Goal: Transaction & Acquisition: Purchase product/service

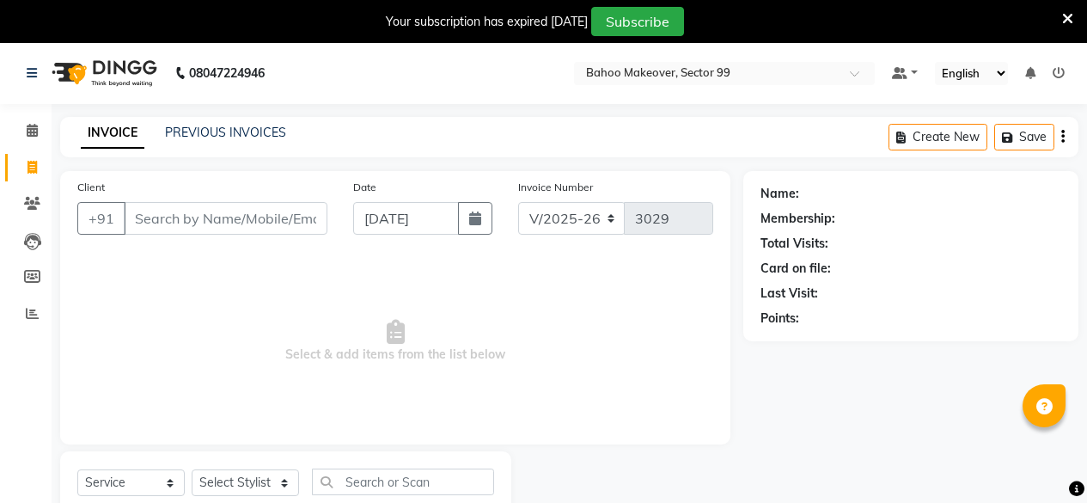
select select "6856"
select select "service"
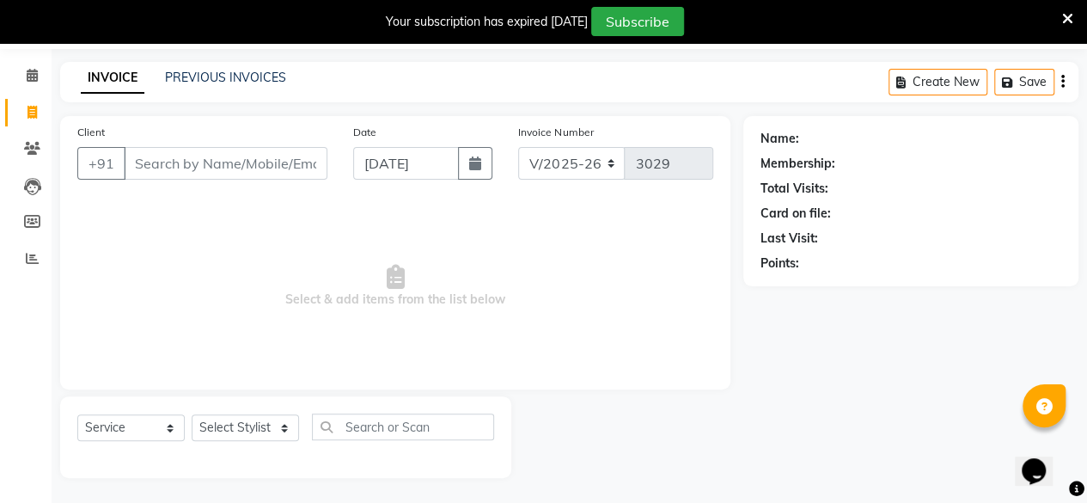
click at [199, 168] on input "Client" at bounding box center [226, 163] width 204 height 33
click at [255, 76] on link "PREVIOUS INVOICES" at bounding box center [225, 77] width 121 height 15
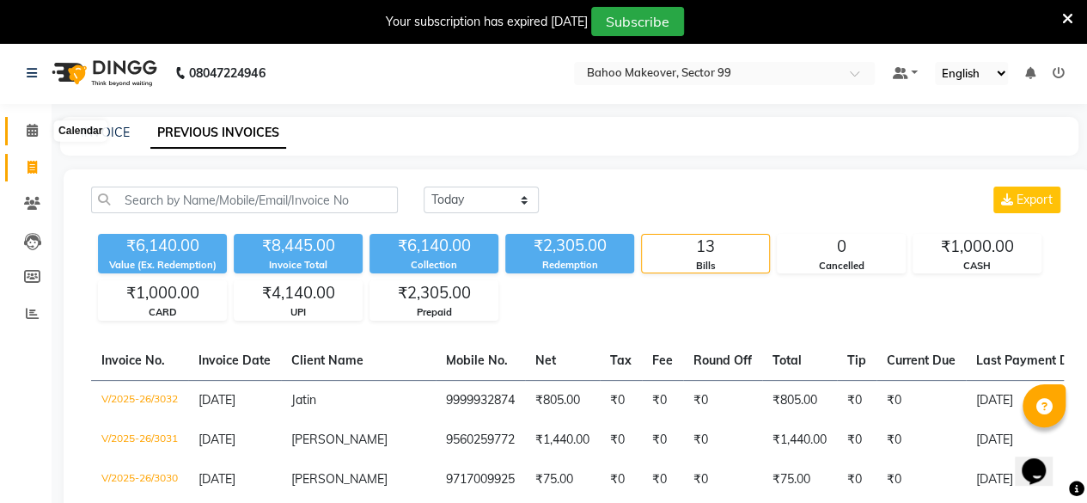
drag, startPoint x: 70, startPoint y: 166, endPoint x: 32, endPoint y: 126, distance: 55.3
click at [32, 126] on icon at bounding box center [32, 130] width 11 height 13
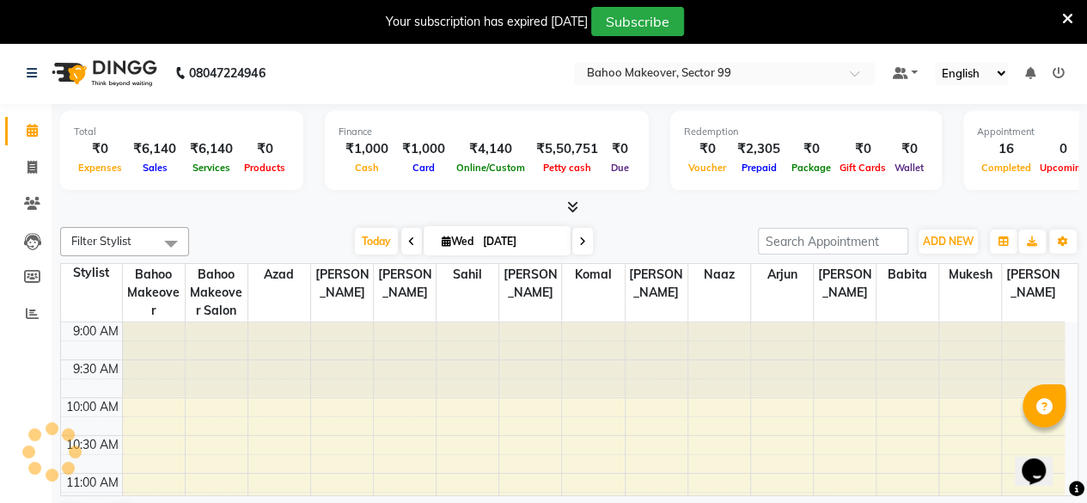
click at [32, 126] on icon at bounding box center [32, 130] width 11 height 13
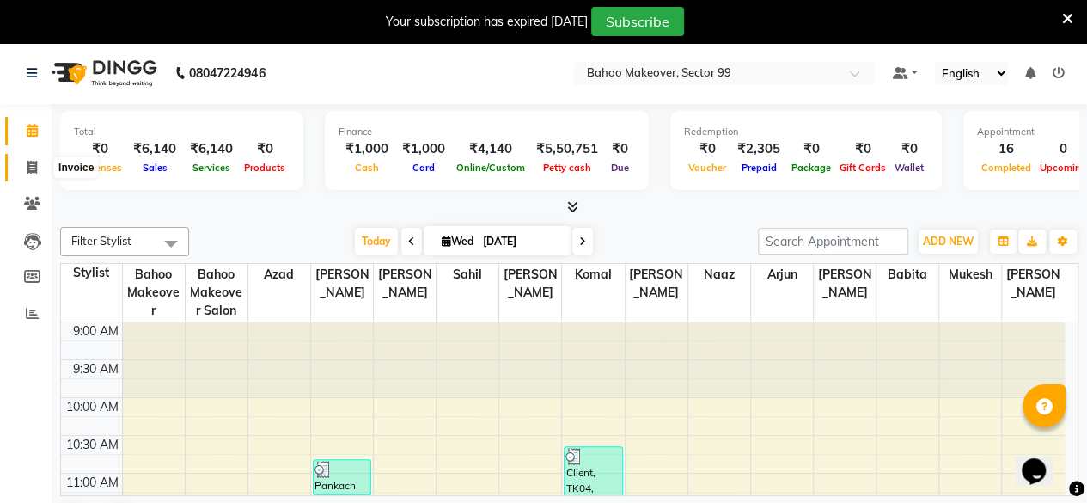
click at [31, 163] on icon at bounding box center [31, 167] width 9 height 13
select select "service"
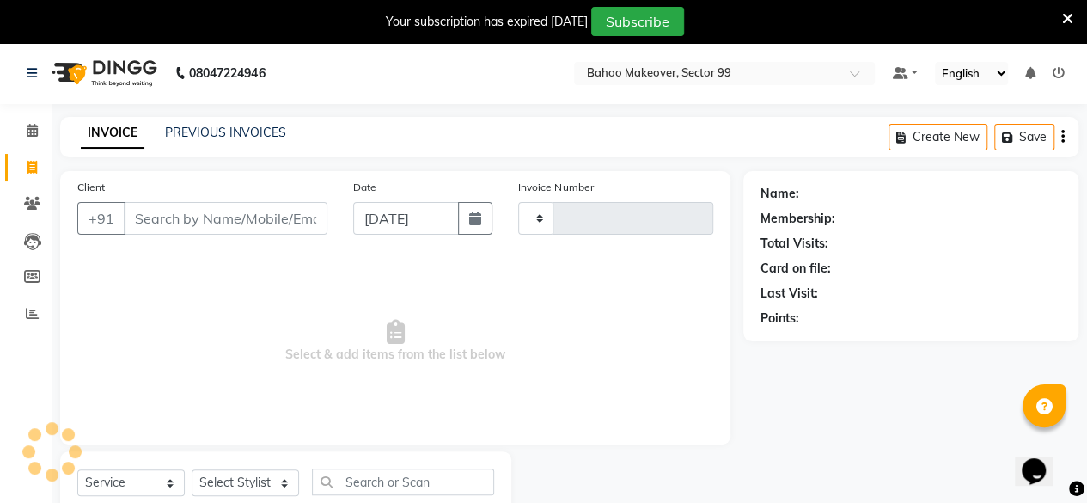
type input "3033"
select select "6856"
click at [199, 223] on input "Client" at bounding box center [226, 218] width 204 height 33
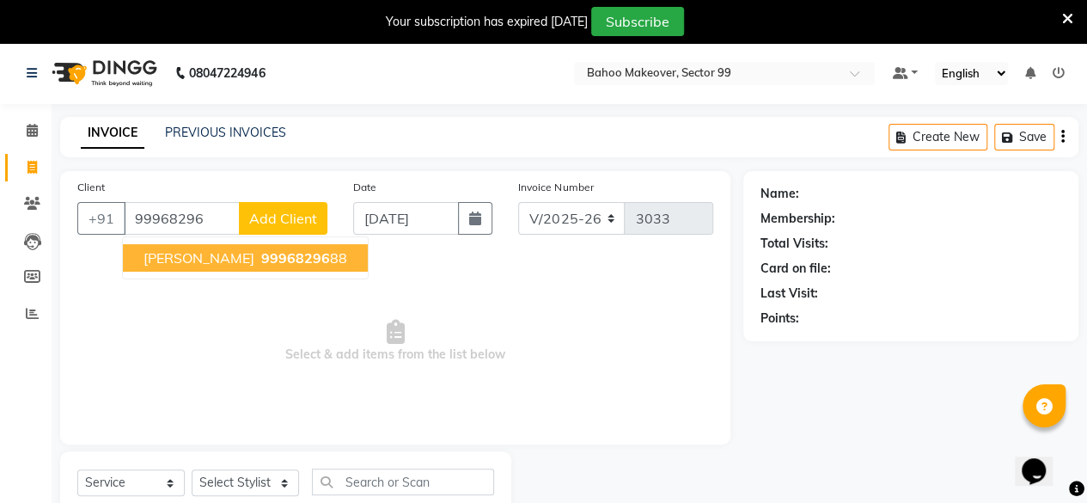
click at [261, 262] on span "99968296" at bounding box center [295, 257] width 69 height 17
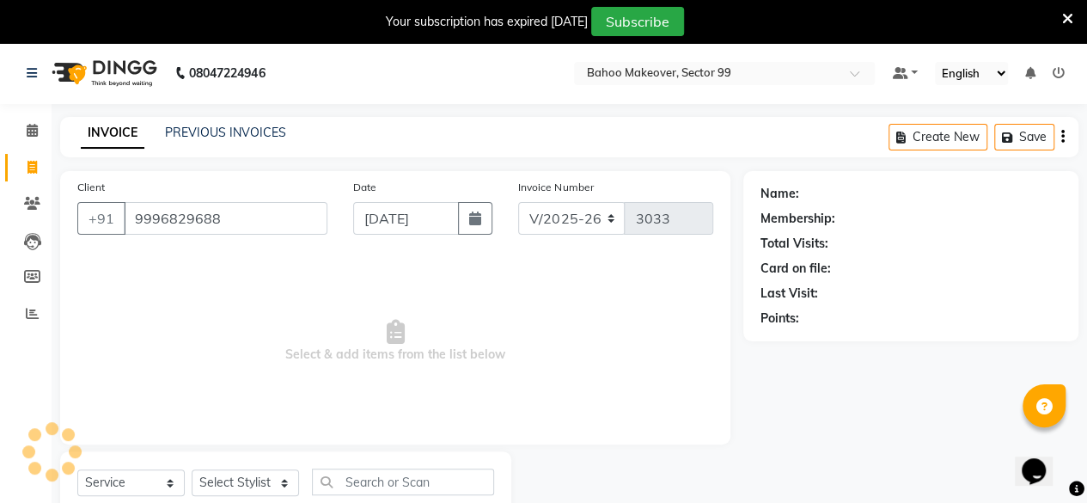
type input "9996829688"
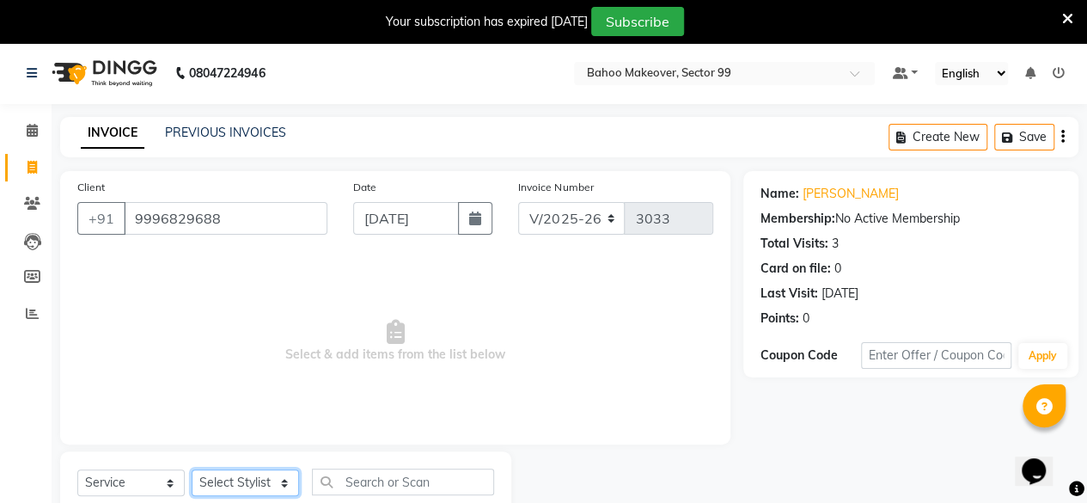
click at [281, 476] on select "Select Stylist [PERSON_NAME] Makeover Bahoo Makeover Salon [PERSON_NAME] [PERSO…" at bounding box center [245, 482] width 107 height 27
select select "85852"
click at [192, 469] on select "Select Stylist [PERSON_NAME] Makeover Bahoo Makeover Salon [PERSON_NAME] [PERSO…" at bounding box center [245, 482] width 107 height 27
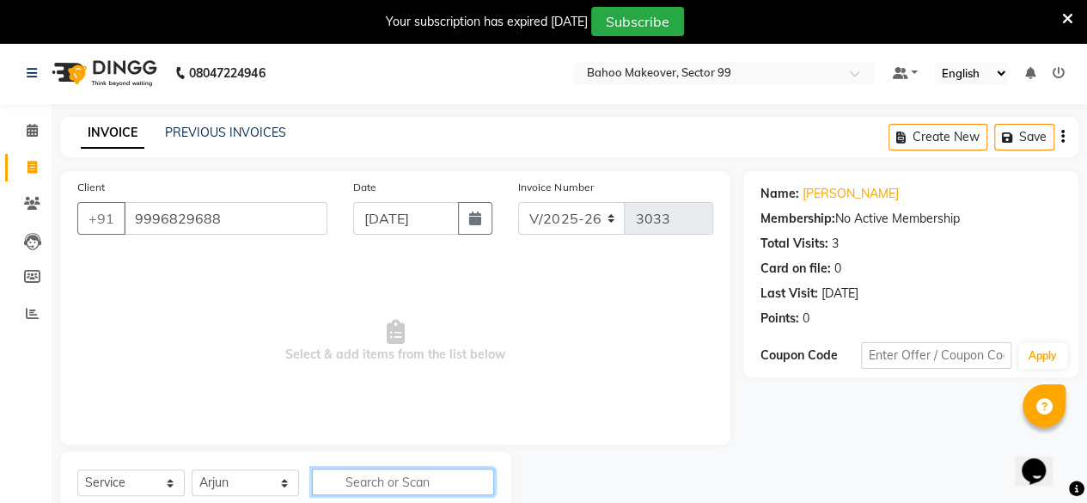
click at [400, 483] on input "text" at bounding box center [403, 481] width 182 height 27
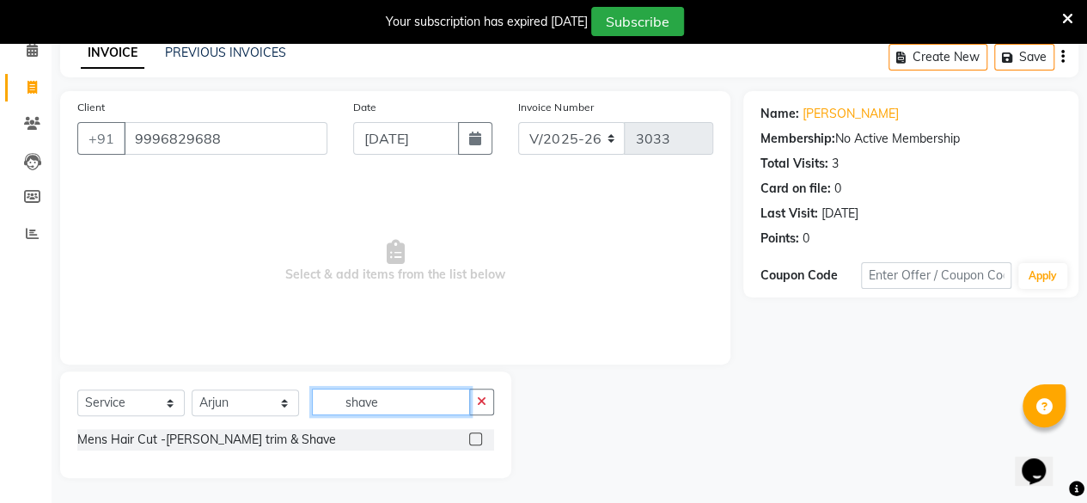
type input "shave"
click at [478, 437] on label at bounding box center [475, 438] width 13 height 13
click at [478, 437] on input "checkbox" at bounding box center [474, 439] width 11 height 11
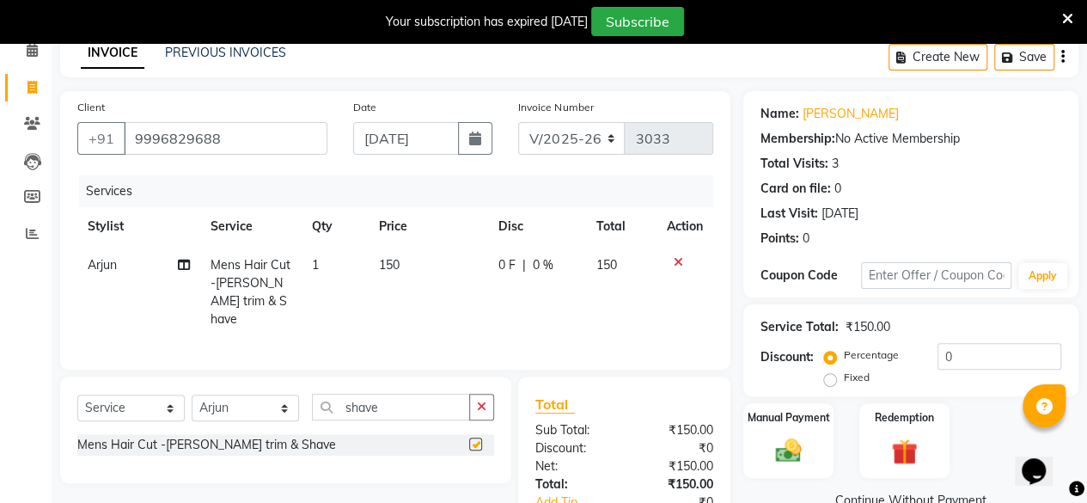
checkbox input "false"
click at [404, 262] on td "150" at bounding box center [428, 292] width 119 height 93
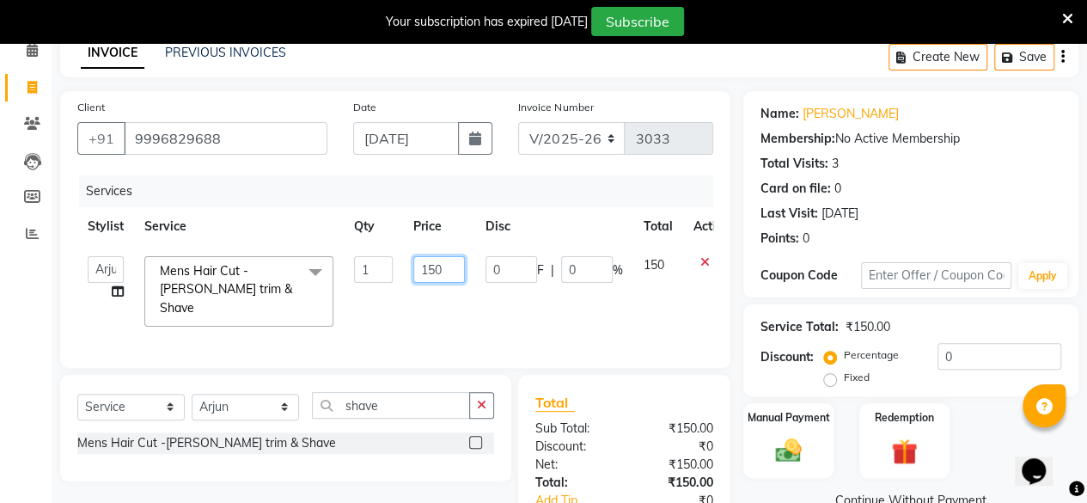
click at [454, 266] on input "150" at bounding box center [439, 269] width 52 height 27
type input "1"
type input "200"
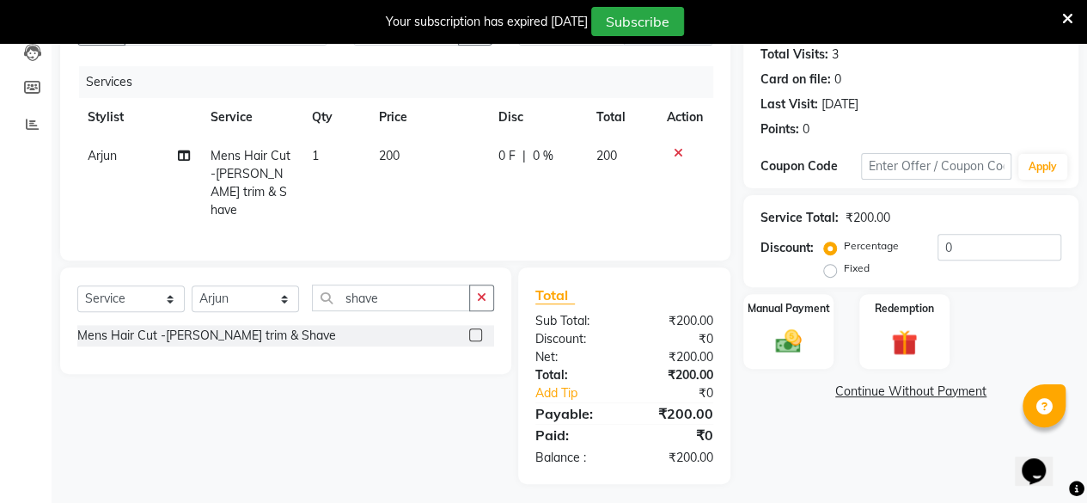
click at [800, 429] on div "Name: [PERSON_NAME] Membership: No Active Membership Total Visits: 3 Card on fi…" at bounding box center [917, 233] width 348 height 502
click at [785, 322] on div "Manual Payment" at bounding box center [789, 331] width 94 height 78
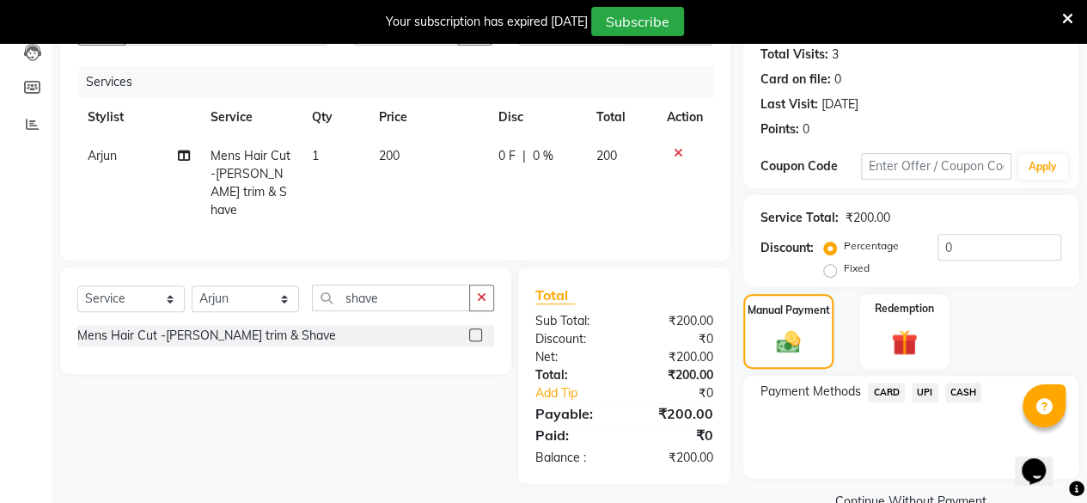
click at [964, 393] on span "CASH" at bounding box center [963, 392] width 37 height 20
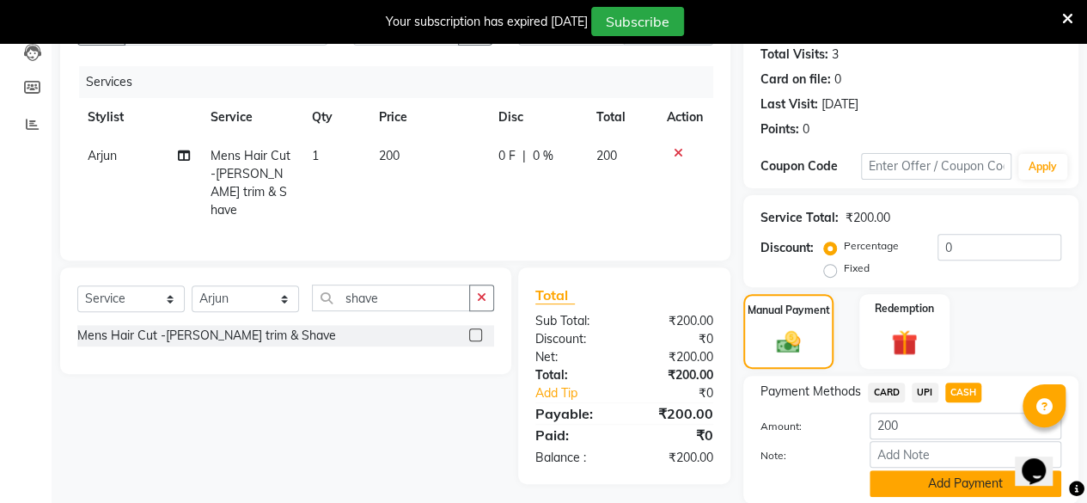
click at [968, 478] on button "Add Payment" at bounding box center [966, 483] width 192 height 27
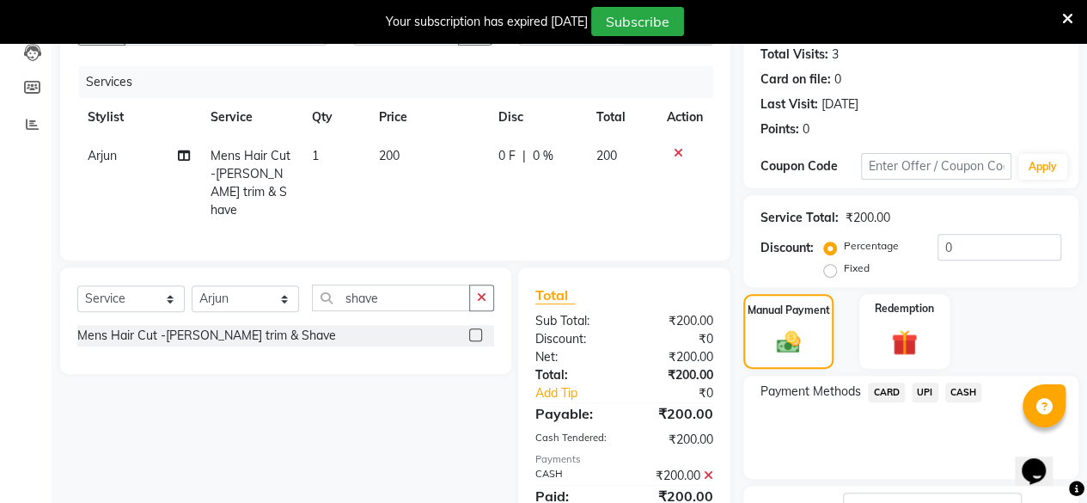
scroll to position [321, 0]
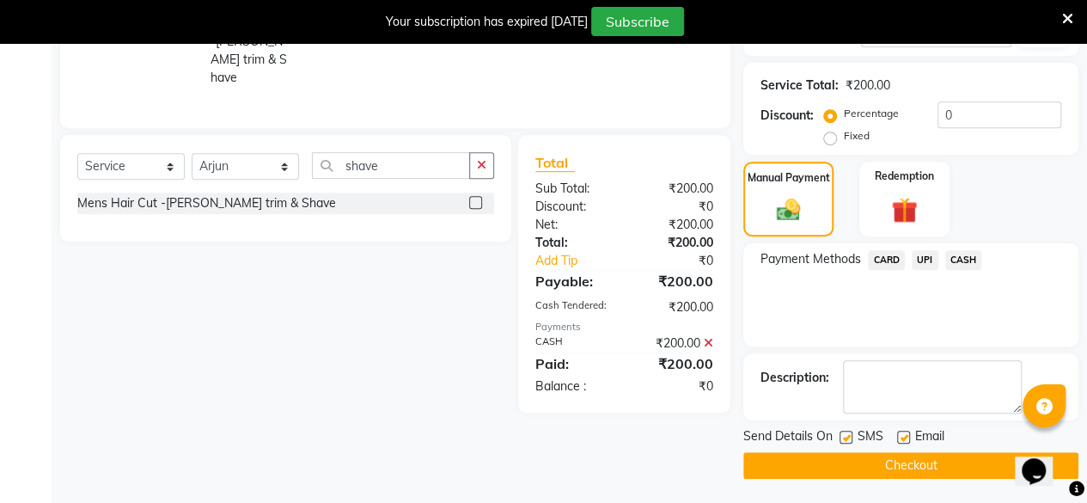
click at [950, 460] on button "Checkout" at bounding box center [910, 465] width 335 height 27
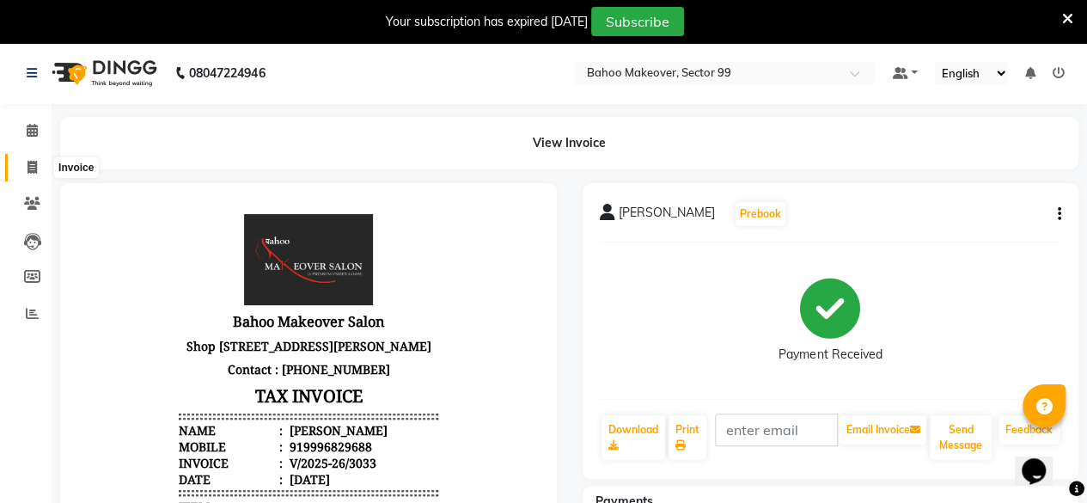
click at [26, 159] on span at bounding box center [32, 168] width 30 height 20
select select "service"
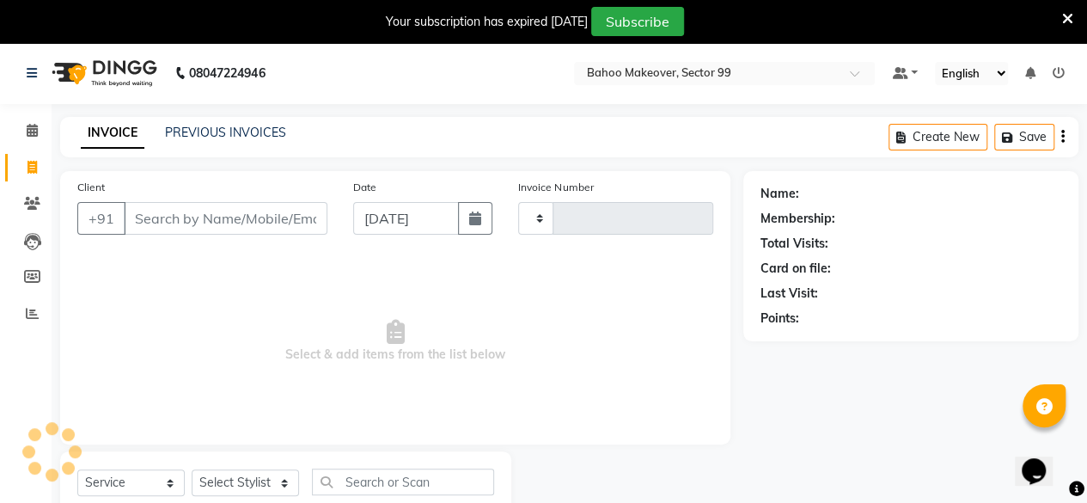
scroll to position [55, 0]
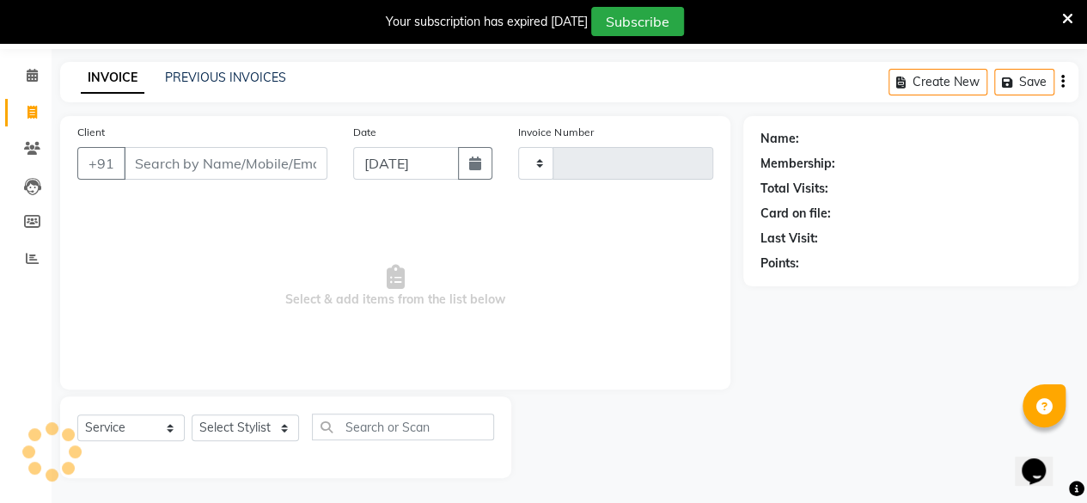
type input "3034"
select select "6856"
click at [200, 168] on input "Client" at bounding box center [226, 163] width 204 height 33
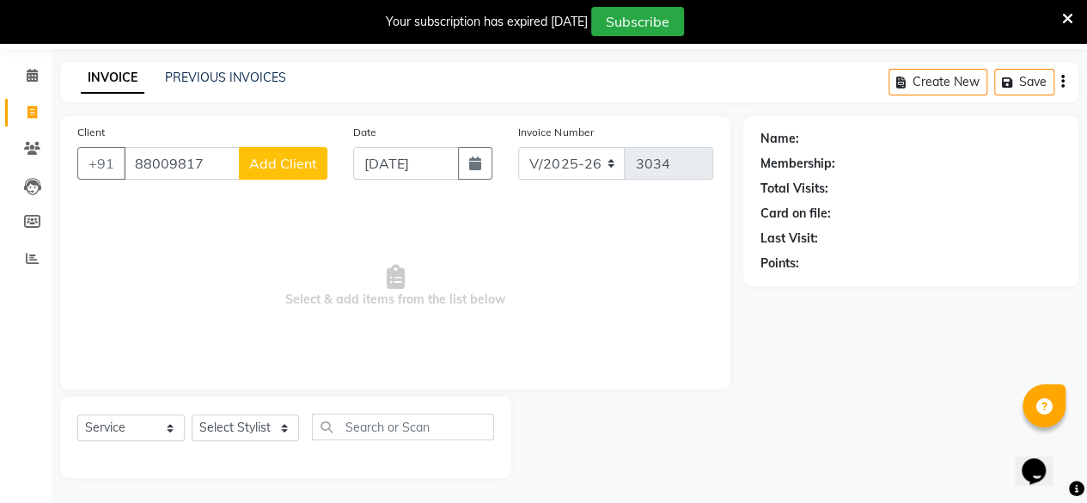
click at [219, 161] on input "88009817" at bounding box center [182, 163] width 116 height 33
type input "8"
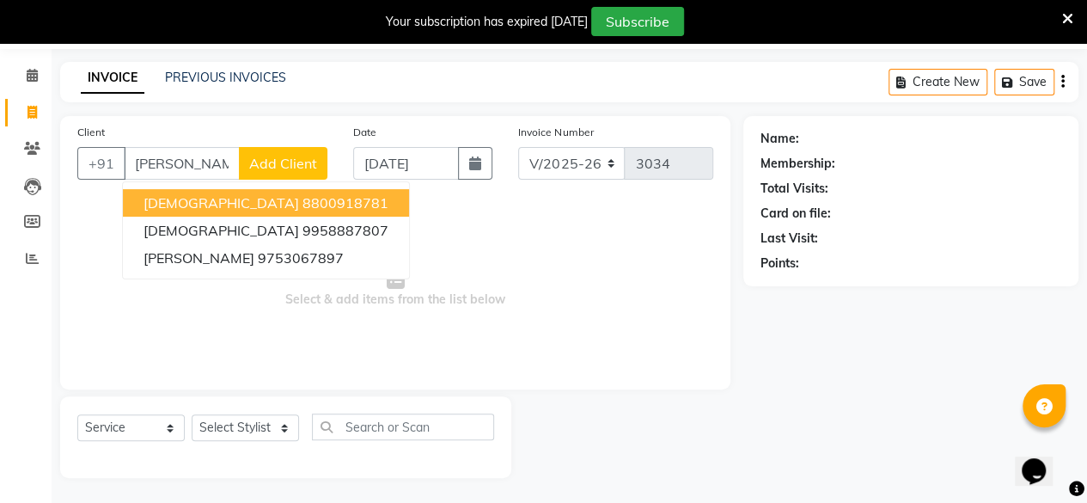
click at [302, 207] on ngb-highlight "8800918781" at bounding box center [345, 202] width 86 height 17
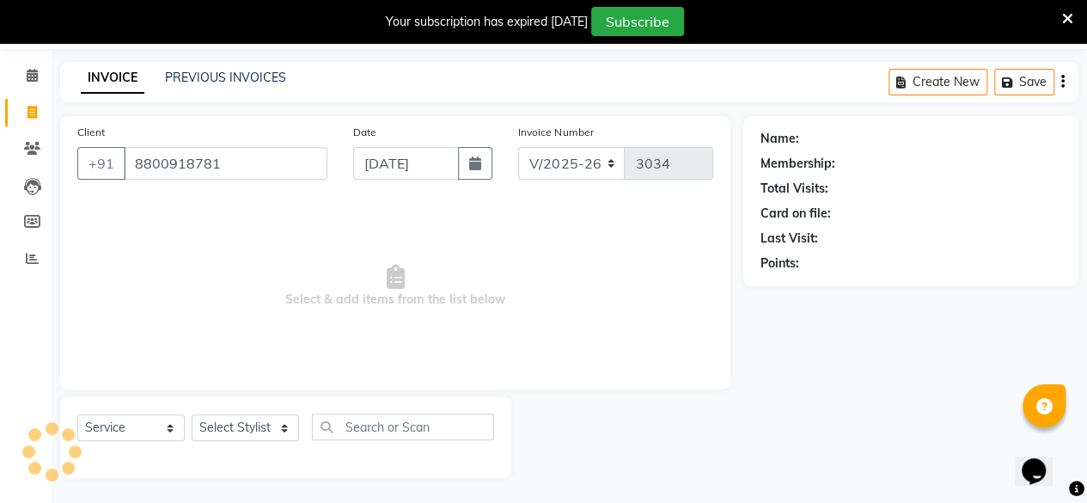
type input "8800918781"
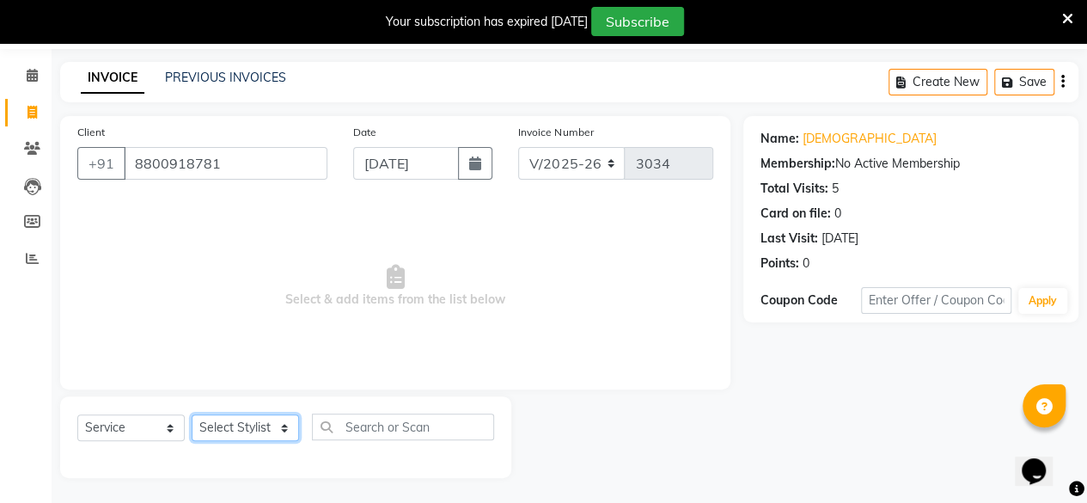
click at [289, 425] on select "Select Stylist [PERSON_NAME] Makeover Bahoo Makeover Salon [PERSON_NAME] [PERSO…" at bounding box center [245, 427] width 107 height 27
select select "71122"
click at [192, 414] on select "Select Stylist [PERSON_NAME] Makeover Bahoo Makeover Salon [PERSON_NAME] [PERSO…" at bounding box center [245, 427] width 107 height 27
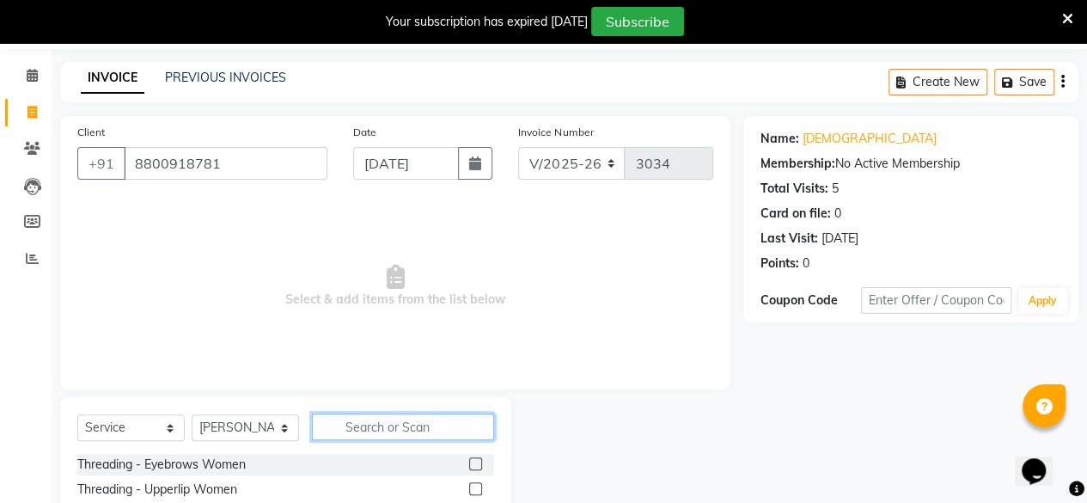
click at [373, 425] on input "text" at bounding box center [403, 426] width 182 height 27
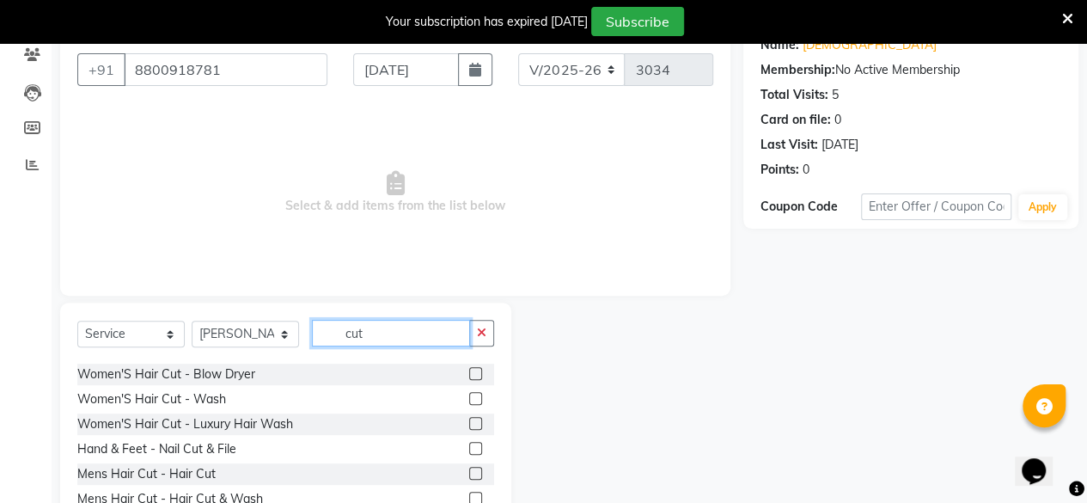
scroll to position [178, 0]
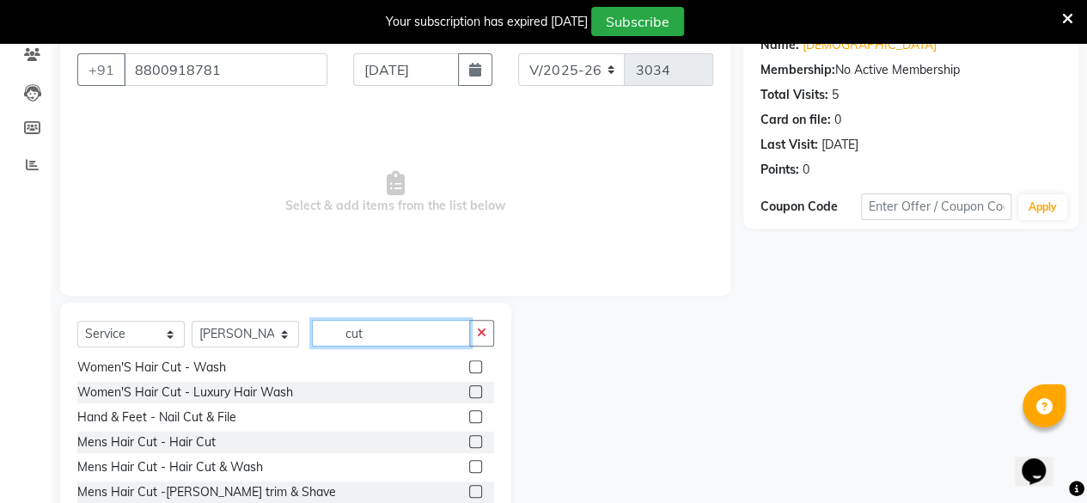
type input "cut"
click at [469, 439] on label at bounding box center [475, 441] width 13 height 13
click at [469, 439] on input "checkbox" at bounding box center [474, 442] width 11 height 11
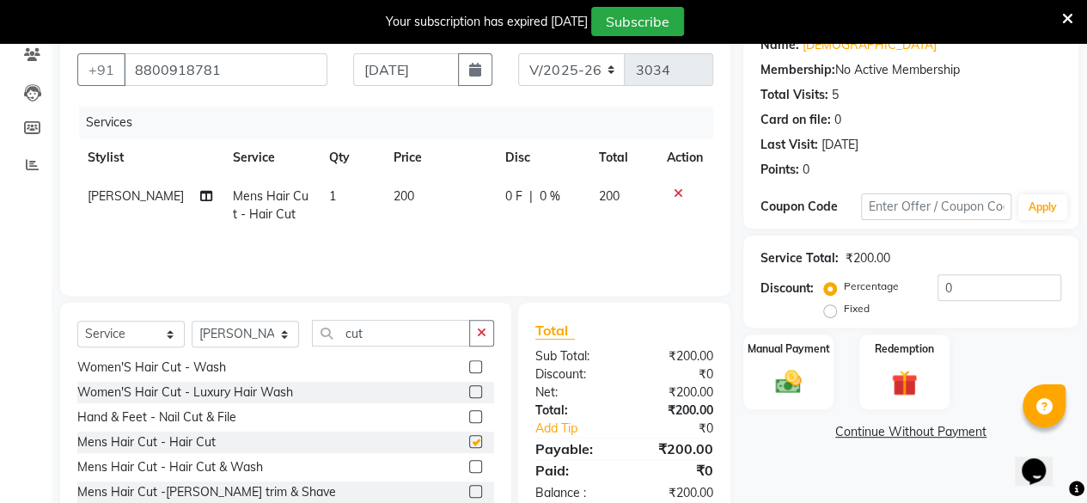
checkbox input "false"
click at [426, 321] on input "cut" at bounding box center [391, 333] width 158 height 27
type input "c"
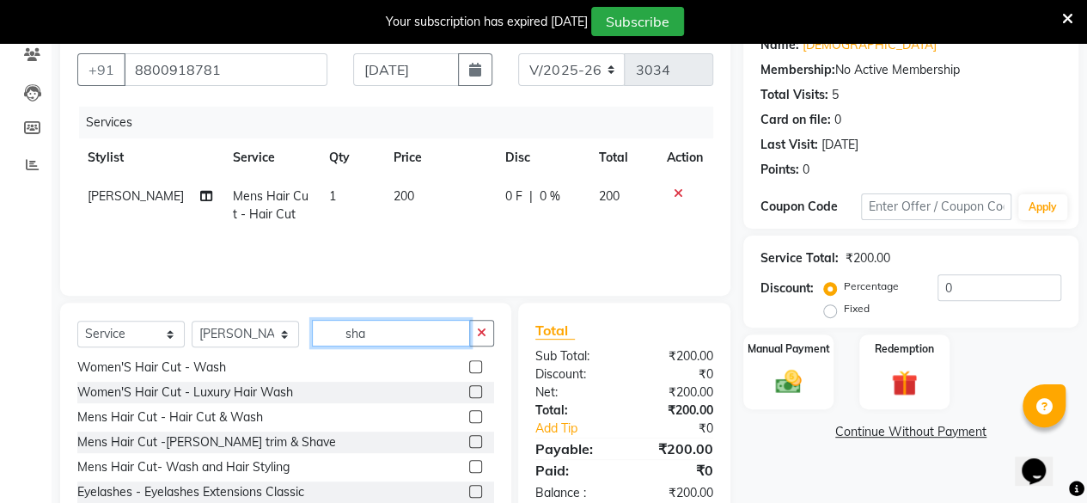
scroll to position [0, 0]
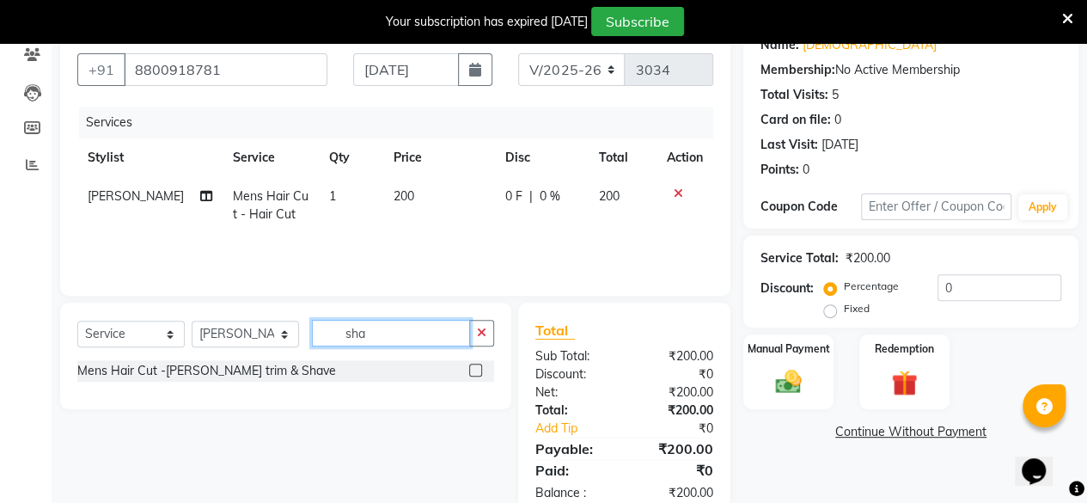
type input "sha"
click at [478, 370] on label at bounding box center [475, 369] width 13 height 13
click at [478, 370] on input "checkbox" at bounding box center [474, 370] width 11 height 11
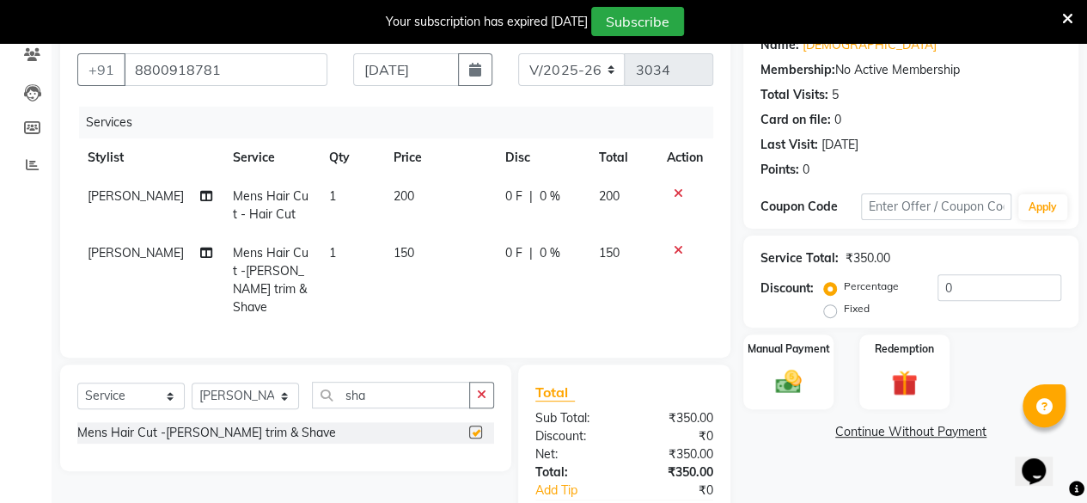
checkbox input "false"
click at [411, 254] on td "150" at bounding box center [439, 280] width 112 height 93
select select "71122"
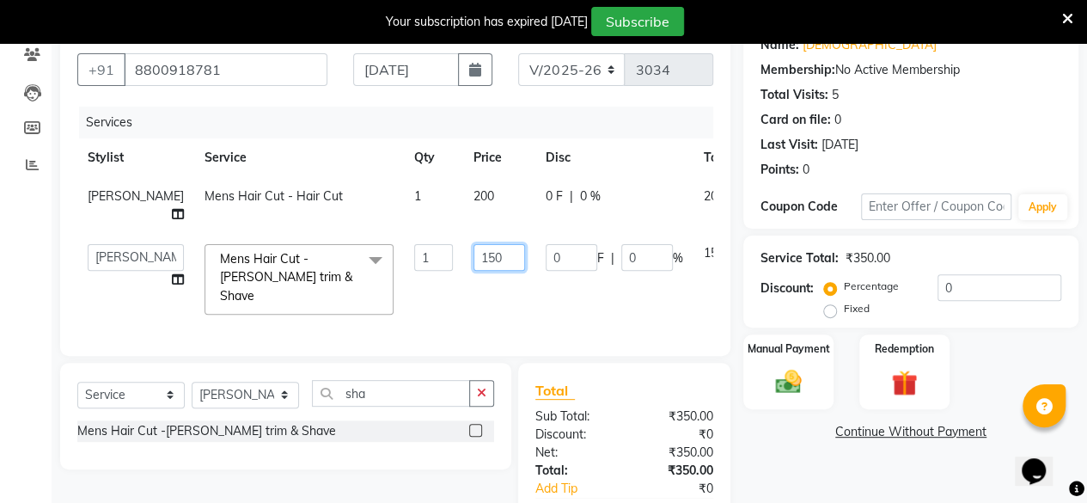
click at [481, 257] on input "150" at bounding box center [499, 257] width 52 height 27
type input "1"
type input "200"
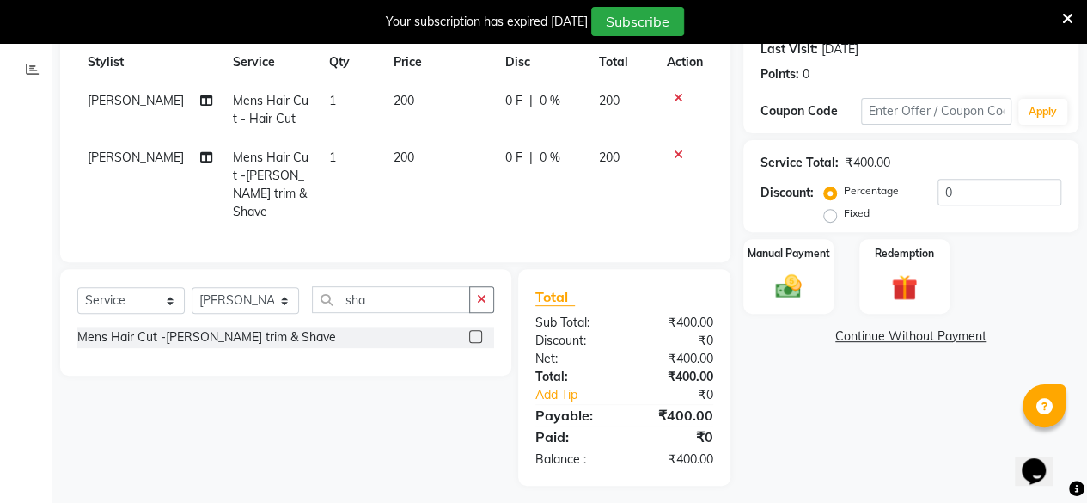
click at [768, 369] on div "Name: [PERSON_NAME] Membership: No Active Membership Total Visits: 5 Card on fi…" at bounding box center [917, 206] width 348 height 559
click at [780, 276] on img at bounding box center [788, 286] width 44 height 31
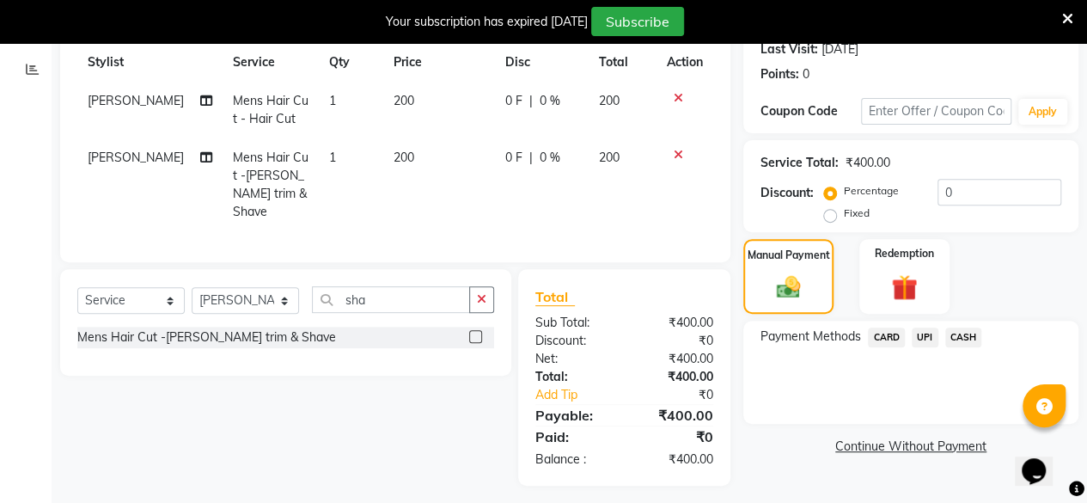
click at [930, 334] on span "UPI" at bounding box center [925, 337] width 27 height 20
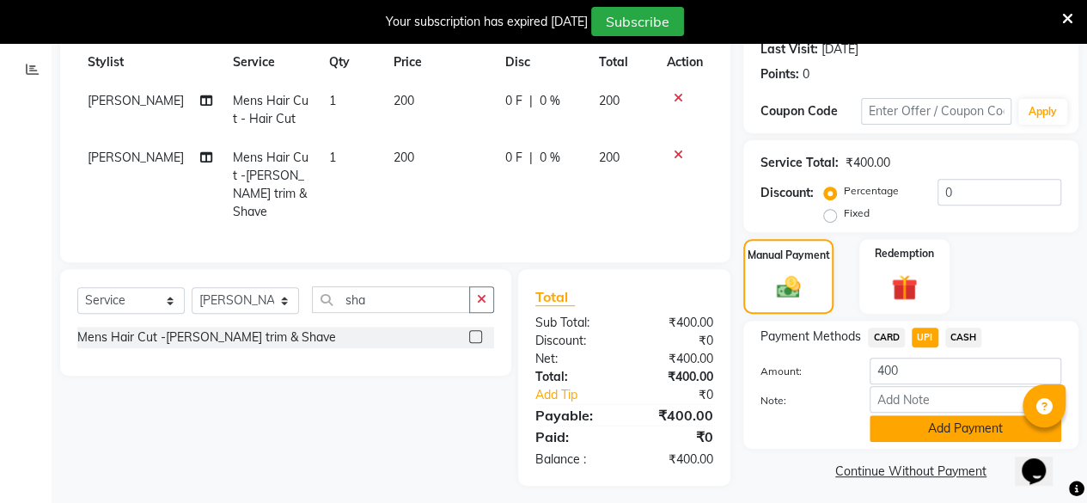
click at [962, 425] on button "Add Payment" at bounding box center [966, 428] width 192 height 27
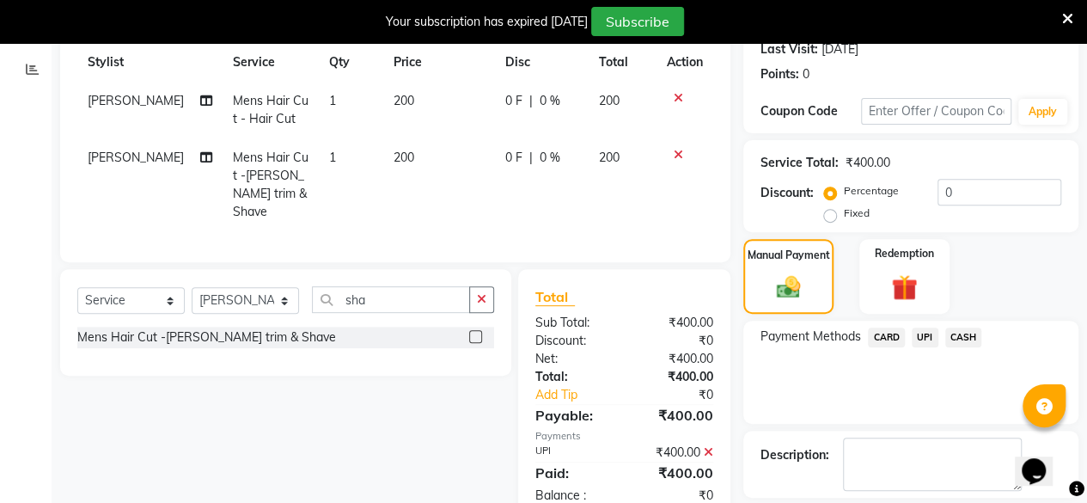
scroll to position [321, 0]
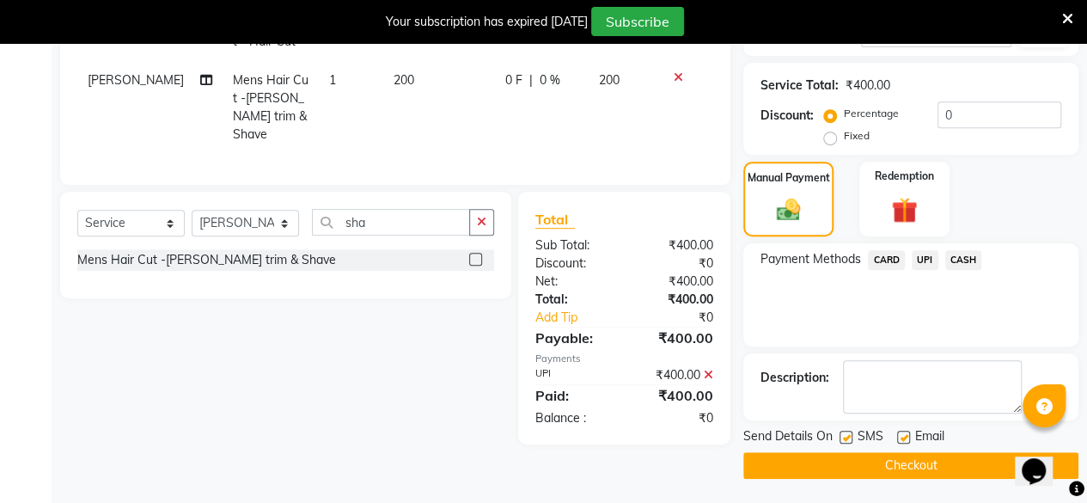
click at [921, 467] on button "Checkout" at bounding box center [910, 465] width 335 height 27
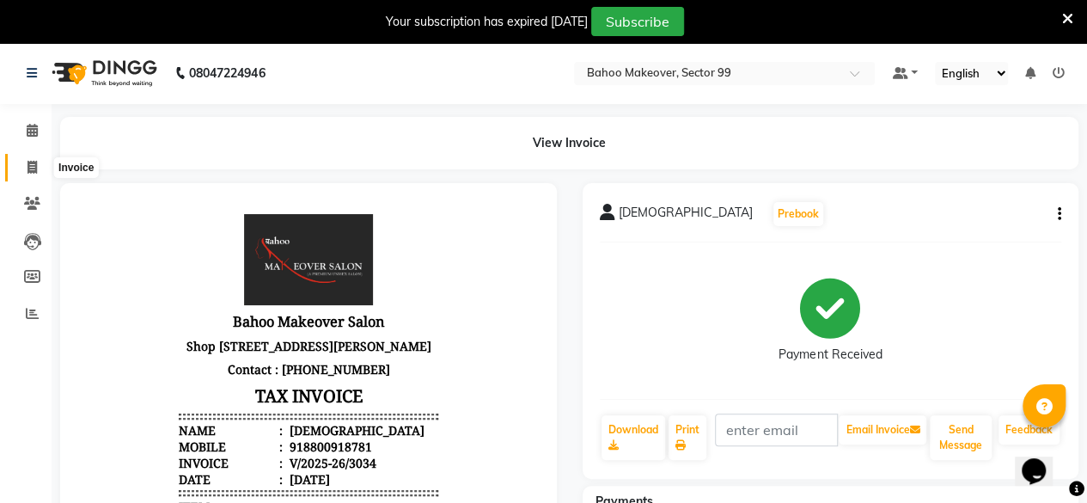
click at [31, 172] on icon at bounding box center [31, 167] width 9 height 13
select select "service"
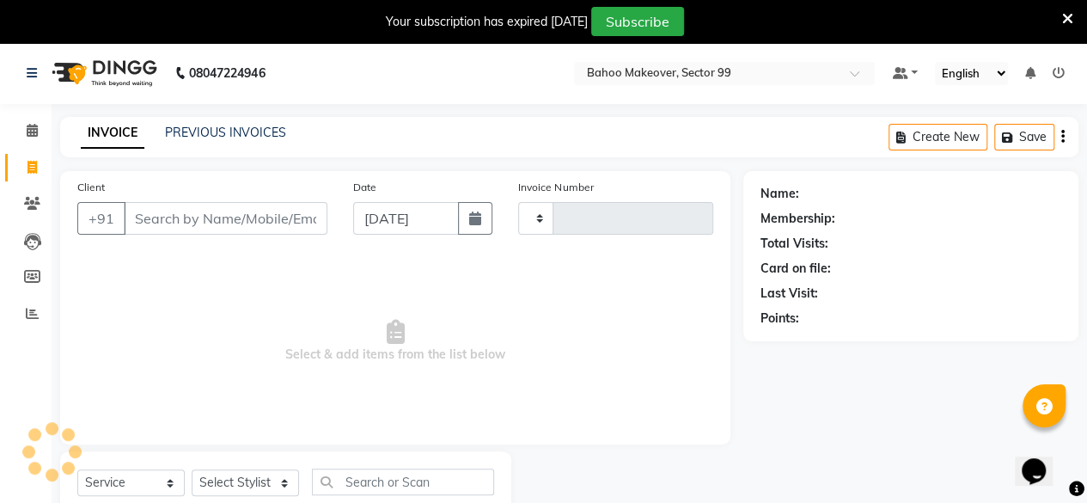
scroll to position [55, 0]
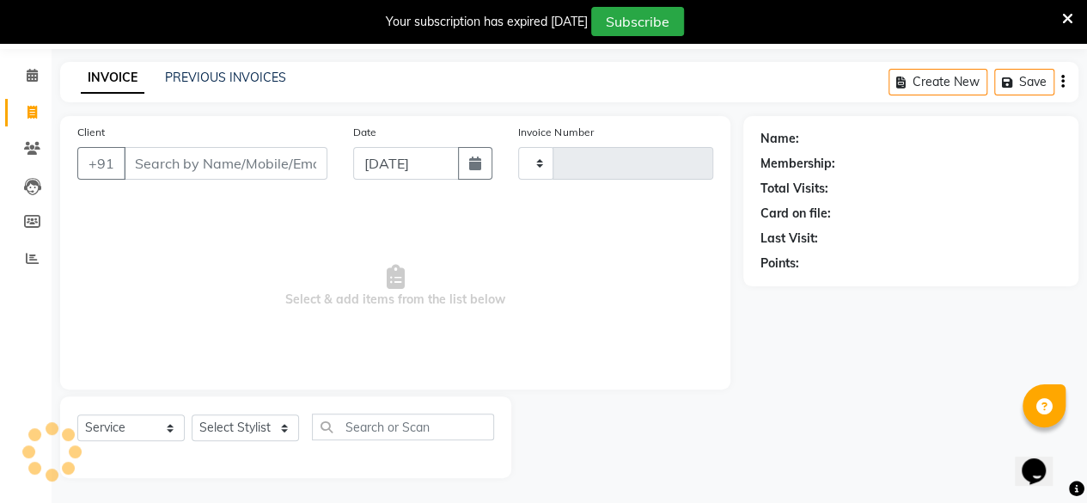
type input "3035"
select select "6856"
click at [185, 171] on input "Client" at bounding box center [226, 163] width 204 height 33
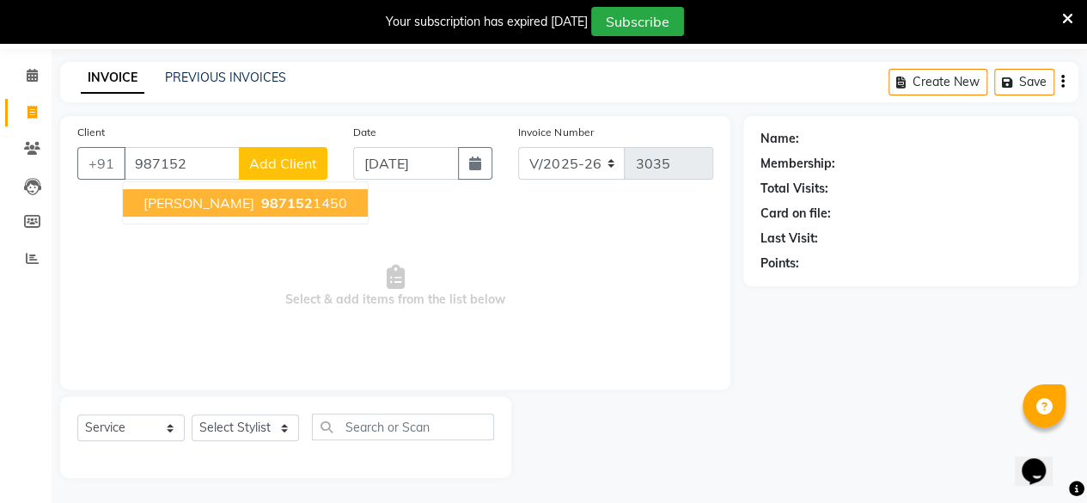
click at [287, 205] on span "987152" at bounding box center [287, 202] width 52 height 17
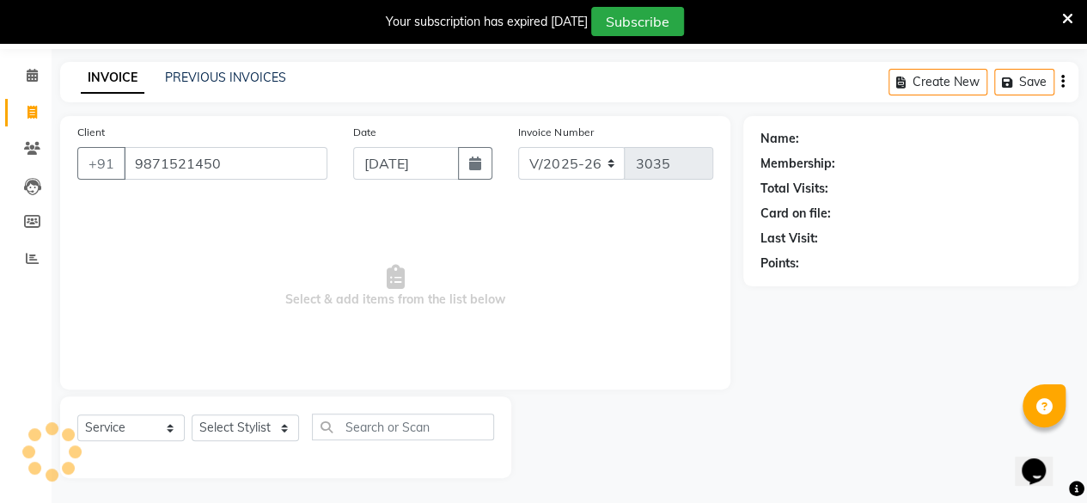
type input "9871521450"
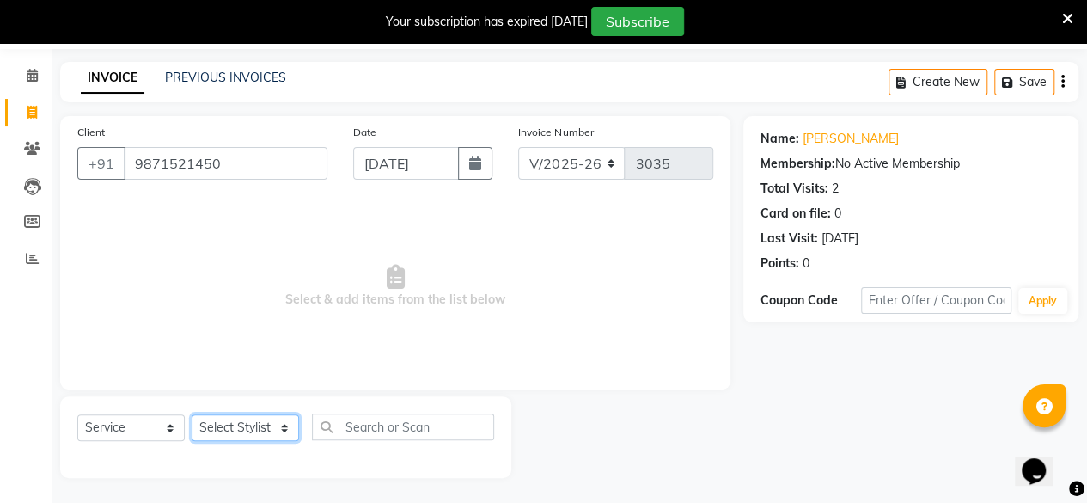
click at [280, 429] on select "Select Stylist [PERSON_NAME] Makeover Bahoo Makeover Salon [PERSON_NAME] [PERSO…" at bounding box center [245, 427] width 107 height 27
select select "85852"
click at [192, 414] on select "Select Stylist [PERSON_NAME] Makeover Bahoo Makeover Salon [PERSON_NAME] [PERSO…" at bounding box center [245, 427] width 107 height 27
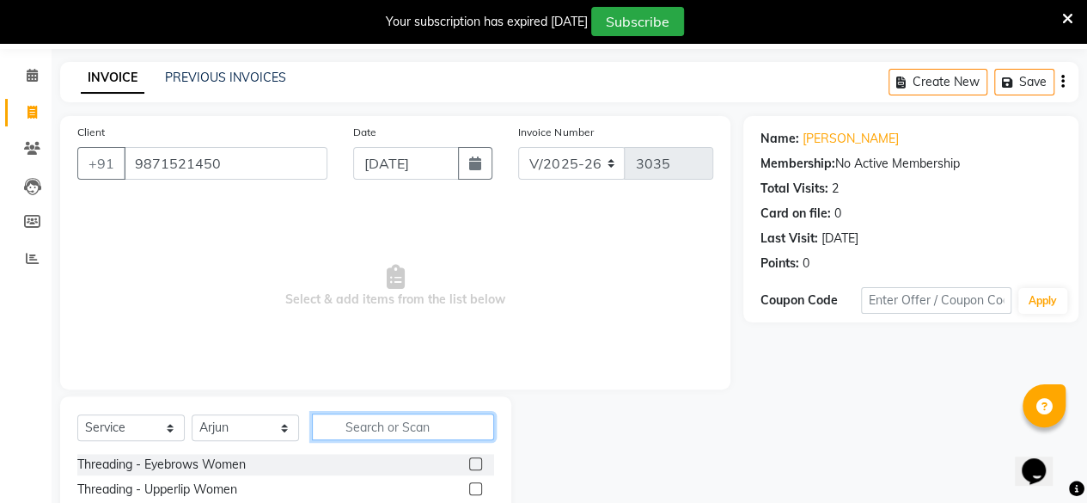
click at [412, 425] on input "text" at bounding box center [403, 426] width 182 height 27
type input "[PERSON_NAME]"
click at [478, 461] on label at bounding box center [475, 463] width 13 height 13
click at [478, 461] on input "checkbox" at bounding box center [474, 464] width 11 height 11
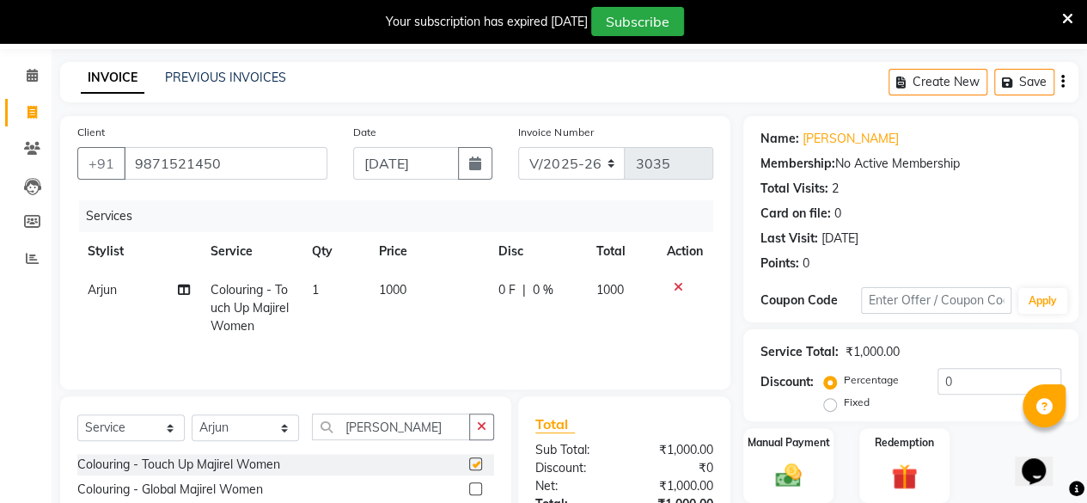
checkbox input "false"
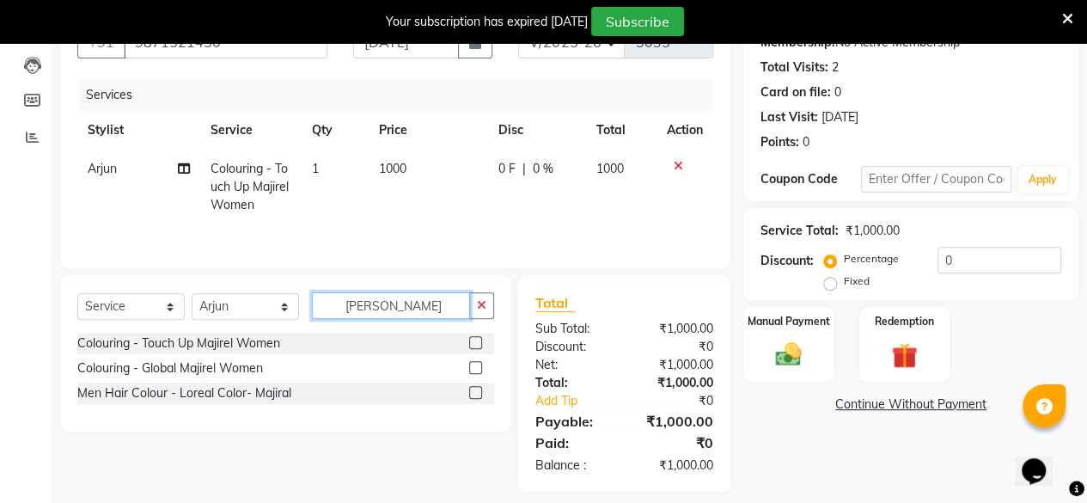
click at [394, 308] on input "[PERSON_NAME]" at bounding box center [391, 305] width 158 height 27
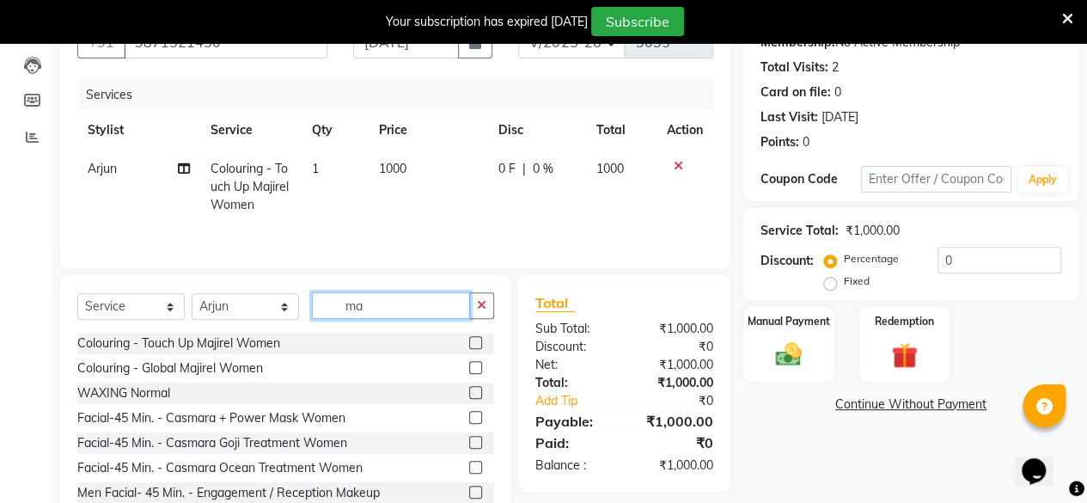
type input "m"
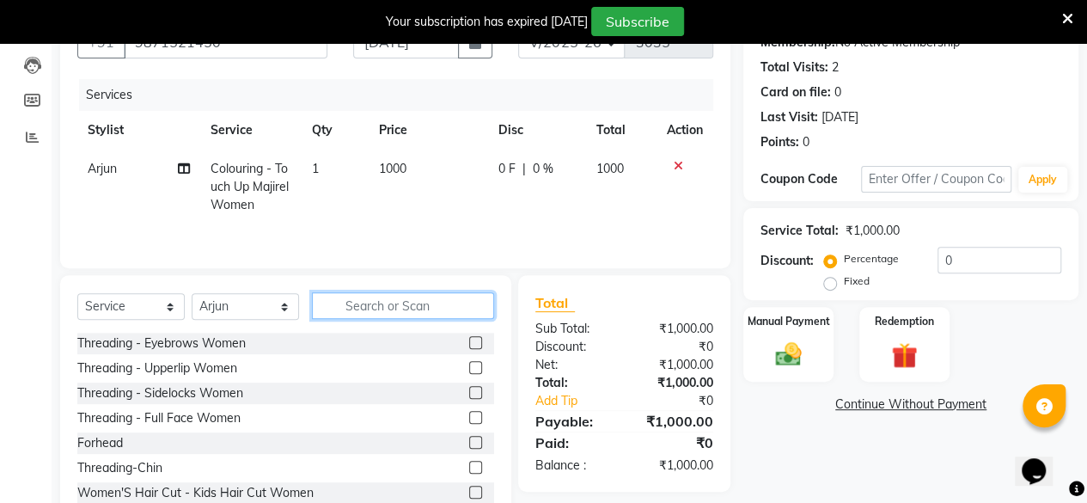
type input "d"
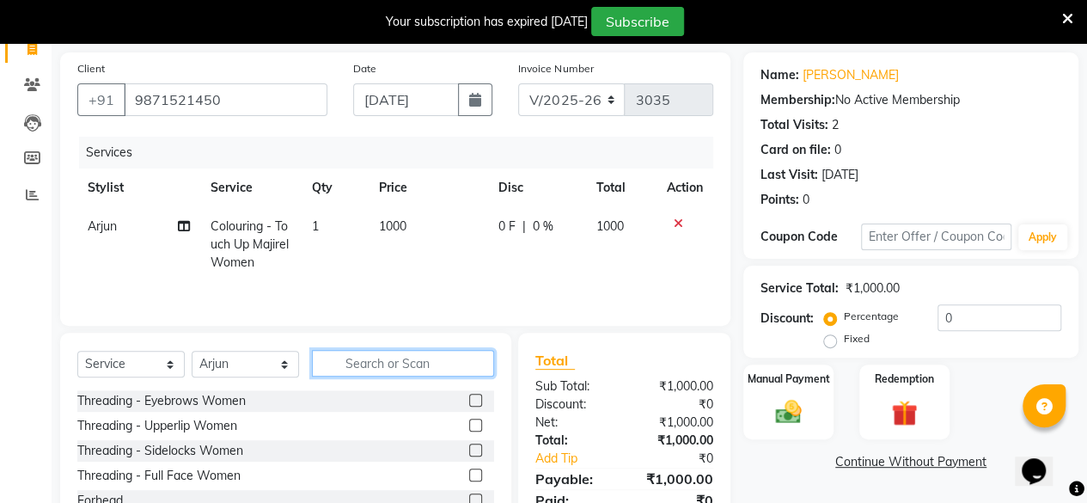
scroll to position [118, 0]
click at [469, 401] on label at bounding box center [475, 400] width 13 height 13
click at [469, 401] on input "checkbox" at bounding box center [474, 401] width 11 height 11
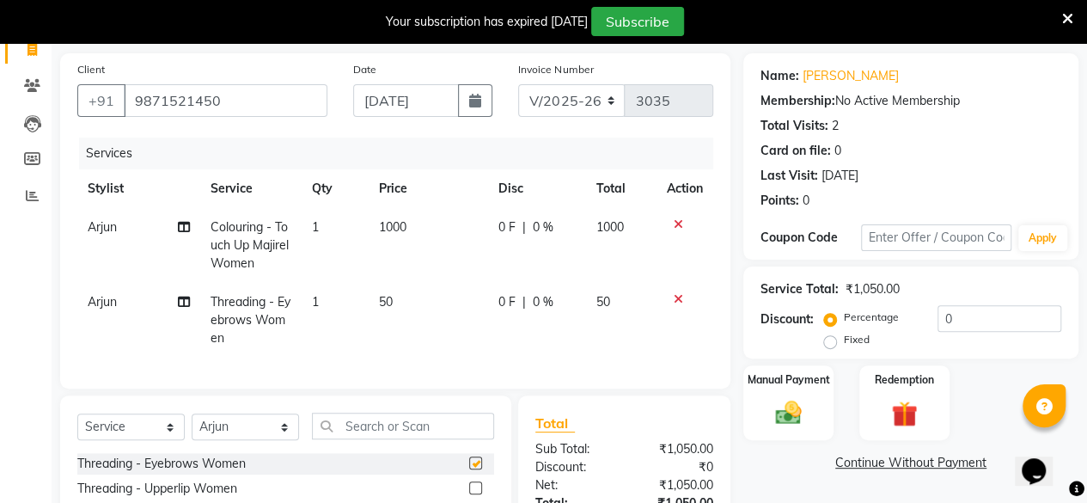
checkbox input "false"
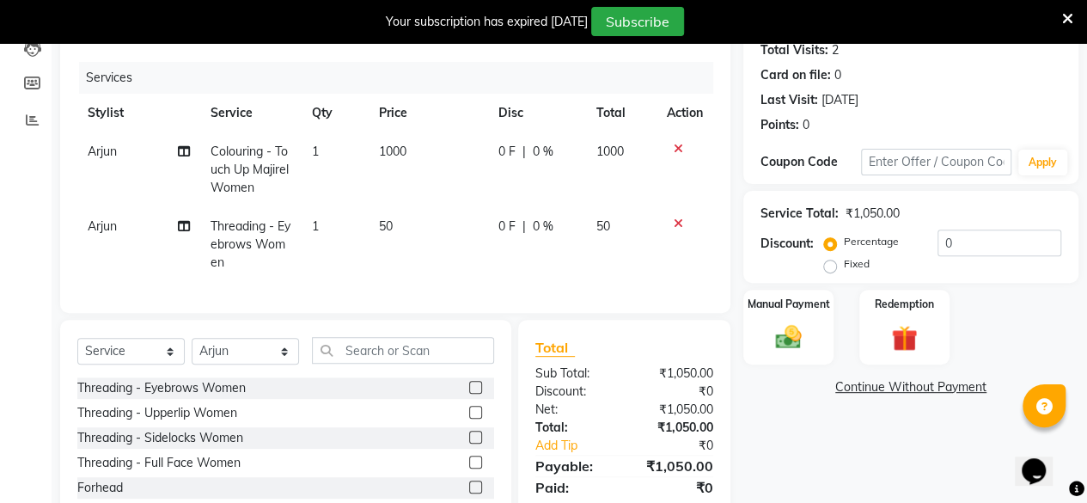
click at [469, 418] on label at bounding box center [475, 412] width 13 height 13
click at [469, 418] on input "checkbox" at bounding box center [474, 412] width 11 height 11
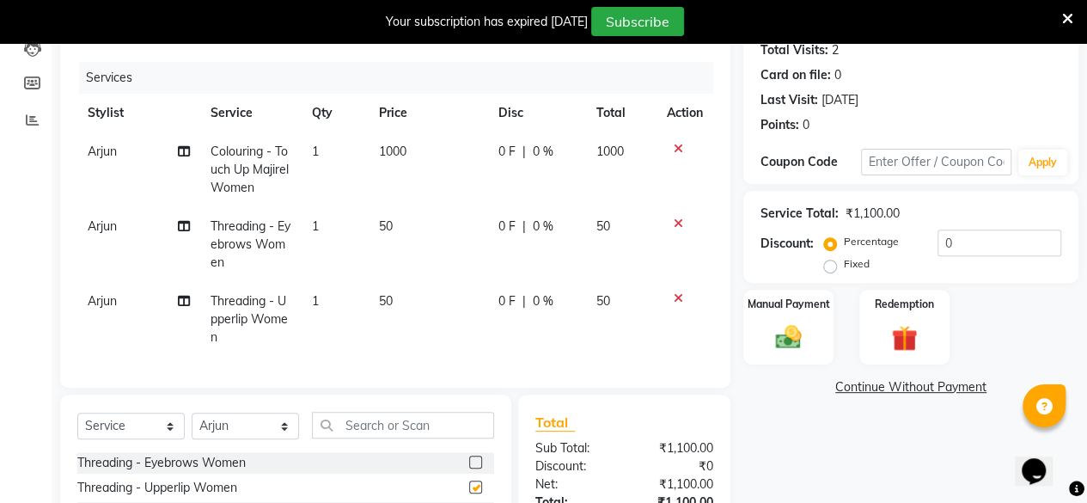
checkbox input "false"
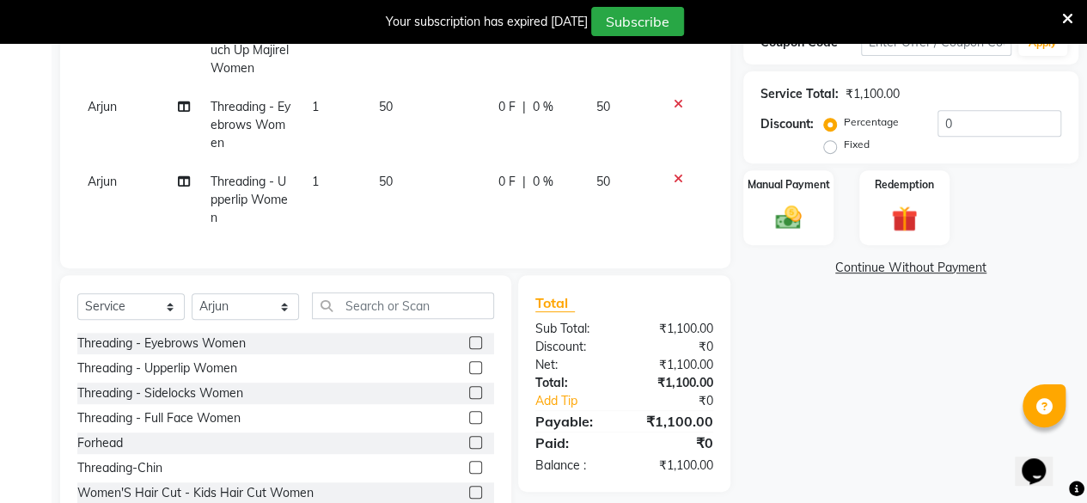
scroll to position [314, 0]
click at [469, 473] on label at bounding box center [475, 466] width 13 height 13
click at [469, 473] on input "checkbox" at bounding box center [474, 466] width 11 height 11
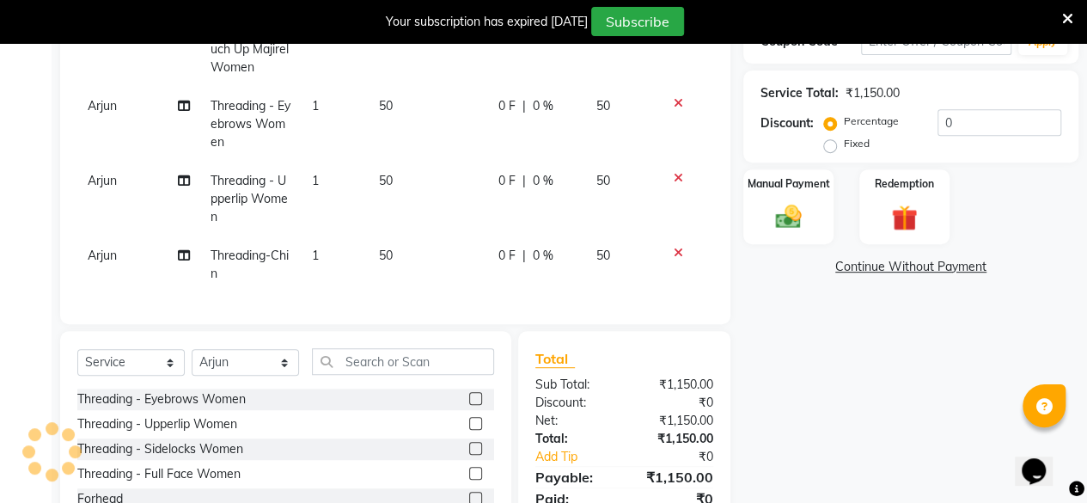
checkbox input "false"
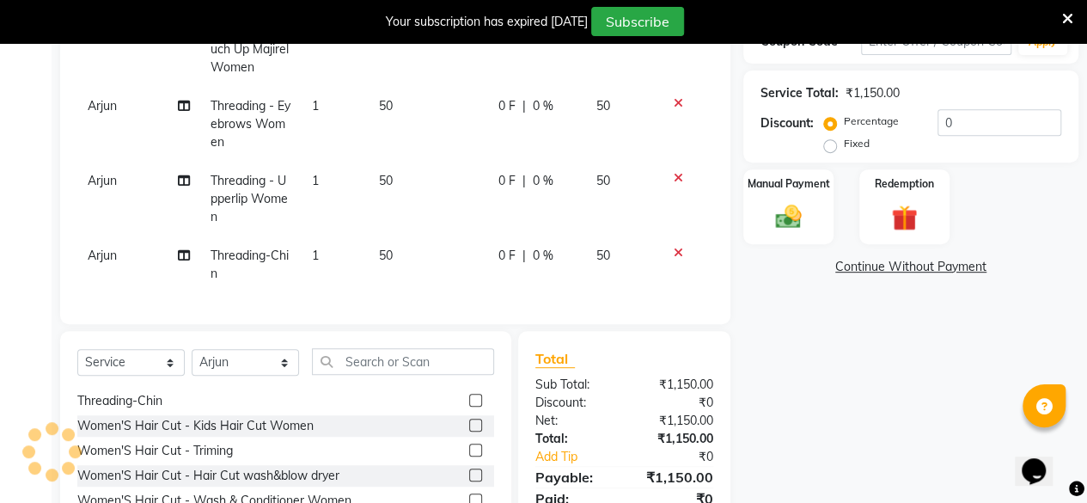
scroll to position [433, 0]
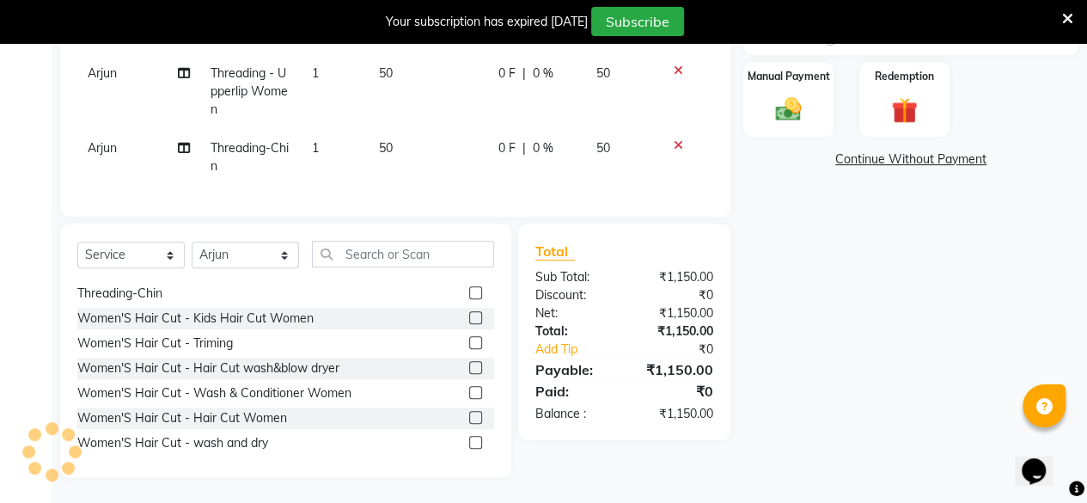
click at [890, 271] on div "Name: [PERSON_NAME] Membership: No Active Membership Total Visits: 2 Card on fi…" at bounding box center [917, 113] width 348 height 727
click at [423, 261] on input "text" at bounding box center [403, 254] width 182 height 27
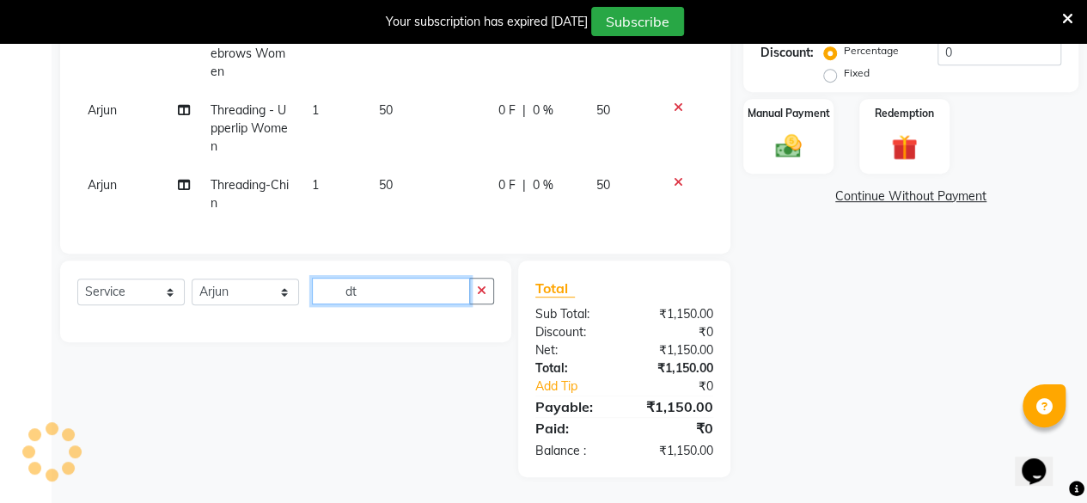
scroll to position [0, 0]
click at [423, 261] on div "Select Service Product Membership Package Voucher Prepaid Gift Card Select Styl…" at bounding box center [285, 301] width 451 height 82
click at [422, 288] on input "dta" at bounding box center [391, 291] width 158 height 27
type input "d"
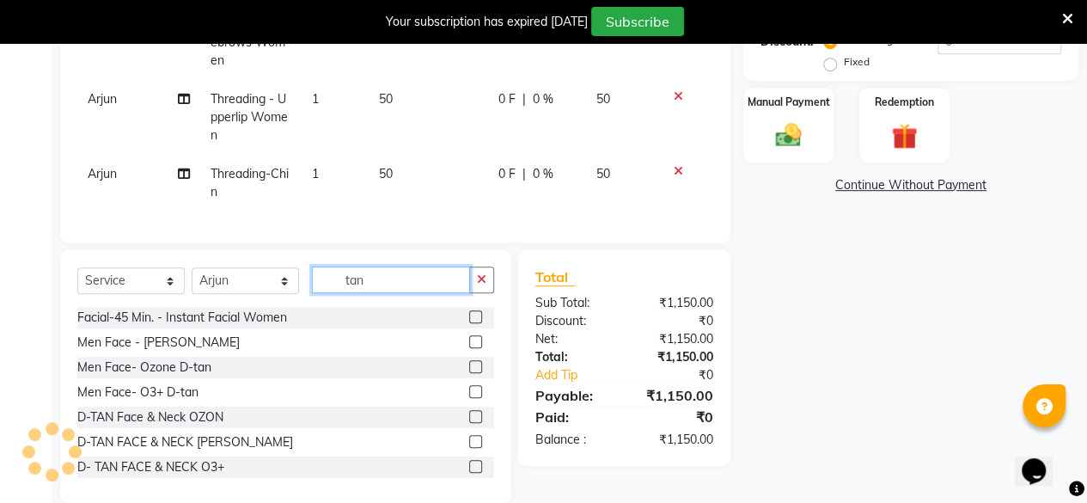
type input "tan"
click at [469, 348] on label at bounding box center [475, 341] width 13 height 13
click at [469, 348] on input "checkbox" at bounding box center [474, 342] width 11 height 11
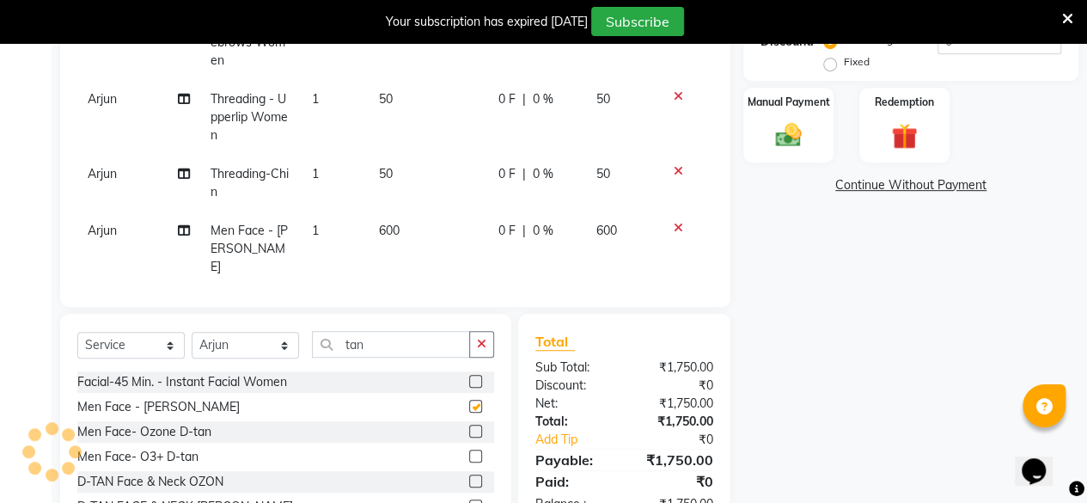
checkbox input "false"
click at [674, 226] on icon at bounding box center [678, 228] width 9 height 12
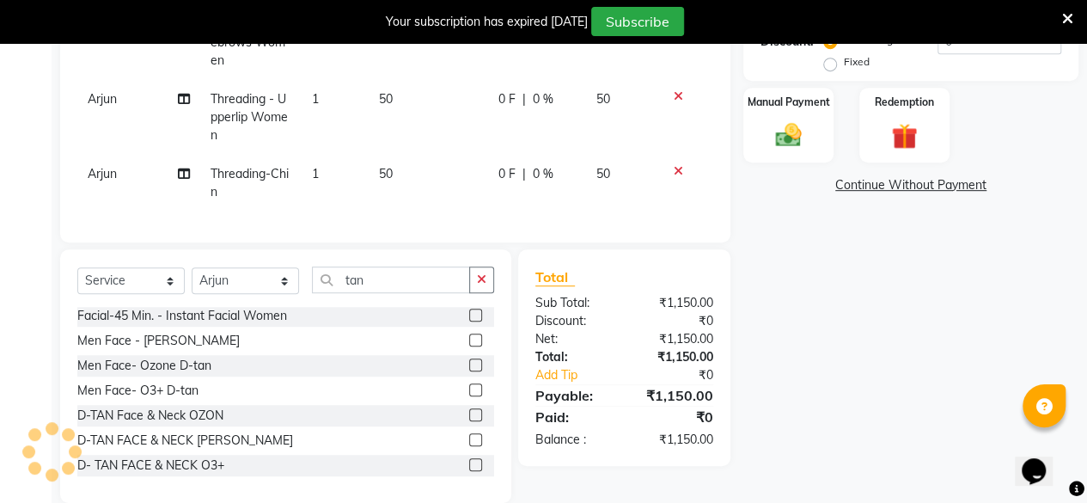
scroll to position [420, 0]
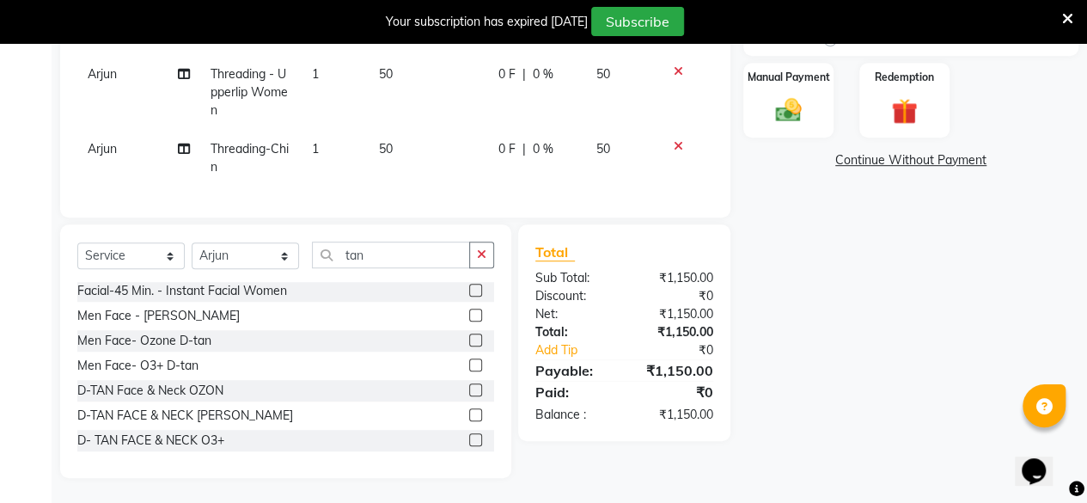
click at [469, 413] on label at bounding box center [475, 414] width 13 height 13
click at [469, 413] on input "checkbox" at bounding box center [474, 415] width 11 height 11
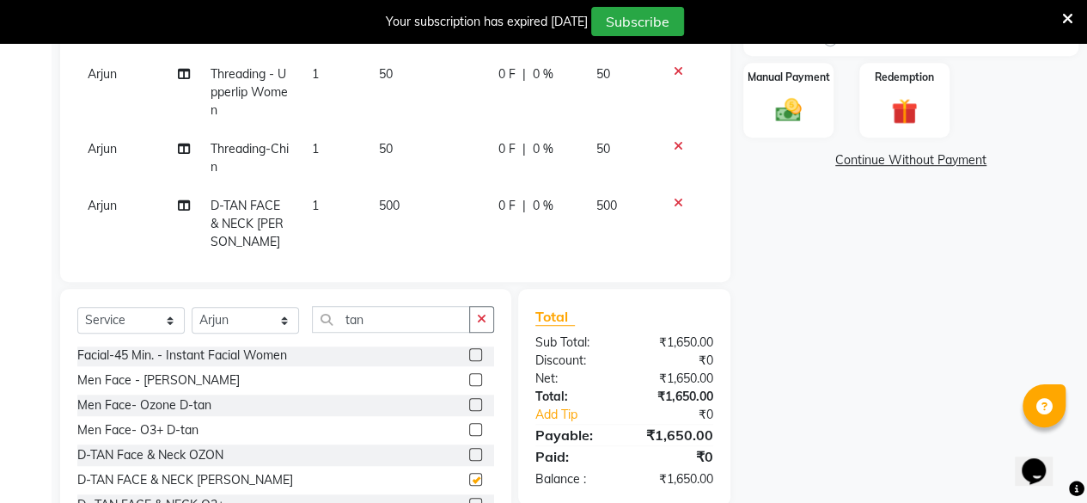
checkbox input "false"
click at [409, 319] on input "tan" at bounding box center [391, 319] width 158 height 27
type input "t"
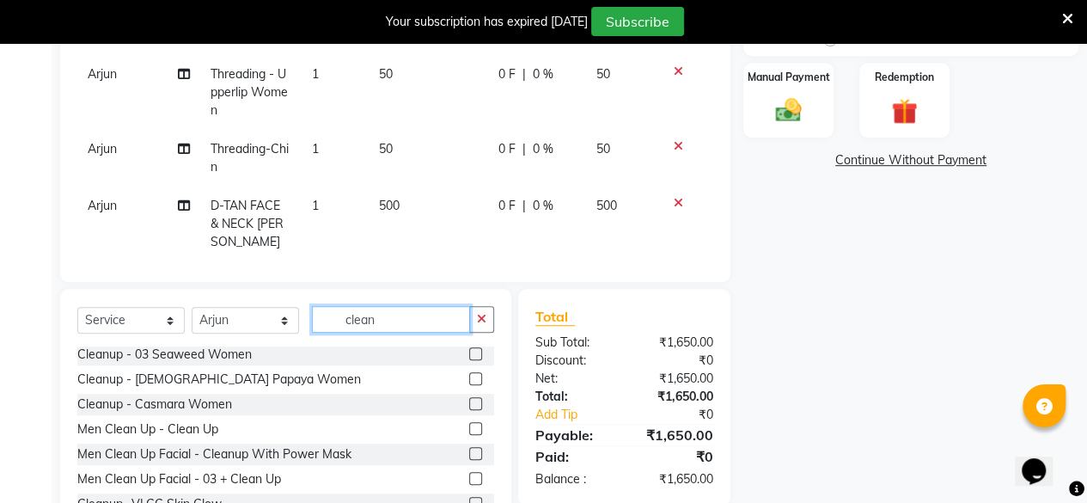
scroll to position [485, 0]
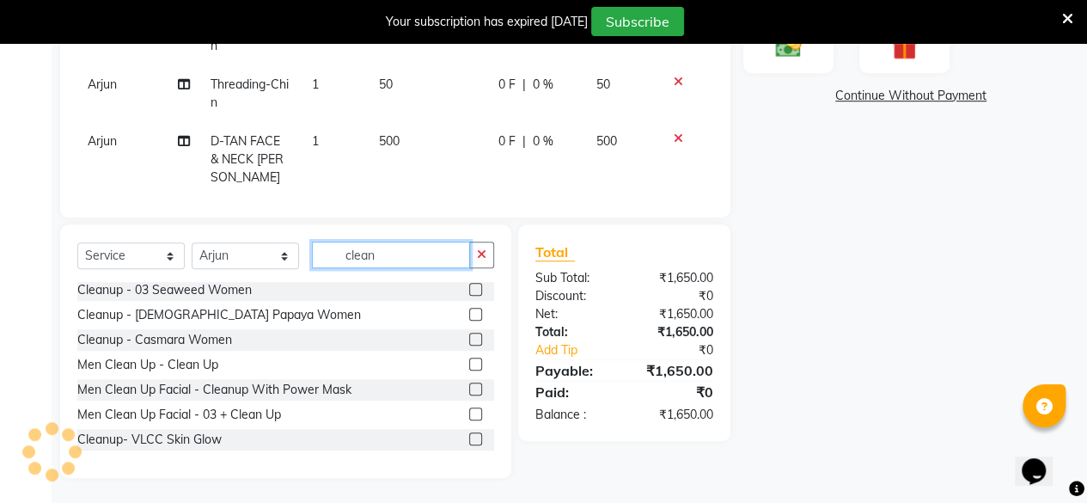
click at [406, 251] on input "clean" at bounding box center [391, 254] width 158 height 27
type input "c"
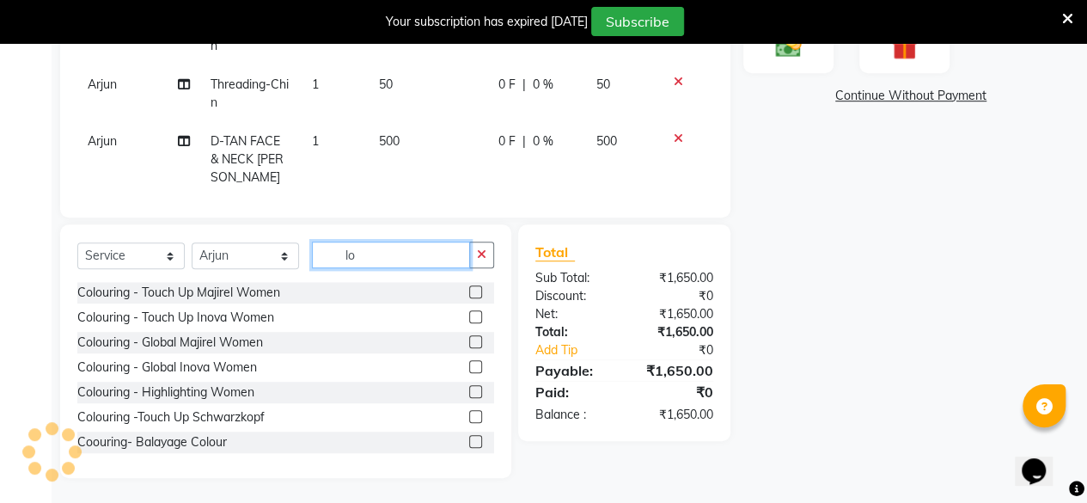
type input "l"
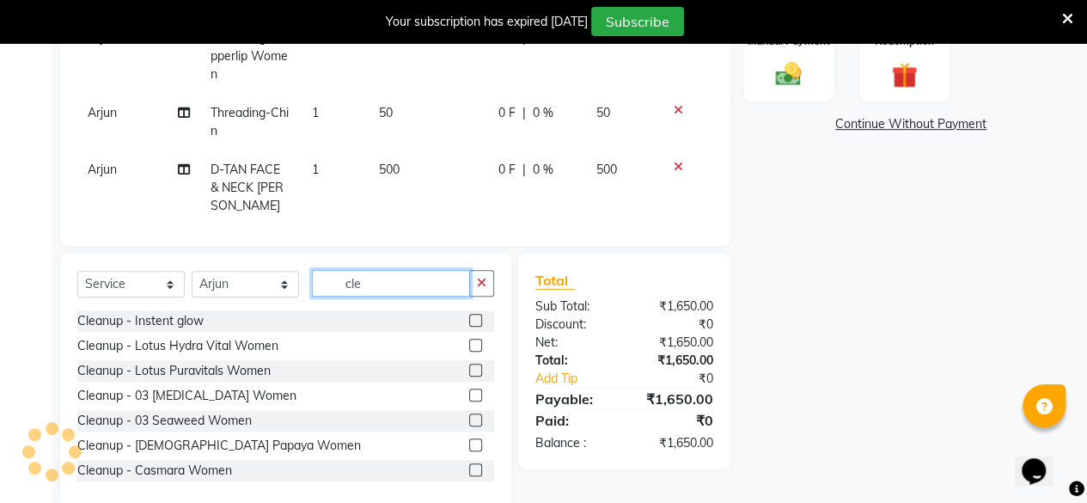
scroll to position [453, 0]
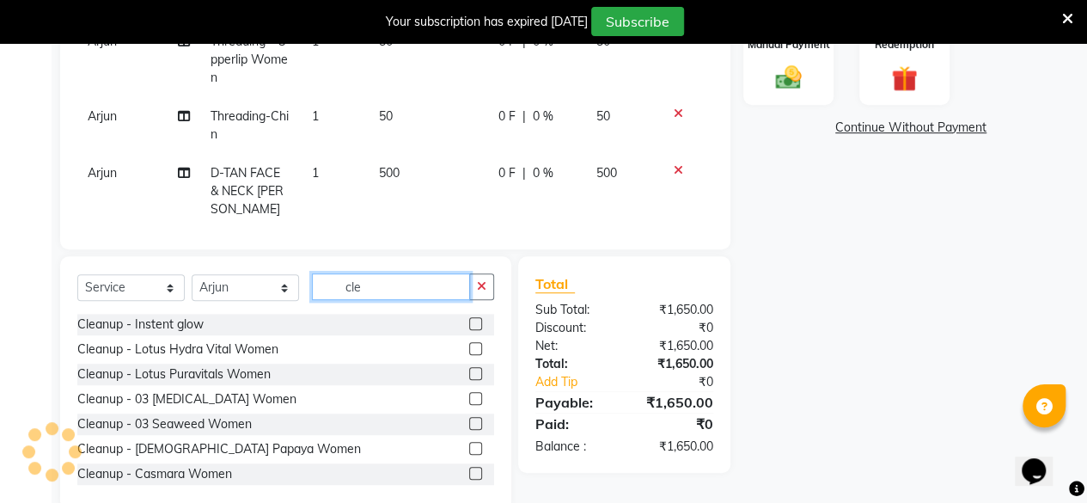
type input "cle"
click at [469, 374] on label at bounding box center [475, 373] width 13 height 13
click at [469, 374] on input "checkbox" at bounding box center [474, 374] width 11 height 11
checkbox input "false"
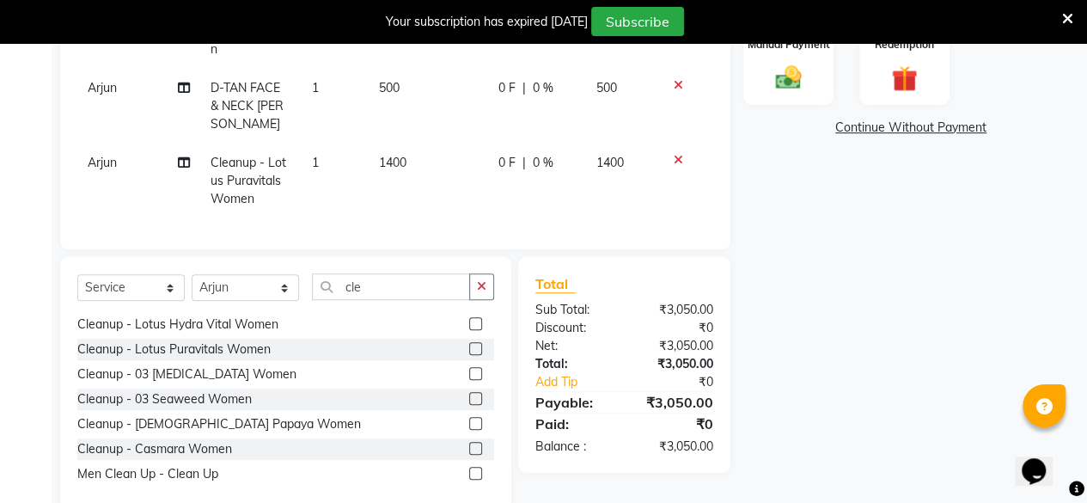
scroll to position [30, 0]
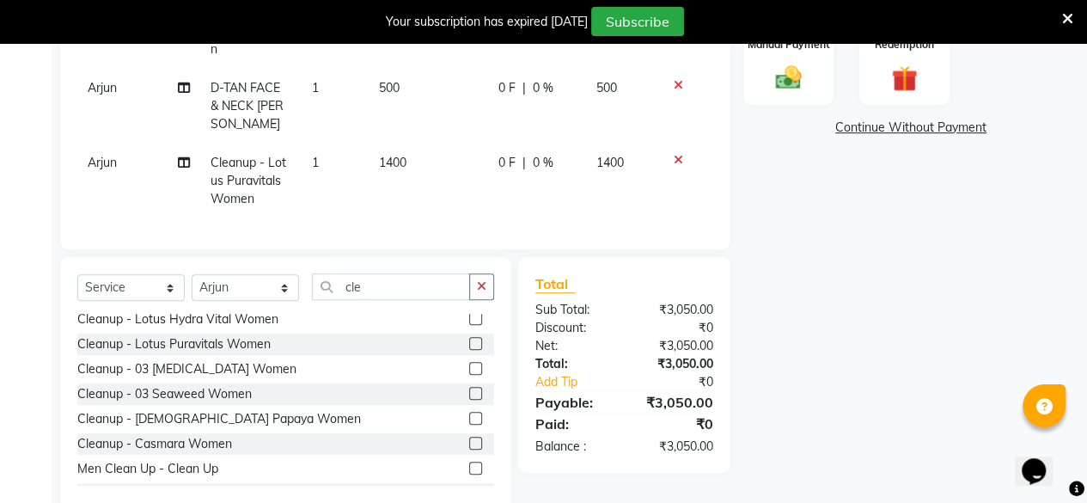
click at [469, 319] on label at bounding box center [475, 318] width 13 height 13
click at [469, 319] on input "checkbox" at bounding box center [474, 319] width 11 height 11
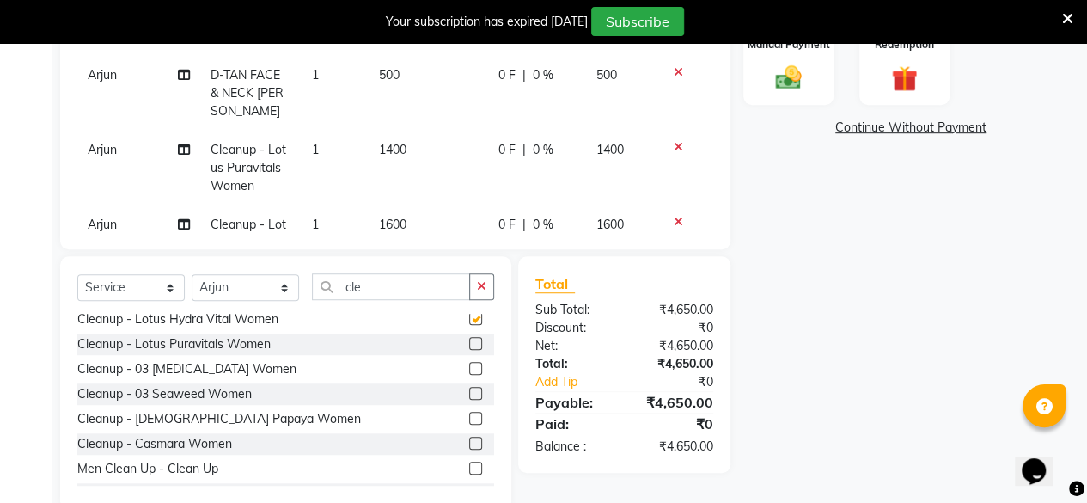
checkbox input "false"
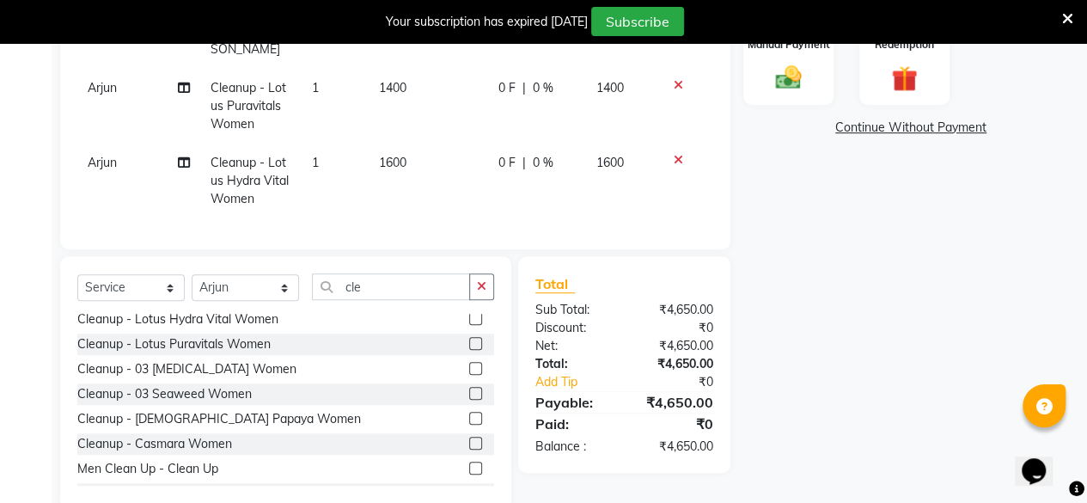
click at [674, 154] on icon at bounding box center [678, 160] width 9 height 12
click at [402, 150] on td "1400" at bounding box center [428, 180] width 119 height 75
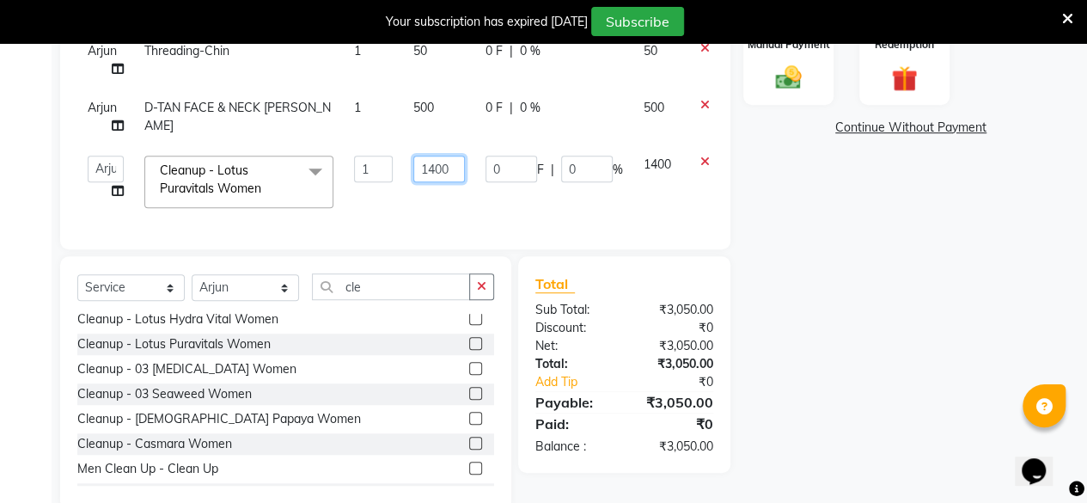
click at [461, 156] on input "1400" at bounding box center [439, 169] width 52 height 27
type input "1"
type input "1000"
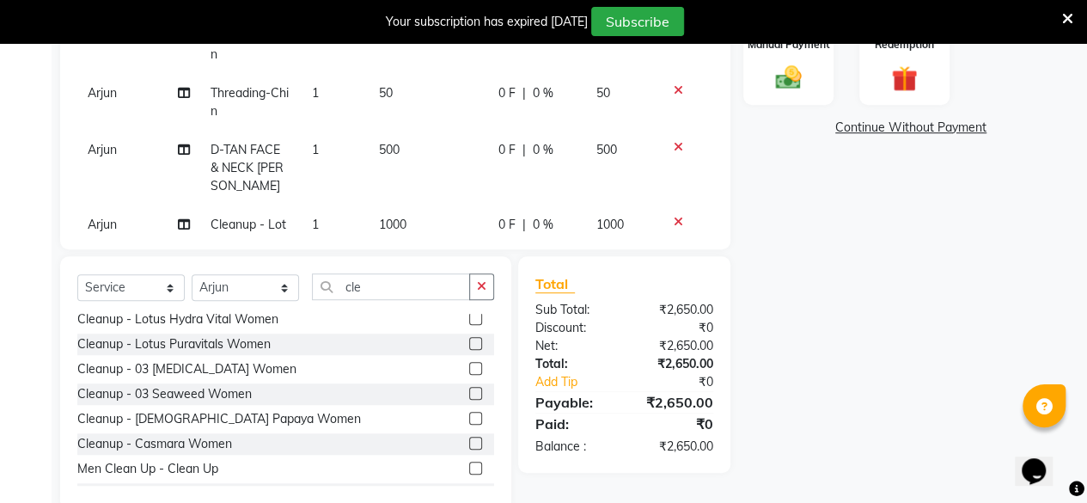
click at [848, 199] on div "Name: [PERSON_NAME] Membership: No Active Membership Total Visits: 2 Card on fi…" at bounding box center [917, 113] width 348 height 791
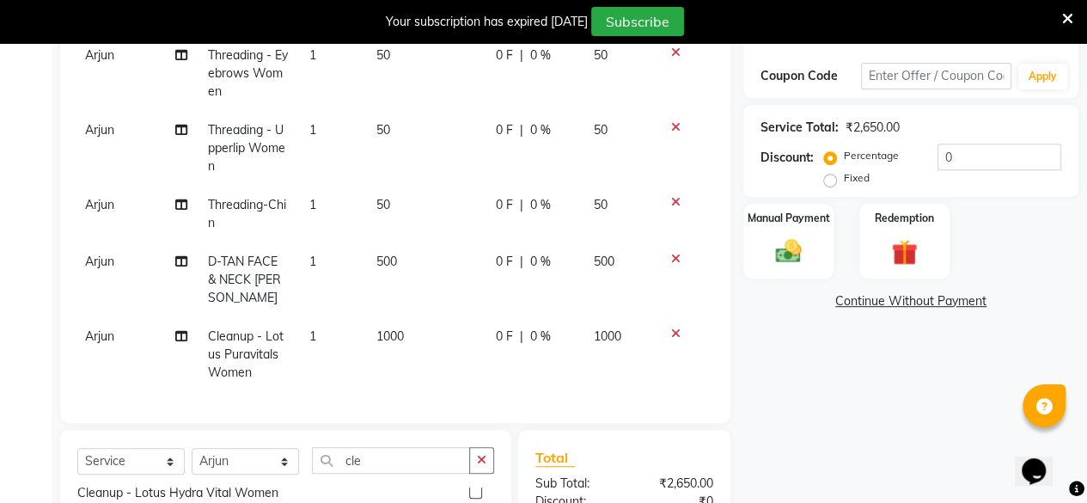
scroll to position [280, 0]
click at [844, 176] on label "Fixed" at bounding box center [857, 176] width 26 height 15
click at [833, 176] on input "Fixed" at bounding box center [833, 177] width 12 height 12
radio input "true"
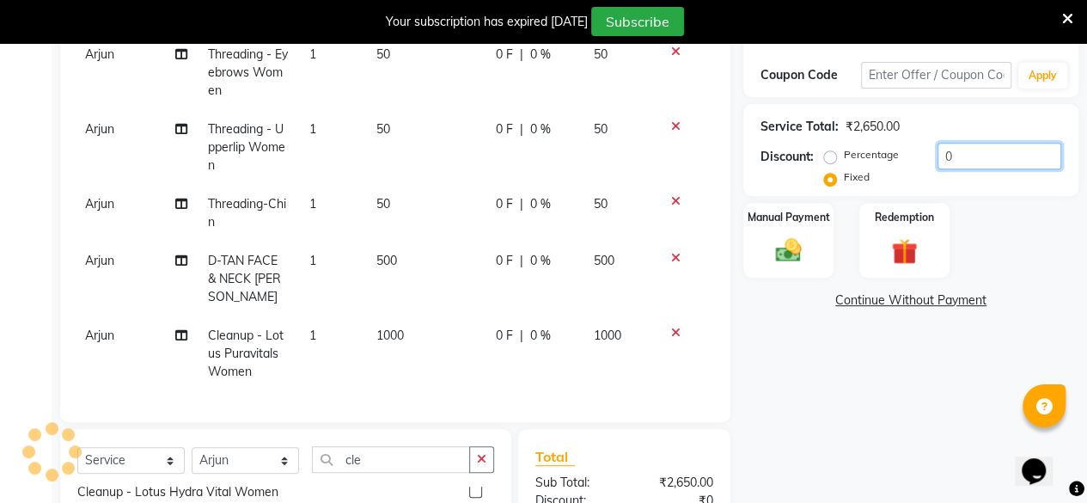
click at [968, 159] on input "0" at bounding box center [999, 156] width 124 height 27
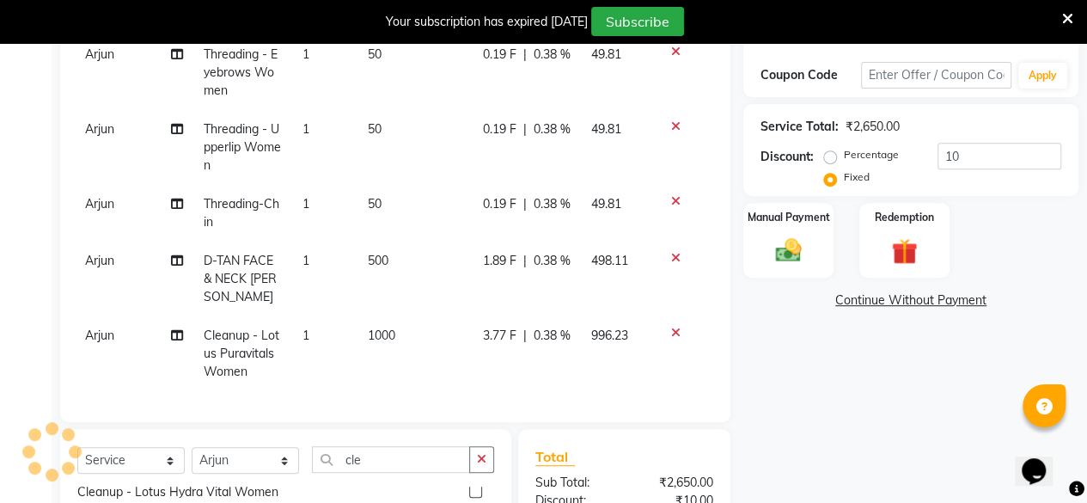
click at [827, 387] on div "Name: [PERSON_NAME] Membership: No Active Membership Total Visits: 2 Card on fi…" at bounding box center [917, 286] width 348 height 791
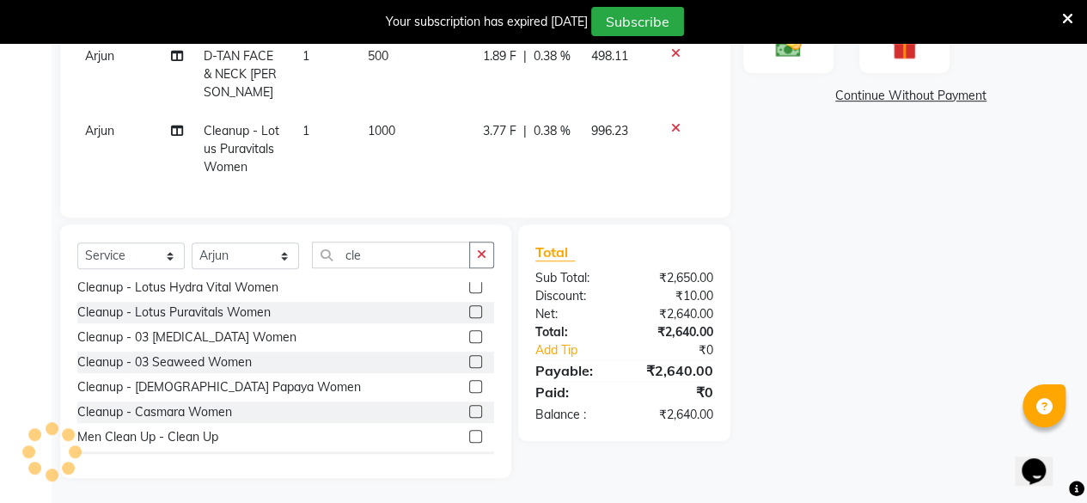
scroll to position [226, 0]
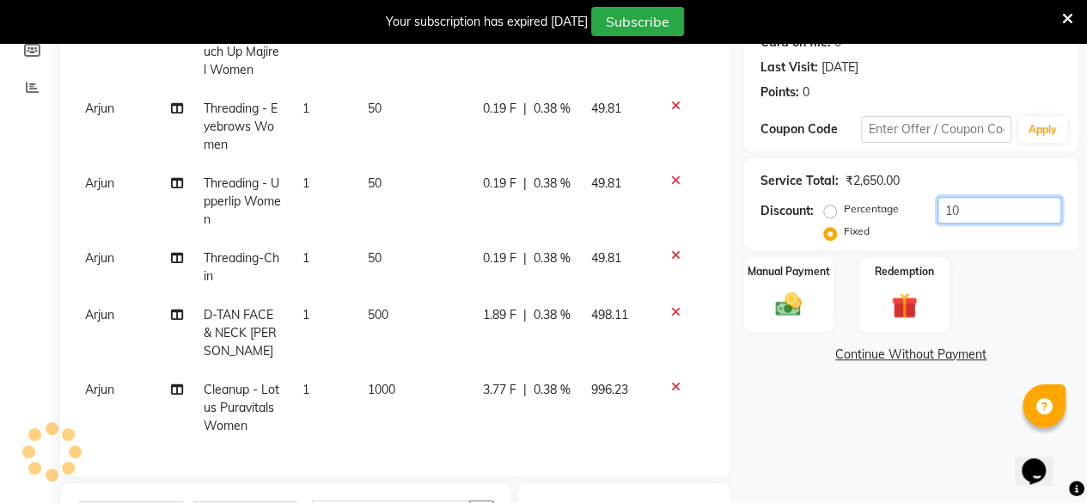
click at [976, 211] on input "10" at bounding box center [999, 210] width 124 height 27
type input "1"
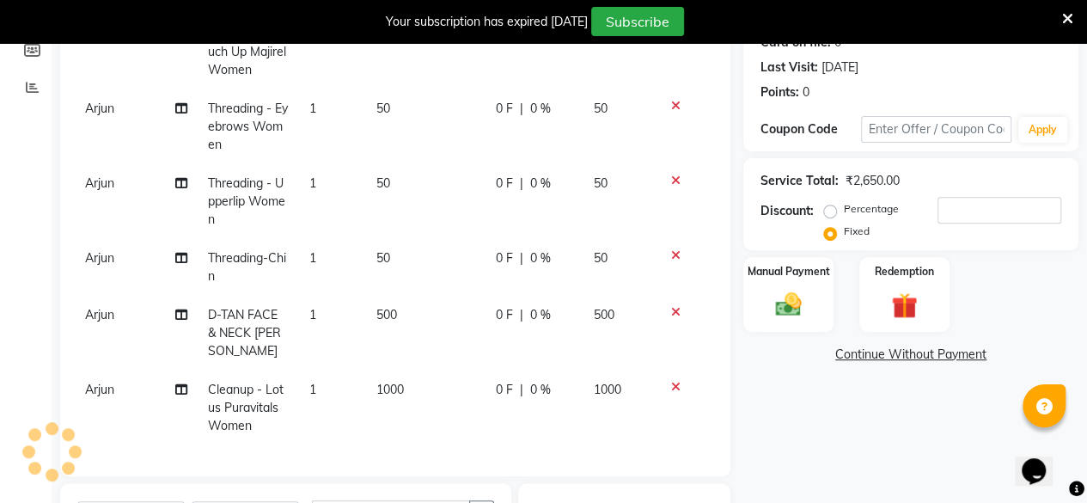
click at [844, 209] on label "Percentage" at bounding box center [871, 208] width 55 height 15
click at [834, 209] on input "Percentage" at bounding box center [833, 209] width 12 height 12
radio input "true"
click at [976, 212] on input "number" at bounding box center [999, 210] width 124 height 27
click at [844, 230] on label "Fixed" at bounding box center [857, 230] width 26 height 15
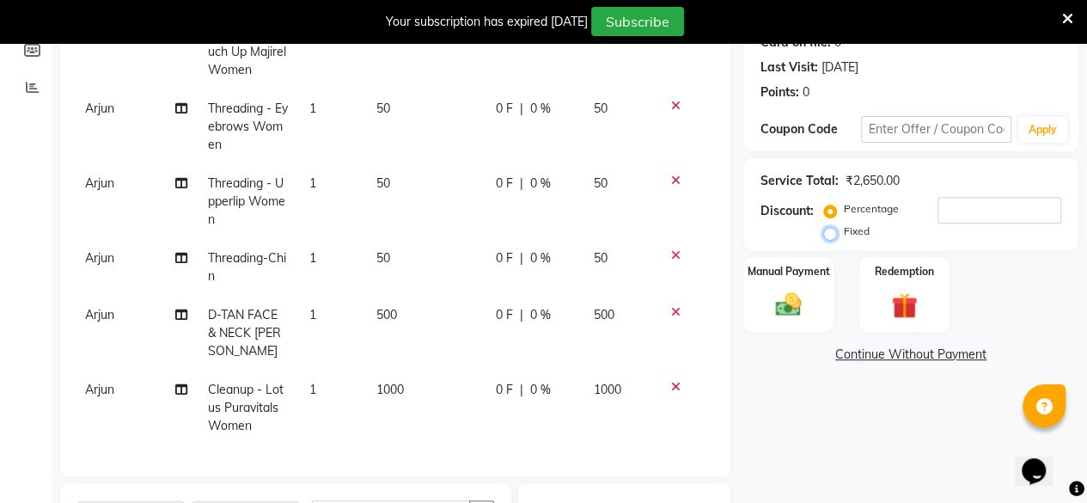
click at [834, 230] on input "Fixed" at bounding box center [833, 231] width 12 height 12
radio input "true"
click at [968, 205] on input "number" at bounding box center [999, 210] width 124 height 27
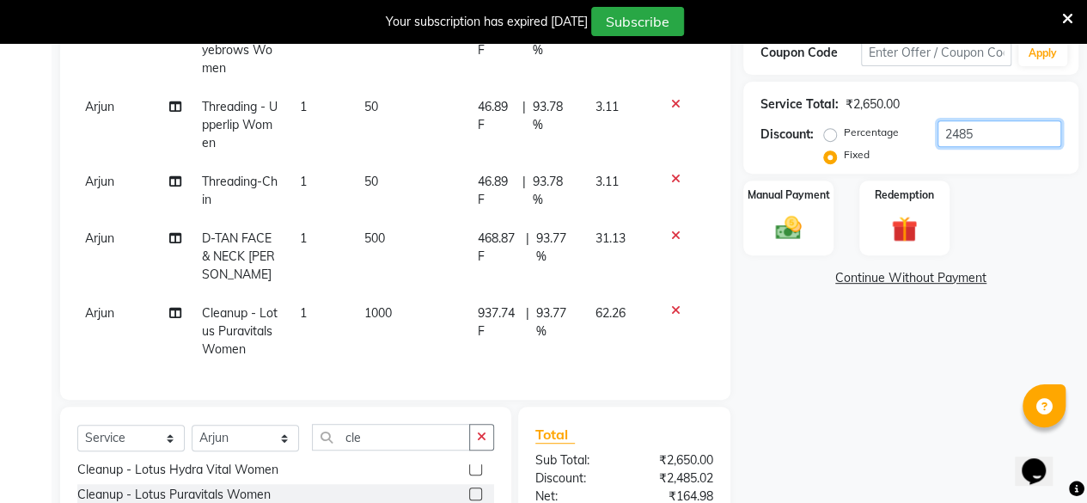
scroll to position [302, 0]
click at [986, 133] on input "2485" at bounding box center [999, 134] width 124 height 27
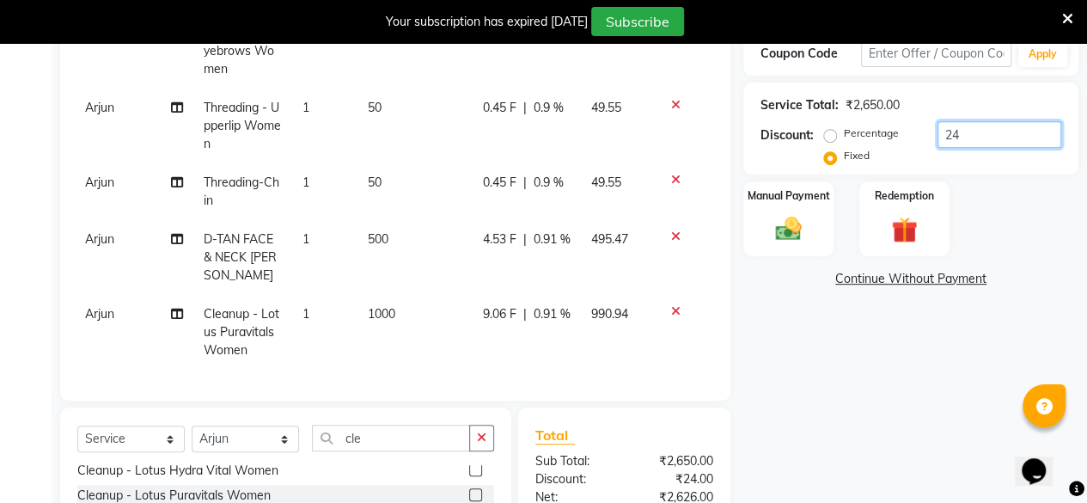
type input "2"
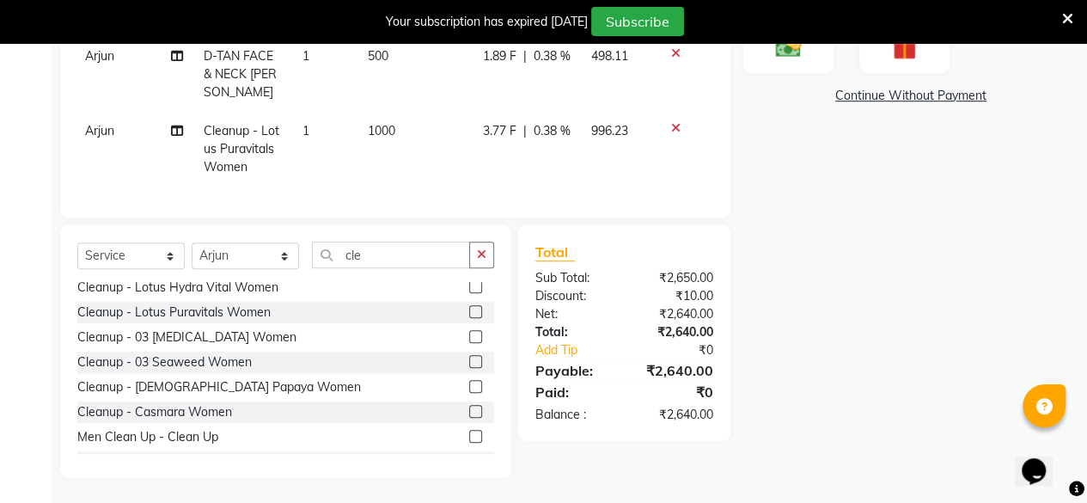
click at [876, 205] on div "Name: [PERSON_NAME] Membership: No Active Membership Total Visits: 2 Card on fi…" at bounding box center [917, 81] width 348 height 791
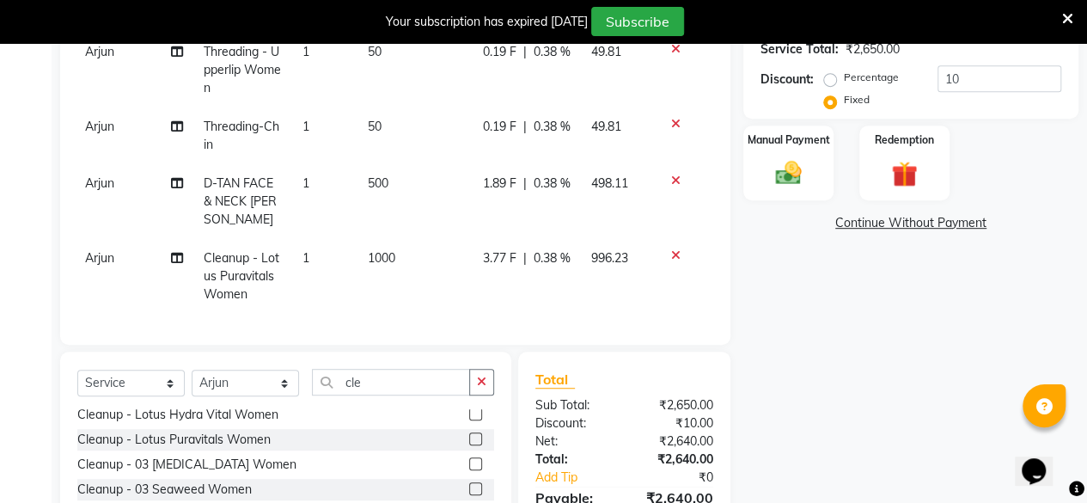
scroll to position [354, 0]
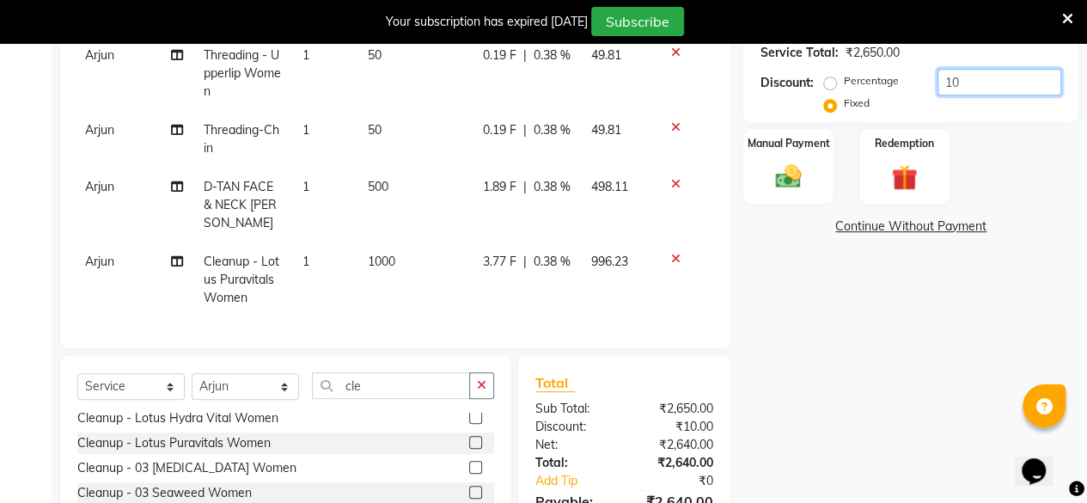
click at [974, 82] on input "10" at bounding box center [999, 82] width 124 height 27
type input "1"
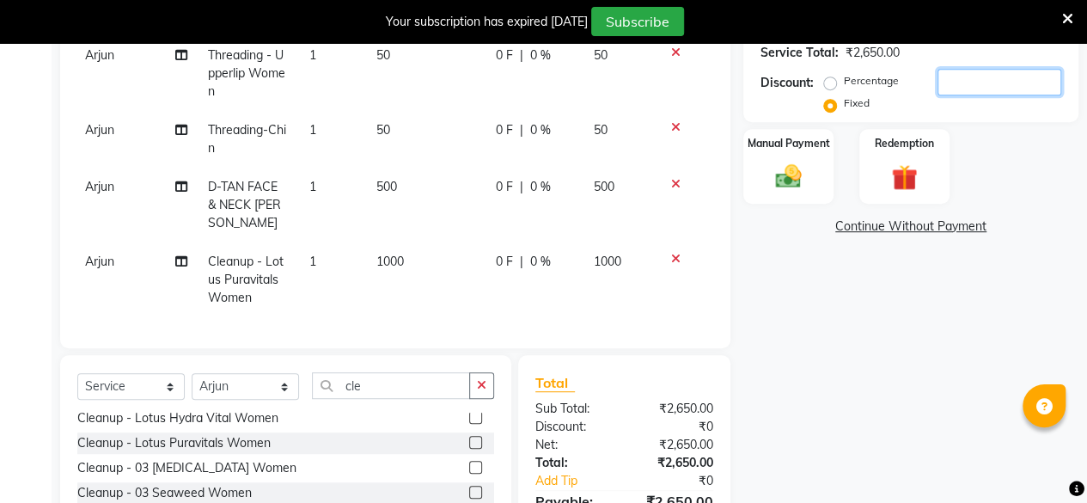
drag, startPoint x: 974, startPoint y: 82, endPoint x: 954, endPoint y: 334, distance: 252.6
click at [954, 334] on div "Name: [PERSON_NAME] Membership: No Active Membership Total Visits: 2 Card on fi…" at bounding box center [917, 212] width 348 height 791
click at [841, 286] on div "Name: [PERSON_NAME] Membership: No Active Membership Total Visits: 2 Card on fi…" at bounding box center [917, 212] width 348 height 791
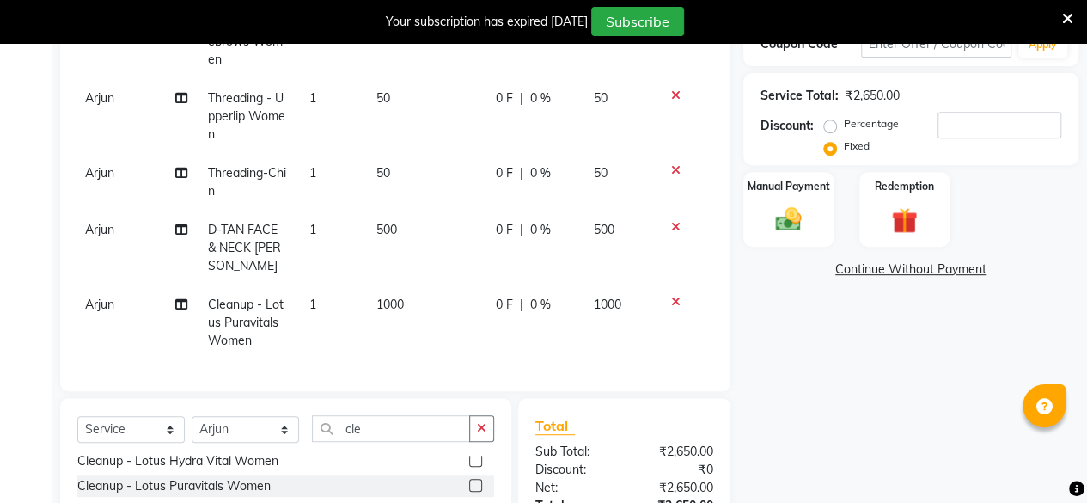
scroll to position [308, 0]
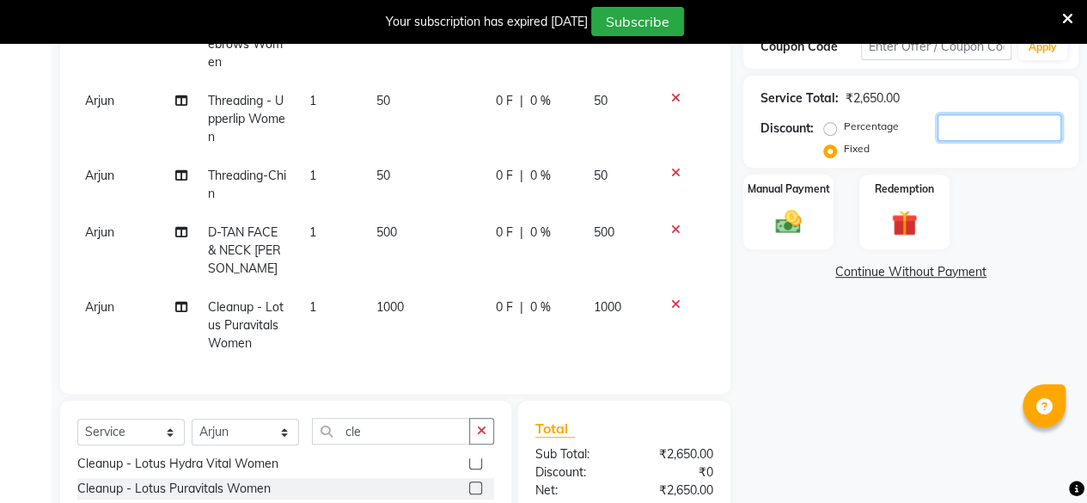
click at [969, 134] on input "number" at bounding box center [999, 127] width 124 height 27
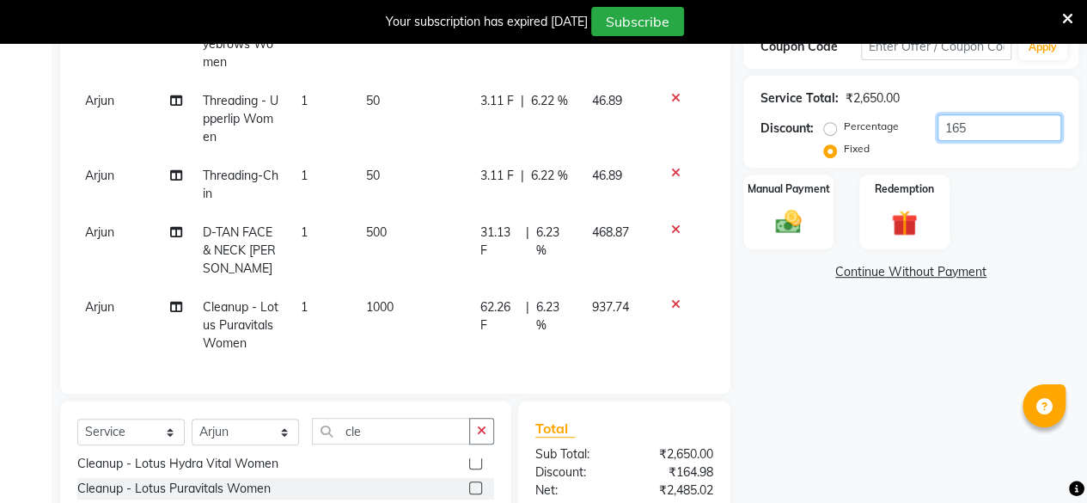
scroll to position [485, 0]
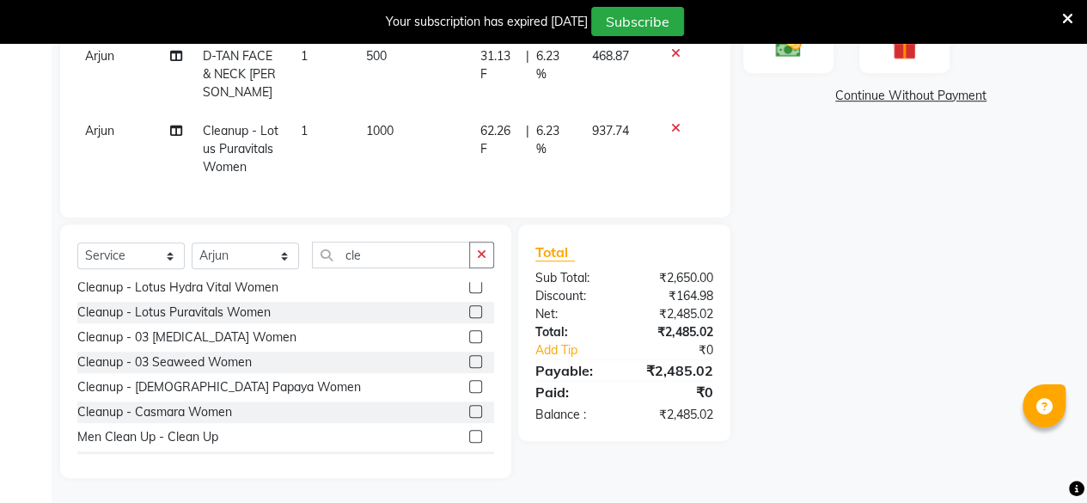
type input "165"
drag, startPoint x: 888, startPoint y: 202, endPoint x: 964, endPoint y: 268, distance: 101.1
click at [964, 268] on div "Name: [PERSON_NAME] Membership: No Active Membership Total Visits: 2 Card on fi…" at bounding box center [917, 81] width 348 height 791
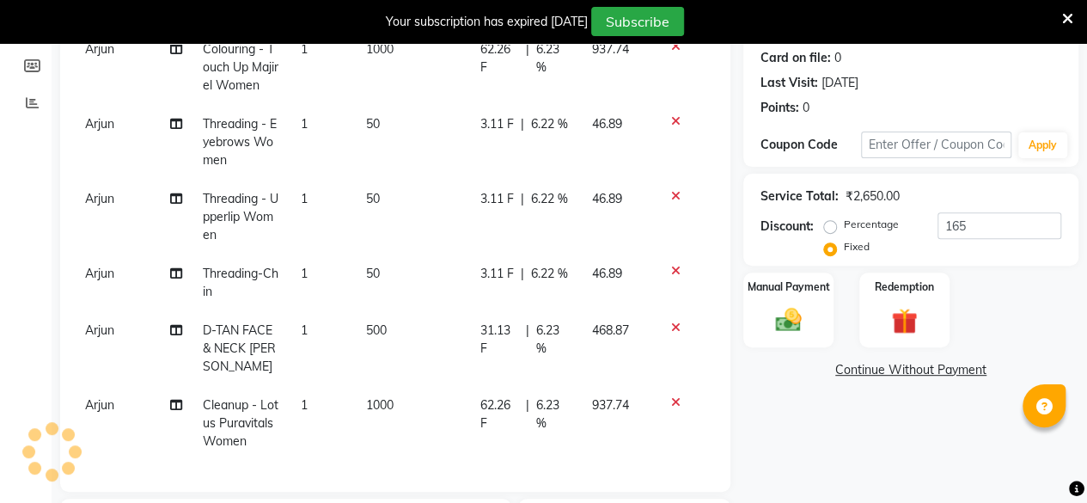
scroll to position [213, 0]
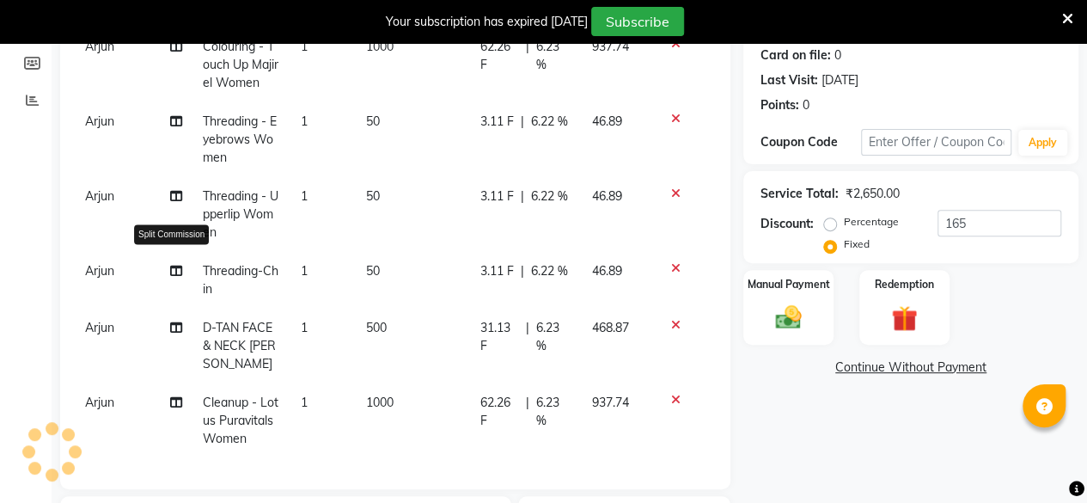
click at [172, 265] on icon at bounding box center [176, 271] width 12 height 12
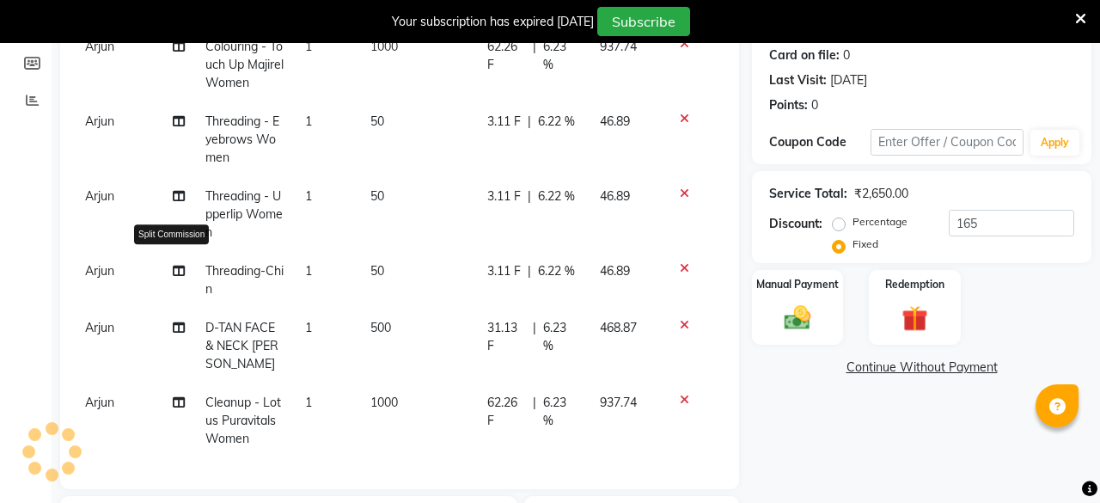
select select "85852"
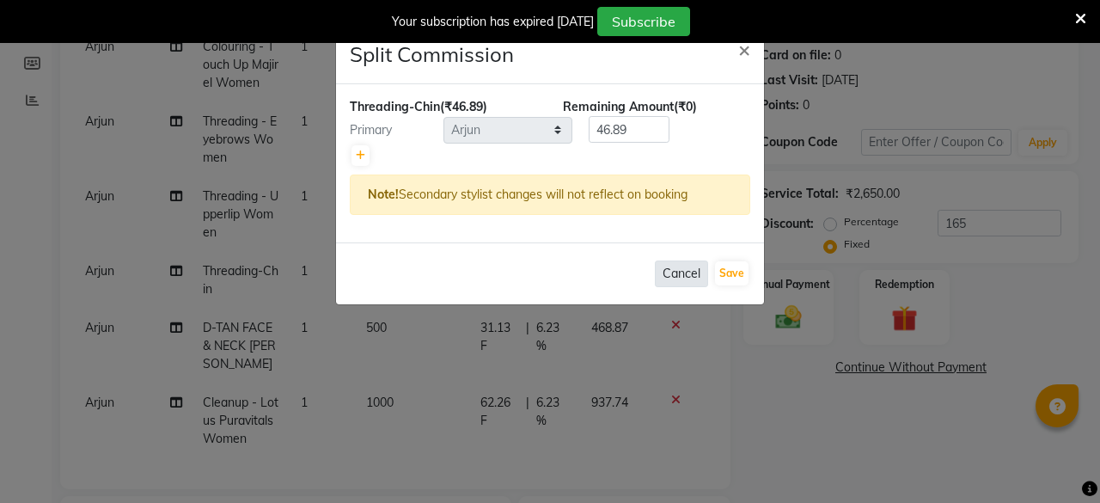
click at [680, 273] on button "Cancel" at bounding box center [681, 273] width 53 height 27
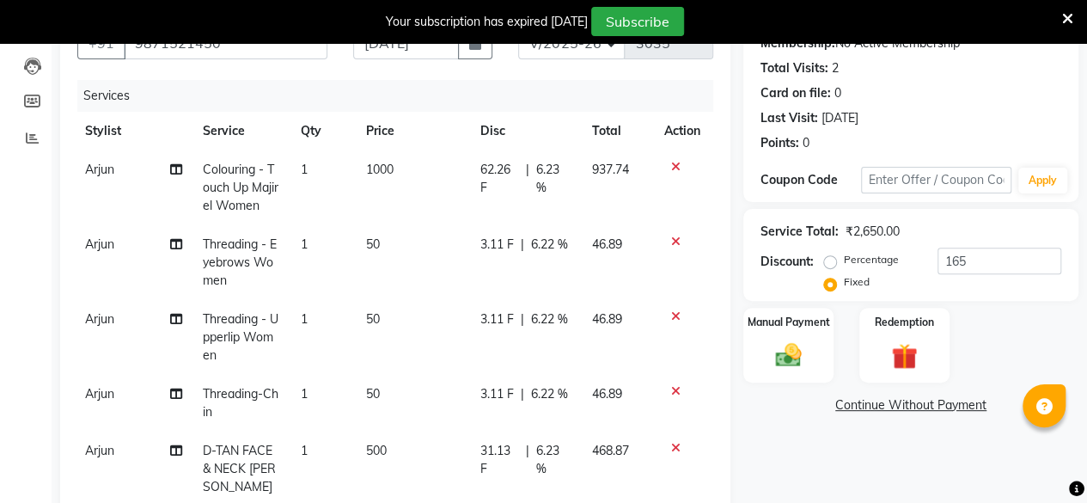
scroll to position [174, 0]
click at [671, 241] on icon at bounding box center [675, 243] width 9 height 12
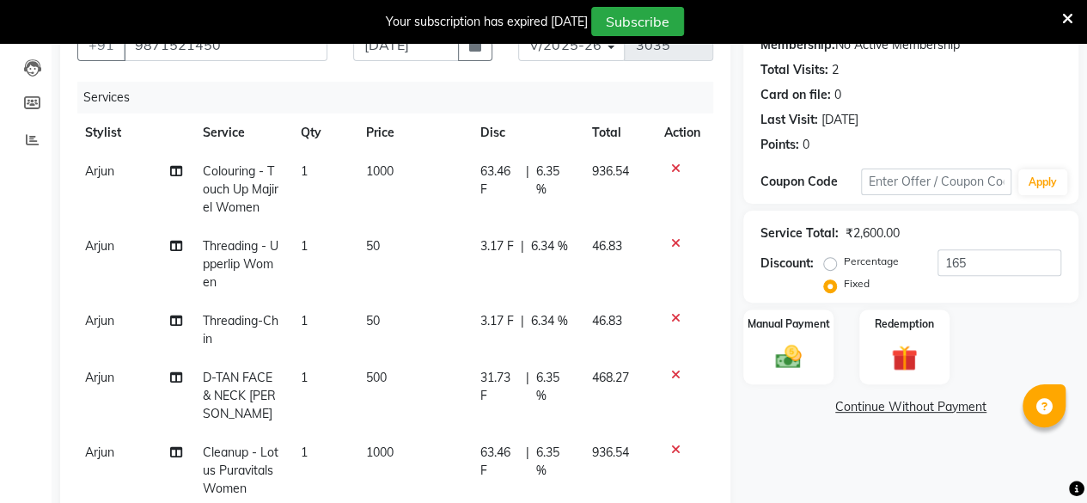
click at [671, 241] on icon at bounding box center [675, 243] width 9 height 12
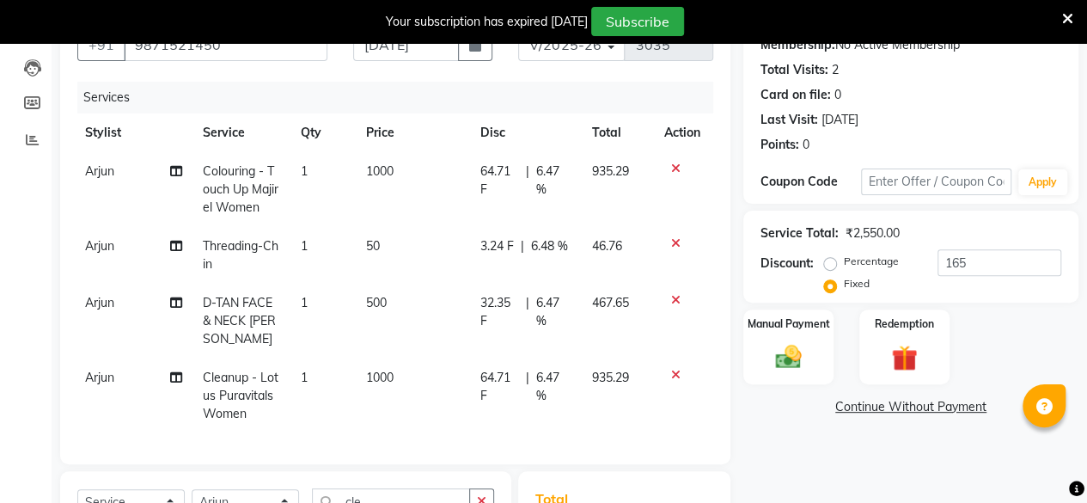
click at [675, 245] on icon at bounding box center [675, 243] width 9 height 12
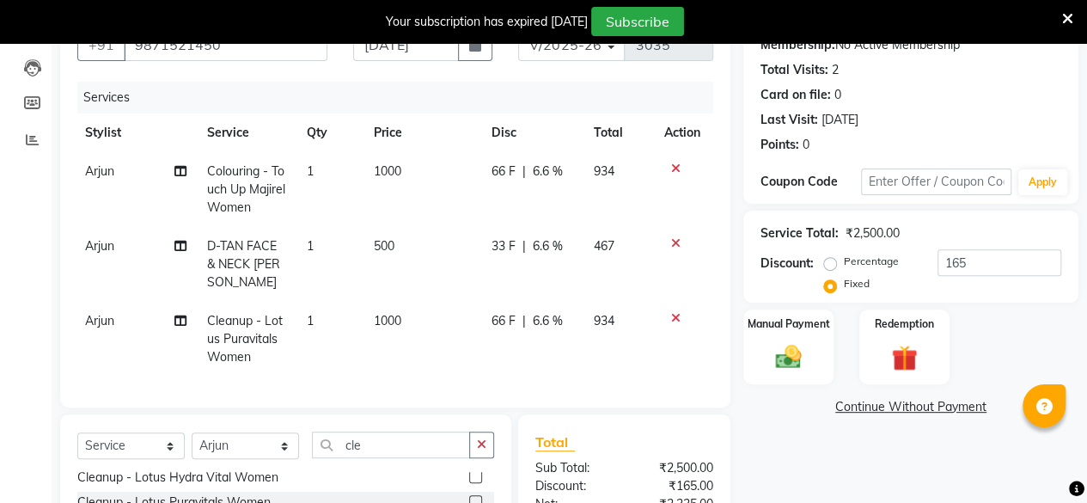
click at [674, 241] on icon at bounding box center [675, 243] width 9 height 12
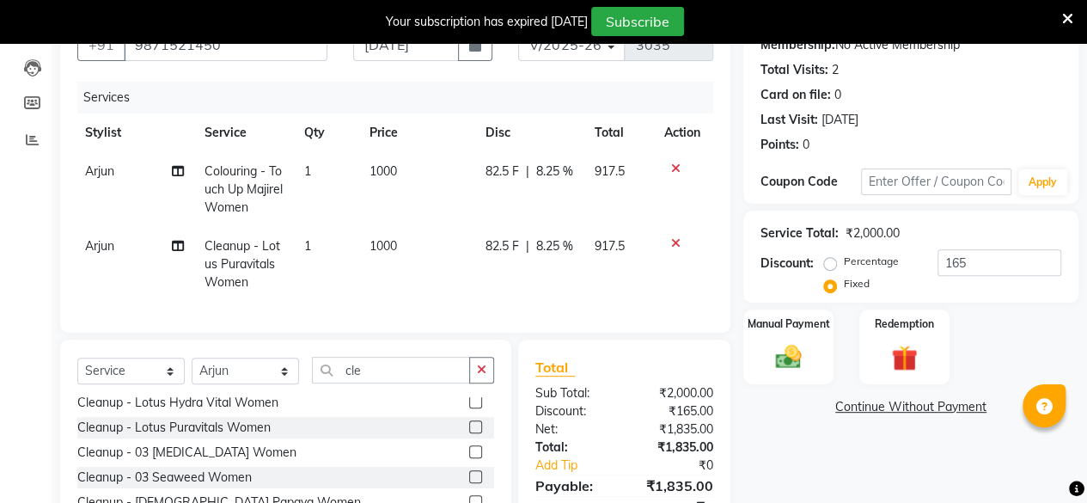
click at [675, 237] on icon at bounding box center [675, 243] width 9 height 12
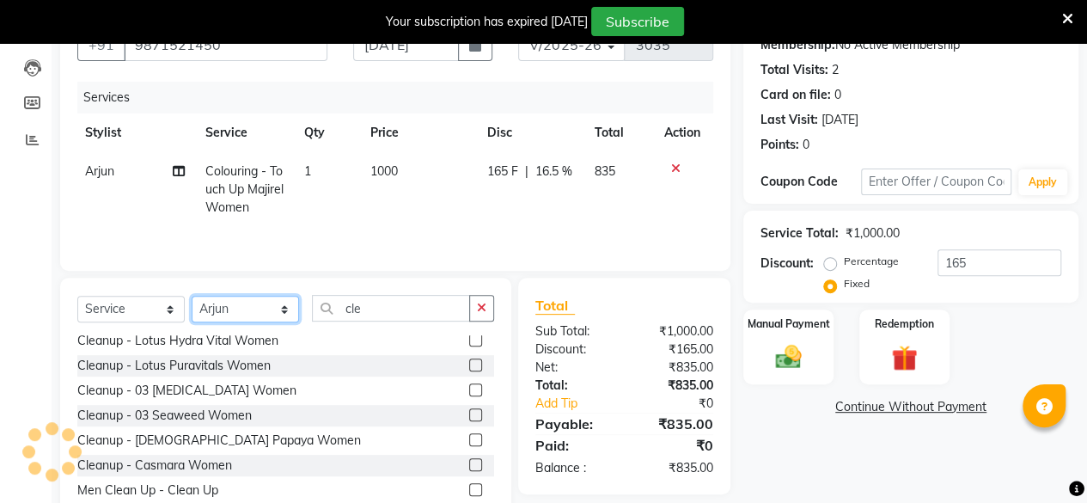
click at [282, 309] on select "Select Stylist [PERSON_NAME] Makeover Bahoo Makeover Salon [PERSON_NAME] [PERSO…" at bounding box center [245, 309] width 107 height 27
select select "64175"
click at [192, 296] on select "Select Stylist [PERSON_NAME] Makeover Bahoo Makeover Salon [PERSON_NAME] [PERSO…" at bounding box center [245, 309] width 107 height 27
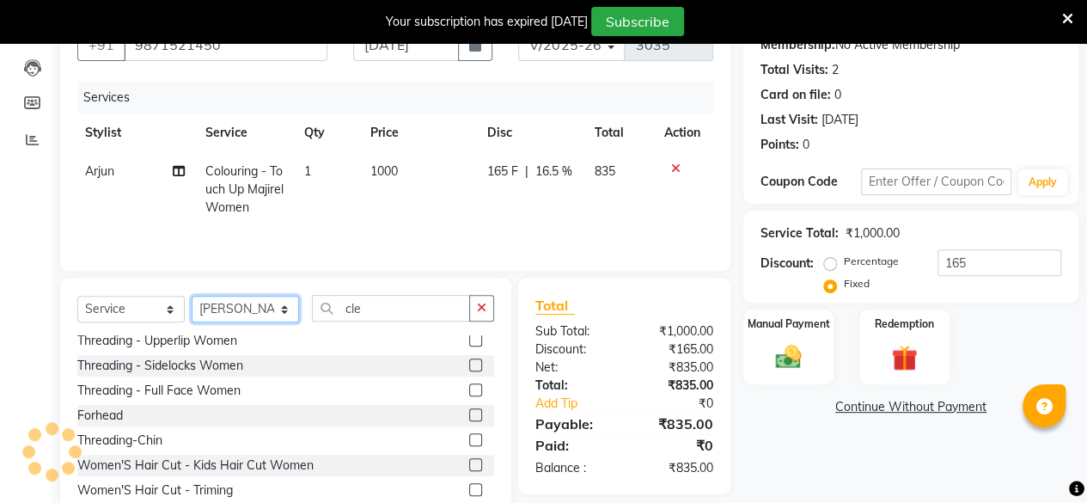
scroll to position [0, 0]
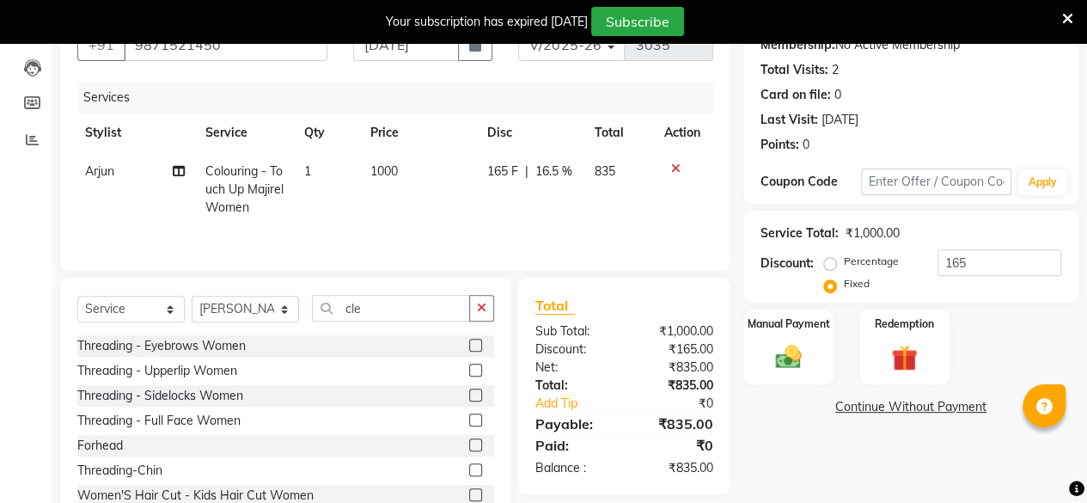
click at [469, 345] on label at bounding box center [475, 345] width 13 height 13
click at [469, 345] on input "checkbox" at bounding box center [474, 345] width 11 height 11
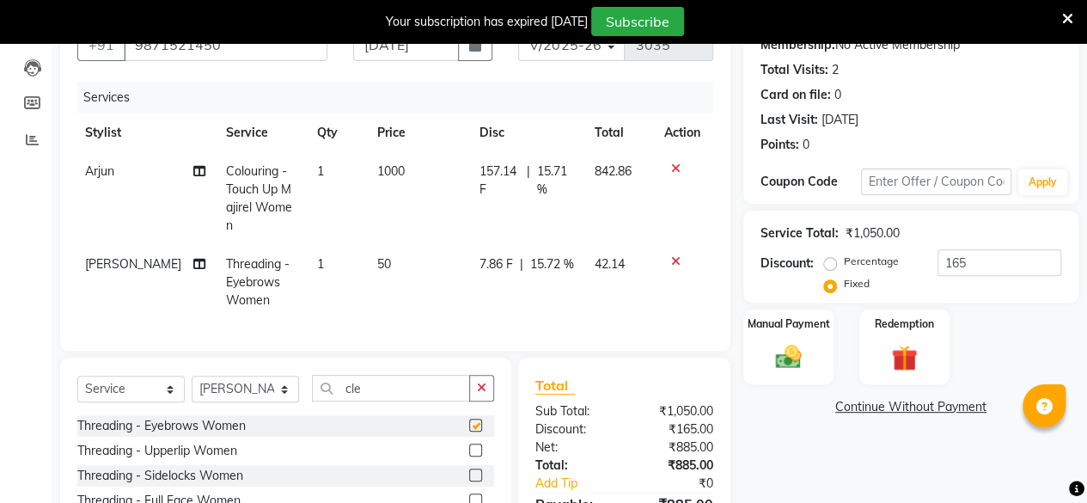
checkbox input "false"
click at [469, 446] on label at bounding box center [475, 449] width 13 height 13
click at [469, 446] on input "checkbox" at bounding box center [474, 450] width 11 height 11
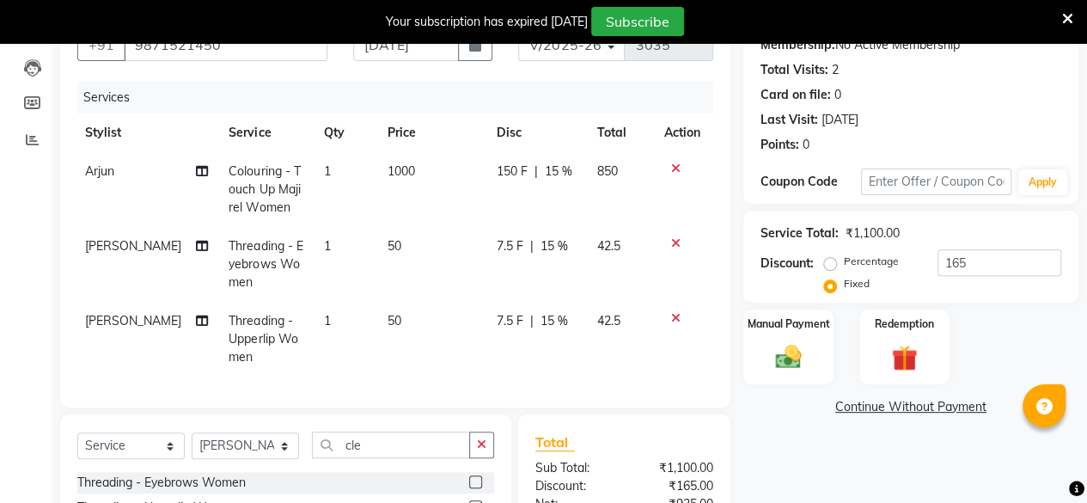
checkbox input "false"
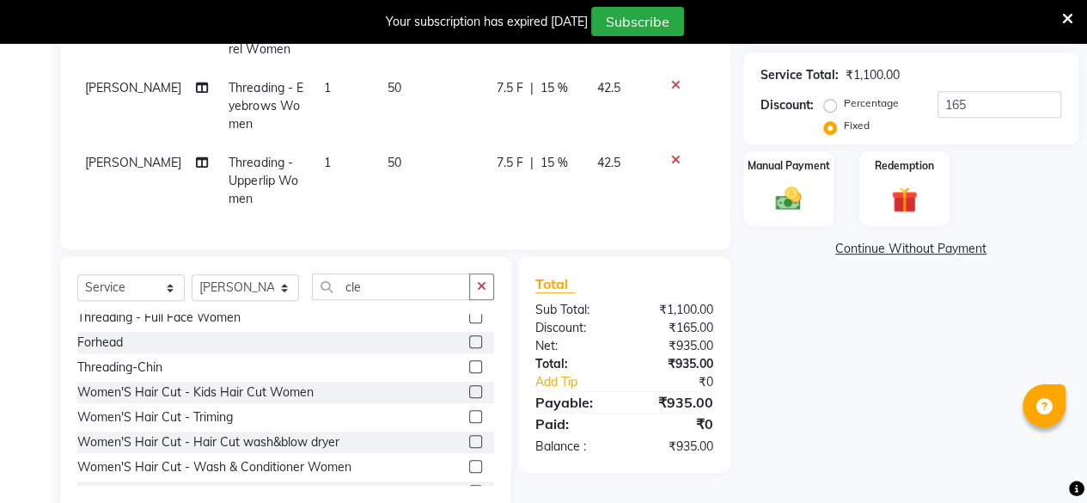
scroll to position [334, 0]
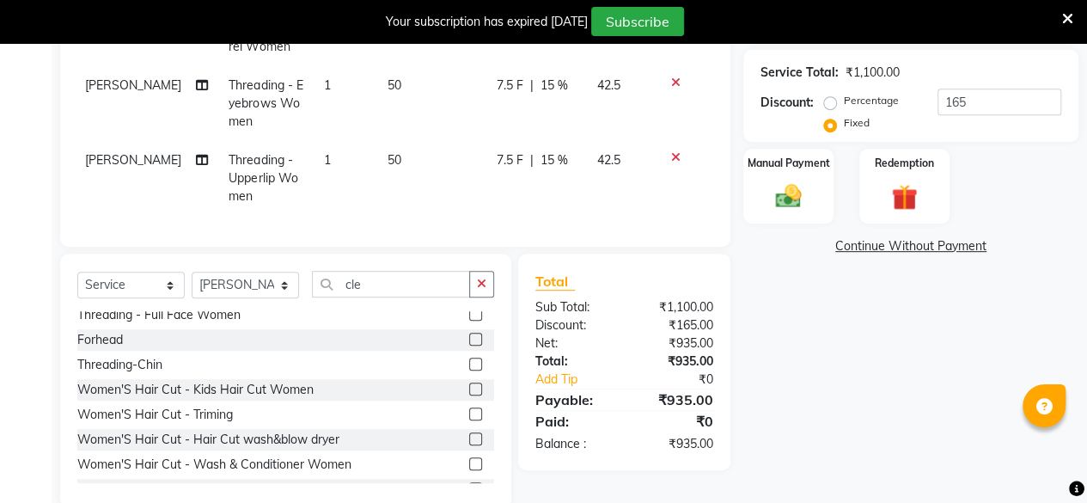
click at [469, 370] on label at bounding box center [475, 363] width 13 height 13
click at [469, 370] on input "checkbox" at bounding box center [474, 364] width 11 height 11
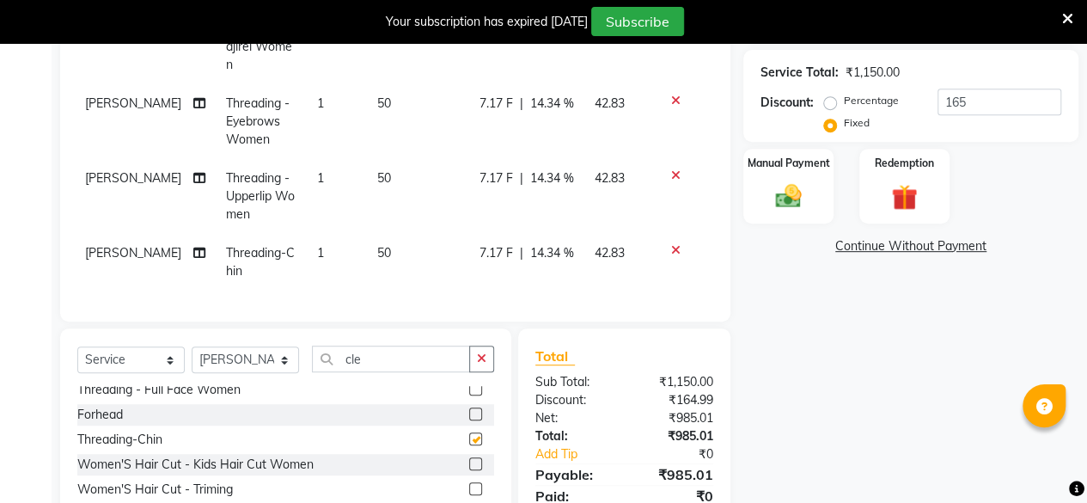
checkbox input "false"
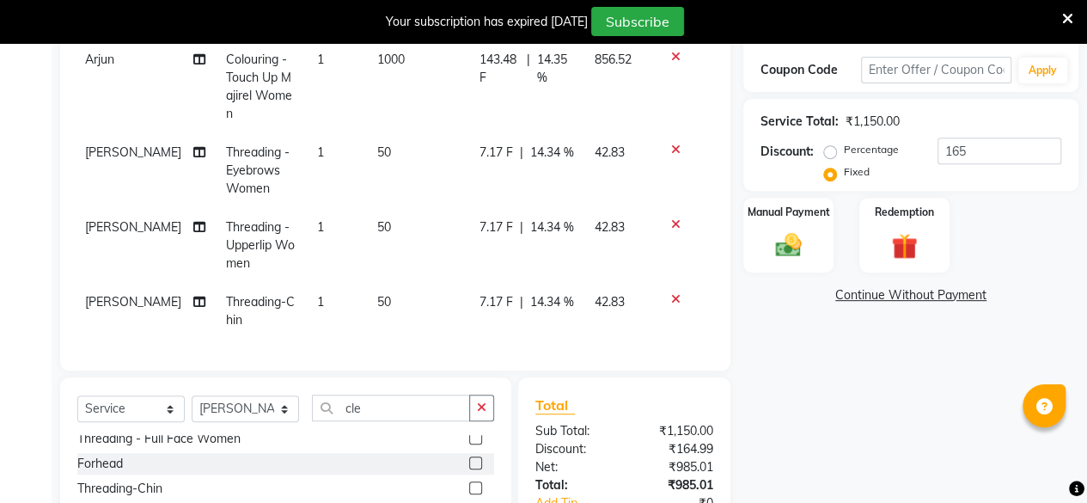
scroll to position [433, 0]
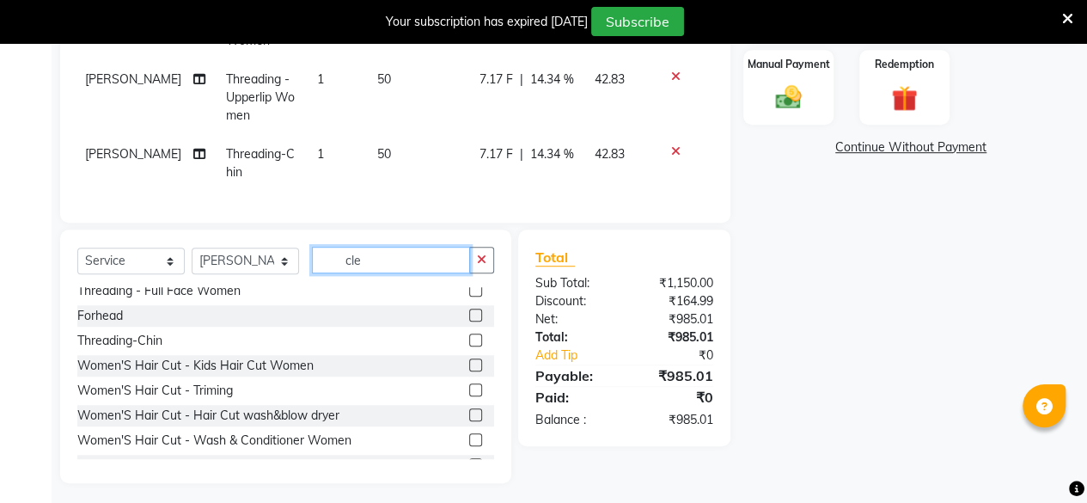
click at [399, 253] on input "cle" at bounding box center [391, 260] width 158 height 27
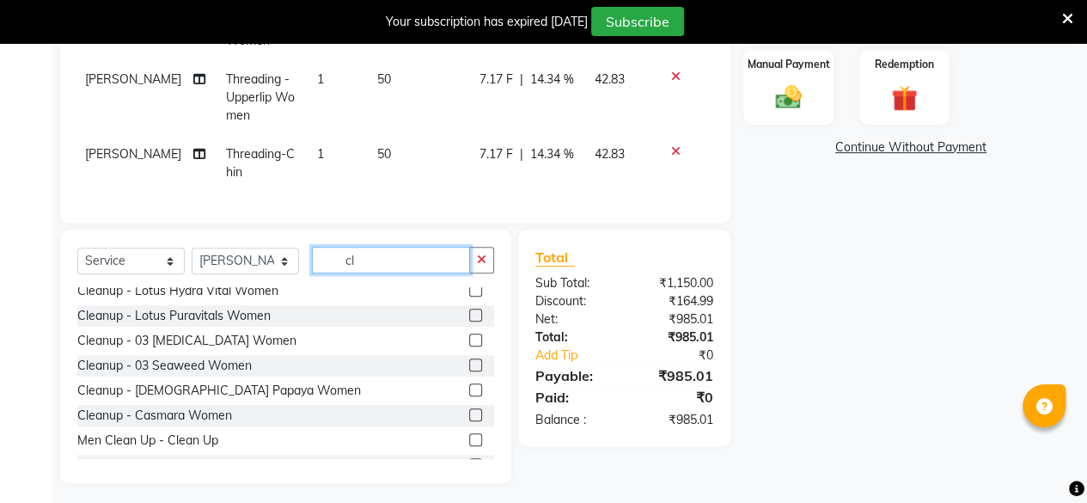
type input "c"
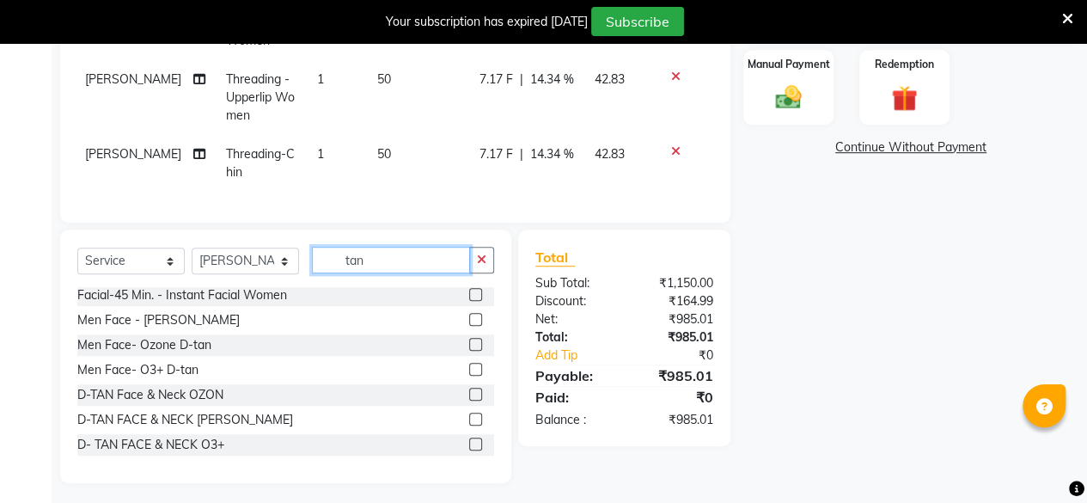
scroll to position [3, 0]
type input "tan"
click at [469, 314] on label at bounding box center [475, 319] width 13 height 13
click at [469, 314] on input "checkbox" at bounding box center [474, 319] width 11 height 11
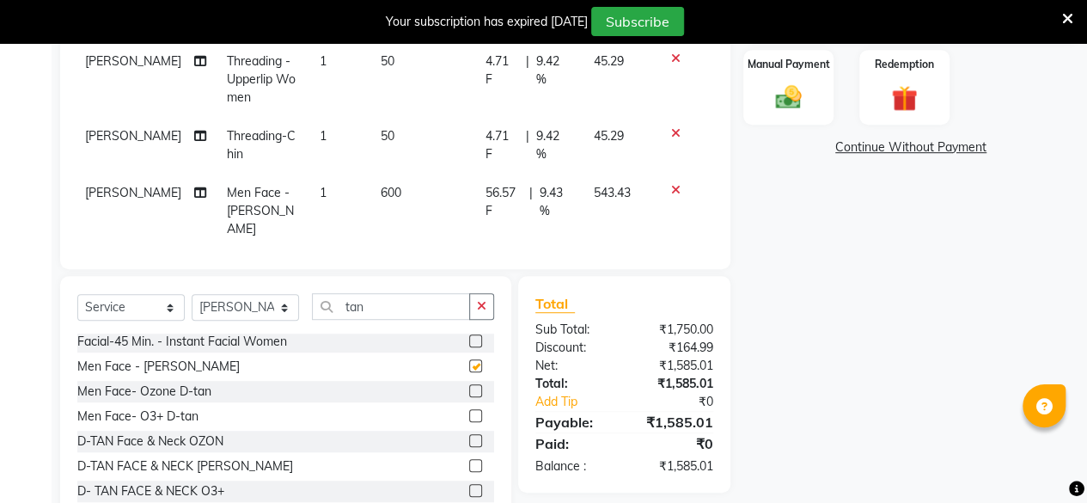
checkbox input "false"
click at [671, 188] on icon at bounding box center [675, 190] width 9 height 12
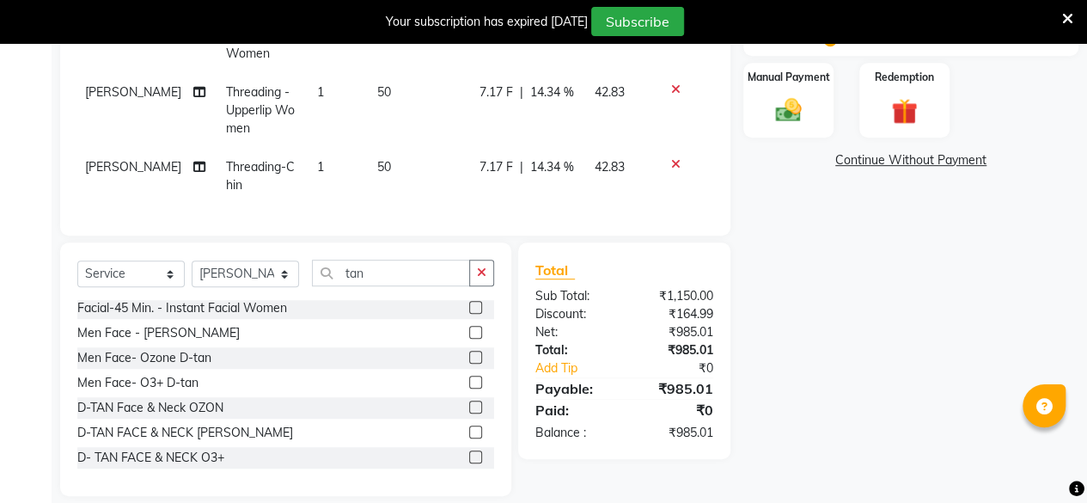
scroll to position [2, 0]
click at [469, 426] on label at bounding box center [475, 432] width 13 height 13
click at [469, 428] on input "checkbox" at bounding box center [474, 433] width 11 height 11
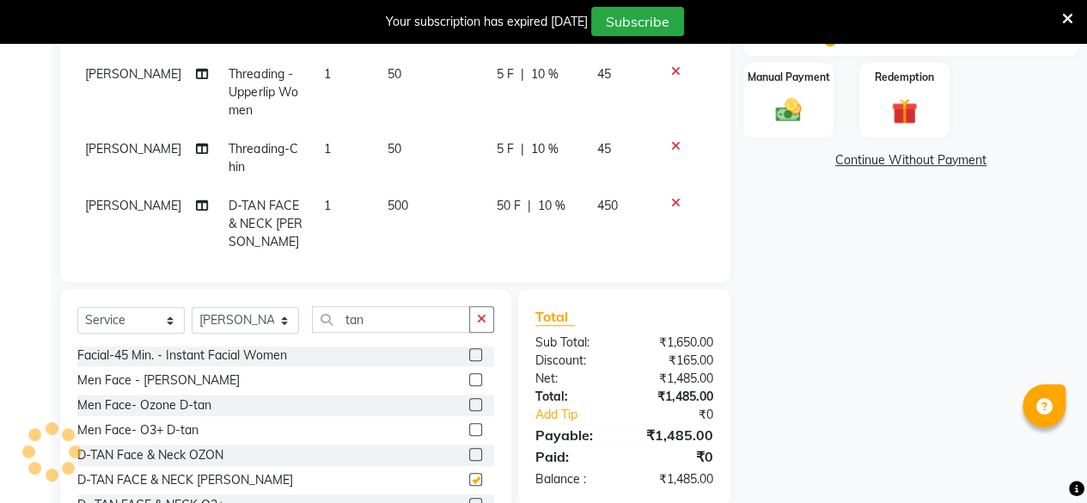
checkbox input "false"
click at [425, 319] on input "tan" at bounding box center [391, 319] width 158 height 27
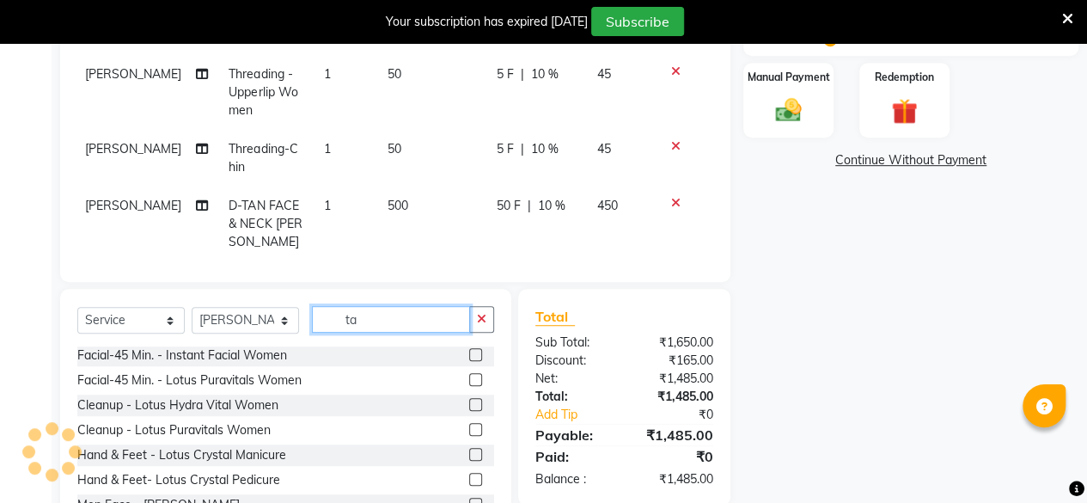
type input "t"
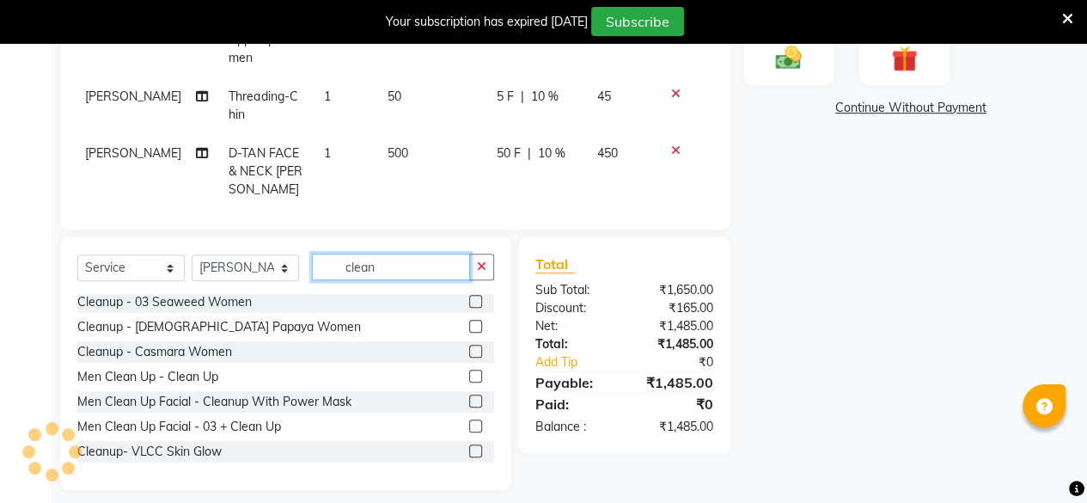
scroll to position [485, 0]
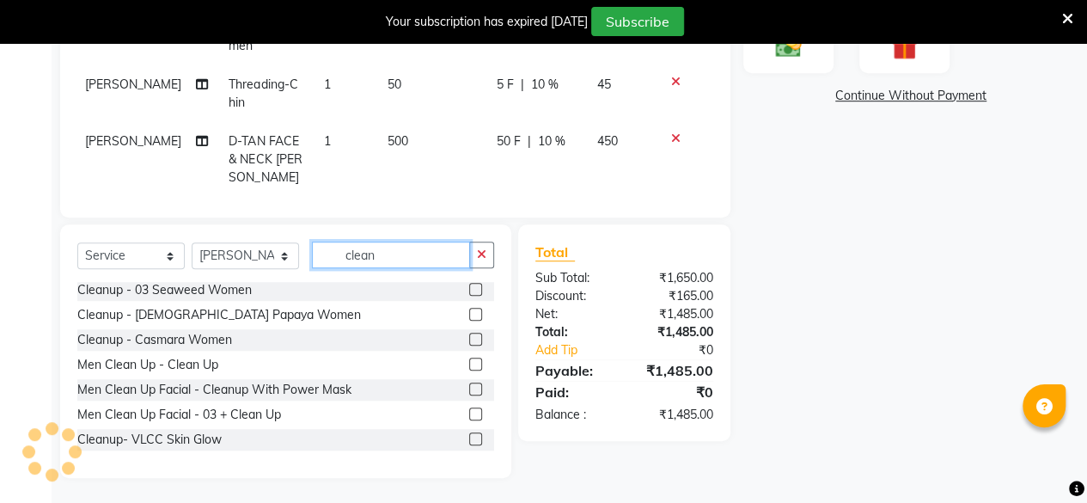
click at [409, 252] on input "clean" at bounding box center [391, 254] width 158 height 27
type input "c"
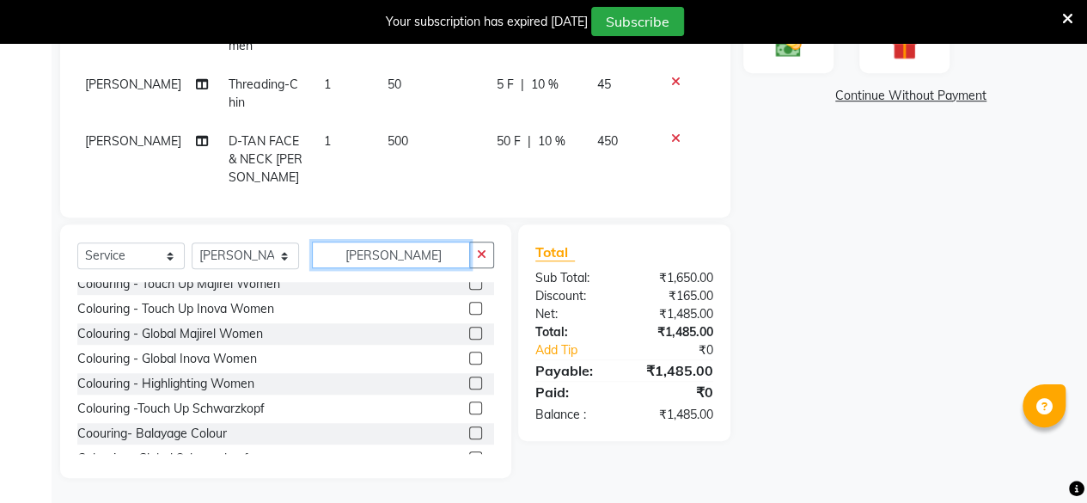
scroll to position [0, 0]
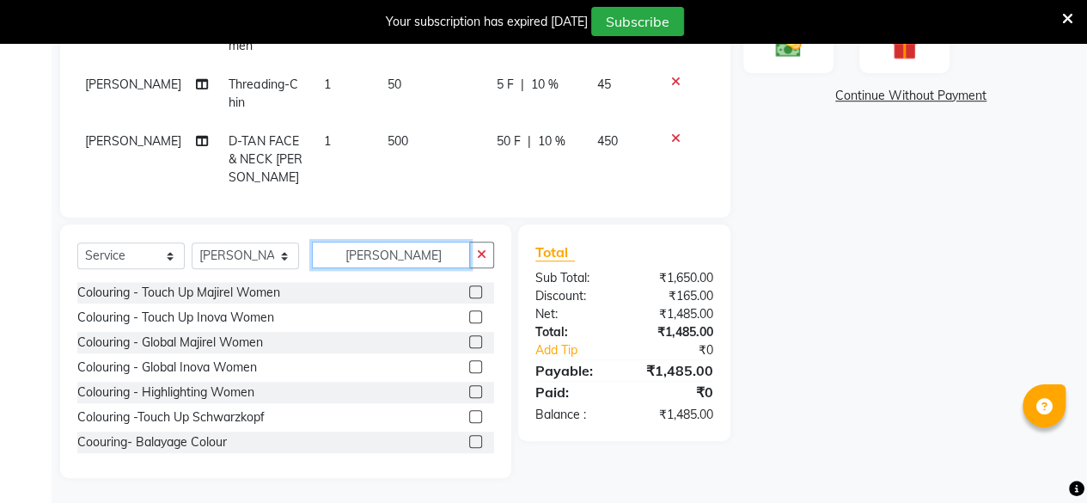
click at [381, 248] on input "[PERSON_NAME]" at bounding box center [391, 254] width 158 height 27
type input "l"
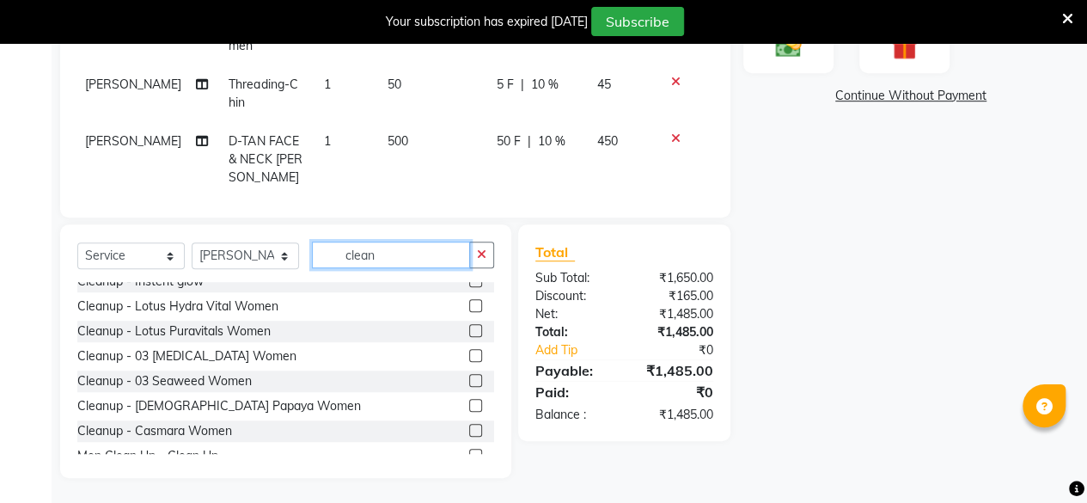
type input "clean"
click at [469, 329] on label at bounding box center [475, 330] width 13 height 13
click at [469, 329] on input "checkbox" at bounding box center [474, 331] width 11 height 11
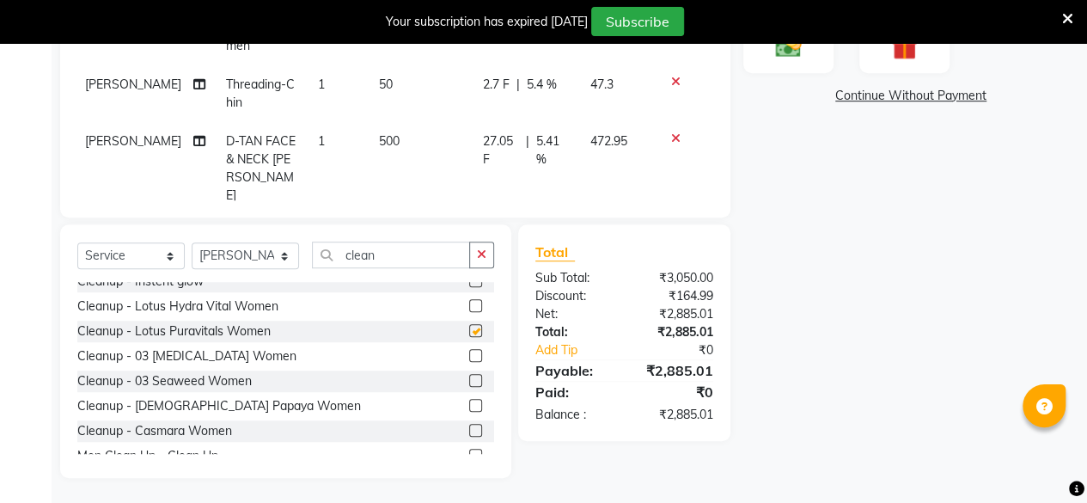
checkbox input "false"
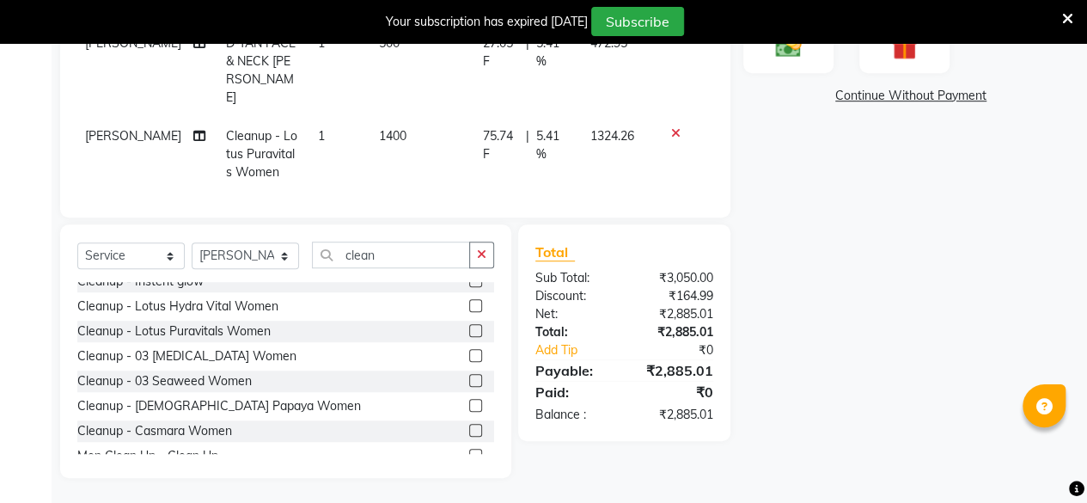
click at [390, 117] on td "1400" at bounding box center [420, 154] width 103 height 75
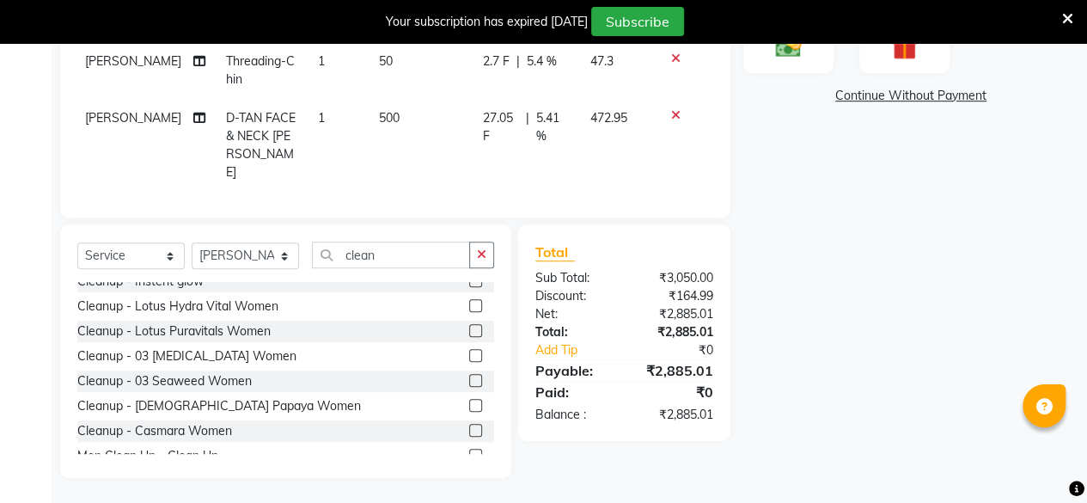
select select "64175"
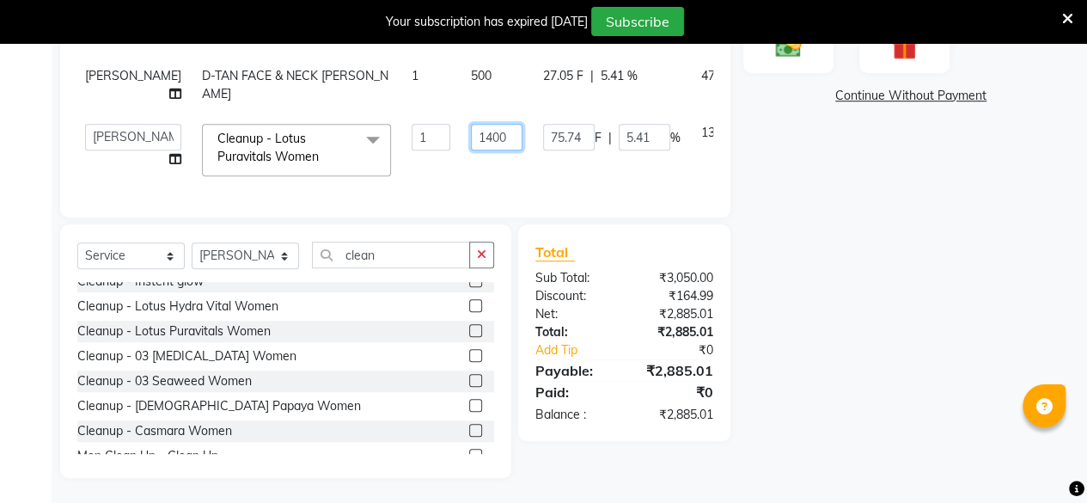
click at [471, 124] on input "1400" at bounding box center [497, 137] width 52 height 27
type input "1"
type input "1000"
click at [913, 161] on div "Name: [PERSON_NAME] Membership: No Active Membership Total Visits: 2 Card on fi…" at bounding box center [917, 81] width 348 height 791
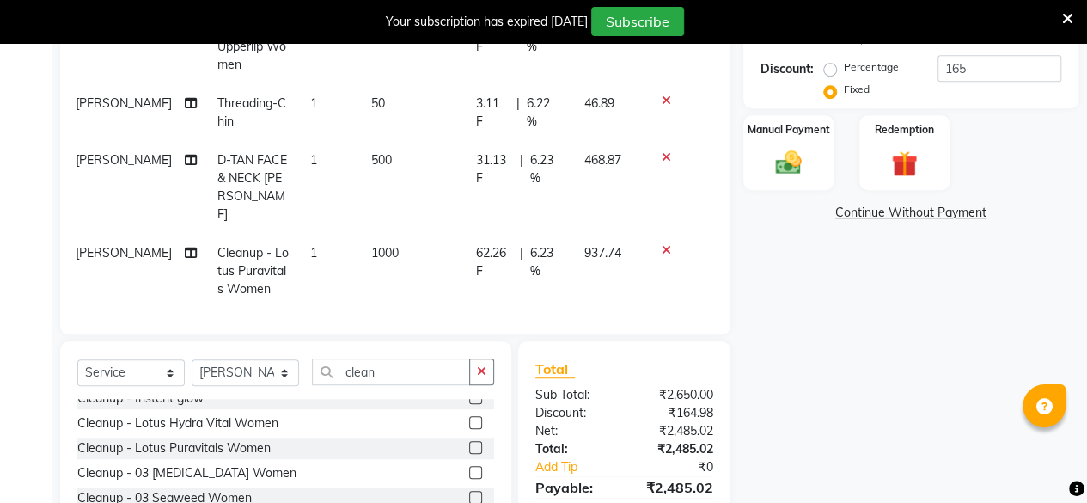
scroll to position [366, 0]
click at [791, 166] on img at bounding box center [788, 164] width 44 height 31
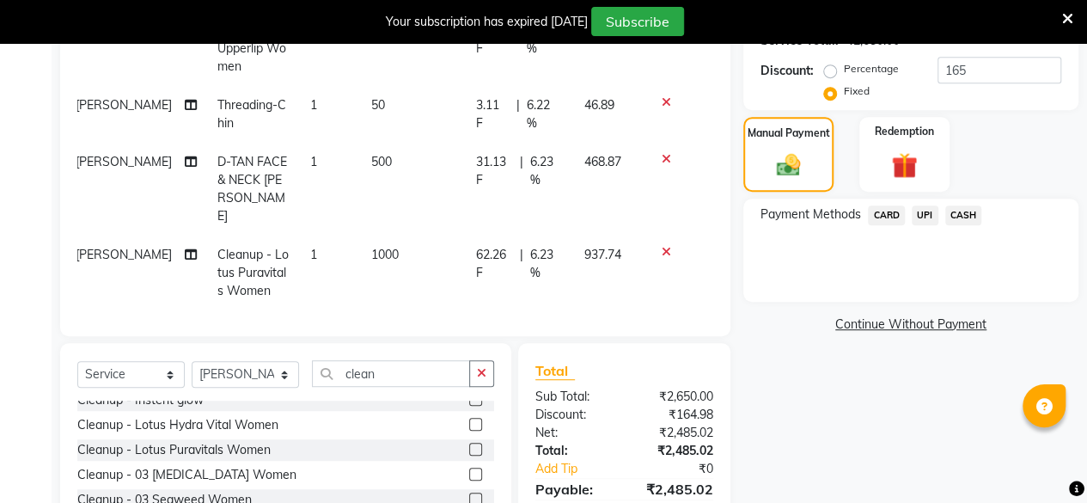
click at [966, 215] on span "CASH" at bounding box center [963, 215] width 37 height 20
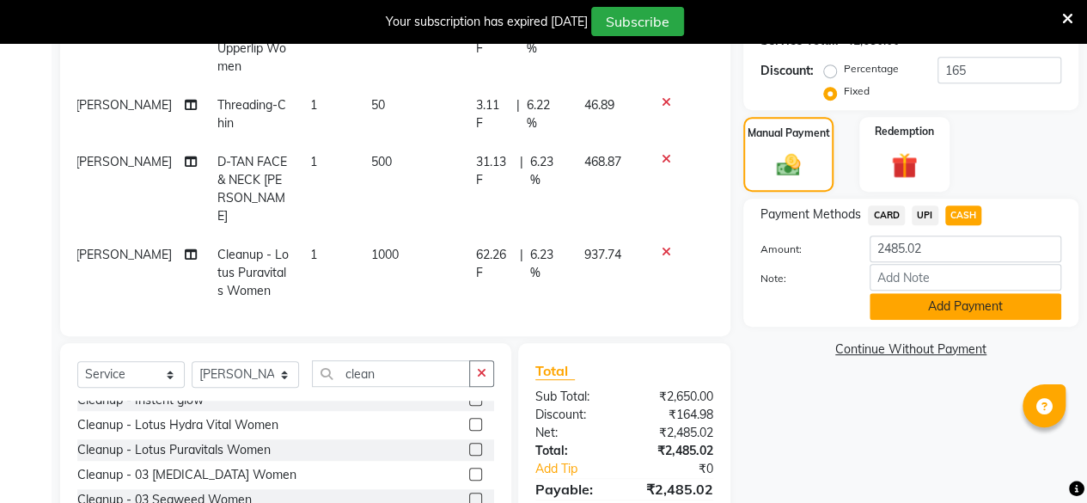
click at [952, 306] on button "Add Payment" at bounding box center [966, 306] width 192 height 27
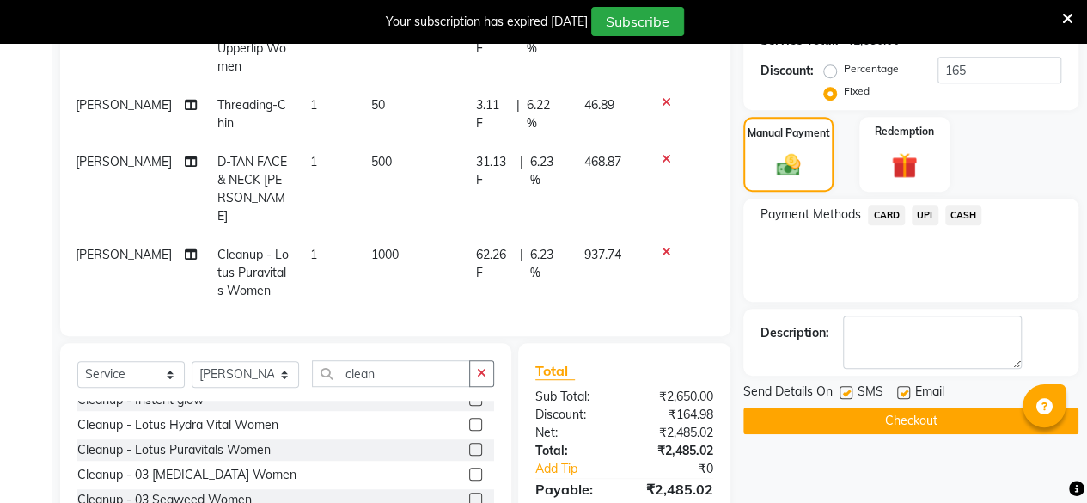
scroll to position [508, 0]
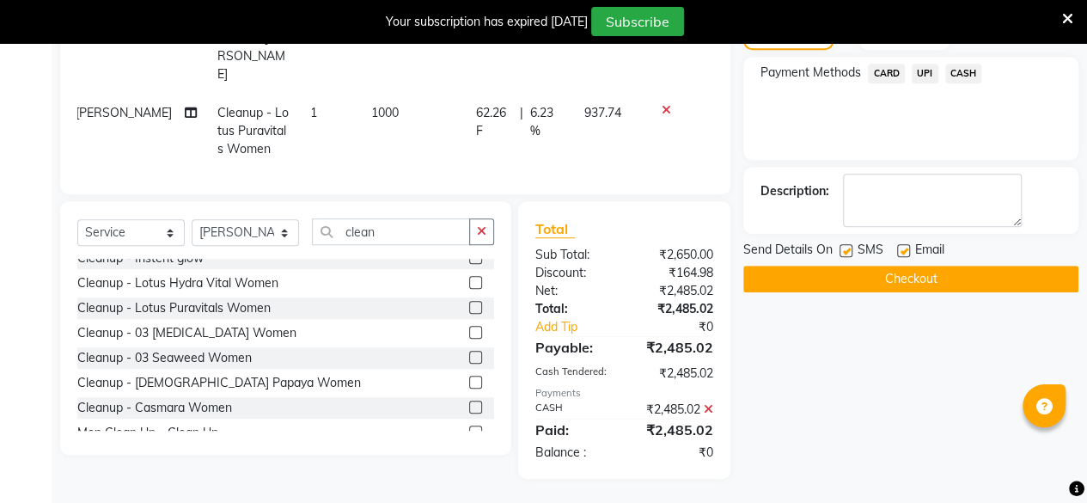
click at [944, 279] on button "Checkout" at bounding box center [910, 279] width 335 height 27
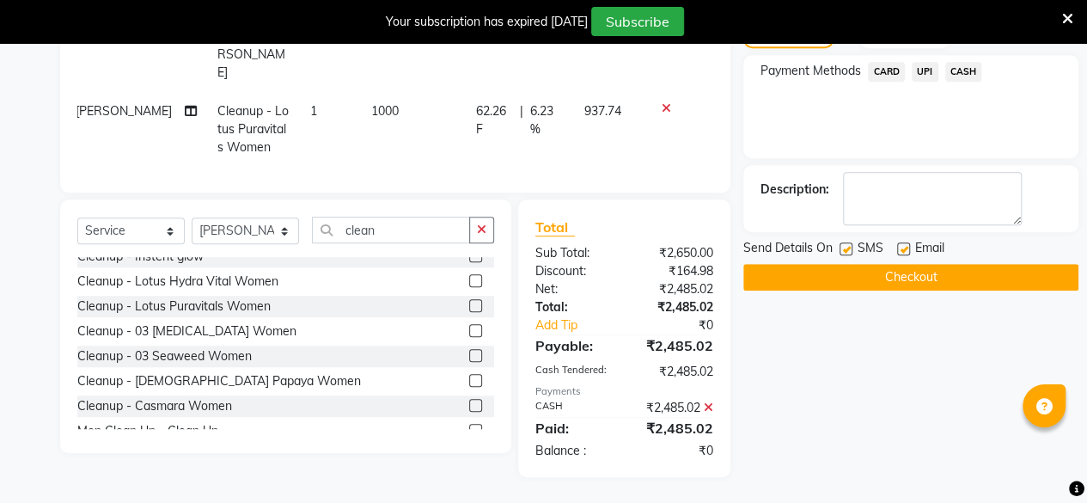
scroll to position [446, 0]
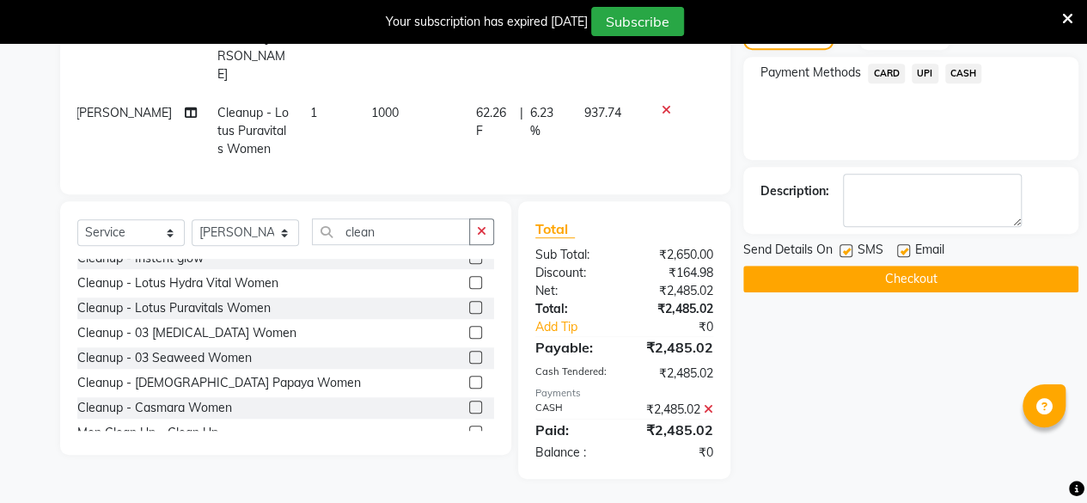
click at [903, 272] on button "Checkout" at bounding box center [910, 279] width 335 height 27
click at [967, 69] on span "CASH" at bounding box center [963, 74] width 37 height 20
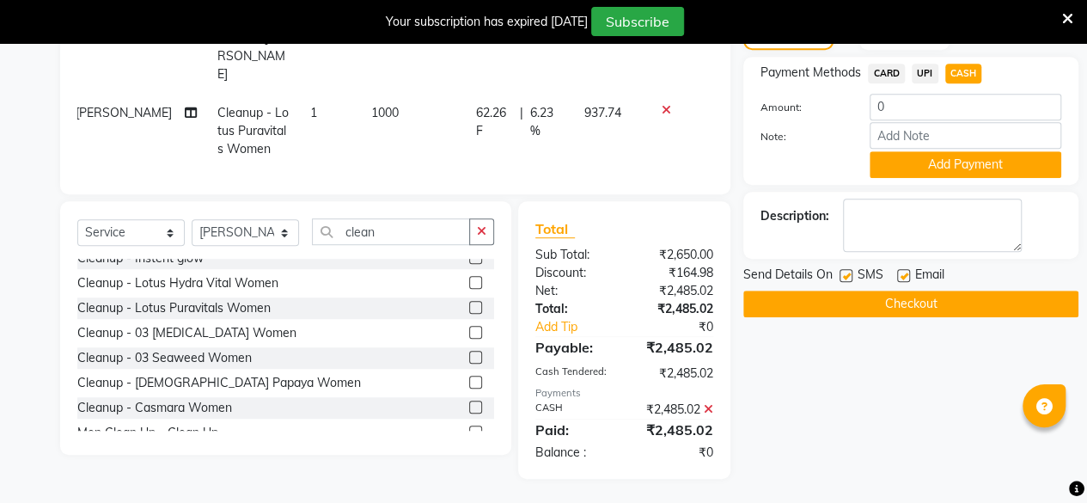
click at [956, 299] on button "Checkout" at bounding box center [910, 303] width 335 height 27
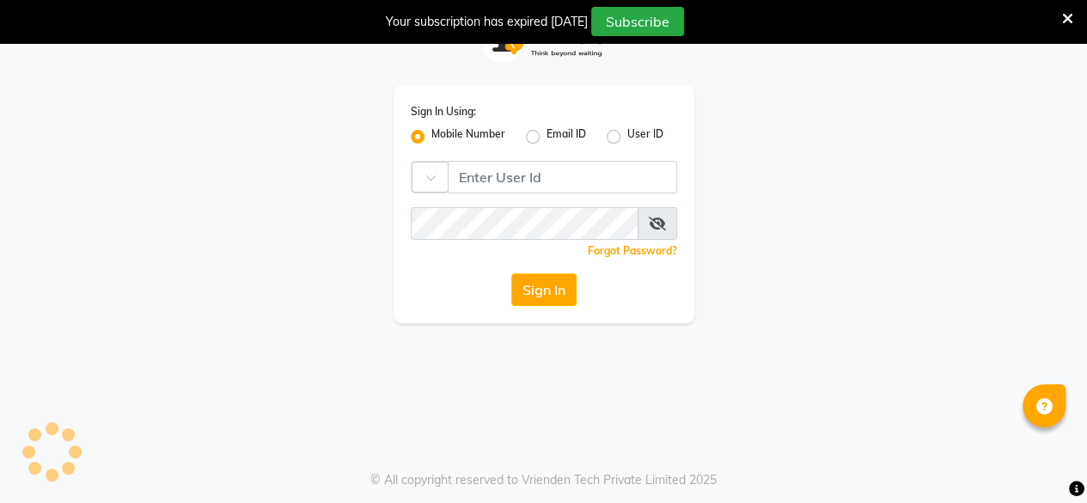
scroll to position [42, 0]
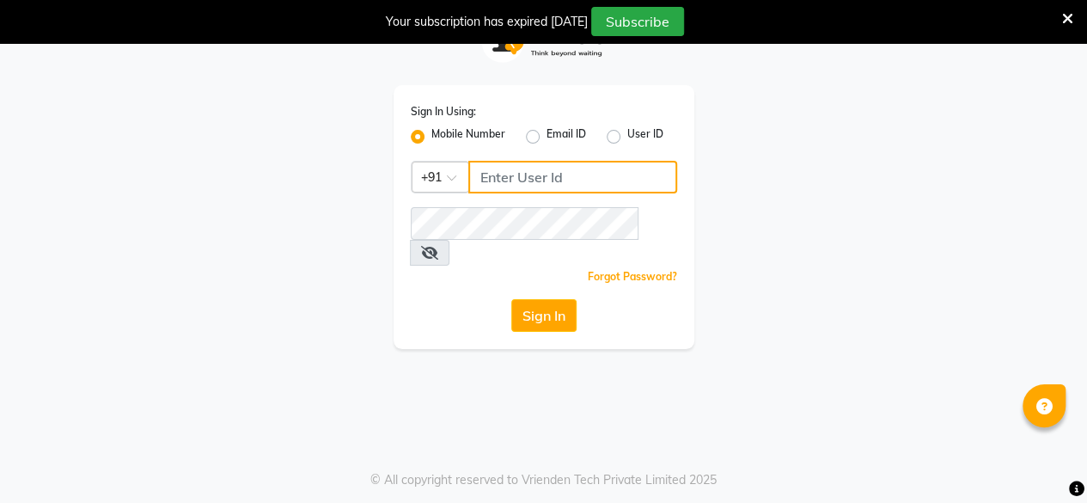
click at [581, 181] on input "Username" at bounding box center [572, 177] width 209 height 33
type input "9818336917"
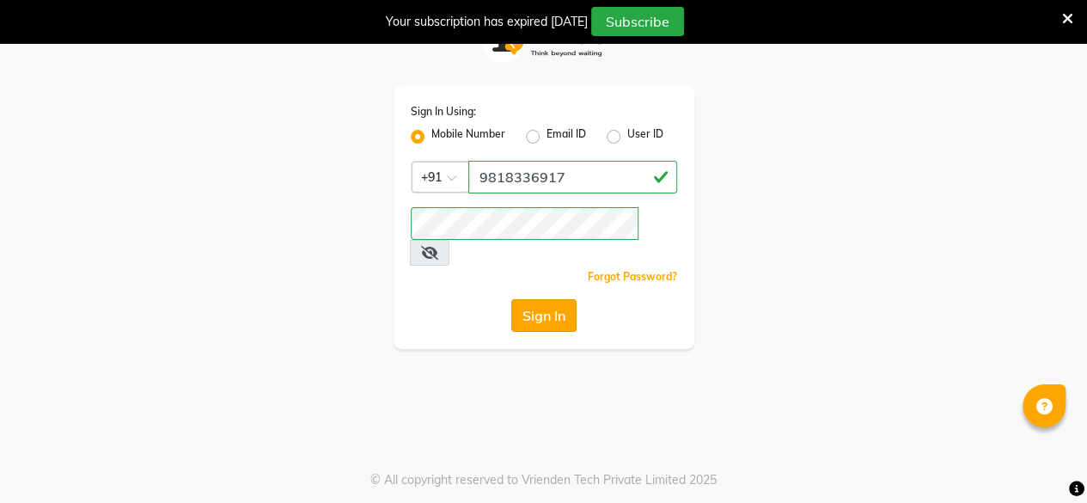
click at [548, 299] on button "Sign In" at bounding box center [543, 315] width 65 height 33
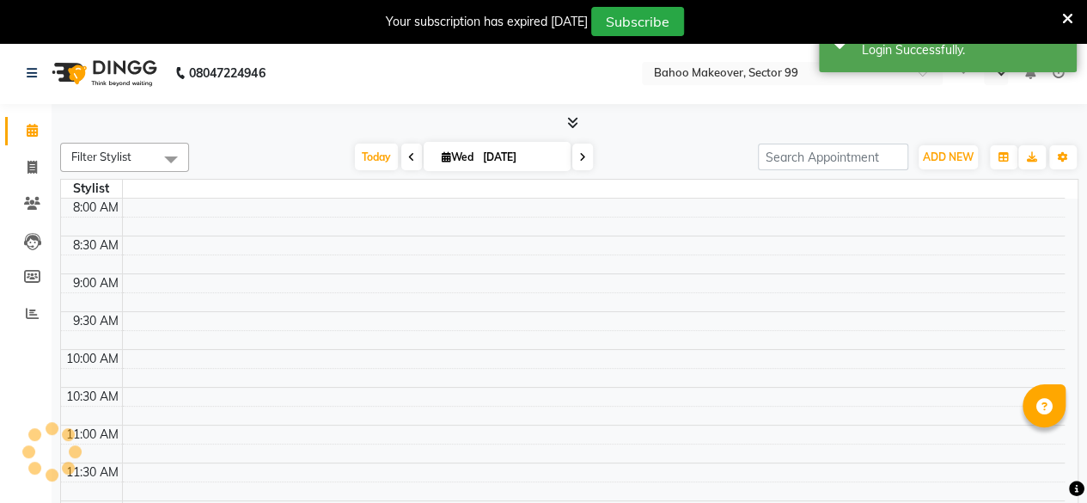
select select "en"
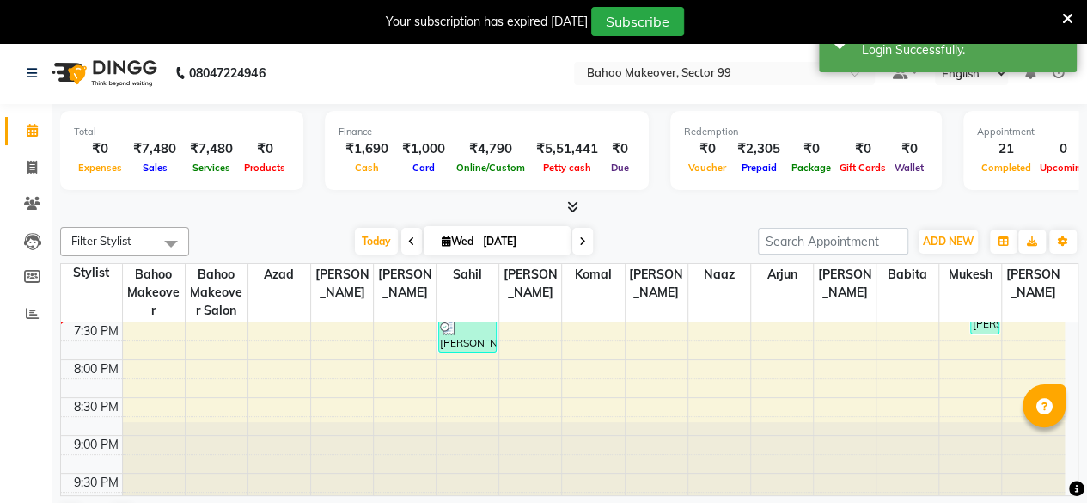
scroll to position [43, 0]
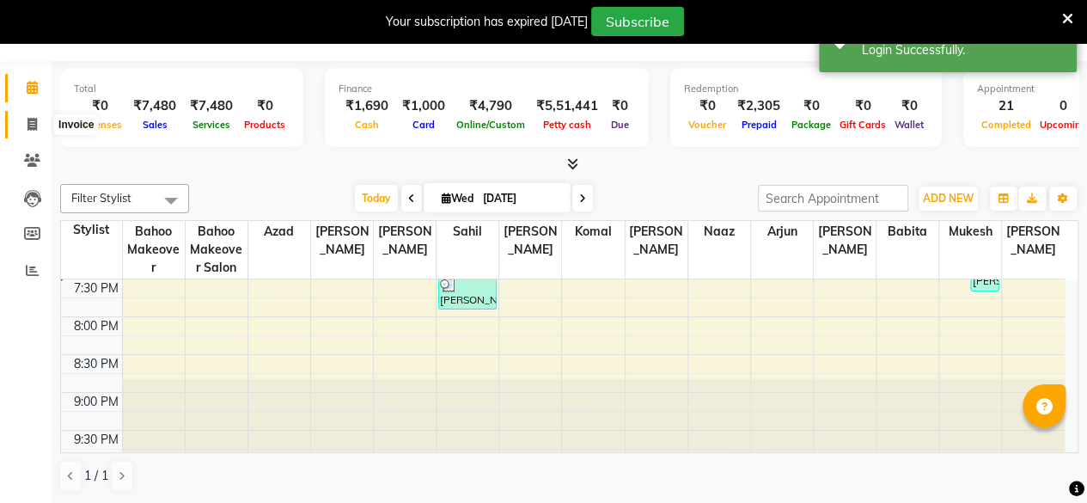
click at [34, 120] on icon at bounding box center [31, 124] width 9 height 13
select select "service"
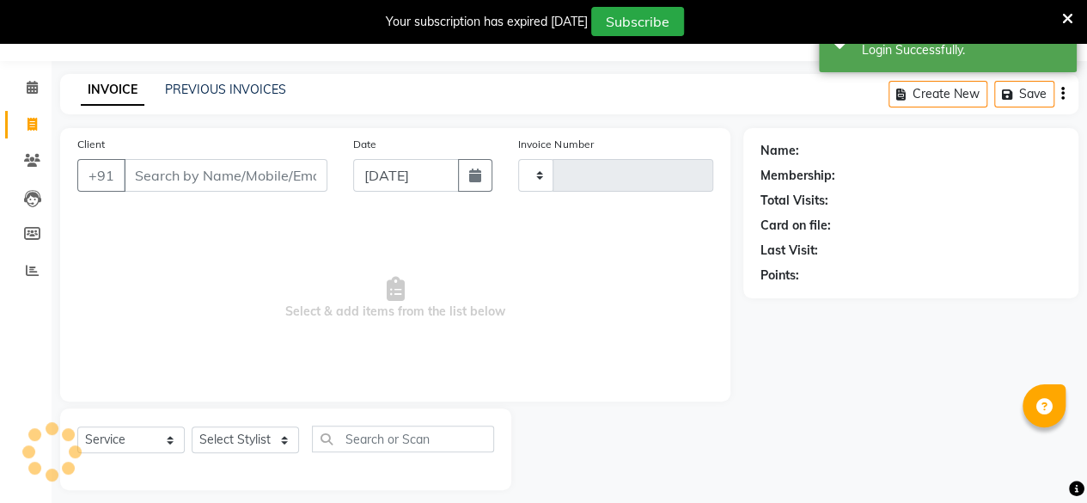
type input "3037"
select select "6856"
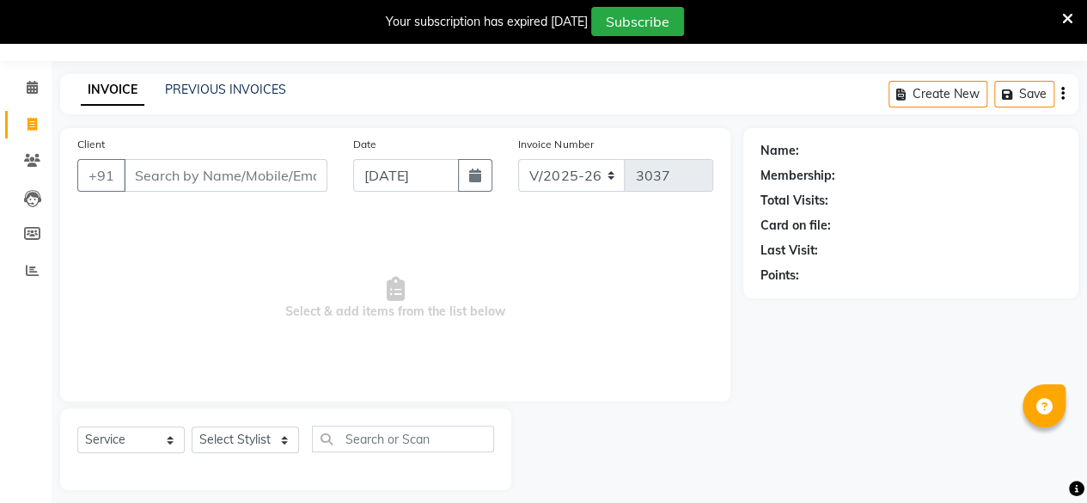
click at [167, 179] on input "Client" at bounding box center [226, 175] width 204 height 33
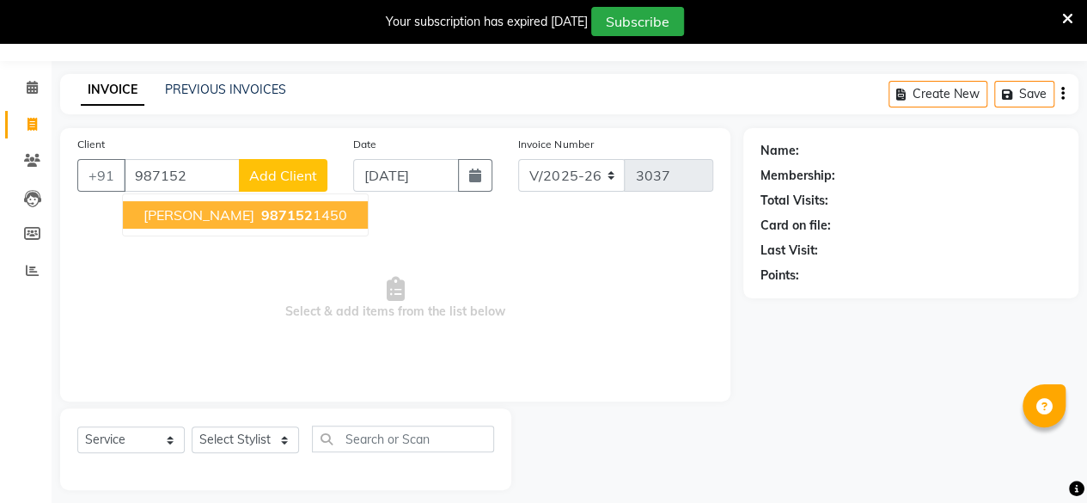
click at [261, 217] on span "987152" at bounding box center [287, 214] width 52 height 17
type input "9871521450"
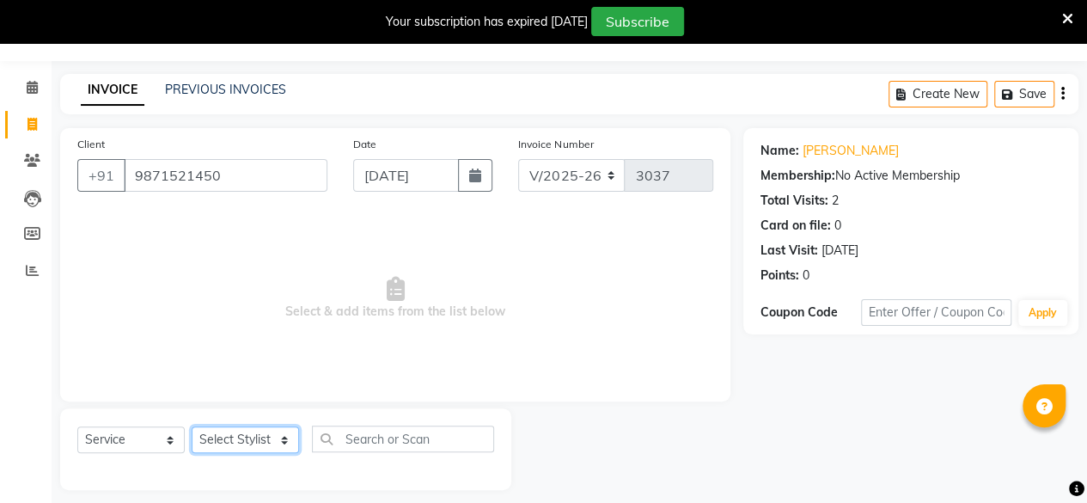
click at [286, 437] on select "Select Stylist [PERSON_NAME] Makeover Bahoo Makeover Salon [PERSON_NAME] [PERSO…" at bounding box center [245, 439] width 107 height 27
select select "85852"
click at [192, 426] on select "Select Stylist [PERSON_NAME] Makeover Bahoo Makeover Salon [PERSON_NAME] [PERSO…" at bounding box center [245, 439] width 107 height 27
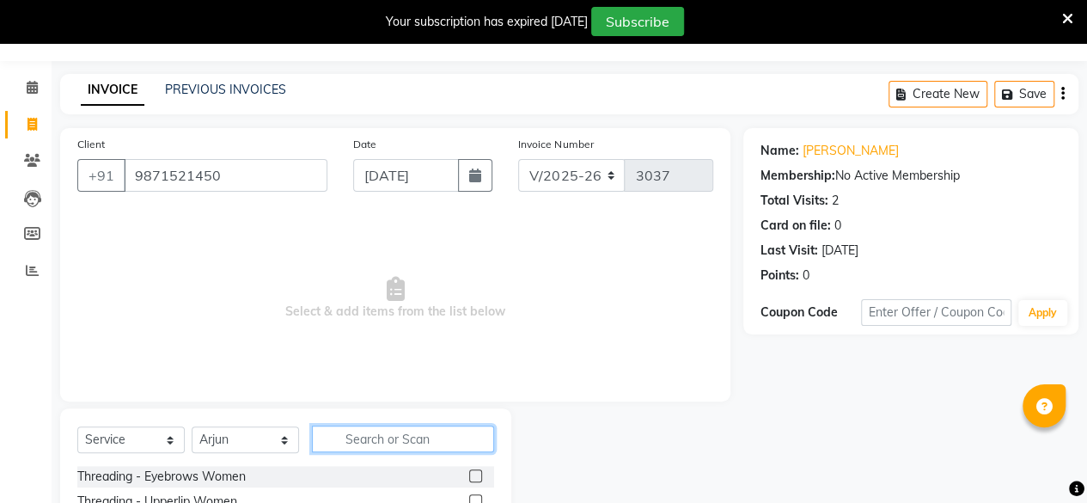
click at [383, 433] on input "text" at bounding box center [403, 438] width 182 height 27
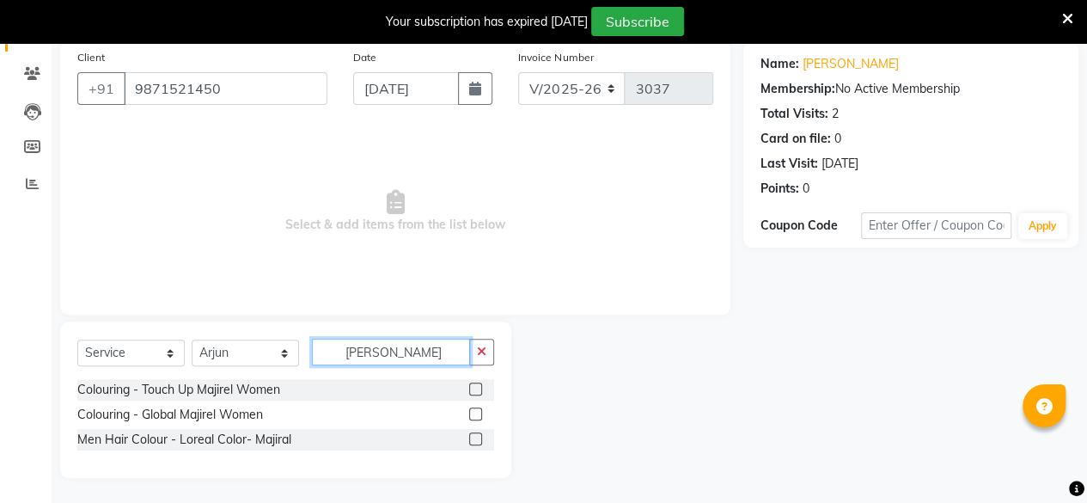
type input "[PERSON_NAME]"
click at [476, 392] on label at bounding box center [475, 388] width 13 height 13
click at [476, 392] on input "checkbox" at bounding box center [474, 389] width 11 height 11
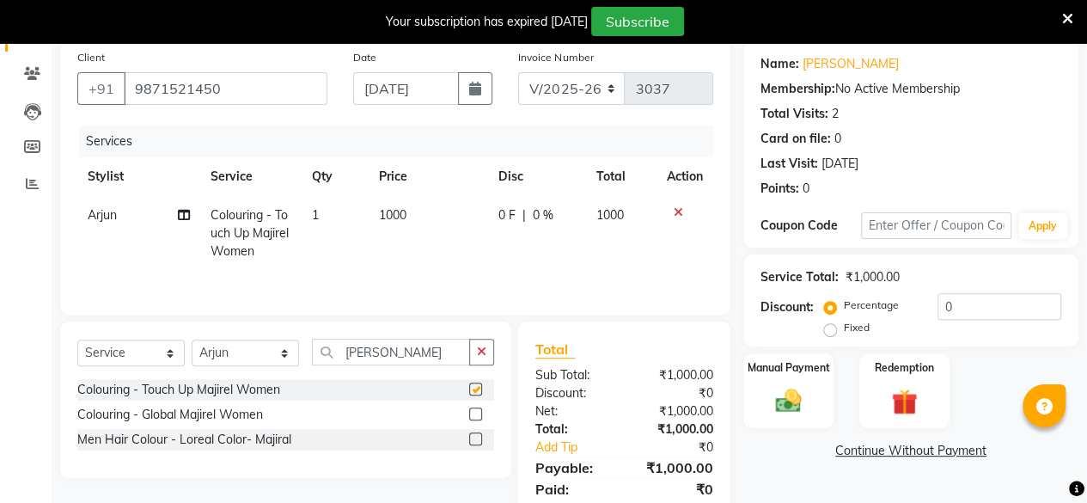
checkbox input "false"
click at [282, 353] on select "Select Stylist [PERSON_NAME] Makeover Bahoo Makeover Salon [PERSON_NAME] [PERSO…" at bounding box center [245, 352] width 107 height 27
select select "64175"
click at [192, 339] on select "Select Stylist [PERSON_NAME] Makeover Bahoo Makeover Salon [PERSON_NAME] [PERSO…" at bounding box center [245, 352] width 107 height 27
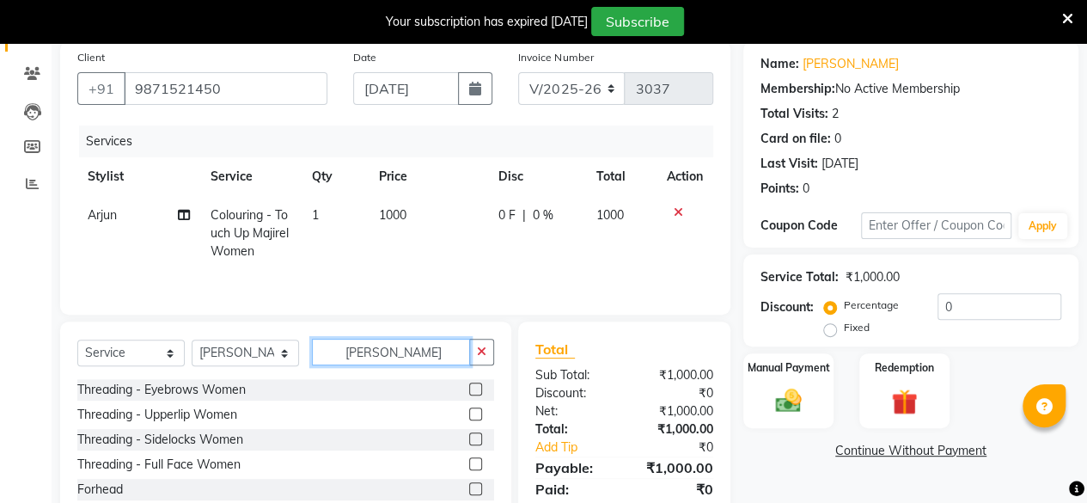
click at [435, 346] on input "[PERSON_NAME]" at bounding box center [391, 352] width 158 height 27
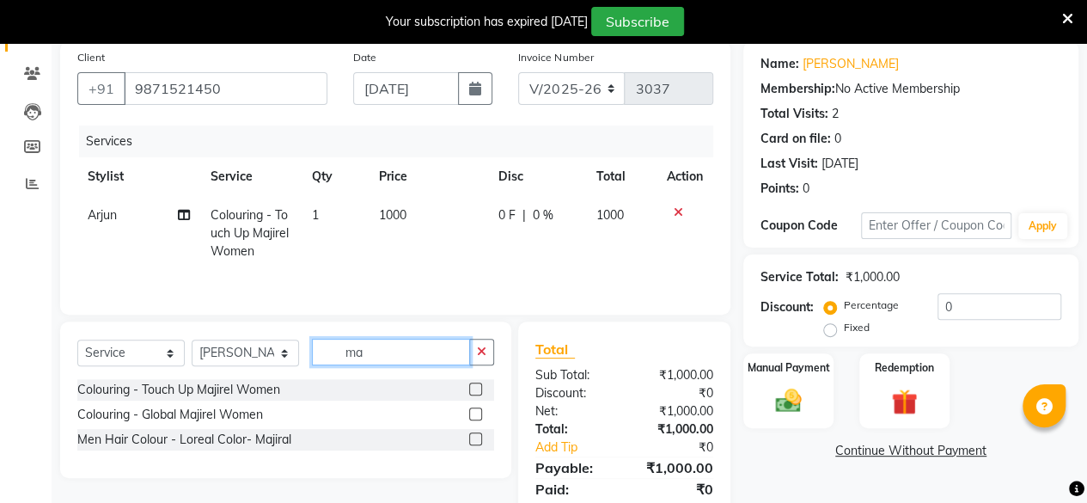
type input "m"
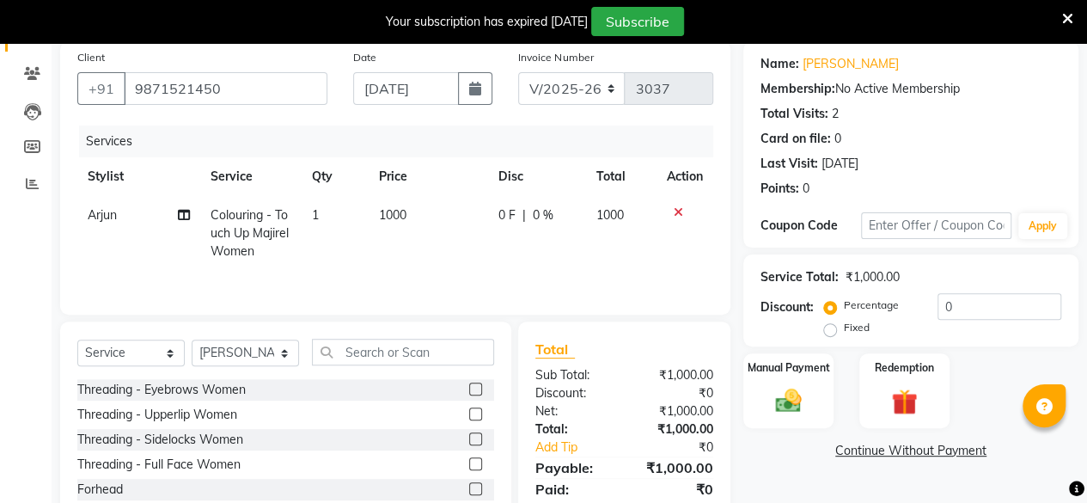
click at [469, 389] on label at bounding box center [475, 388] width 13 height 13
click at [469, 389] on input "checkbox" at bounding box center [474, 389] width 11 height 11
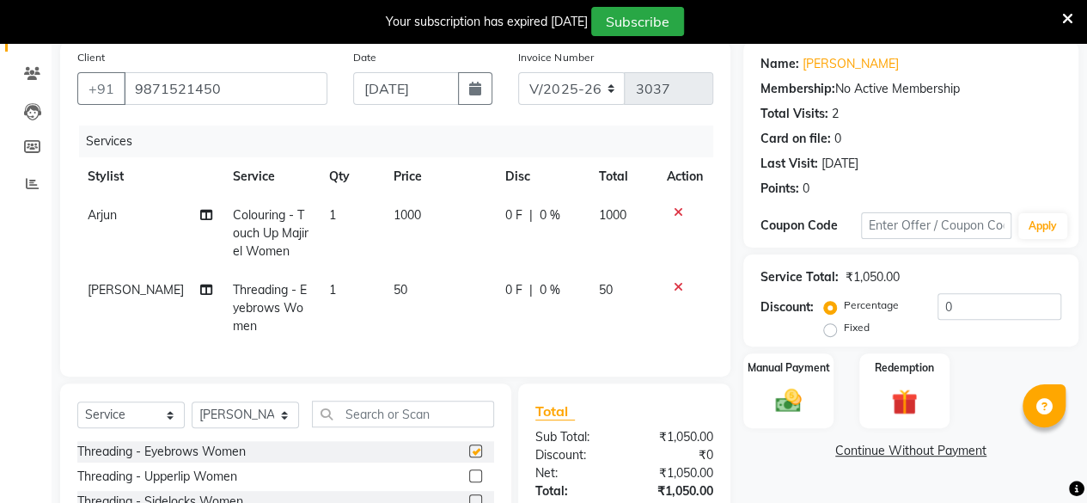
checkbox input "false"
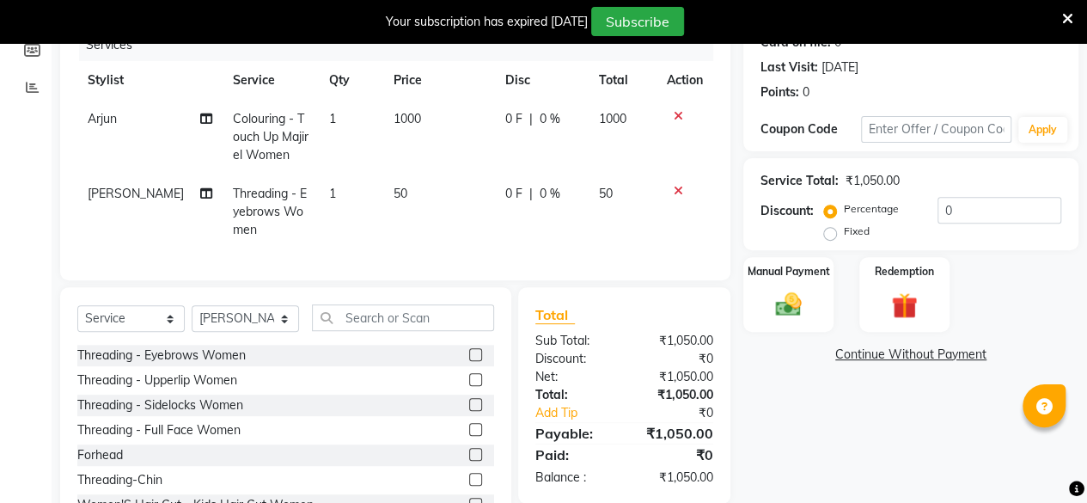
scroll to position [229, 0]
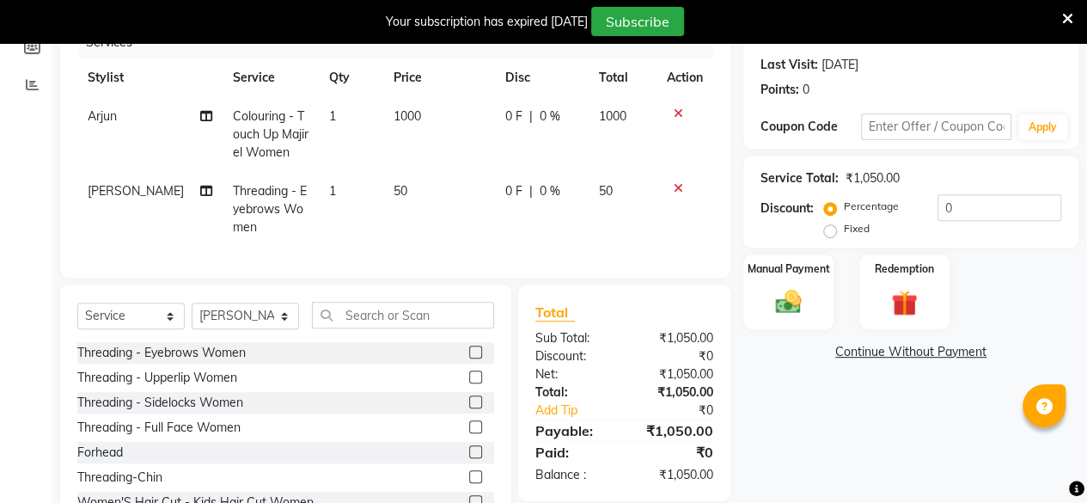
click at [469, 383] on label at bounding box center [475, 376] width 13 height 13
click at [469, 383] on input "checkbox" at bounding box center [474, 377] width 11 height 11
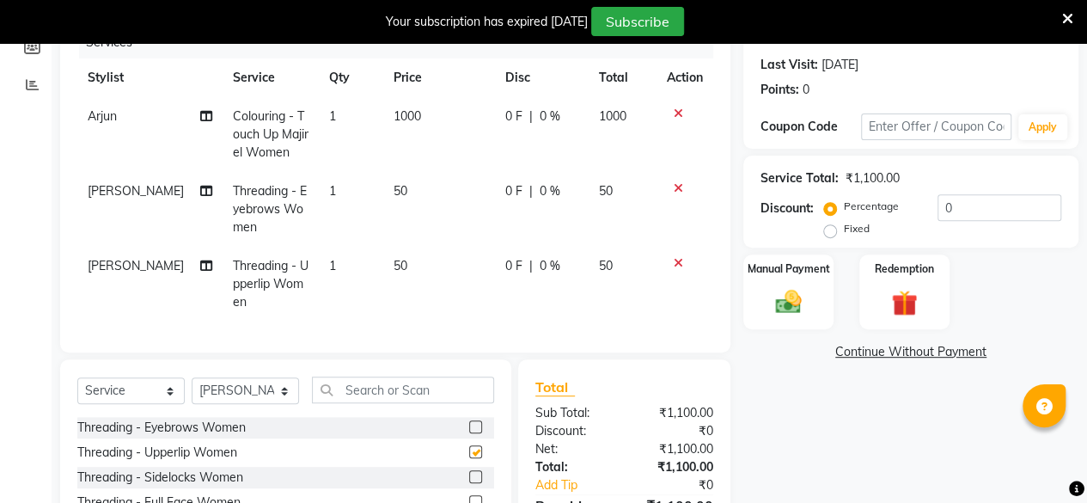
checkbox input "false"
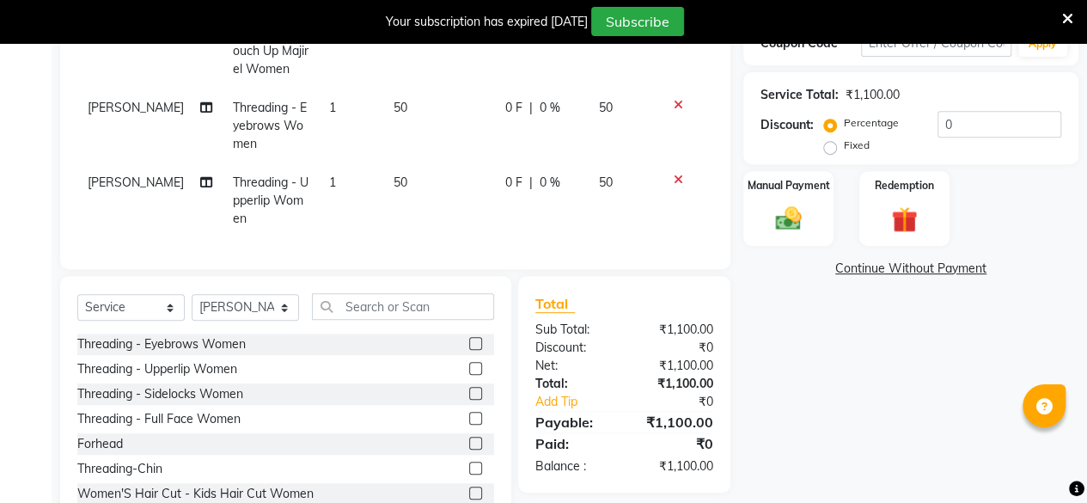
scroll to position [314, 0]
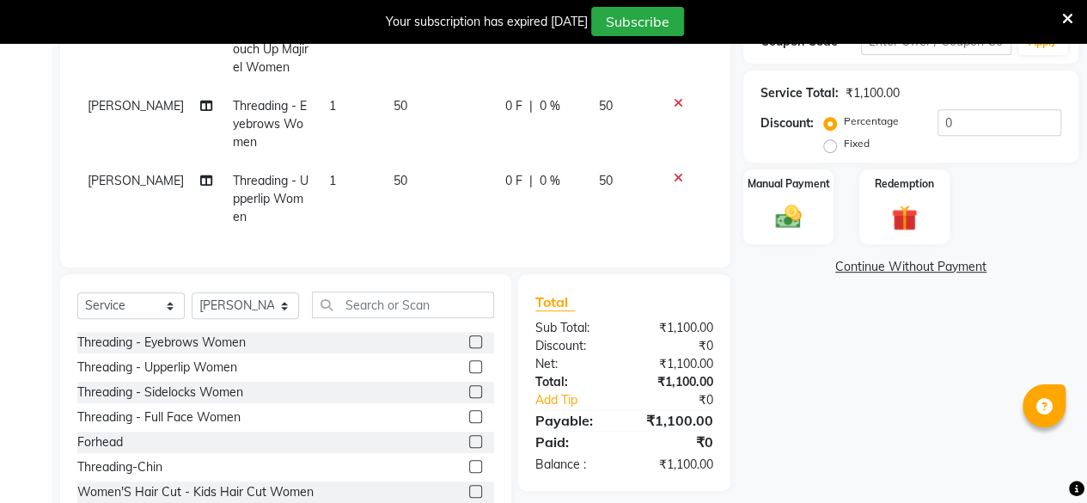
click at [469, 448] on label at bounding box center [475, 441] width 13 height 13
click at [469, 448] on input "checkbox" at bounding box center [474, 442] width 11 height 11
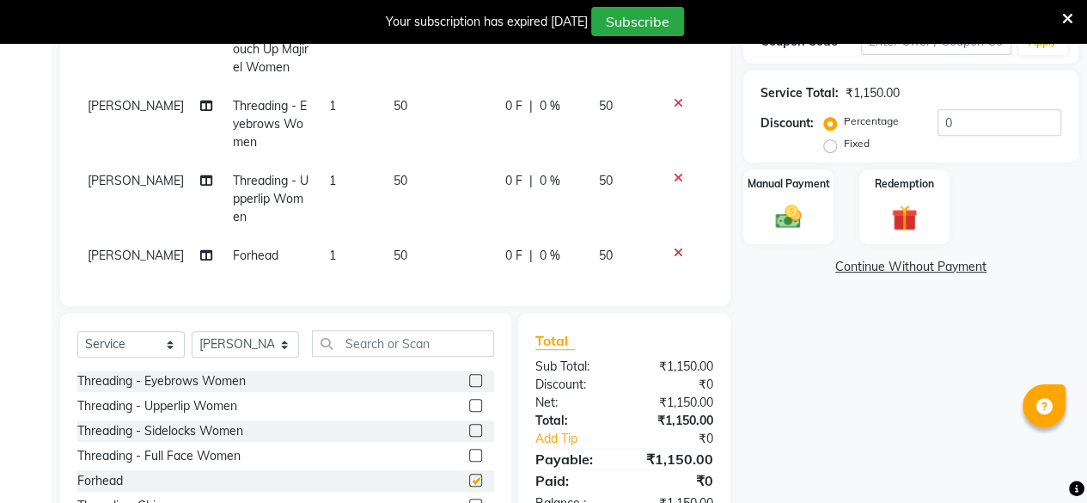
checkbox input "false"
click at [381, 353] on input "text" at bounding box center [403, 343] width 182 height 27
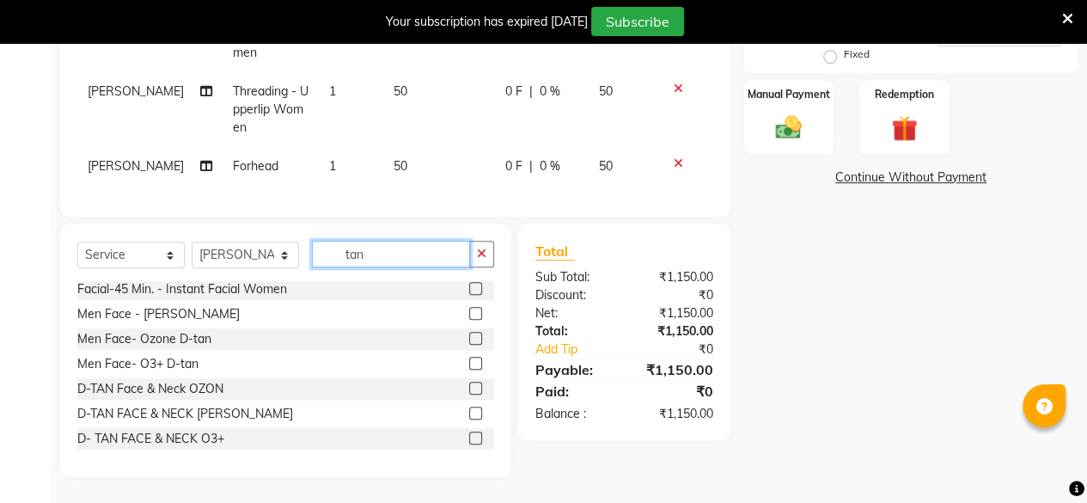
scroll to position [415, 0]
type input "tan"
click at [469, 412] on label at bounding box center [475, 412] width 13 height 13
click at [469, 412] on input "checkbox" at bounding box center [474, 413] width 11 height 11
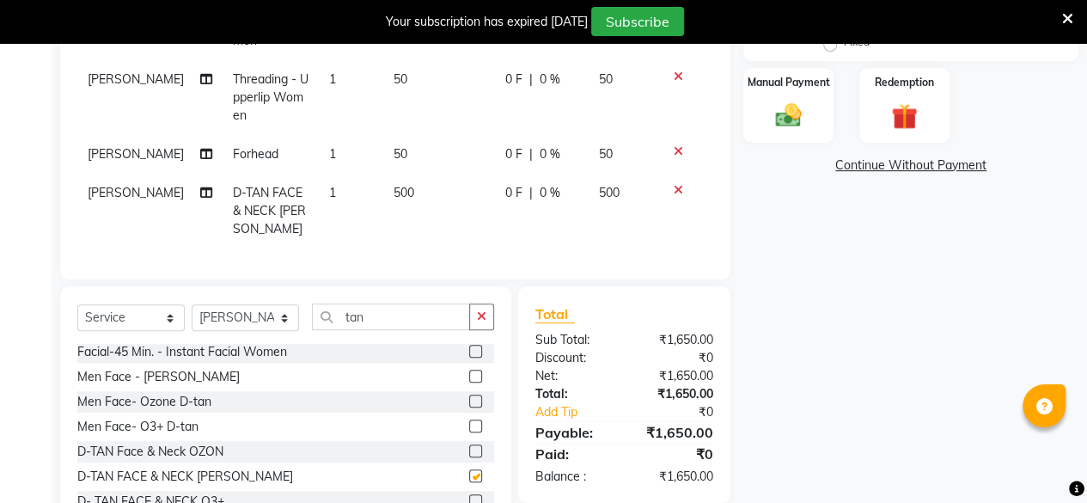
checkbox input "false"
click at [406, 321] on input "tan" at bounding box center [391, 316] width 158 height 27
type input "t"
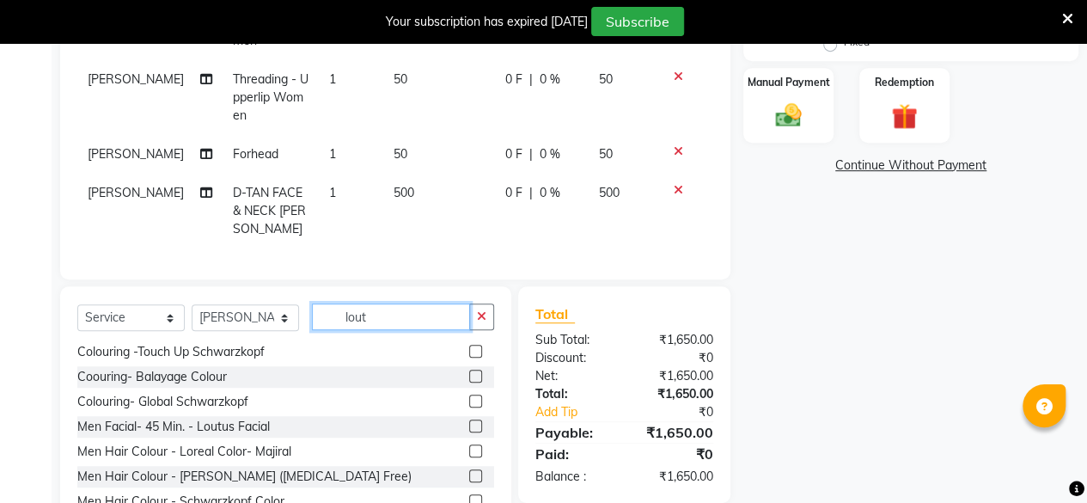
scroll to position [0, 0]
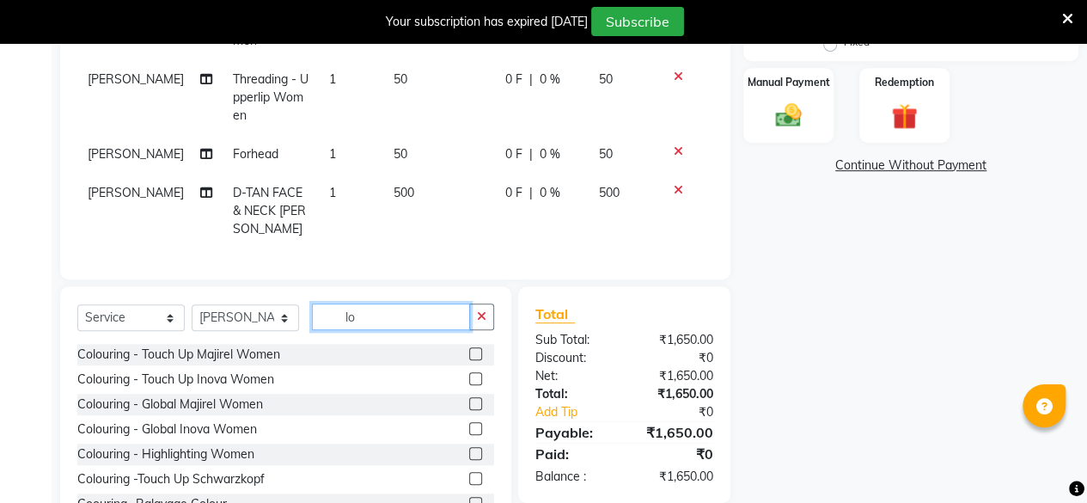
type input "l"
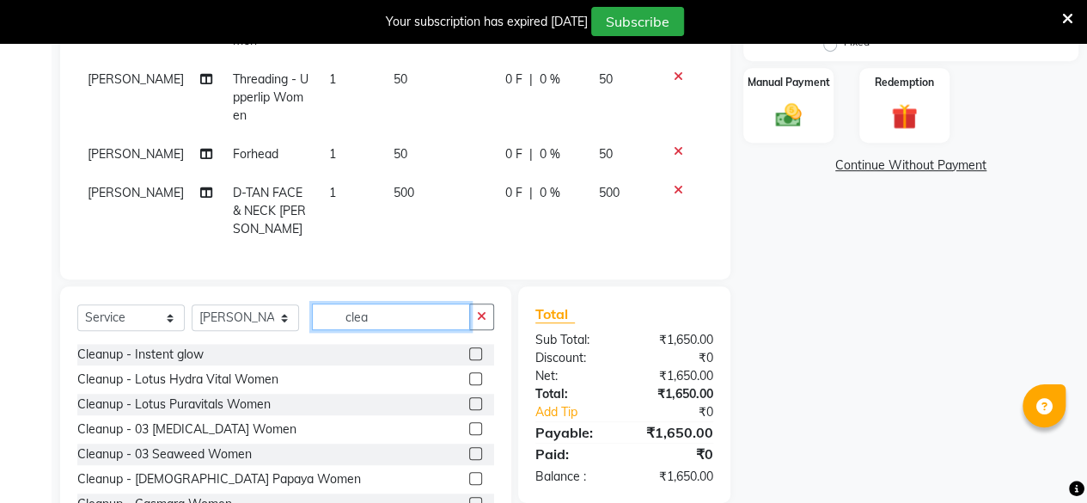
type input "clea"
click at [469, 410] on label at bounding box center [475, 403] width 13 height 13
click at [469, 410] on input "checkbox" at bounding box center [474, 404] width 11 height 11
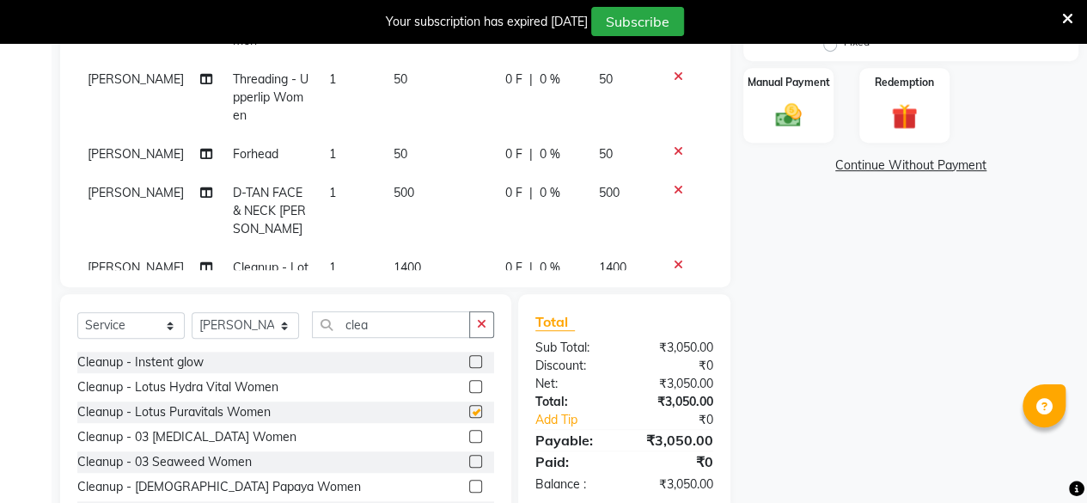
checkbox input "false"
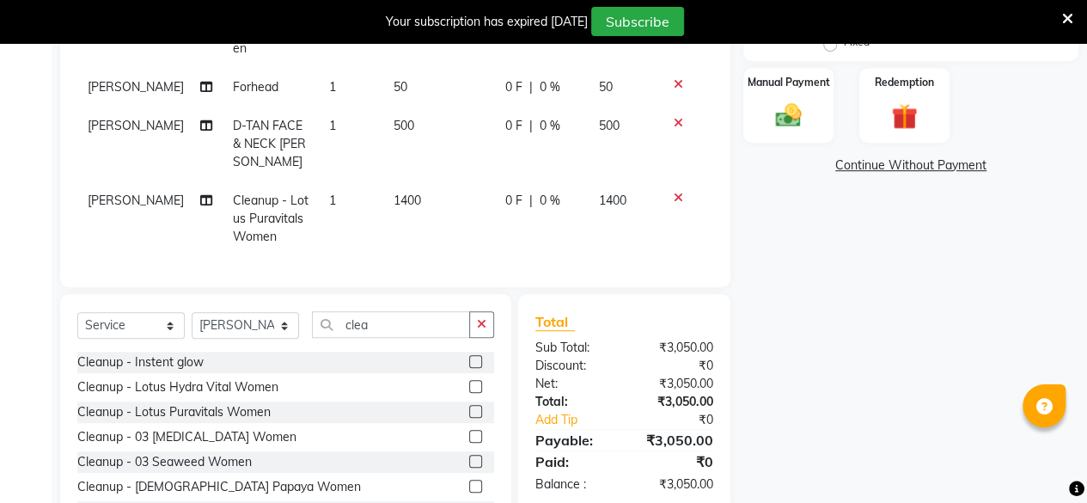
click at [400, 192] on span "1400" at bounding box center [407, 199] width 27 height 15
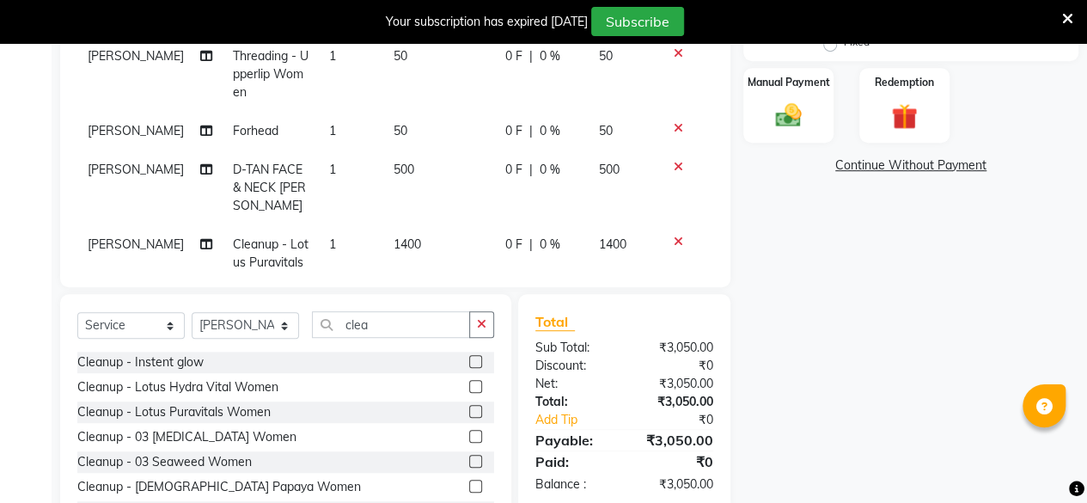
select select "64175"
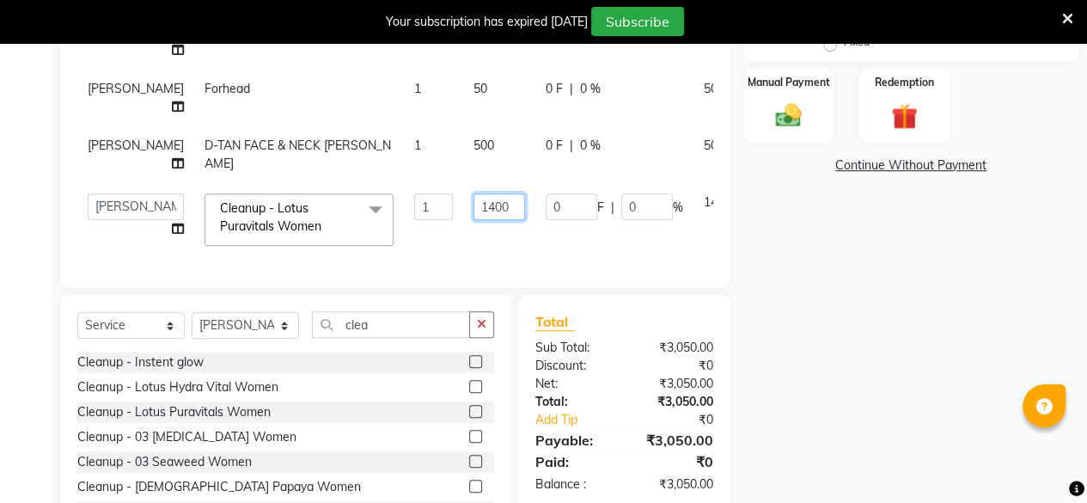
click at [473, 193] on input "1400" at bounding box center [499, 206] width 52 height 27
type input "1"
type input "1000"
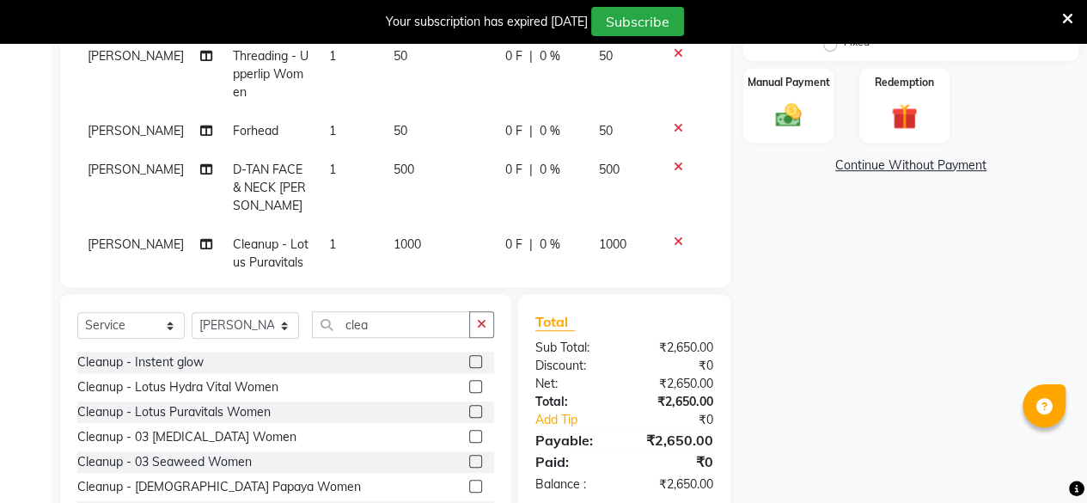
click at [821, 321] on div "Name: [PERSON_NAME] Membership: No Active Membership Total Visits: 2 Card on fi…" at bounding box center [917, 151] width 348 height 791
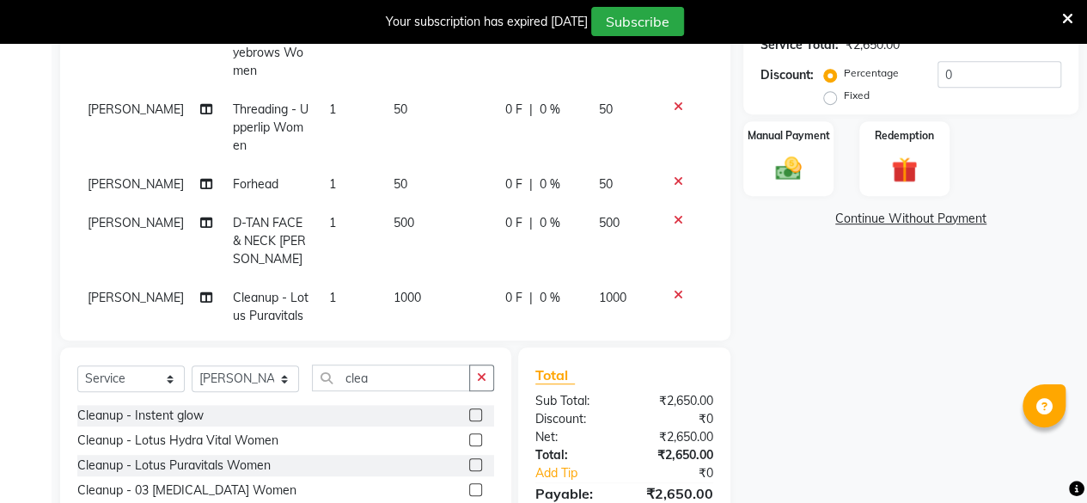
scroll to position [363, 0]
click at [844, 97] on label "Fixed" at bounding box center [857, 94] width 26 height 15
click at [829, 97] on input "Fixed" at bounding box center [833, 95] width 12 height 12
radio input "true"
click at [960, 71] on input "0" at bounding box center [999, 73] width 124 height 27
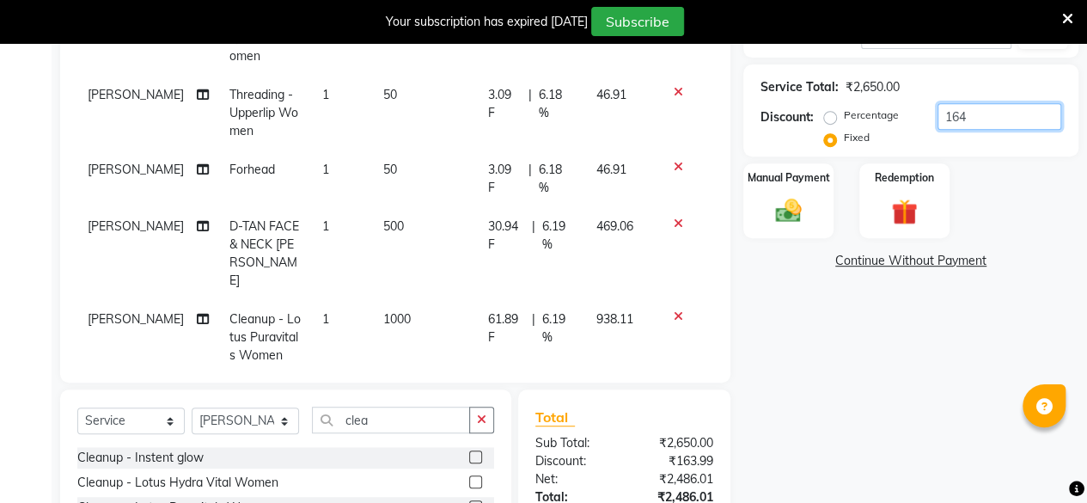
scroll to position [319, 0]
click at [785, 205] on img at bounding box center [788, 211] width 44 height 31
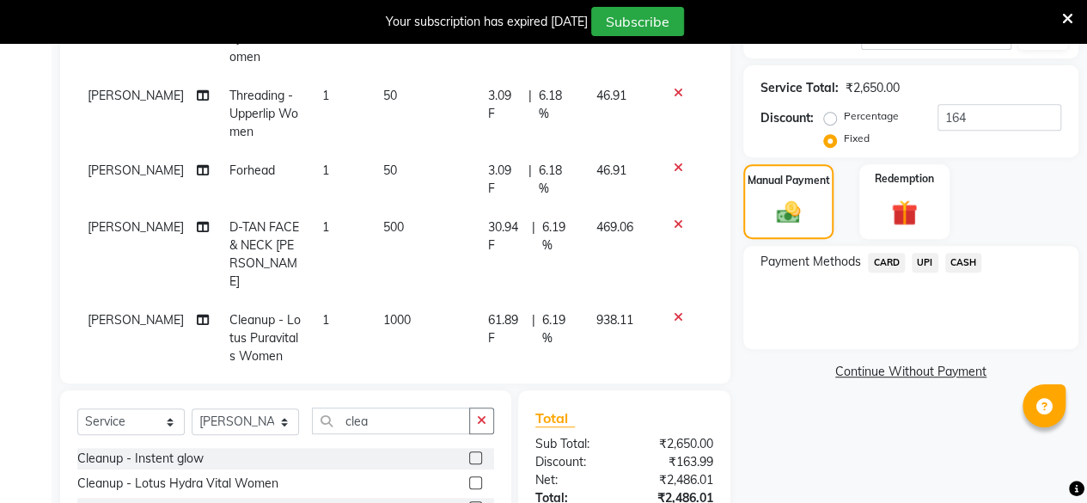
click at [968, 269] on span "CASH" at bounding box center [963, 263] width 37 height 20
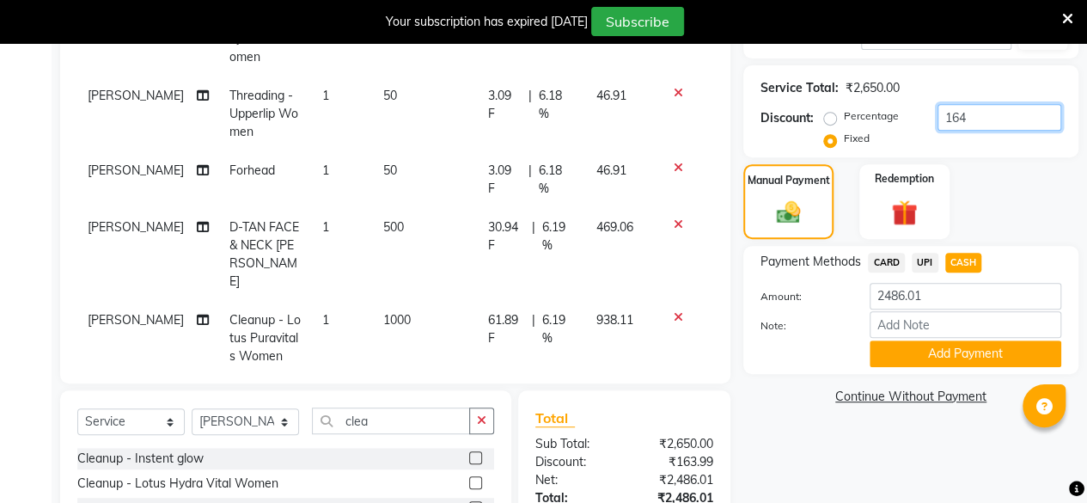
click at [974, 113] on input "164" at bounding box center [999, 117] width 124 height 27
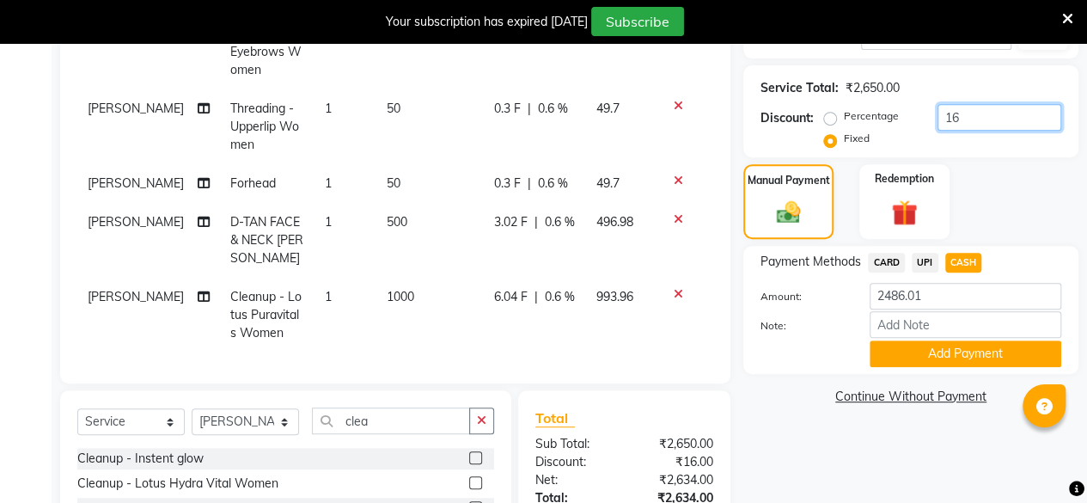
type input "1"
type input "164"
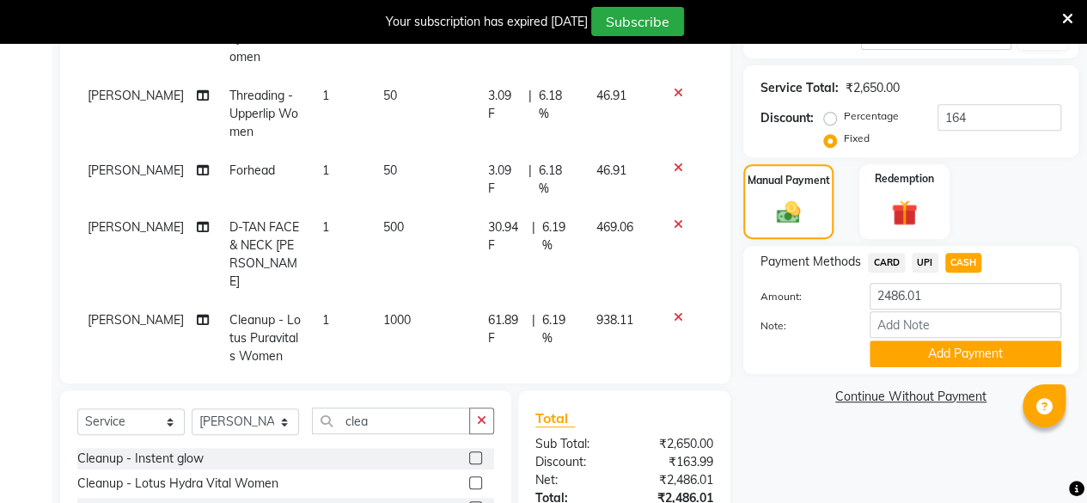
click at [1009, 198] on div "Manual Payment Redemption" at bounding box center [910, 201] width 361 height 75
click at [959, 291] on input "2486.01" at bounding box center [966, 296] width 192 height 27
type input "2"
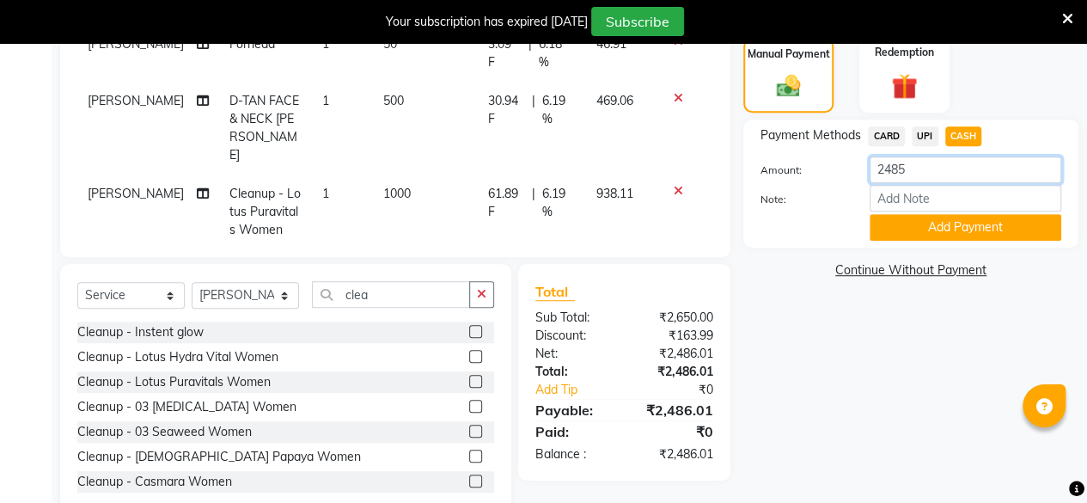
scroll to position [485, 0]
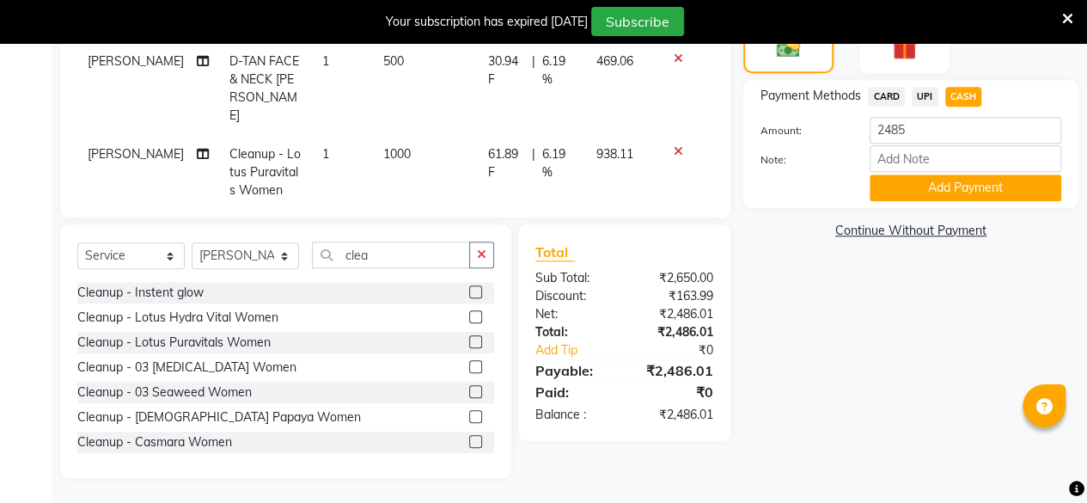
click at [888, 329] on div "Name: [PERSON_NAME] Membership: No Active Membership Total Visits: 2 Card on fi…" at bounding box center [917, 81] width 348 height 791
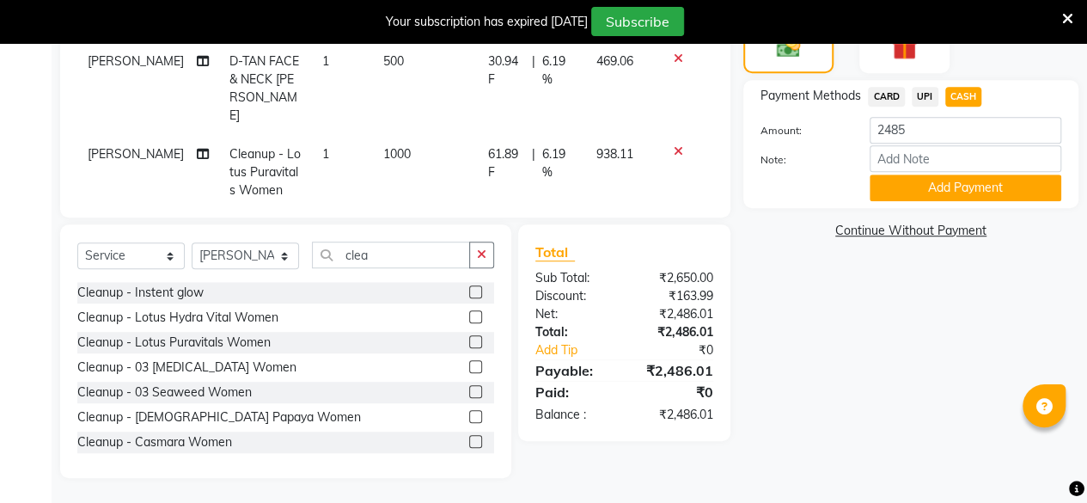
click at [963, 92] on span "CASH" at bounding box center [963, 97] width 37 height 20
type input "2486.01"
click at [956, 183] on button "Add Payment" at bounding box center [966, 187] width 192 height 27
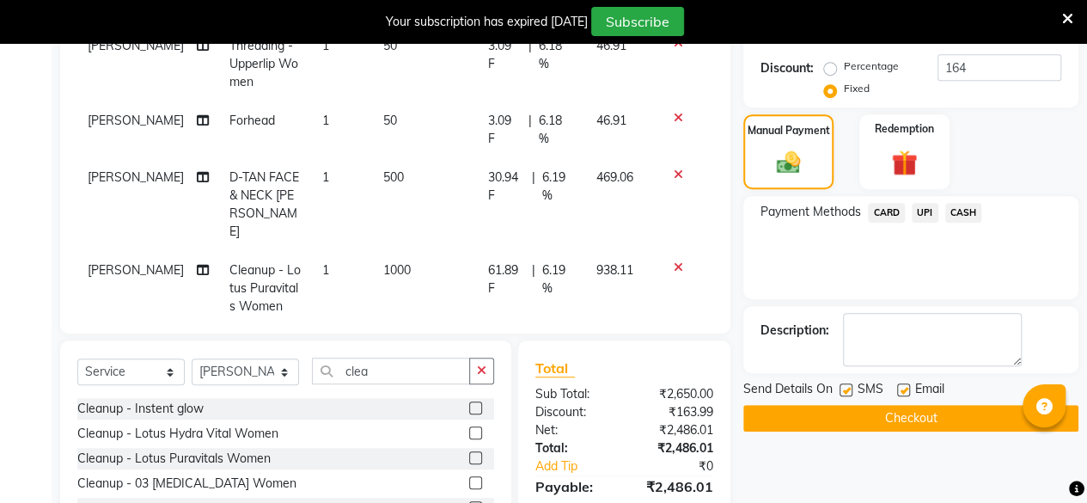
scroll to position [508, 0]
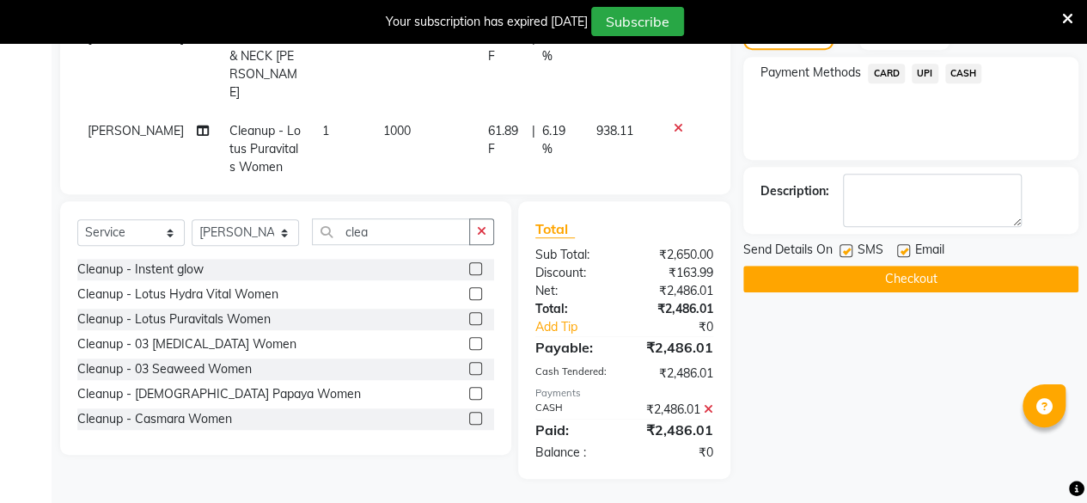
click at [962, 71] on span "CASH" at bounding box center [963, 74] width 37 height 20
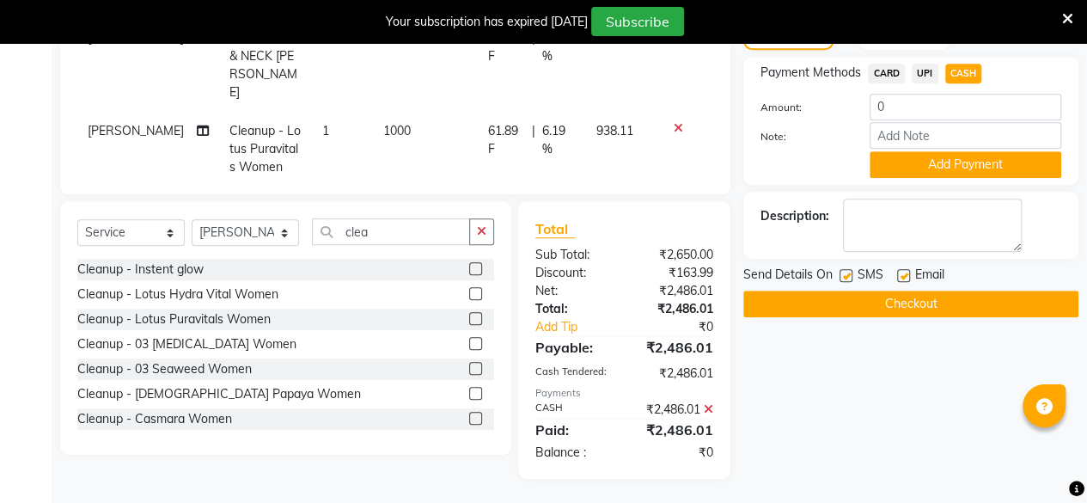
click at [925, 300] on button "Checkout" at bounding box center [910, 303] width 335 height 27
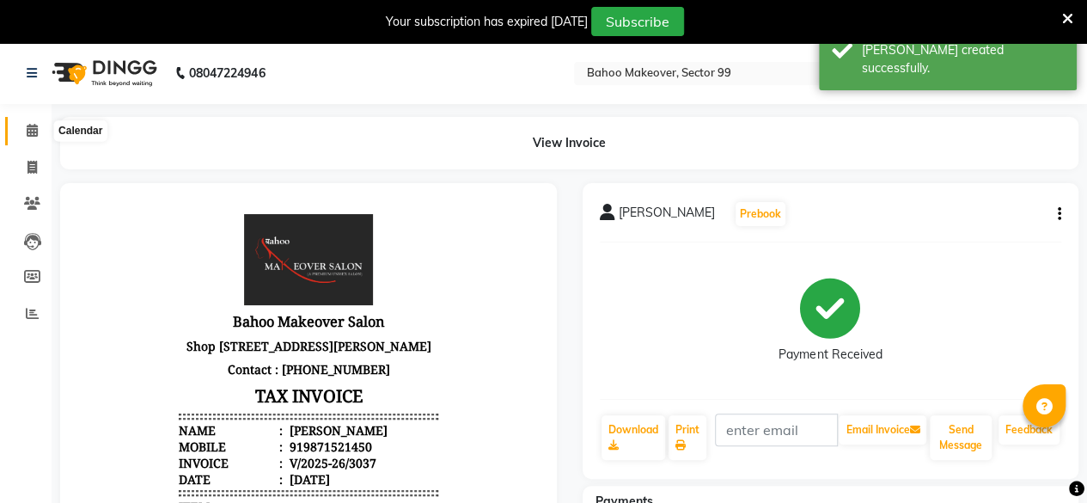
click at [33, 131] on icon at bounding box center [32, 130] width 11 height 13
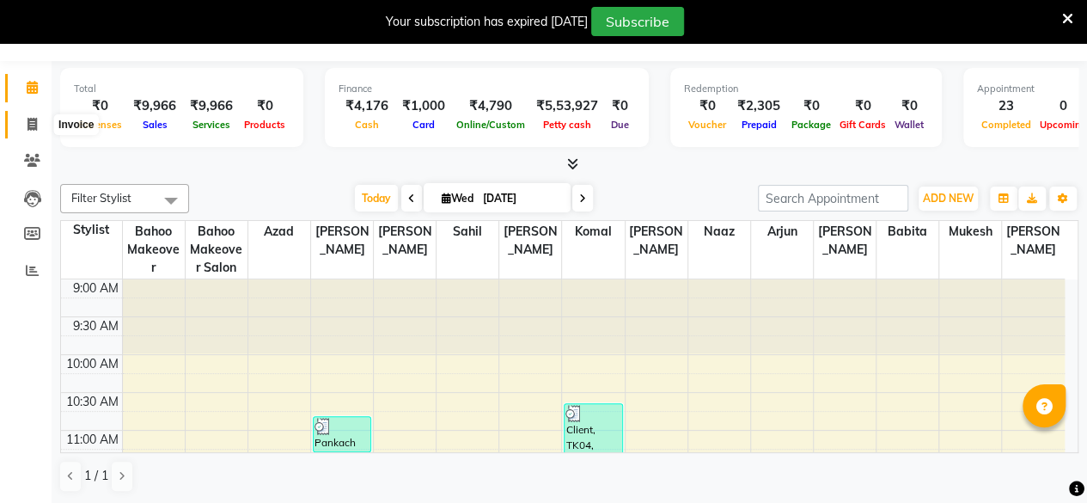
click at [27, 123] on icon at bounding box center [31, 124] width 9 height 13
select select "service"
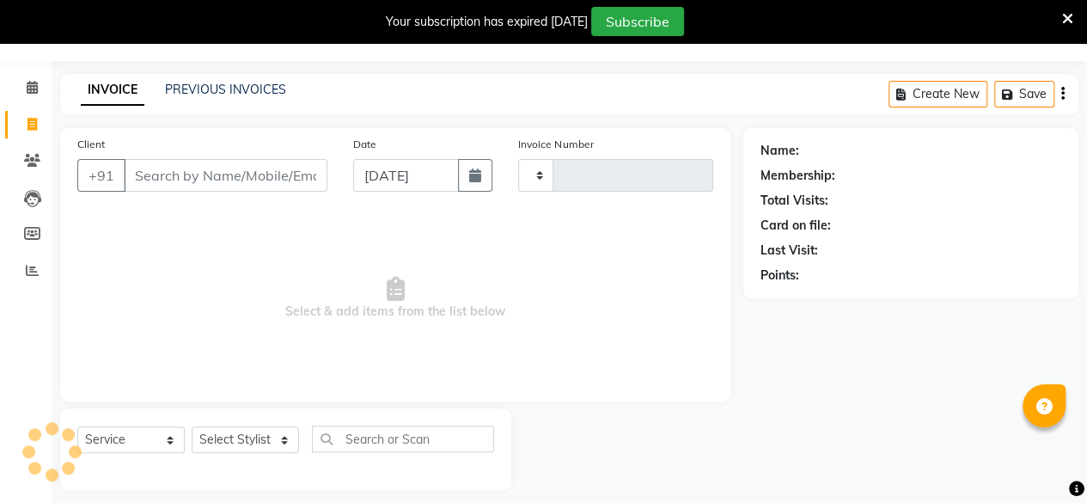
type input "3039"
select select "6856"
click at [222, 171] on input "Client" at bounding box center [226, 175] width 204 height 33
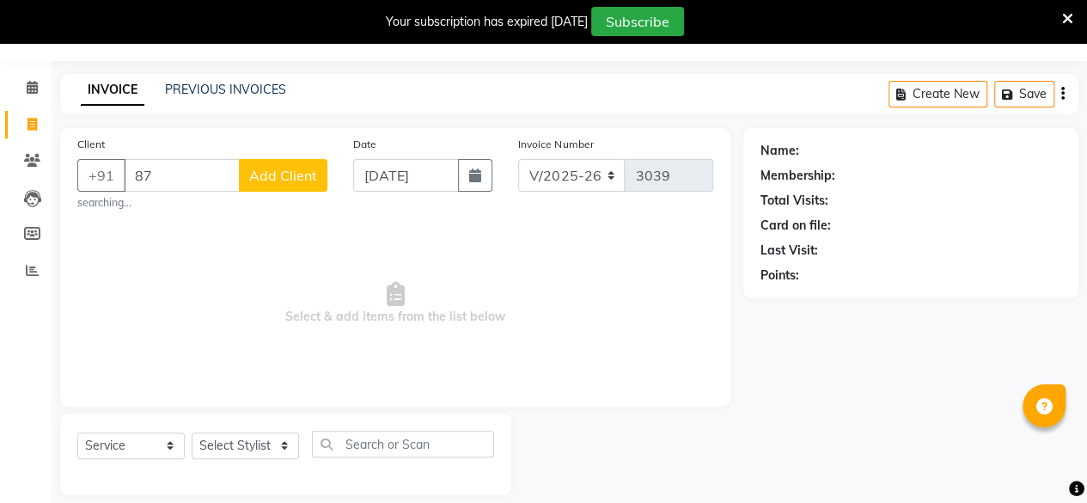
type input "8"
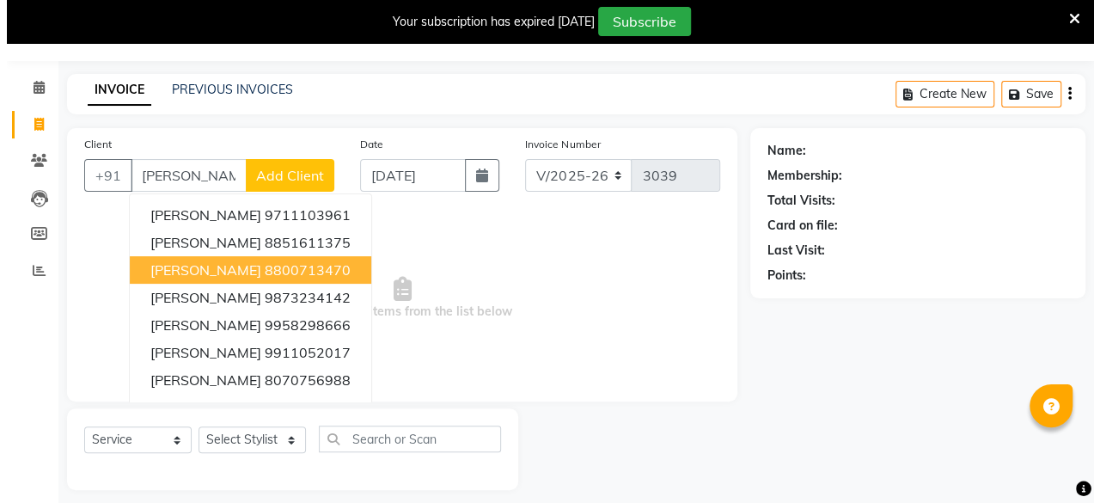
scroll to position [55, 0]
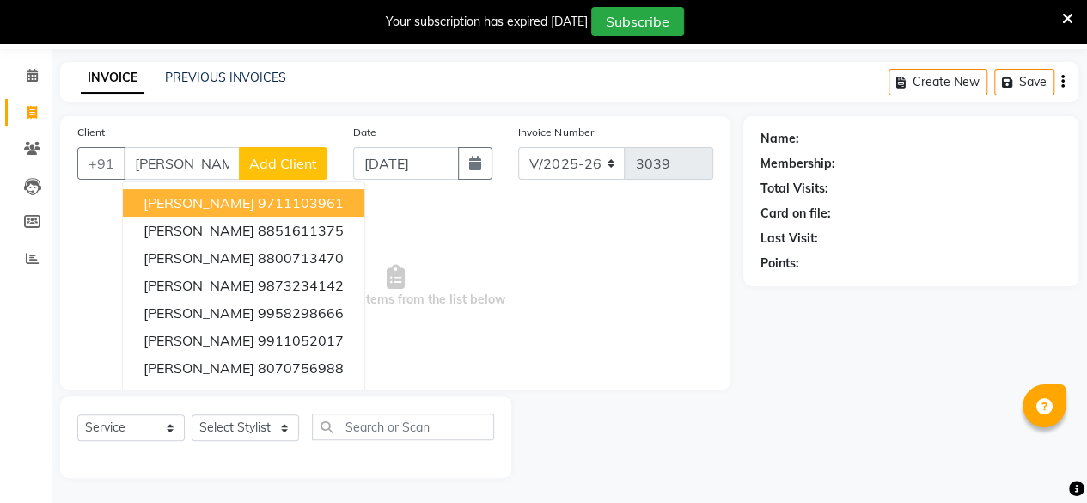
click at [214, 161] on input "[PERSON_NAME]" at bounding box center [182, 163] width 116 height 33
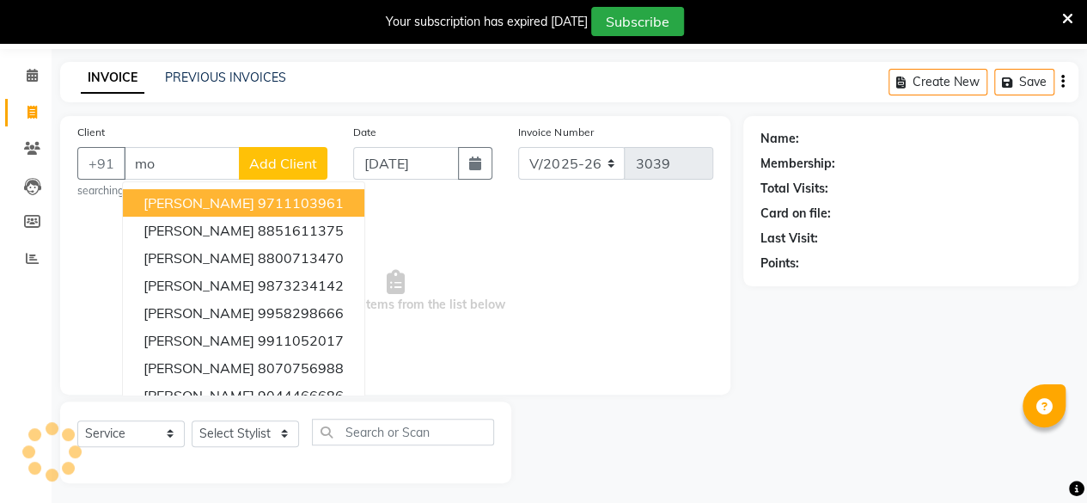
type input "m"
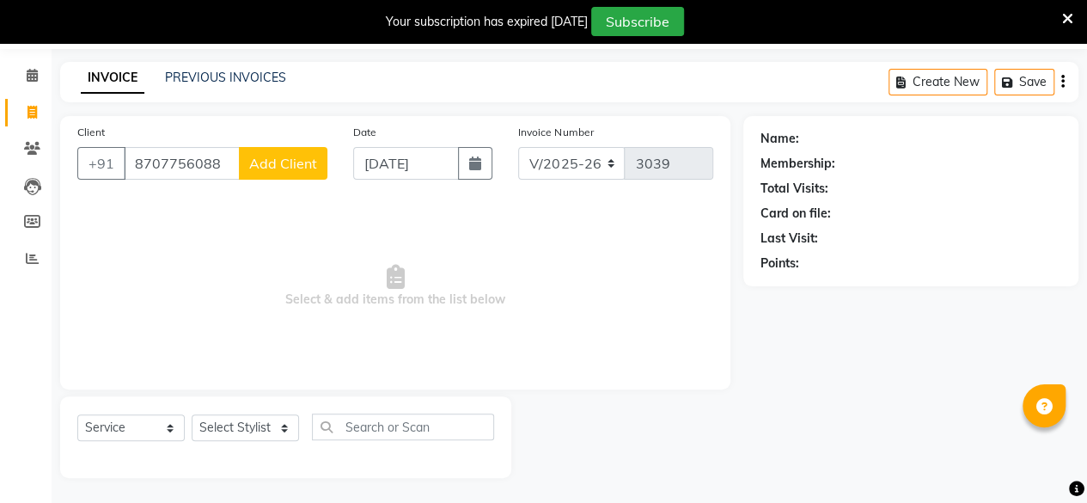
type input "8707756088"
click at [285, 162] on span "Add Client" at bounding box center [283, 163] width 68 height 17
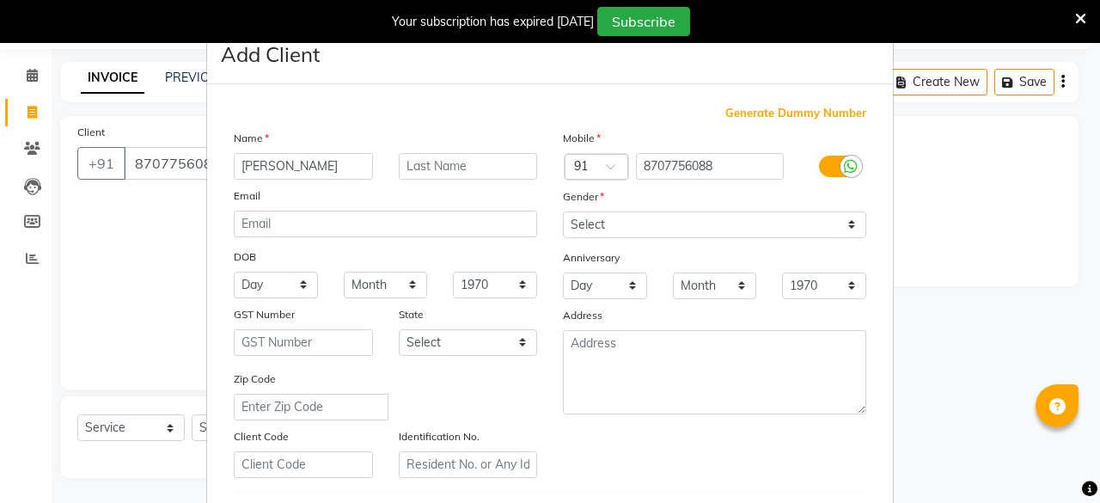
type input "[PERSON_NAME]"
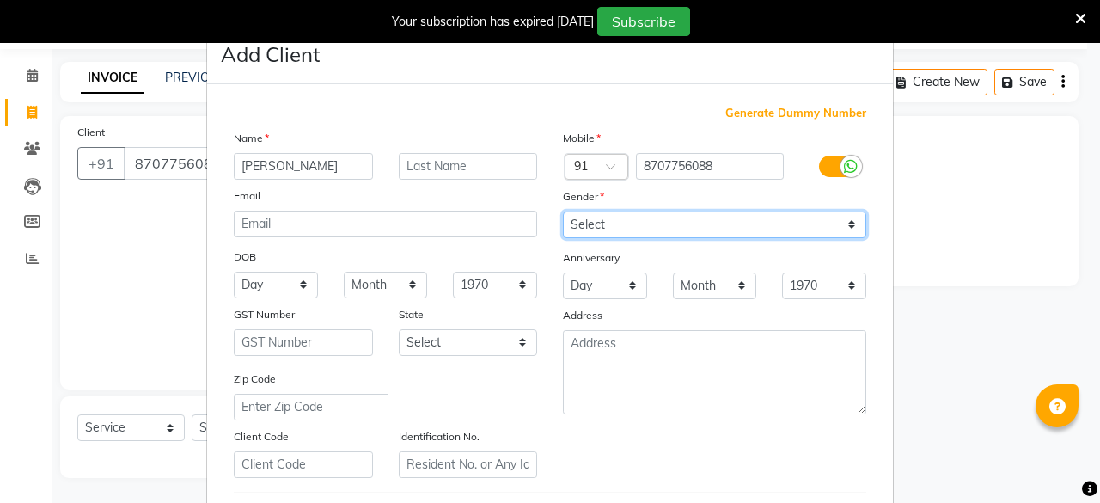
click at [628, 228] on select "Select [DEMOGRAPHIC_DATA] [DEMOGRAPHIC_DATA] Other Prefer Not To Say" at bounding box center [714, 224] width 303 height 27
select select "[DEMOGRAPHIC_DATA]"
click at [563, 211] on select "Select [DEMOGRAPHIC_DATA] [DEMOGRAPHIC_DATA] Other Prefer Not To Say" at bounding box center [714, 224] width 303 height 27
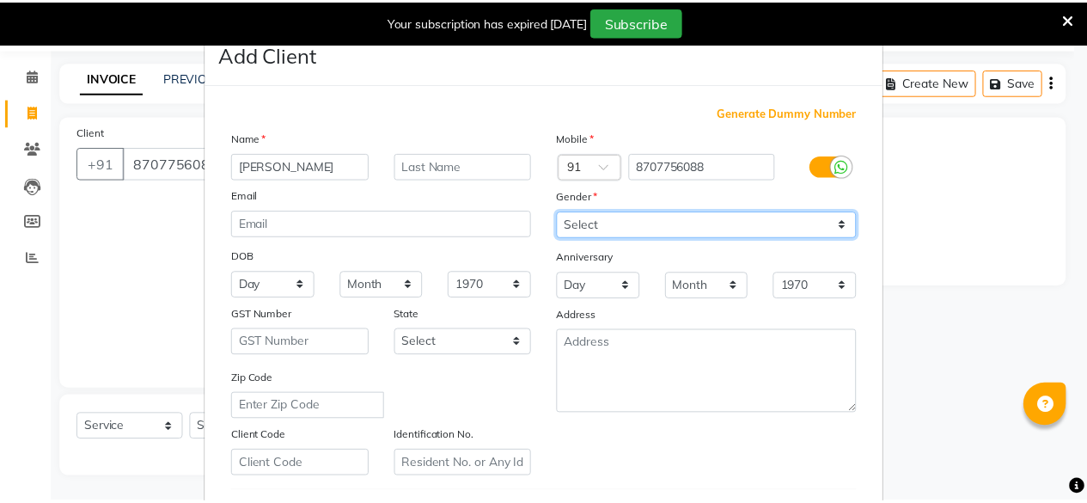
scroll to position [287, 0]
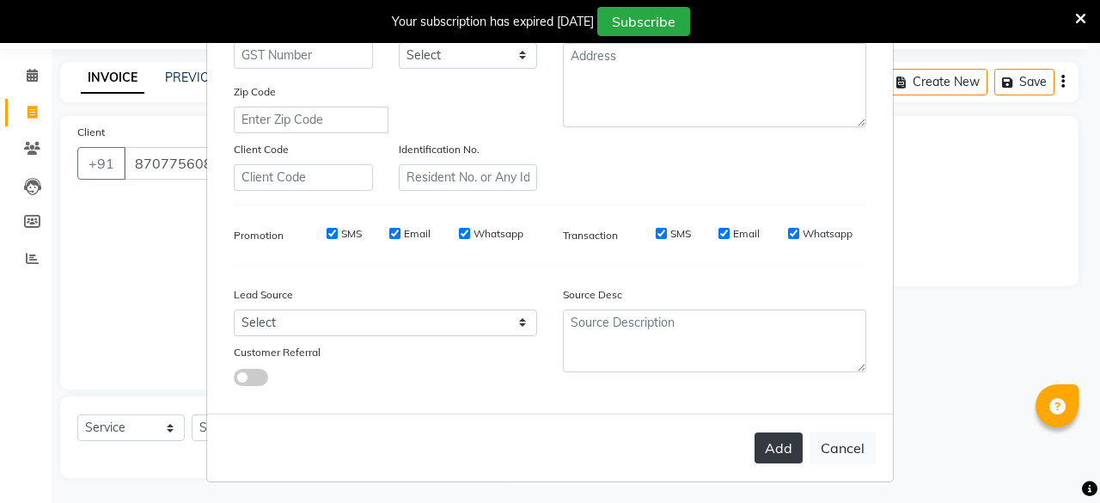
click at [777, 451] on button "Add" at bounding box center [778, 447] width 48 height 31
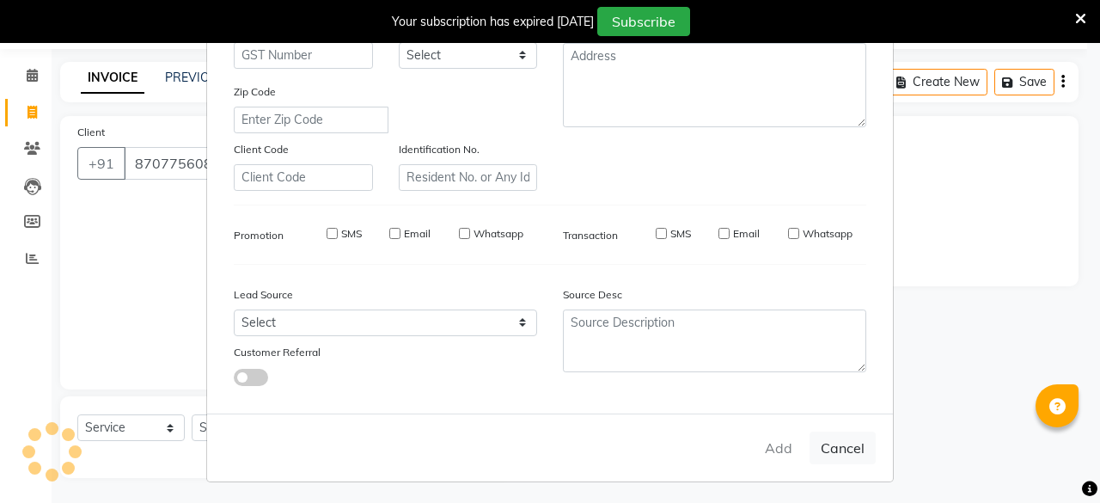
select select
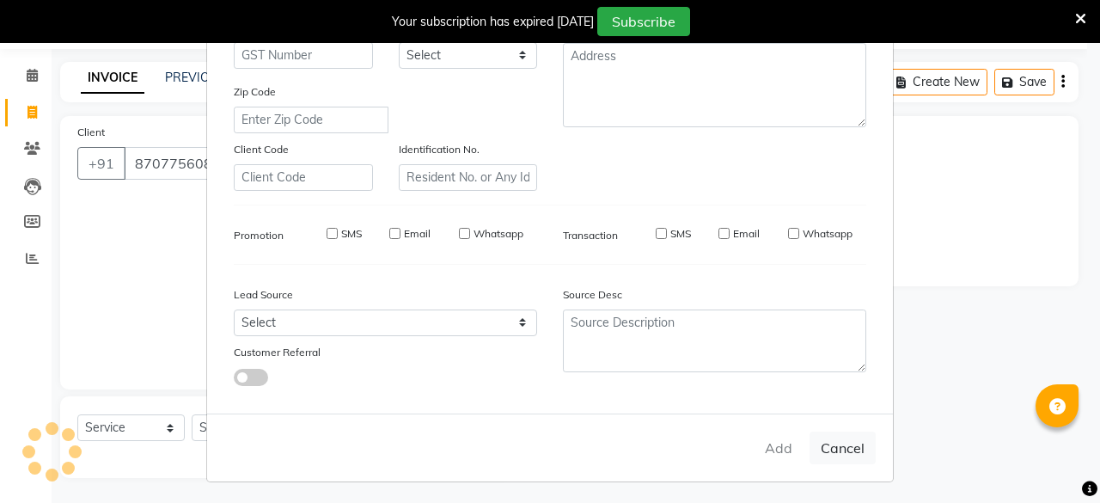
select select
checkbox input "false"
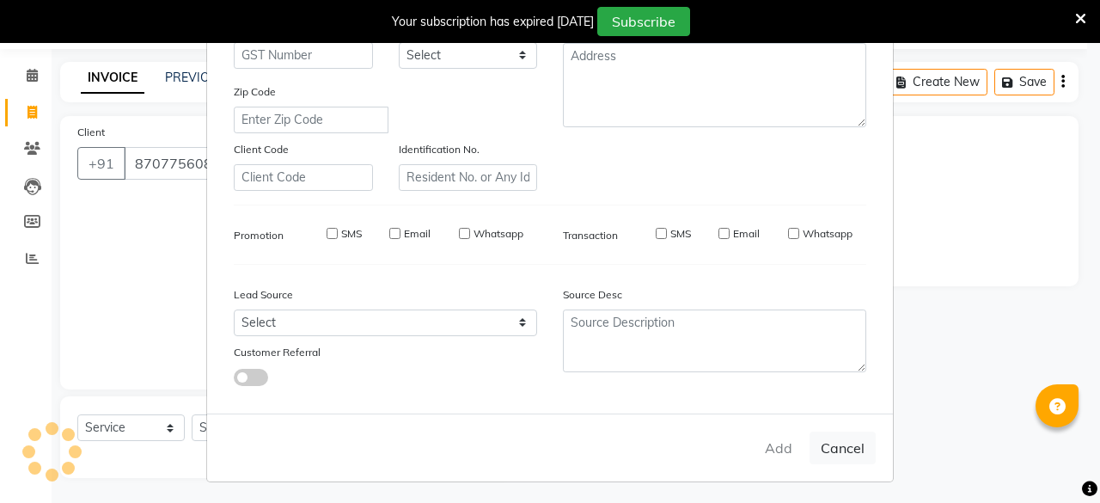
checkbox input "false"
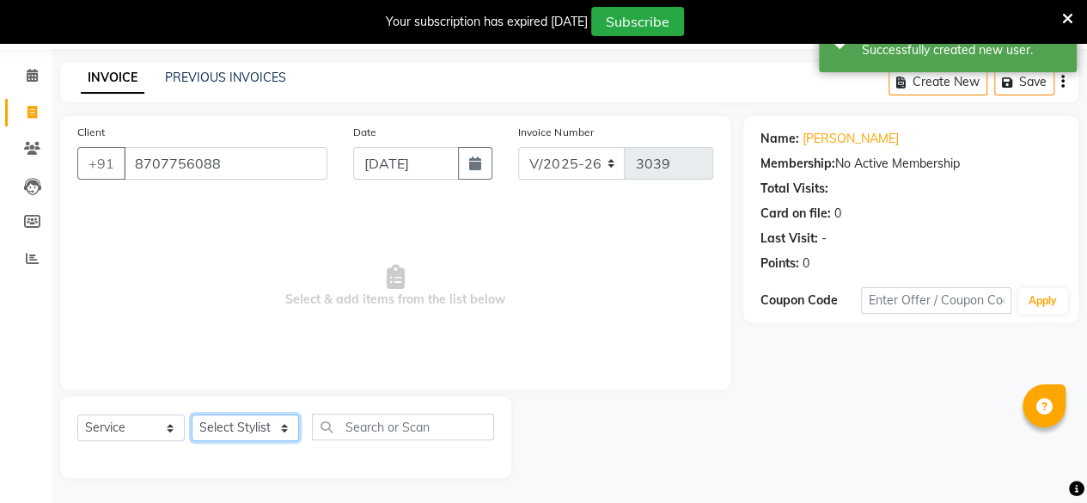
click at [283, 432] on select "Select Stylist [PERSON_NAME] Makeover Bahoo Makeover Salon [PERSON_NAME] [PERSO…" at bounding box center [245, 427] width 107 height 27
select select "87491"
click at [192, 414] on select "Select Stylist [PERSON_NAME] Makeover Bahoo Makeover Salon [PERSON_NAME] [PERSO…" at bounding box center [245, 427] width 107 height 27
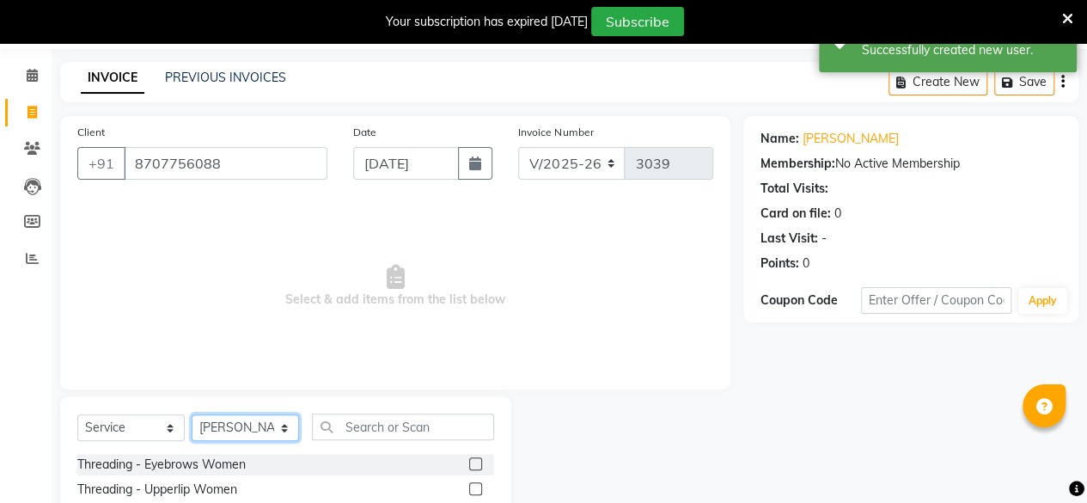
scroll to position [190, 0]
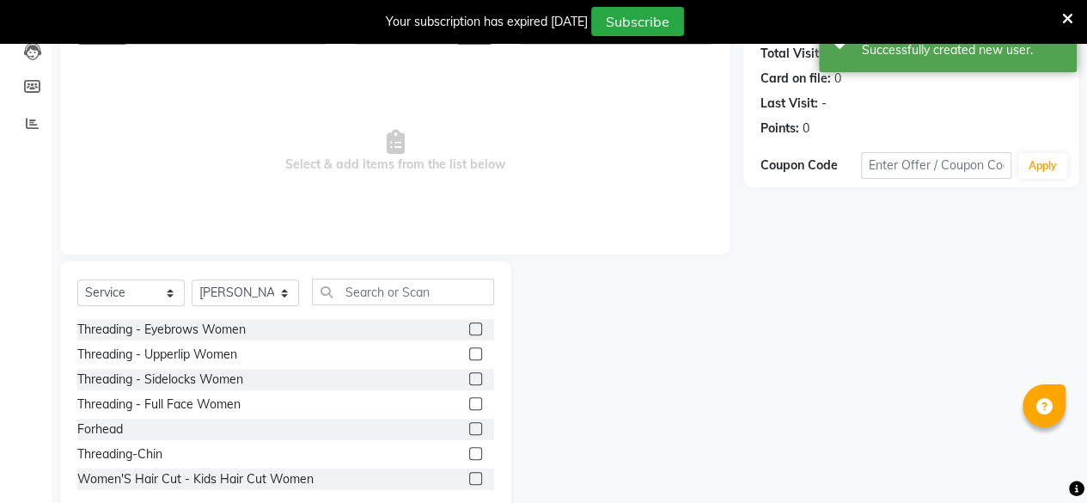
click at [469, 327] on label at bounding box center [475, 328] width 13 height 13
click at [469, 327] on input "checkbox" at bounding box center [474, 329] width 11 height 11
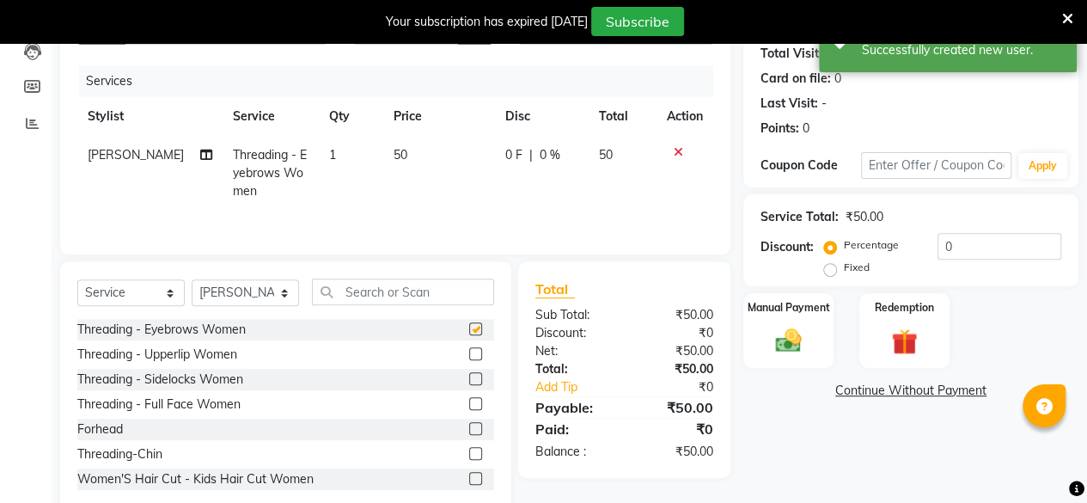
checkbox input "false"
click at [469, 353] on label at bounding box center [475, 353] width 13 height 13
click at [469, 353] on input "checkbox" at bounding box center [474, 354] width 11 height 11
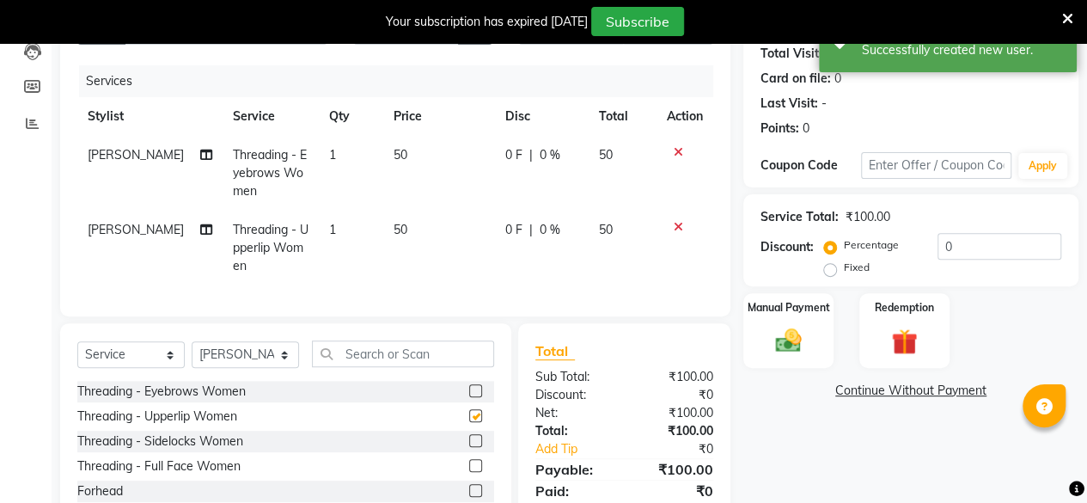
checkbox input "false"
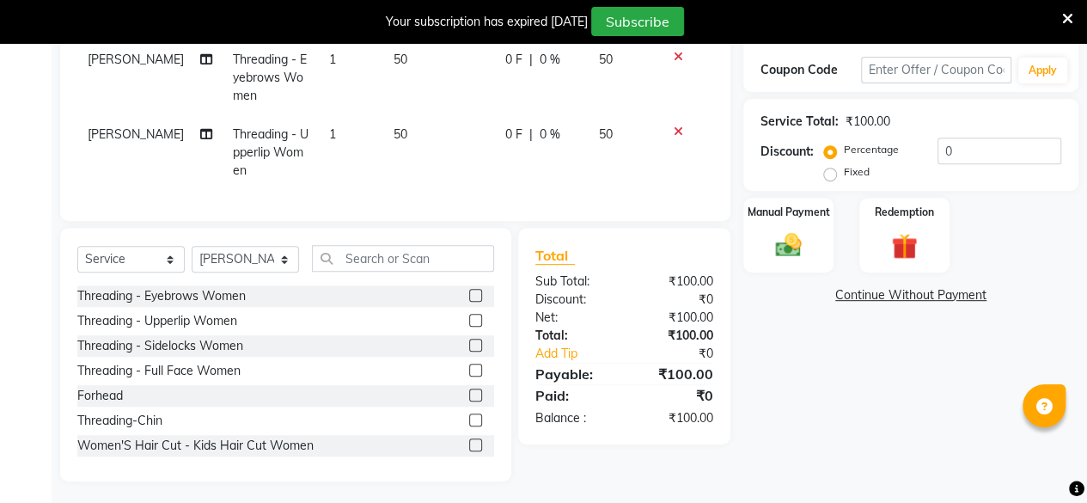
click at [469, 426] on label at bounding box center [475, 419] width 13 height 13
click at [469, 426] on input "checkbox" at bounding box center [474, 420] width 11 height 11
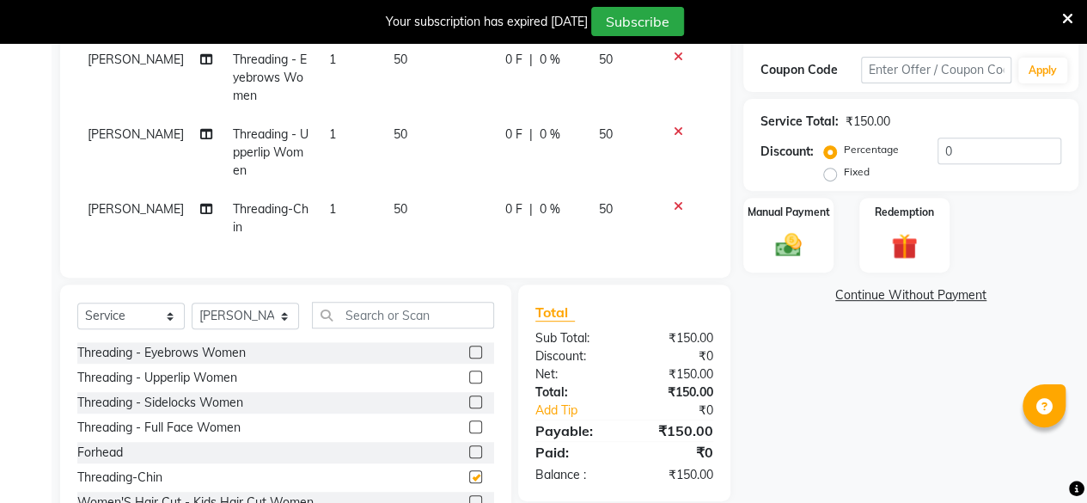
checkbox input "false"
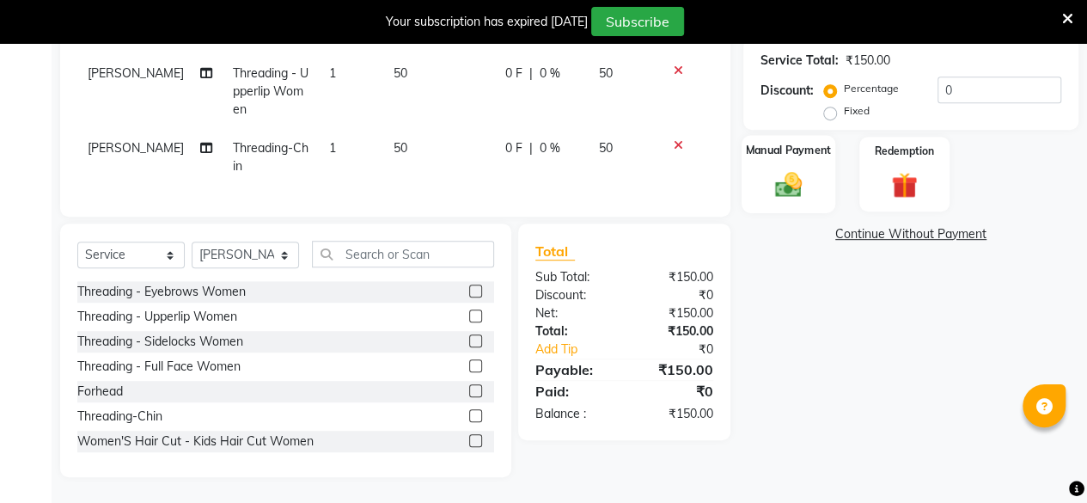
click at [791, 171] on img at bounding box center [788, 183] width 44 height 31
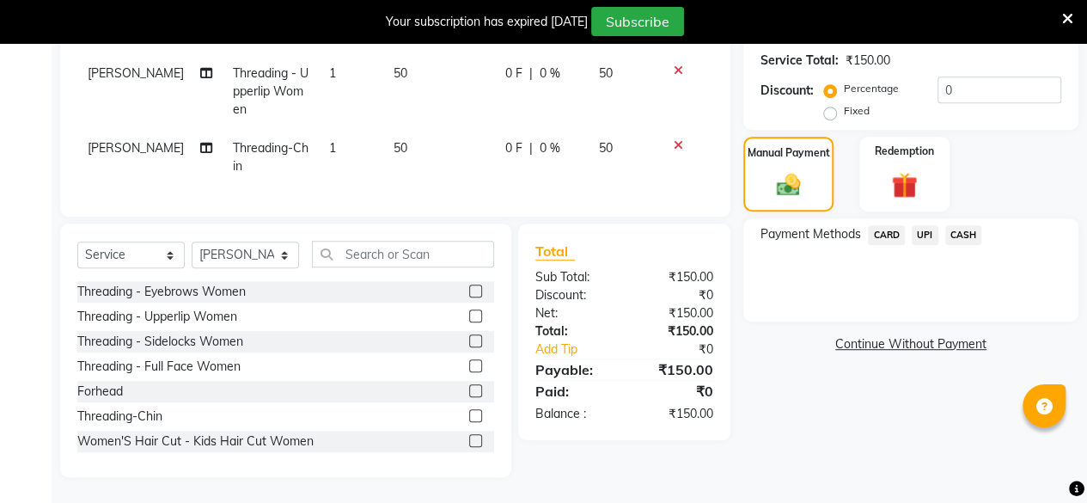
click at [923, 225] on span "UPI" at bounding box center [925, 235] width 27 height 20
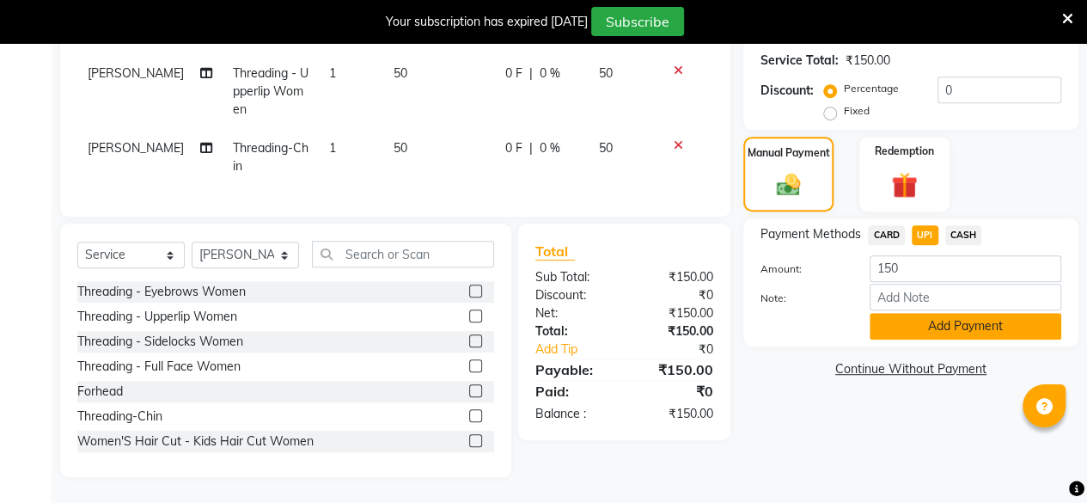
click at [954, 314] on button "Add Payment" at bounding box center [966, 326] width 192 height 27
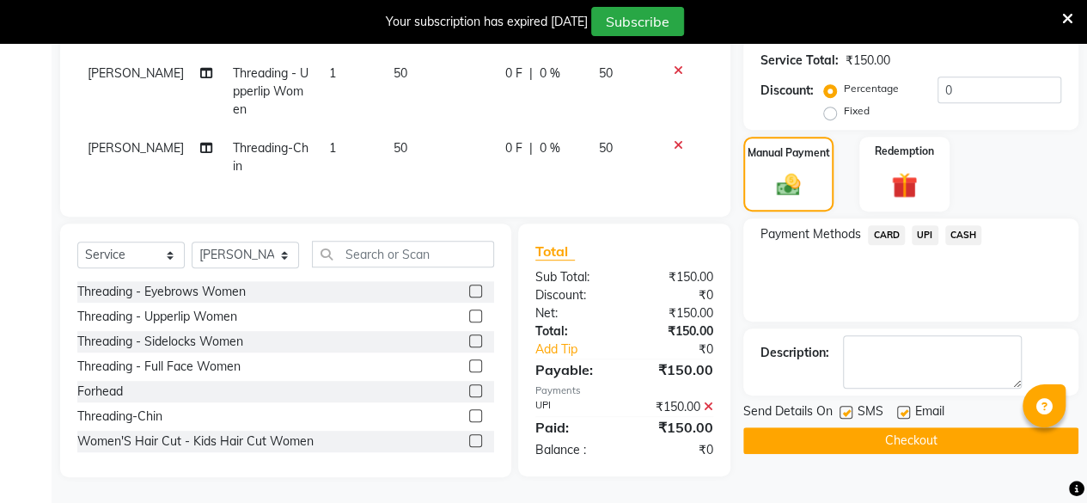
click at [923, 427] on button "Checkout" at bounding box center [910, 440] width 335 height 27
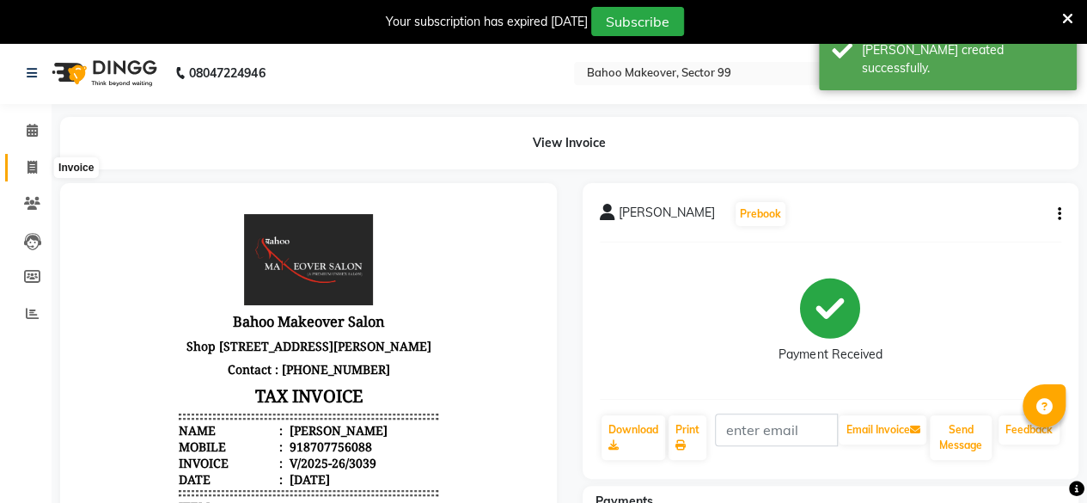
click at [27, 168] on icon at bounding box center [31, 167] width 9 height 13
select select "service"
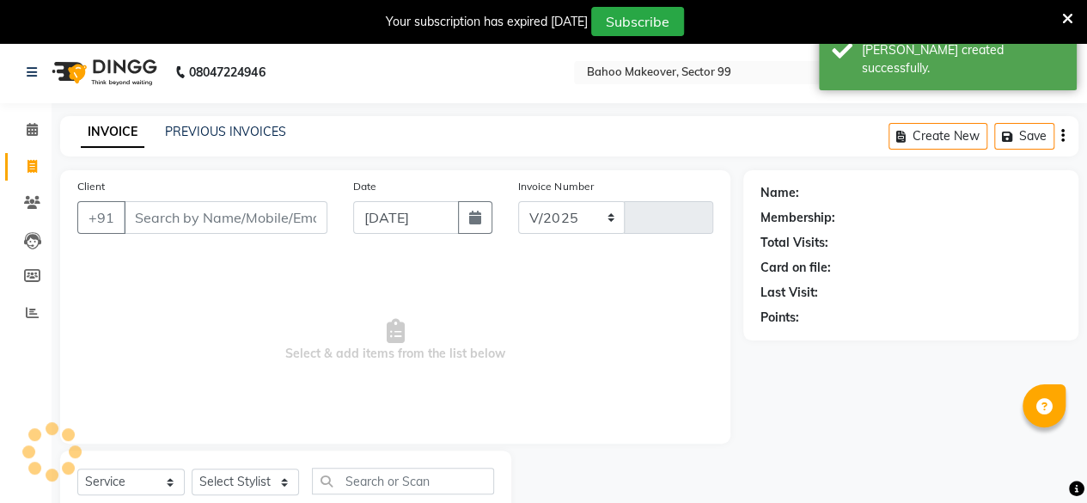
select select "6856"
type input "3040"
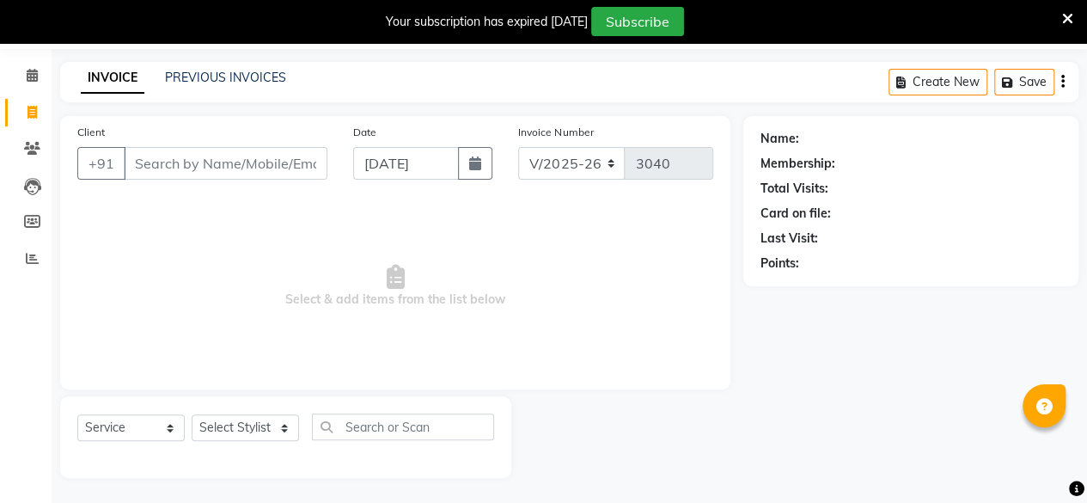
click at [203, 157] on input "Client" at bounding box center [226, 163] width 204 height 33
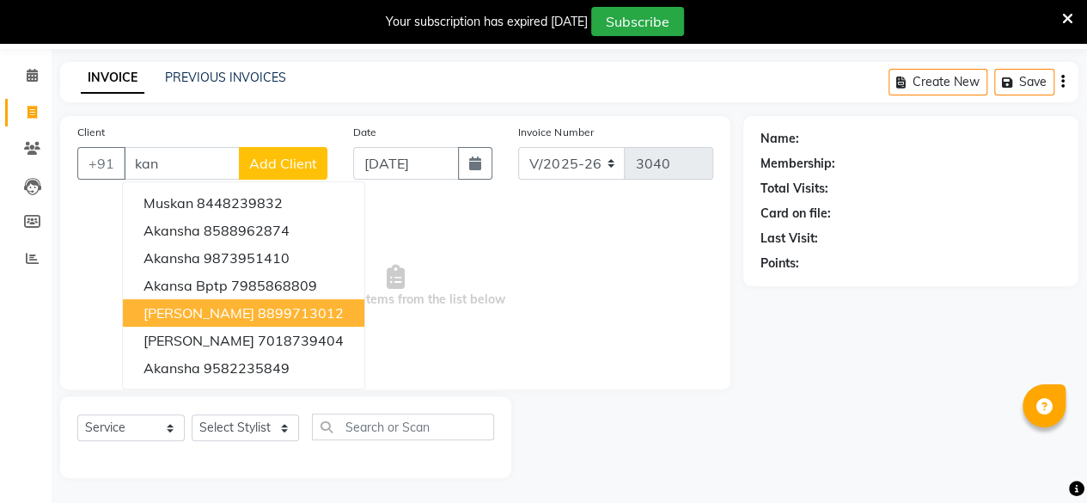
click at [275, 314] on ngb-highlight "8899713012" at bounding box center [301, 312] width 86 height 17
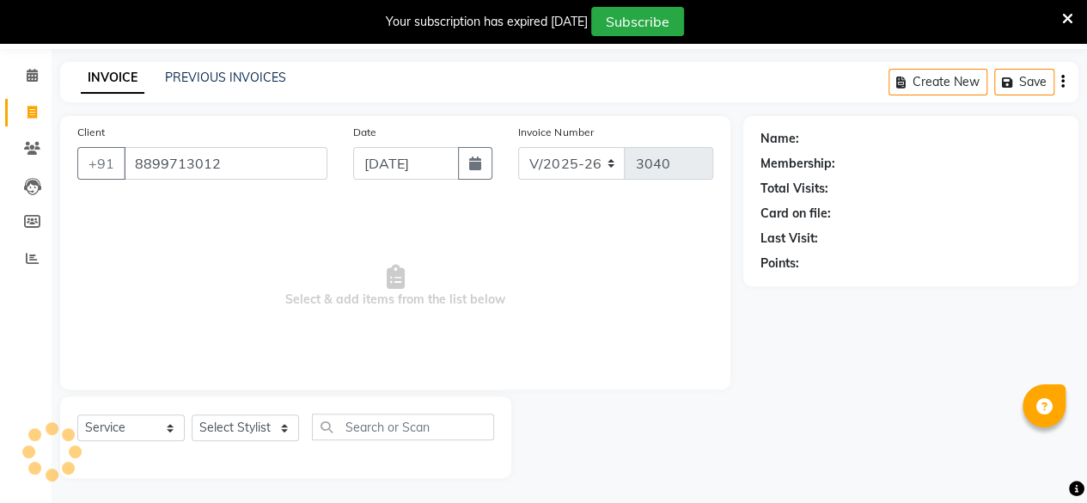
type input "8899713012"
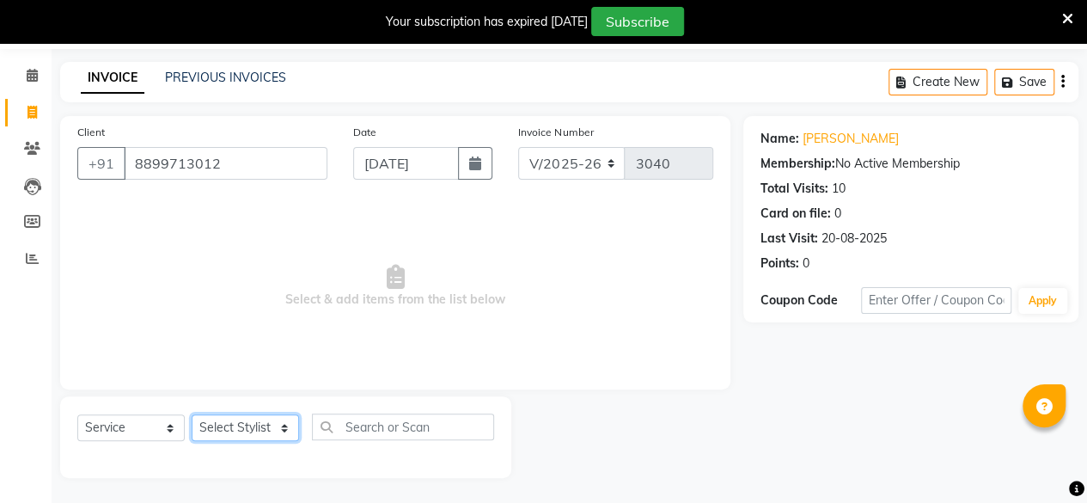
click at [288, 426] on select "Select Stylist [PERSON_NAME] Makeover Bahoo Makeover Salon [PERSON_NAME] [PERSO…" at bounding box center [245, 427] width 107 height 27
select select "85852"
click at [192, 414] on select "Select Stylist [PERSON_NAME] Makeover Bahoo Makeover Salon [PERSON_NAME] [PERSO…" at bounding box center [245, 427] width 107 height 27
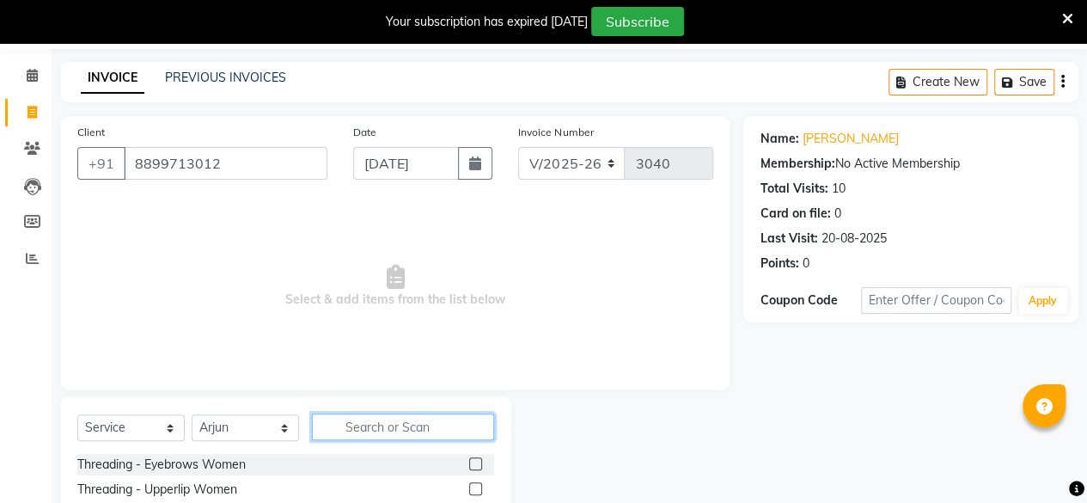
click at [412, 427] on input "text" at bounding box center [403, 426] width 182 height 27
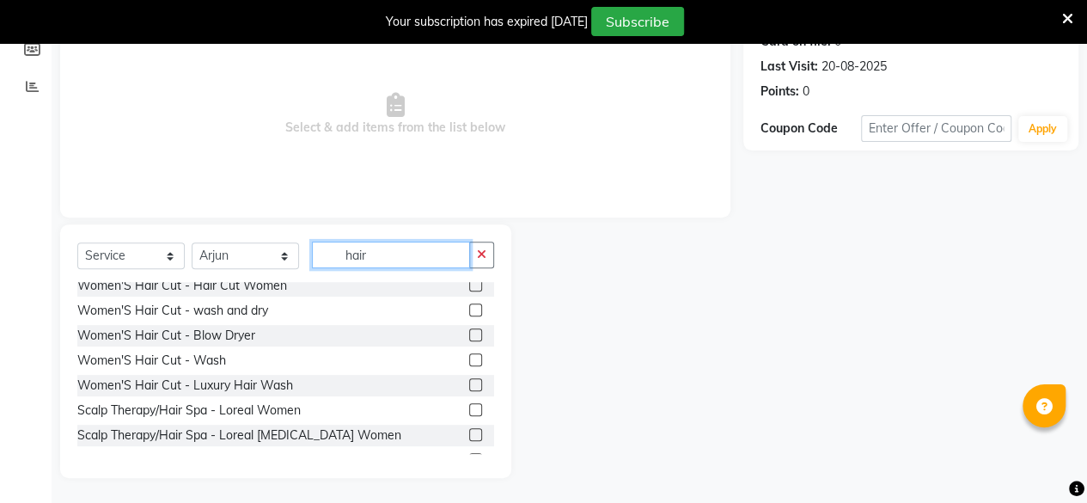
scroll to position [109, 0]
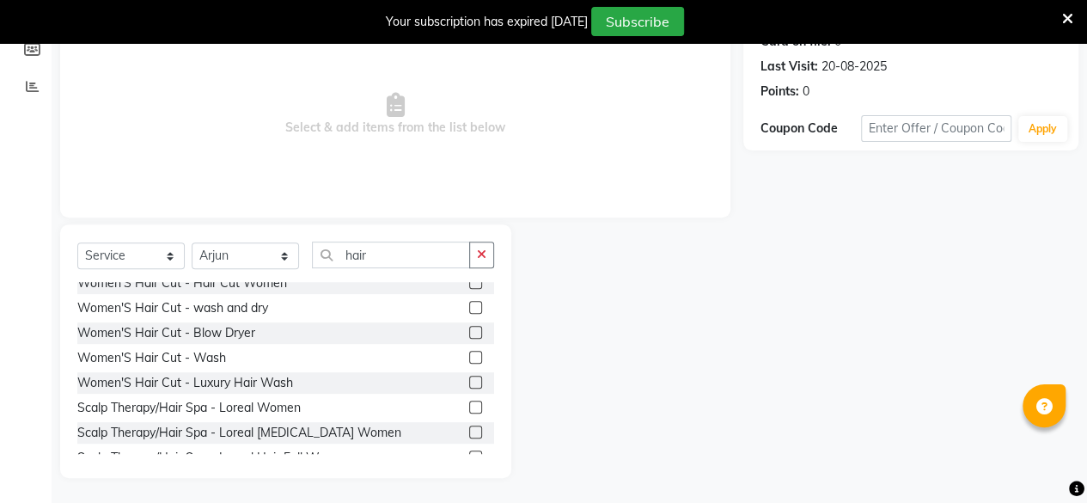
click at [349, 397] on div "Scalp Therapy/Hair Spa - Loreal Women" at bounding box center [285, 407] width 417 height 21
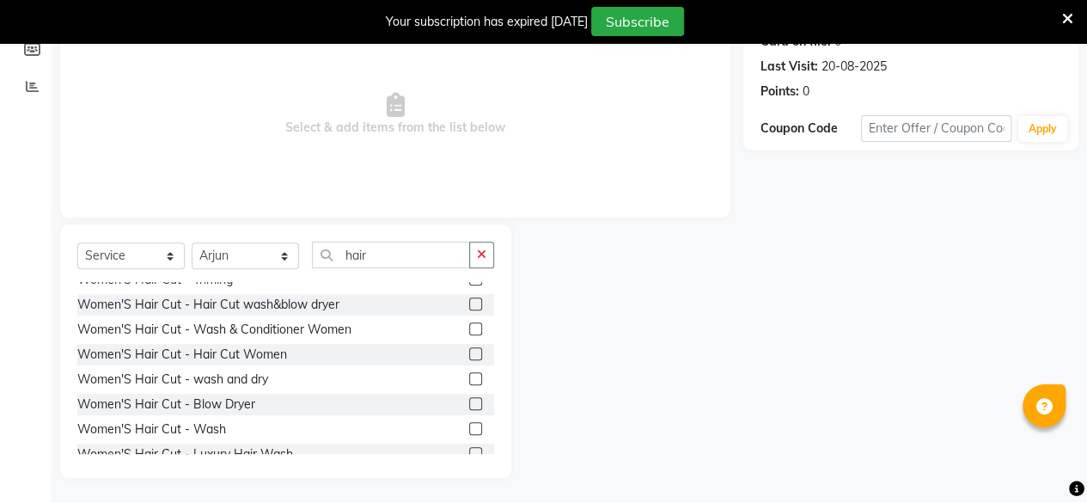
scroll to position [36, 0]
click at [394, 250] on input "hair" at bounding box center [391, 254] width 158 height 27
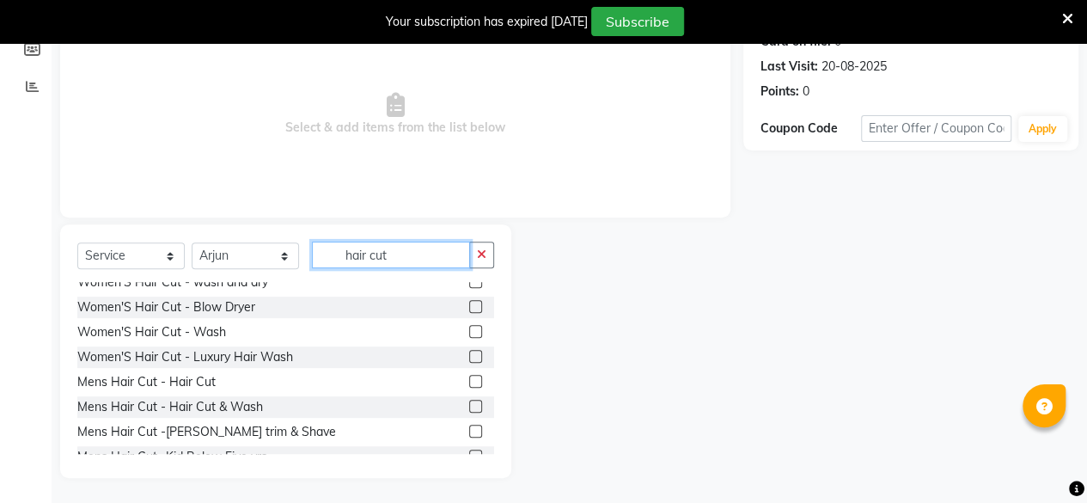
scroll to position [136, 0]
type input "hair cut"
click at [469, 378] on label at bounding box center [475, 380] width 13 height 13
click at [469, 378] on input "checkbox" at bounding box center [474, 381] width 11 height 11
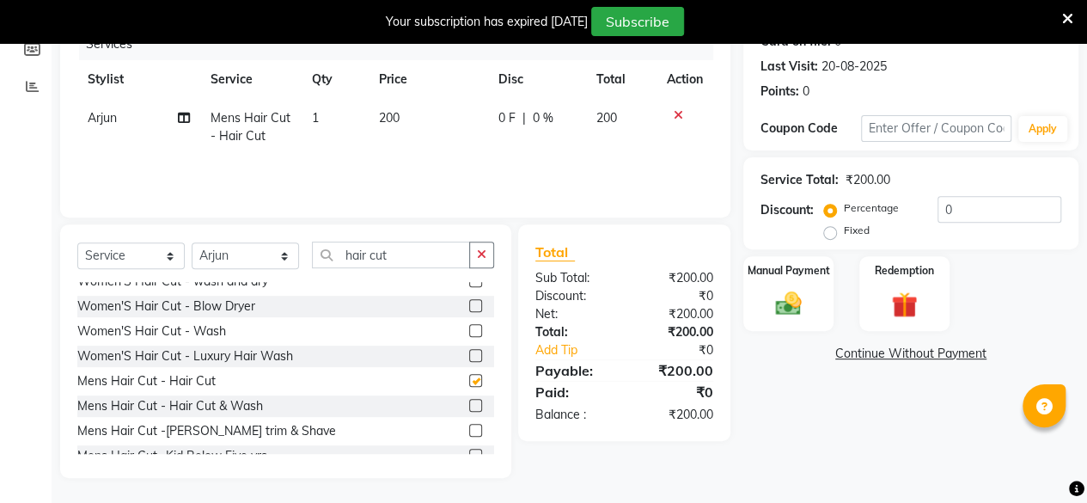
checkbox input "false"
click at [420, 253] on input "hair cut" at bounding box center [391, 254] width 158 height 27
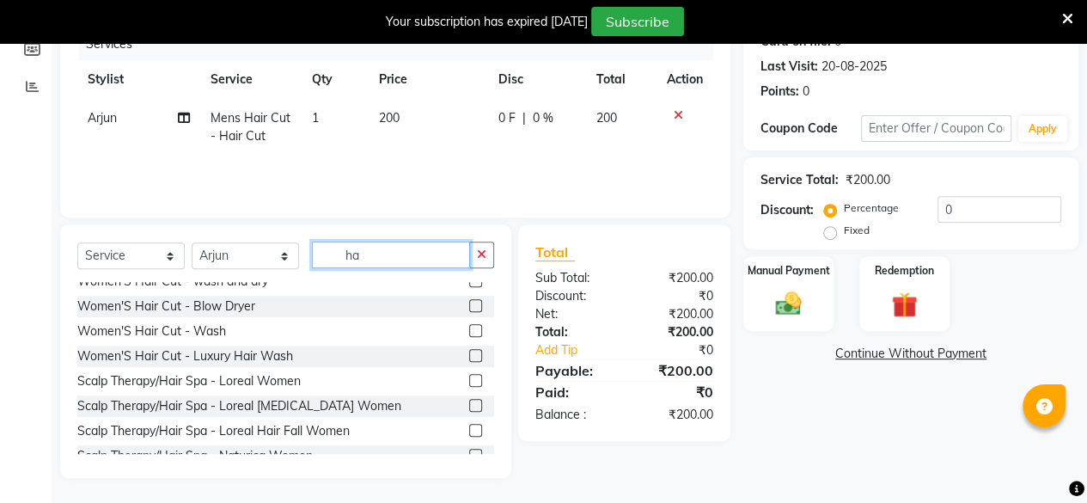
type input "h"
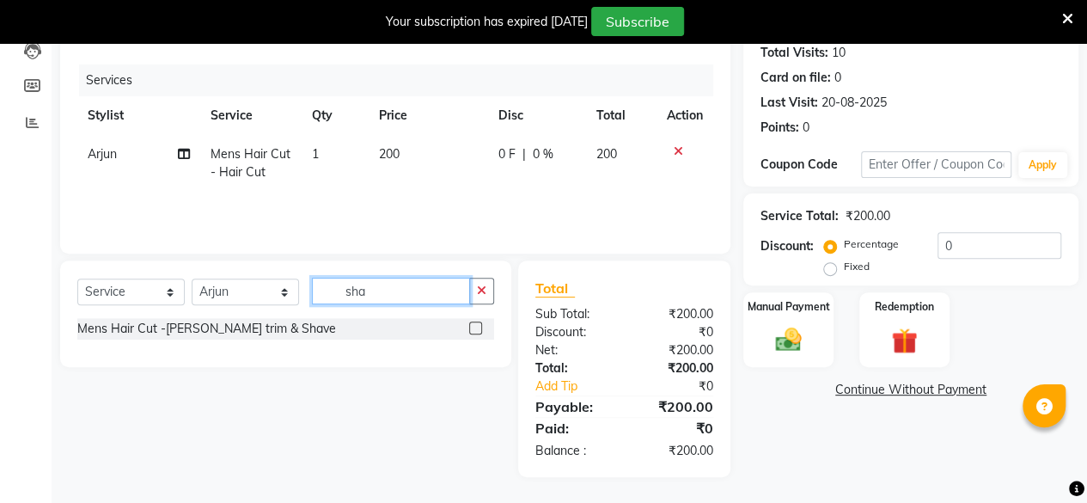
scroll to position [0, 0]
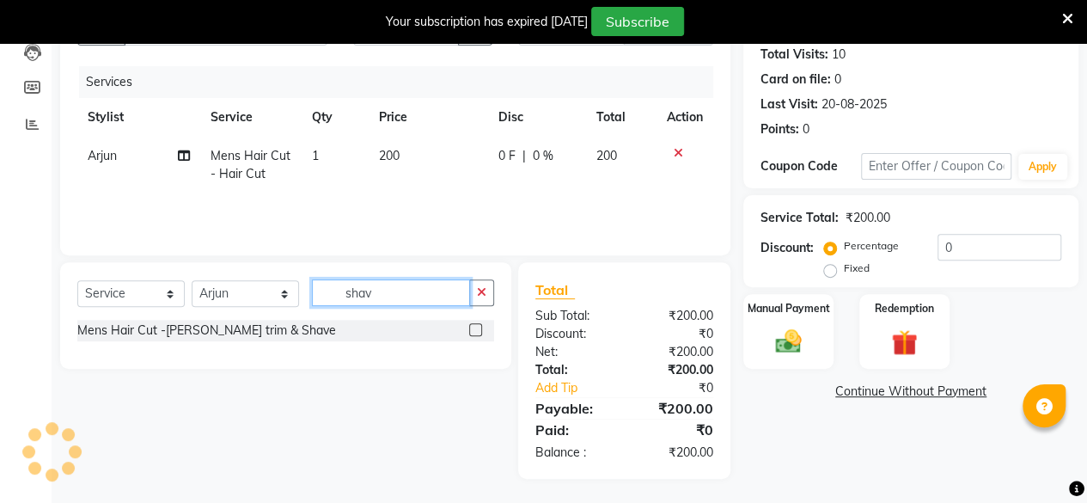
type input "shav"
click at [476, 333] on label at bounding box center [475, 329] width 13 height 13
click at [476, 333] on input "checkbox" at bounding box center [474, 330] width 11 height 11
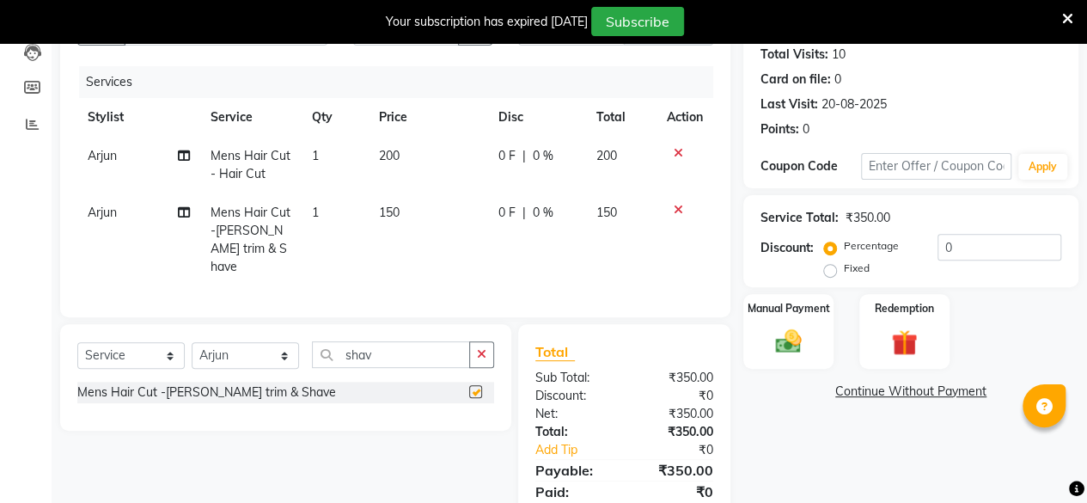
checkbox input "false"
click at [403, 204] on td "150" at bounding box center [428, 239] width 119 height 93
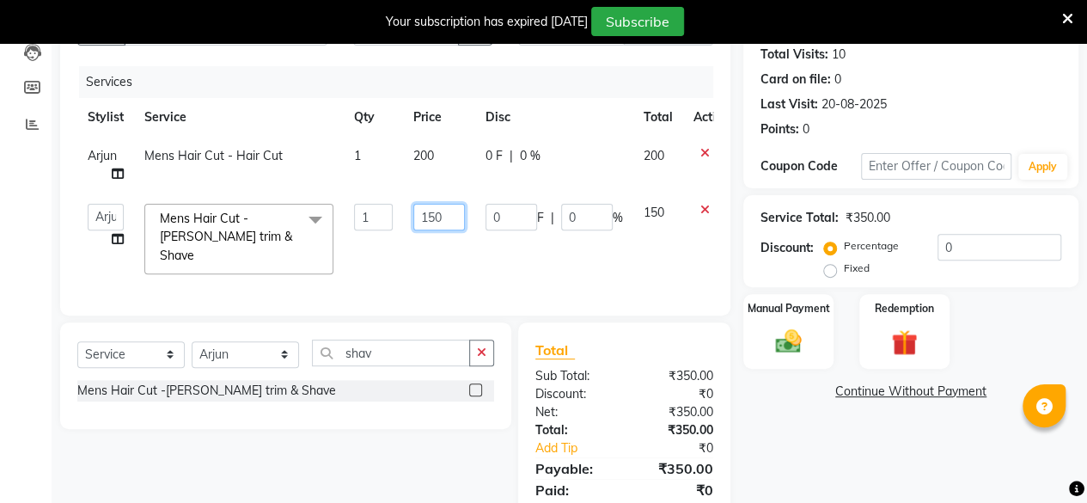
click at [449, 219] on input "150" at bounding box center [439, 217] width 52 height 27
type input "1"
type input "200"
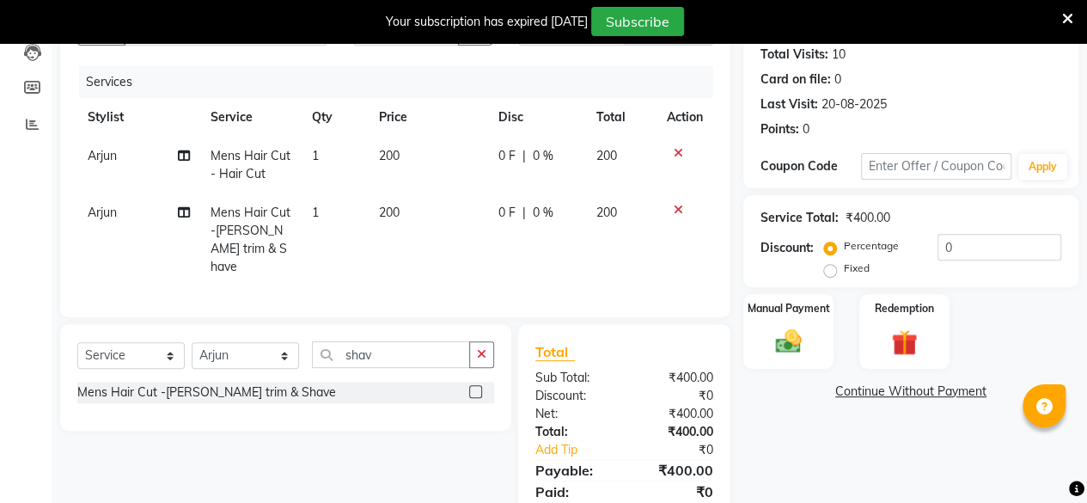
click at [753, 429] on div "Name: [PERSON_NAME] Membership: No Active Membership Total Visits: 10 Card on f…" at bounding box center [917, 261] width 348 height 559
click at [785, 343] on img at bounding box center [788, 341] width 44 height 31
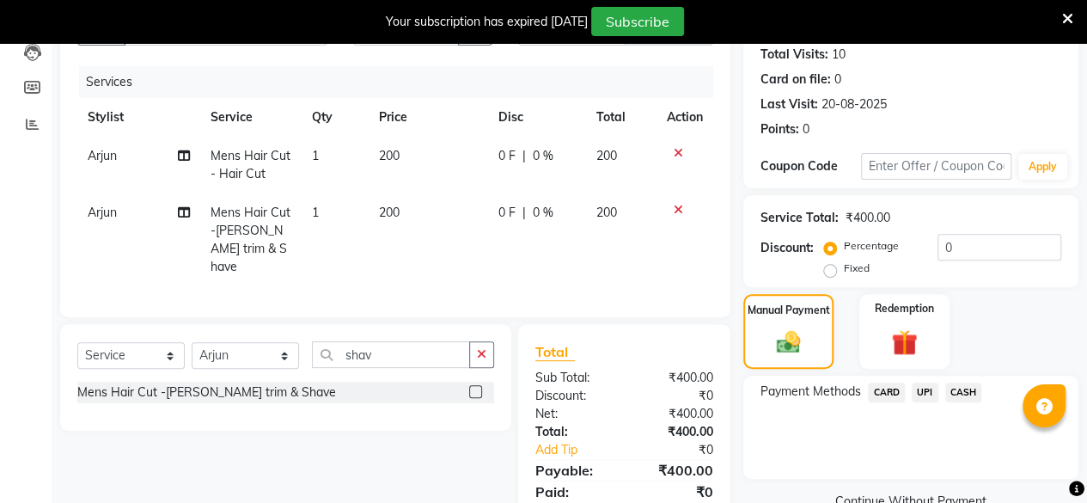
click at [929, 394] on span "UPI" at bounding box center [925, 392] width 27 height 20
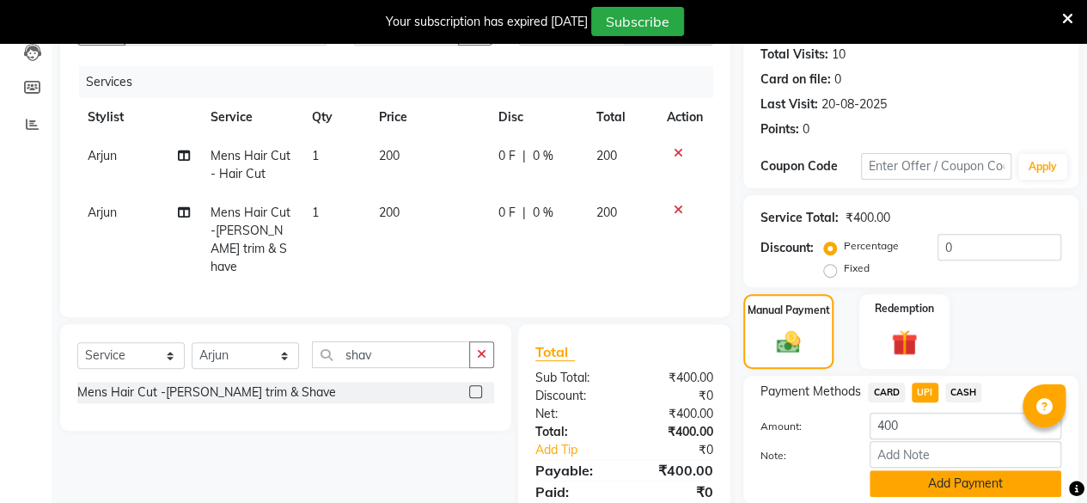
click at [958, 484] on button "Add Payment" at bounding box center [966, 483] width 192 height 27
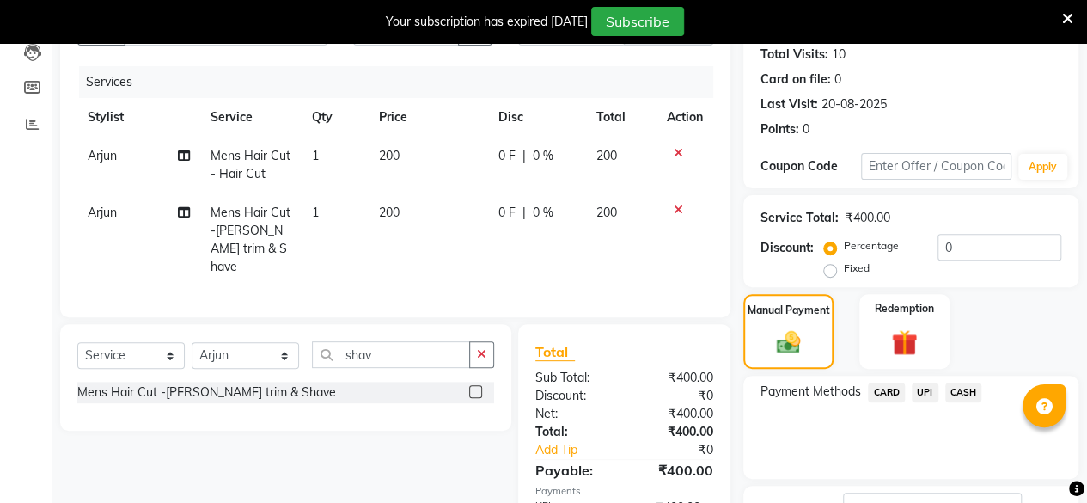
scroll to position [321, 0]
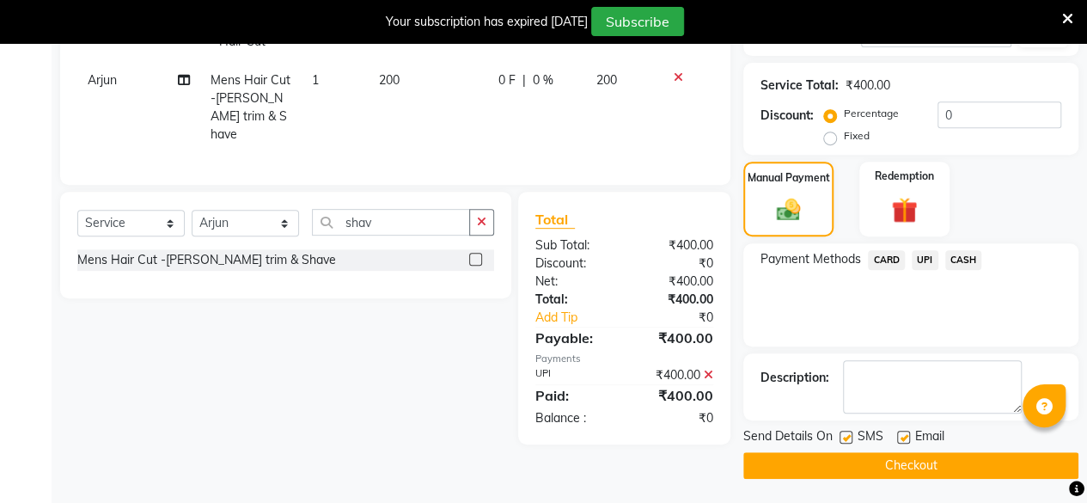
click at [958, 462] on button "Checkout" at bounding box center [910, 465] width 335 height 27
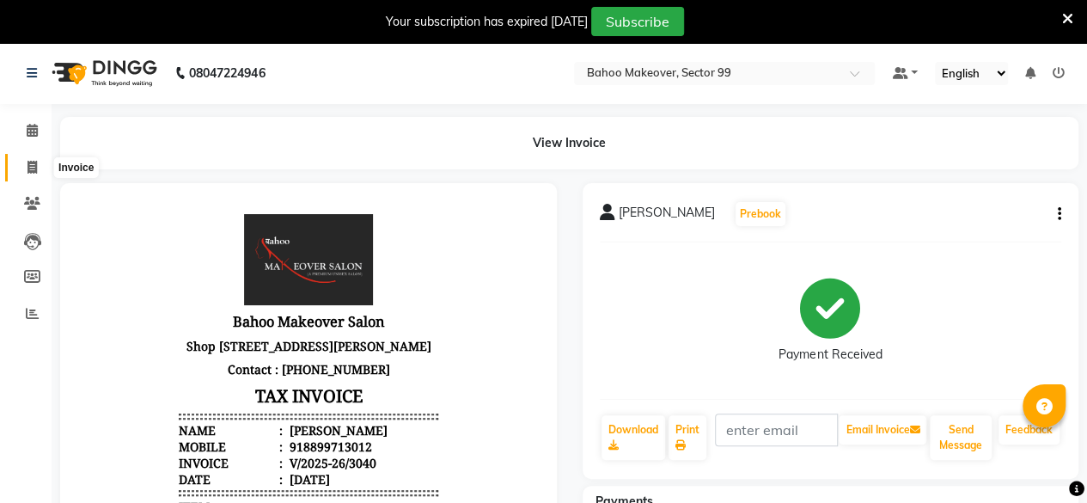
click at [29, 173] on icon at bounding box center [31, 167] width 9 height 13
select select "service"
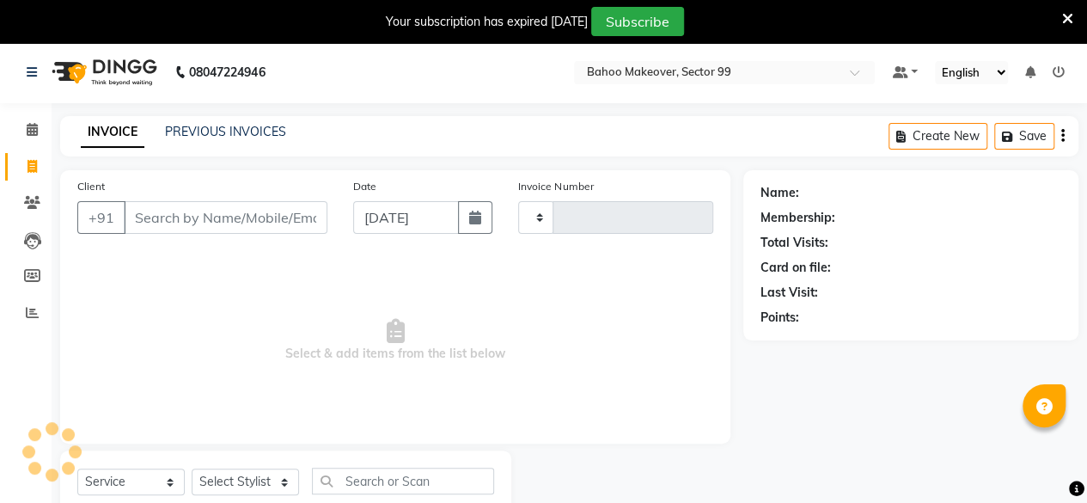
scroll to position [55, 0]
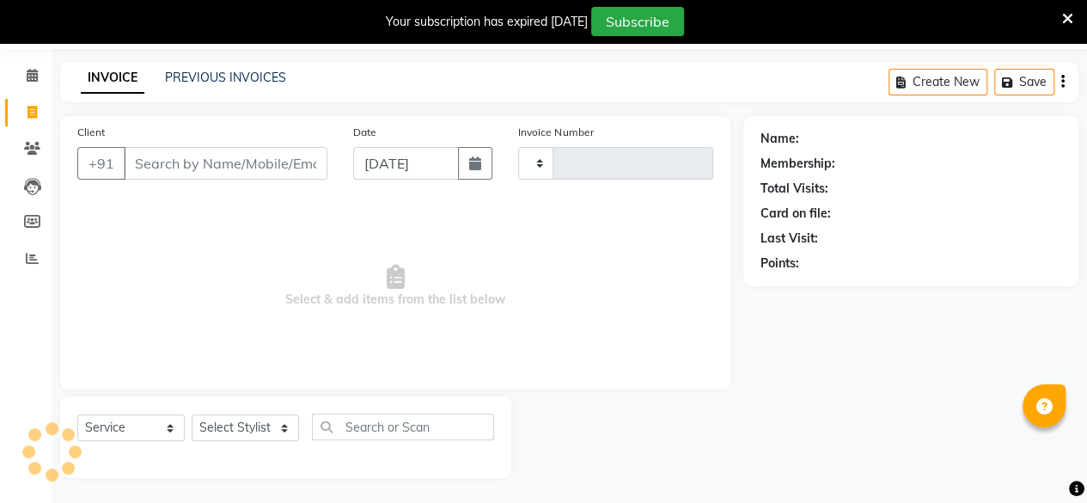
type input "3043"
select select "6856"
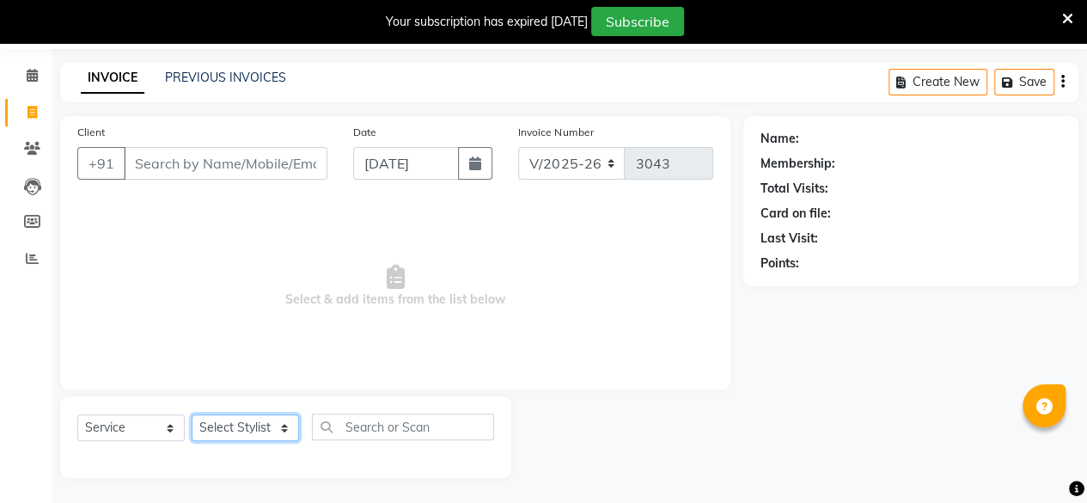
click at [287, 430] on select "Select Stylist [PERSON_NAME] Makeover Bahoo Makeover Salon [PERSON_NAME] [PERSO…" at bounding box center [245, 427] width 107 height 27
click at [711, 407] on div at bounding box center [627, 437] width 232 height 82
click at [284, 431] on select "Select Stylist [PERSON_NAME] Makeover Bahoo Makeover Salon [PERSON_NAME] [PERSO…" at bounding box center [245, 427] width 107 height 27
select select "71122"
click at [192, 414] on select "Select Stylist [PERSON_NAME] Makeover Bahoo Makeover Salon [PERSON_NAME] [PERSO…" at bounding box center [245, 427] width 107 height 27
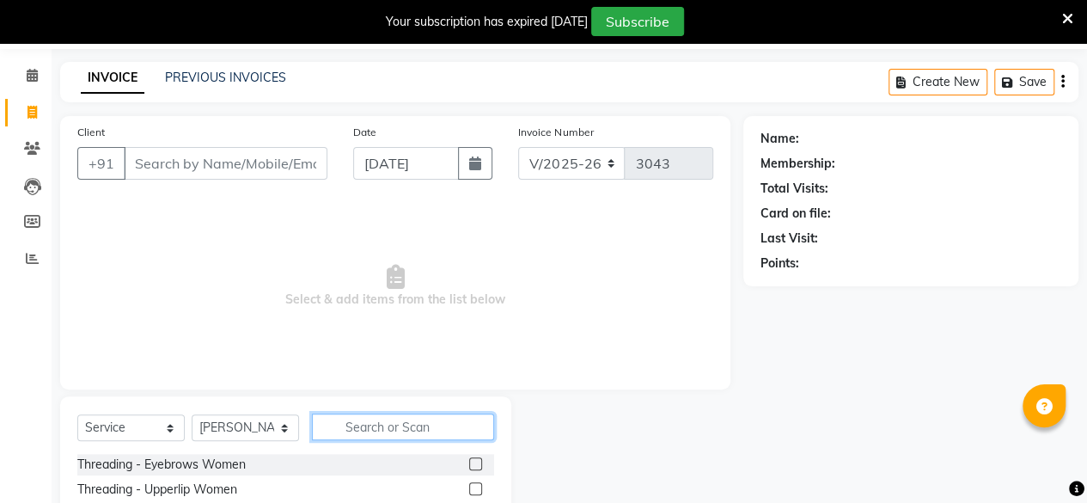
click at [367, 422] on input "text" at bounding box center [403, 426] width 182 height 27
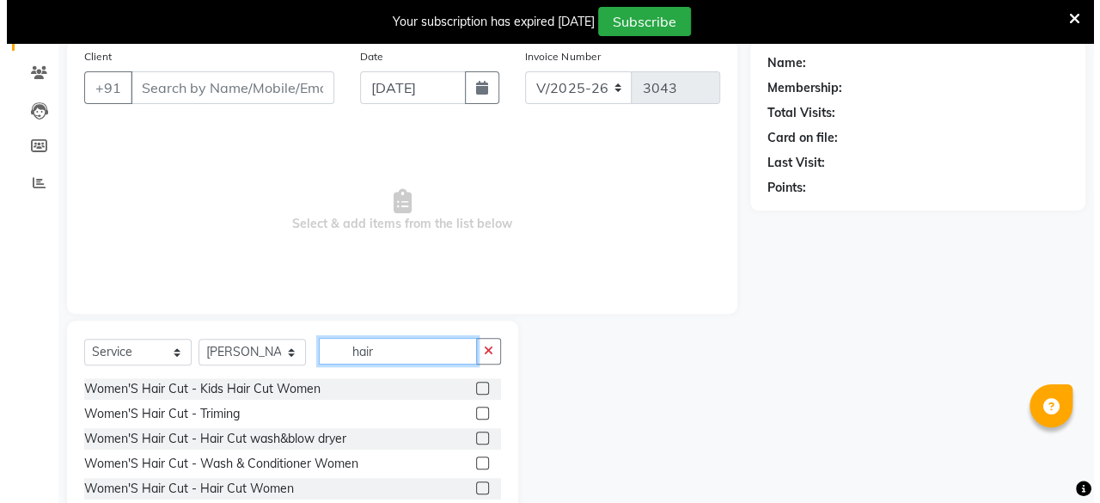
scroll to position [0, 0]
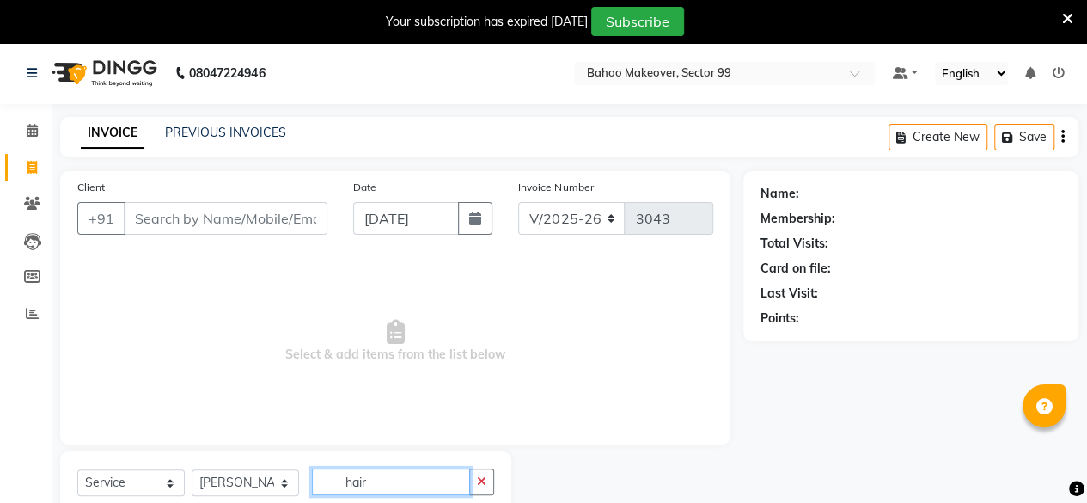
type input "hair"
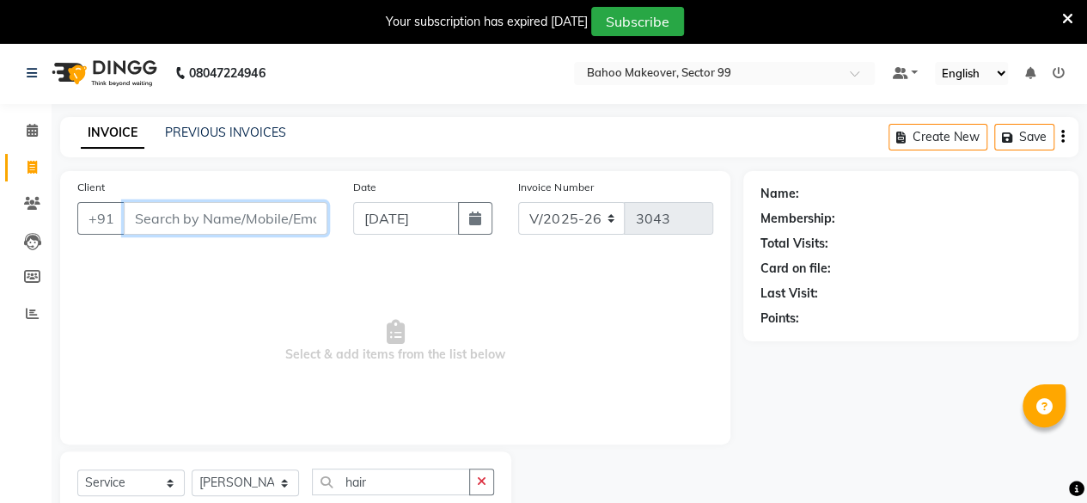
click at [168, 214] on input "Client" at bounding box center [226, 218] width 204 height 33
type input "9729117447"
click at [305, 223] on span "Add Client" at bounding box center [283, 218] width 68 height 17
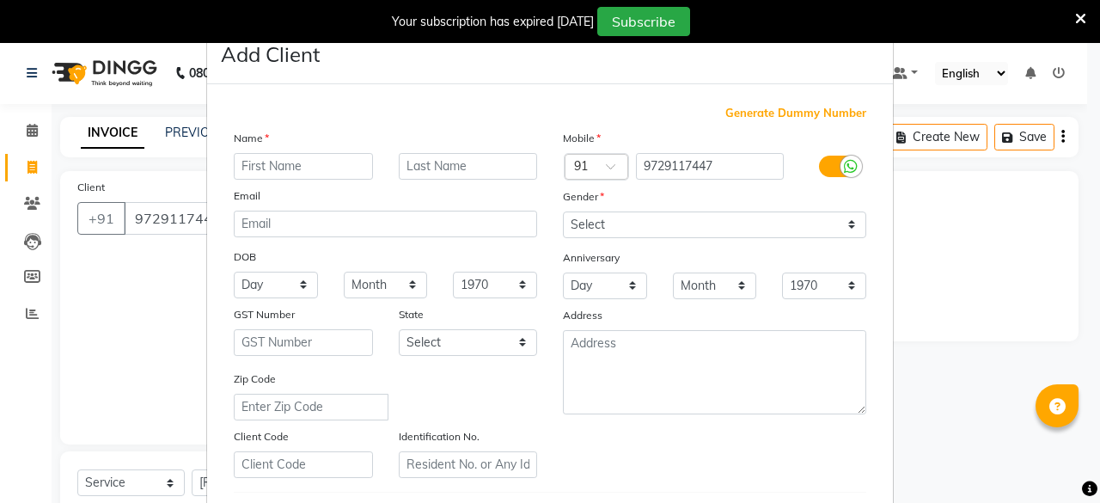
click at [330, 161] on input "text" at bounding box center [303, 166] width 139 height 27
type input "[PERSON_NAME]"
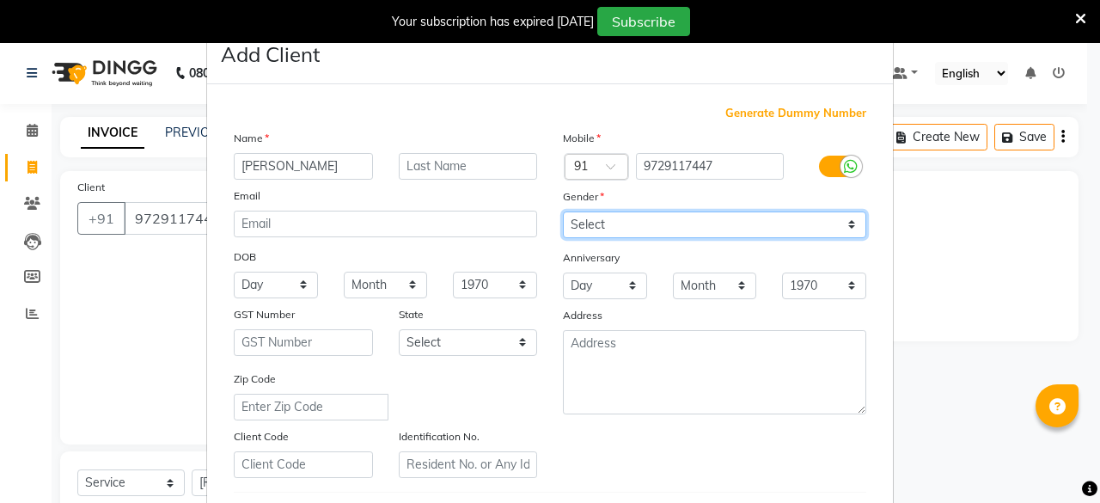
click at [638, 222] on select "Select [DEMOGRAPHIC_DATA] [DEMOGRAPHIC_DATA] Other Prefer Not To Say" at bounding box center [714, 224] width 303 height 27
select select "[DEMOGRAPHIC_DATA]"
click at [563, 211] on select "Select [DEMOGRAPHIC_DATA] [DEMOGRAPHIC_DATA] Other Prefer Not To Say" at bounding box center [714, 224] width 303 height 27
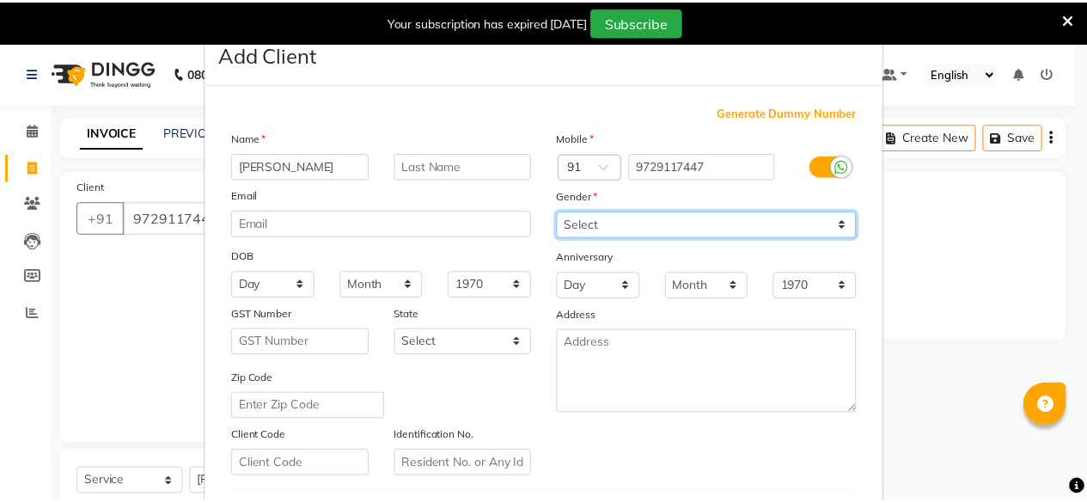
scroll to position [287, 0]
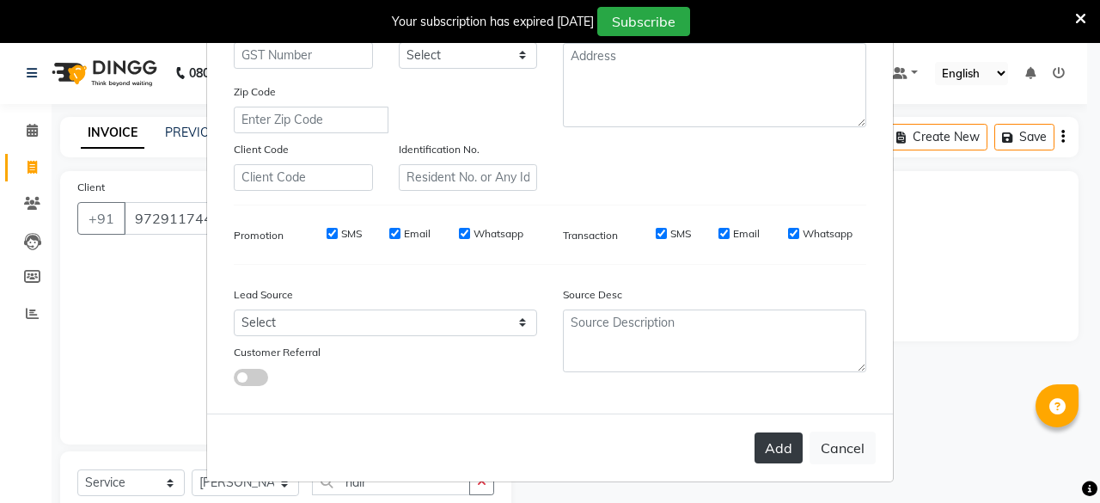
click at [779, 455] on button "Add" at bounding box center [778, 447] width 48 height 31
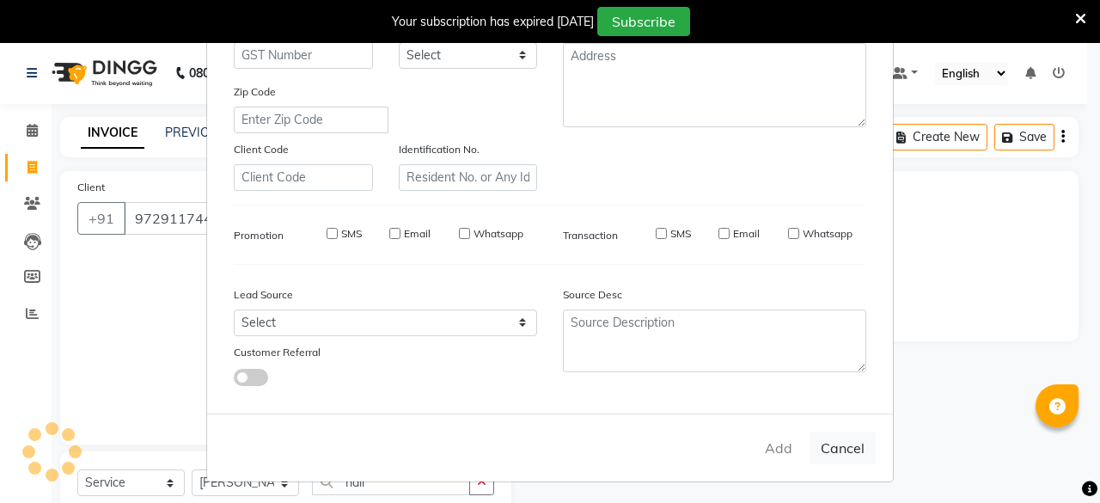
select select
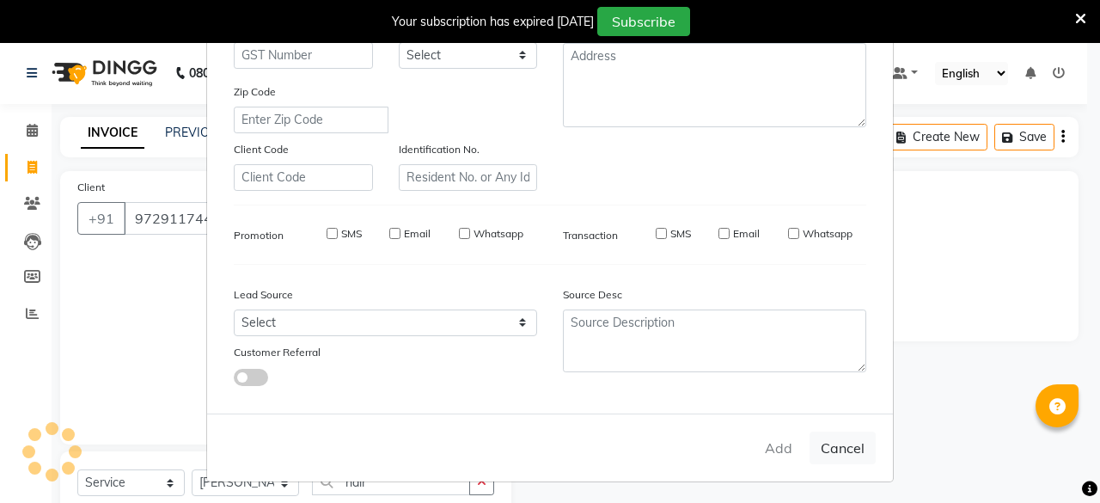
select select
checkbox input "false"
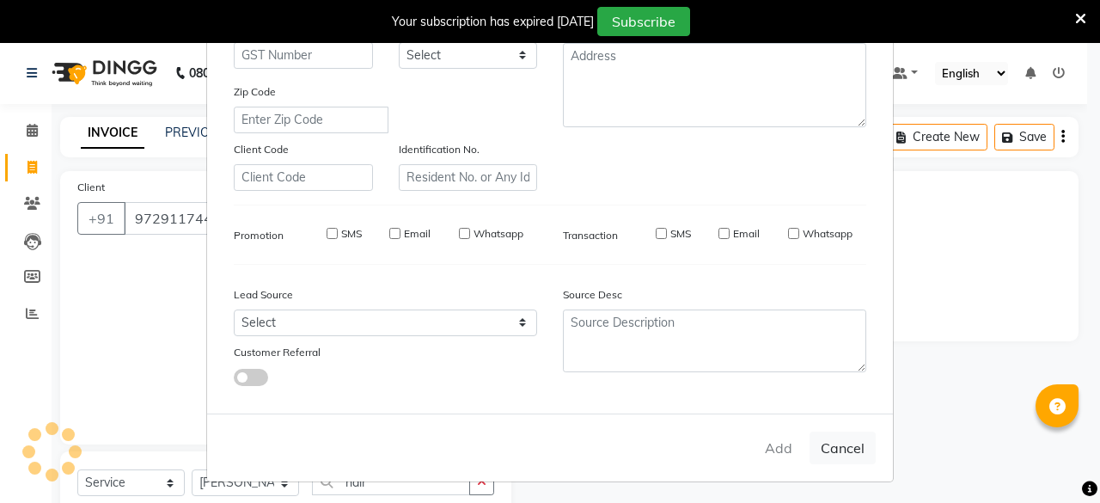
checkbox input "false"
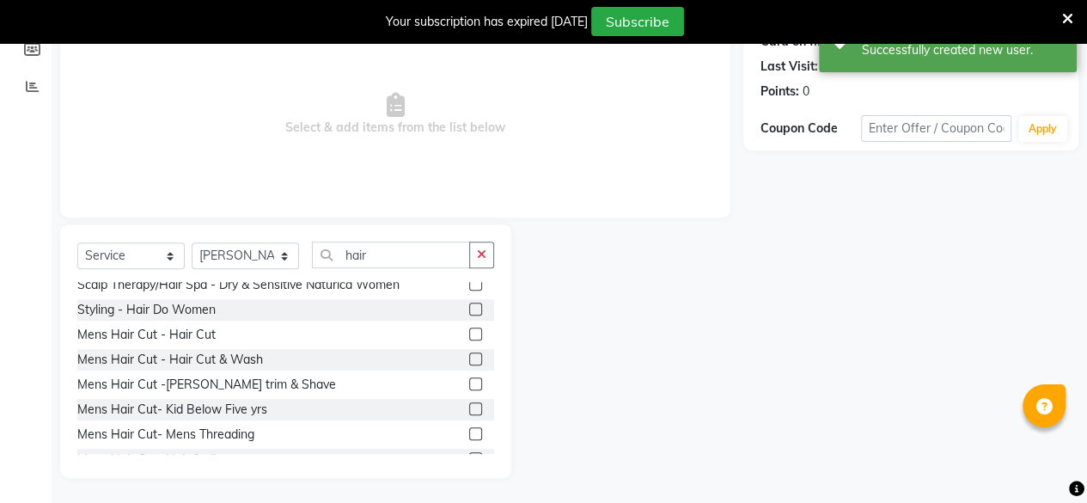
scroll to position [485, 0]
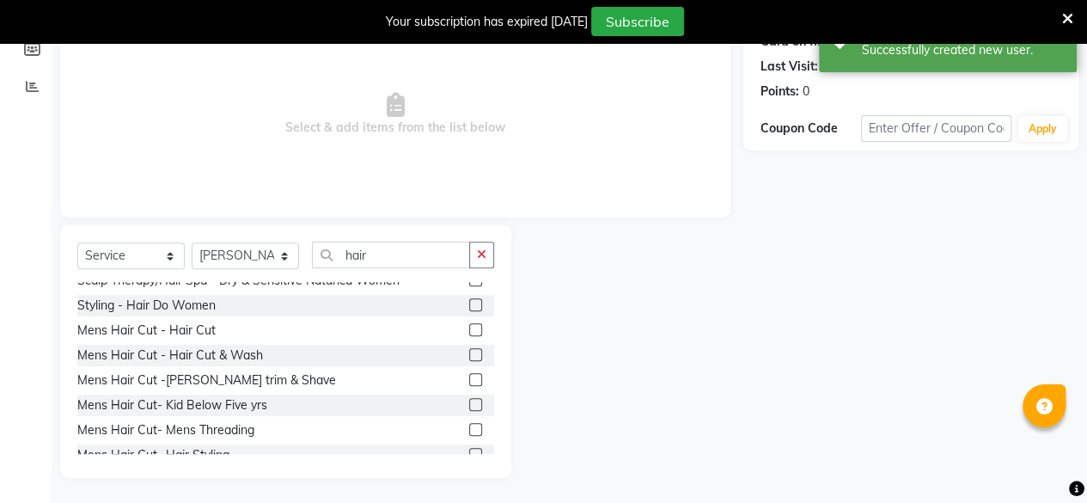
click at [469, 327] on label at bounding box center [475, 329] width 13 height 13
click at [469, 327] on input "checkbox" at bounding box center [474, 330] width 11 height 11
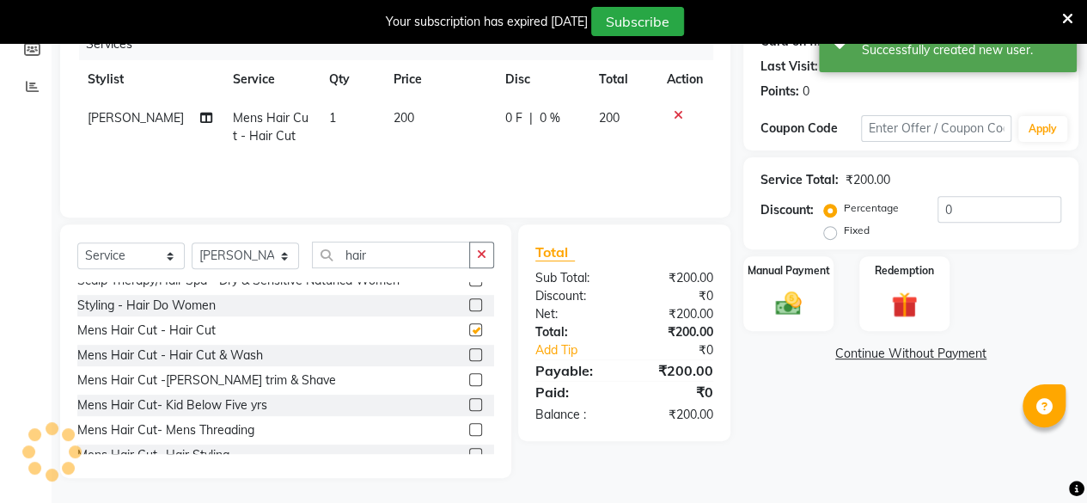
checkbox input "false"
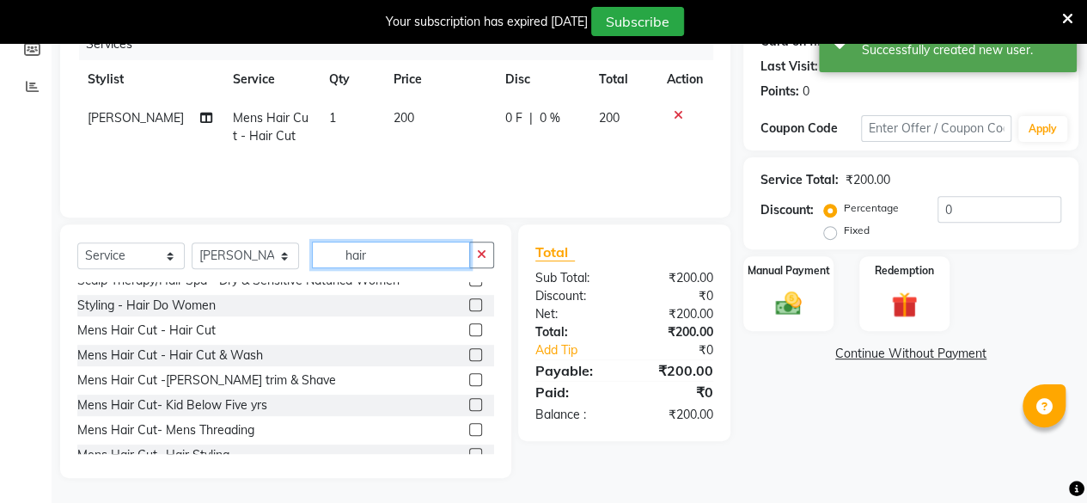
click at [424, 257] on input "hair" at bounding box center [391, 254] width 158 height 27
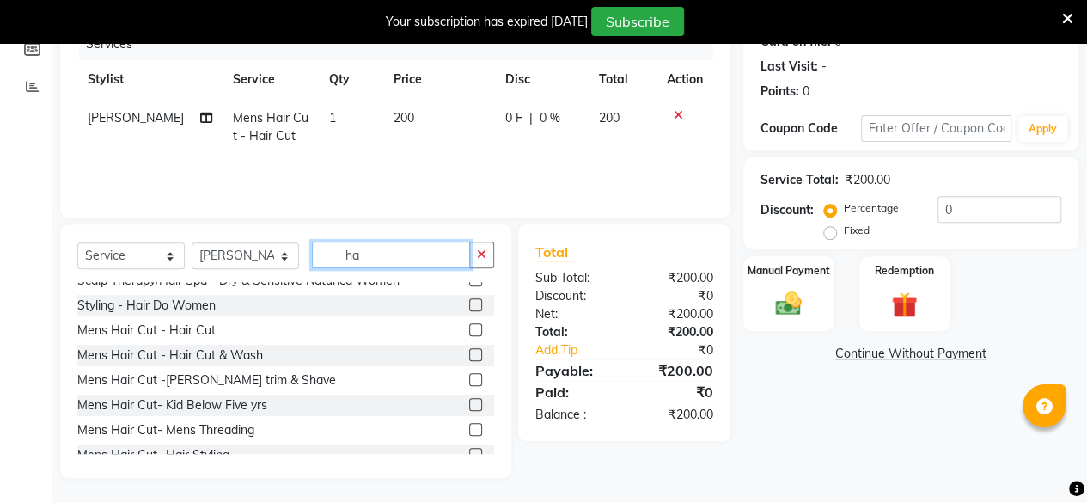
type input "h"
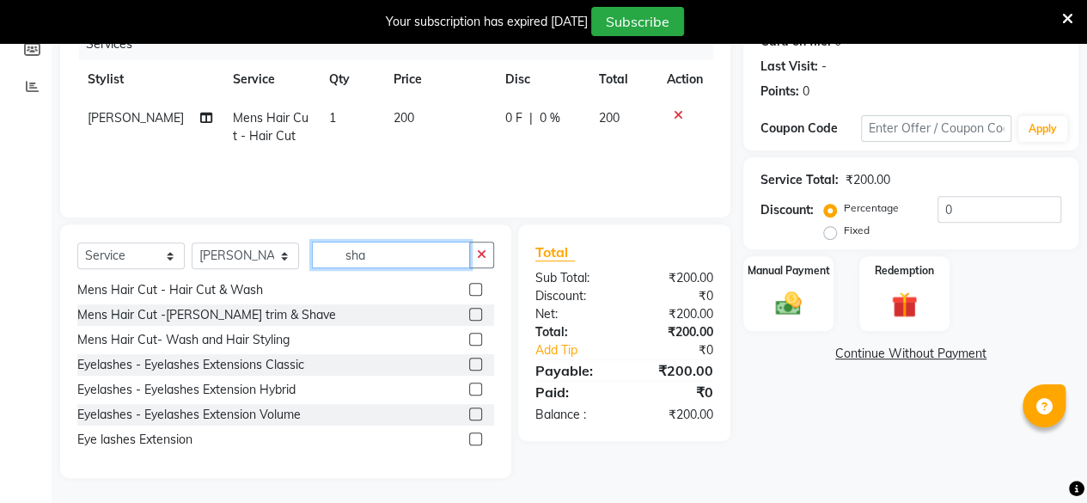
scroll to position [189, 0]
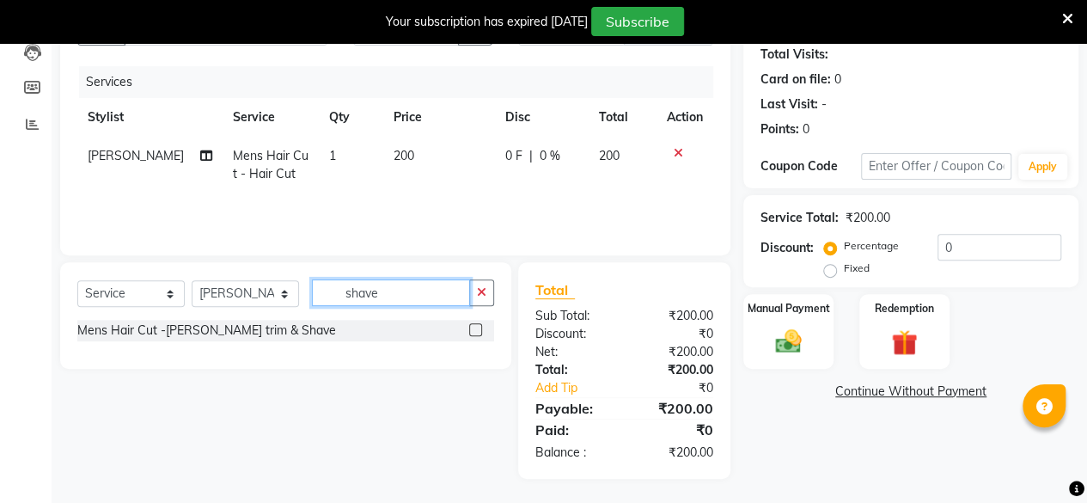
type input "shave"
click at [476, 333] on label at bounding box center [475, 329] width 13 height 13
click at [476, 333] on input "checkbox" at bounding box center [474, 330] width 11 height 11
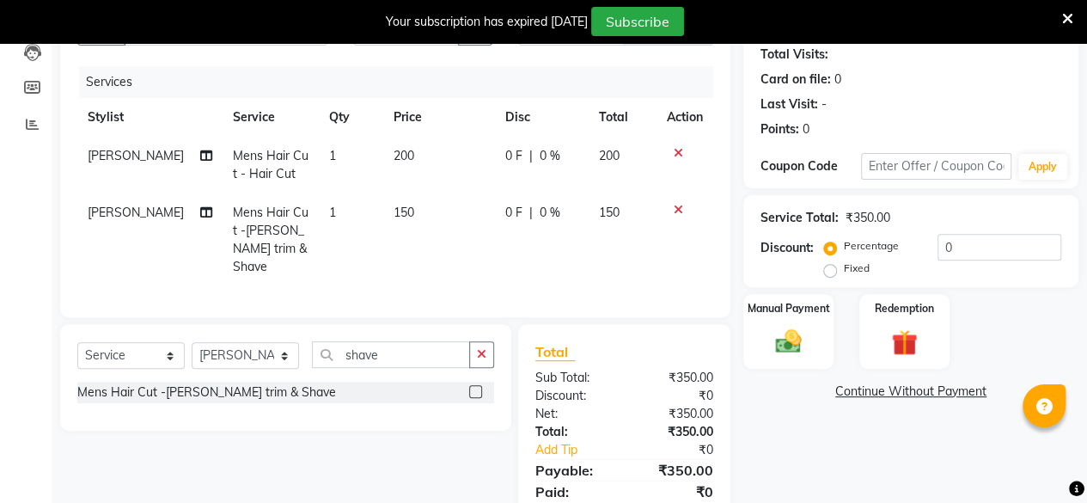
click at [476, 385] on label at bounding box center [475, 391] width 13 height 13
click at [476, 387] on input "checkbox" at bounding box center [474, 392] width 11 height 11
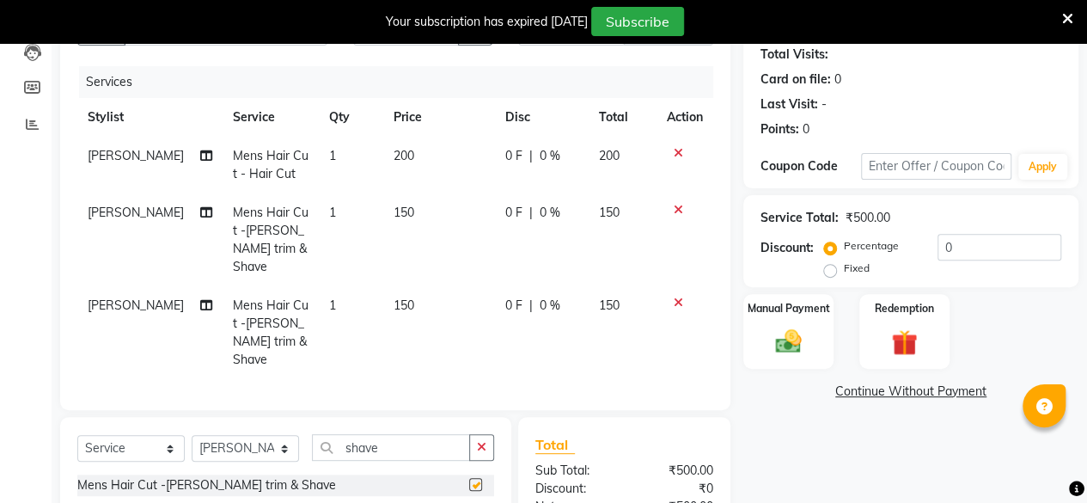
checkbox input "false"
click at [677, 296] on icon at bounding box center [678, 302] width 9 height 12
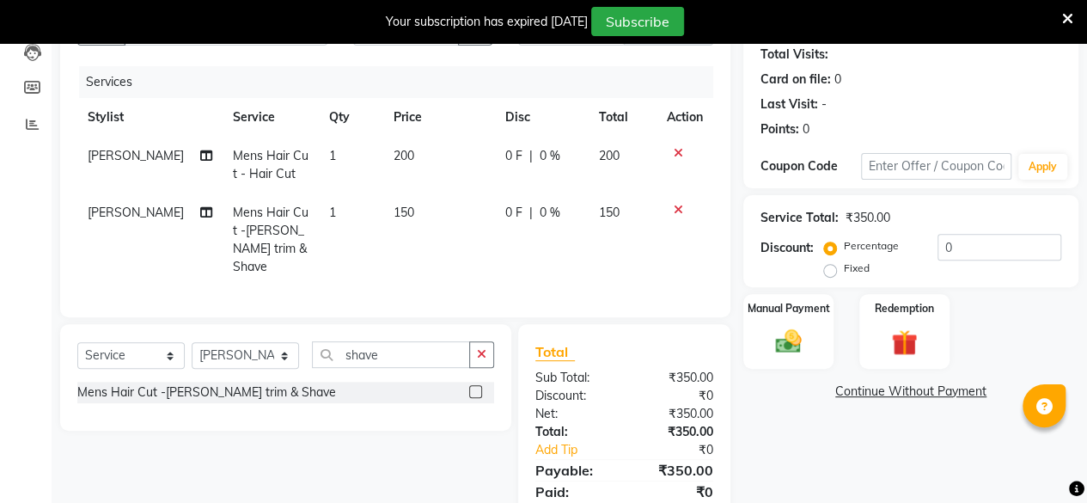
click at [411, 216] on td "150" at bounding box center [439, 239] width 112 height 93
select select "71122"
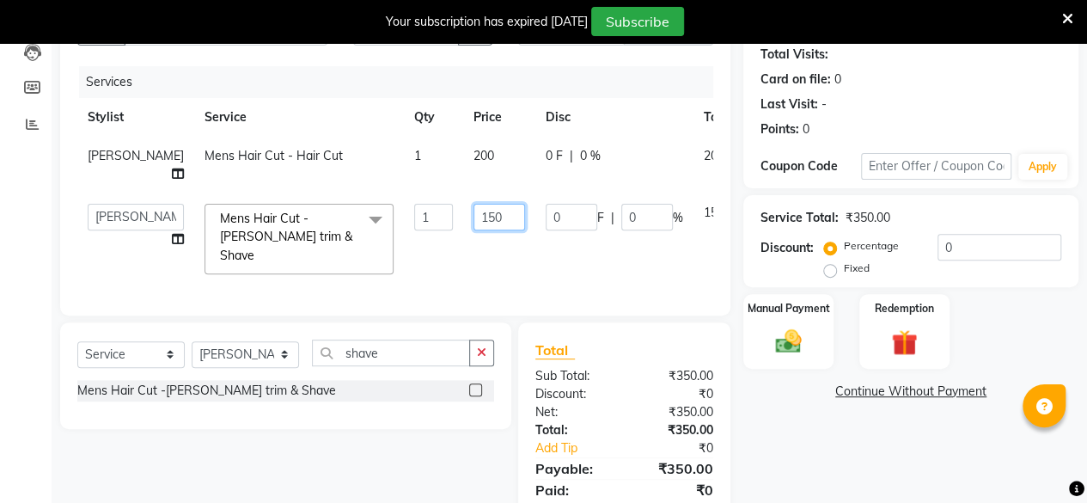
click at [476, 213] on input "150" at bounding box center [499, 217] width 52 height 27
type input "1"
type input "200"
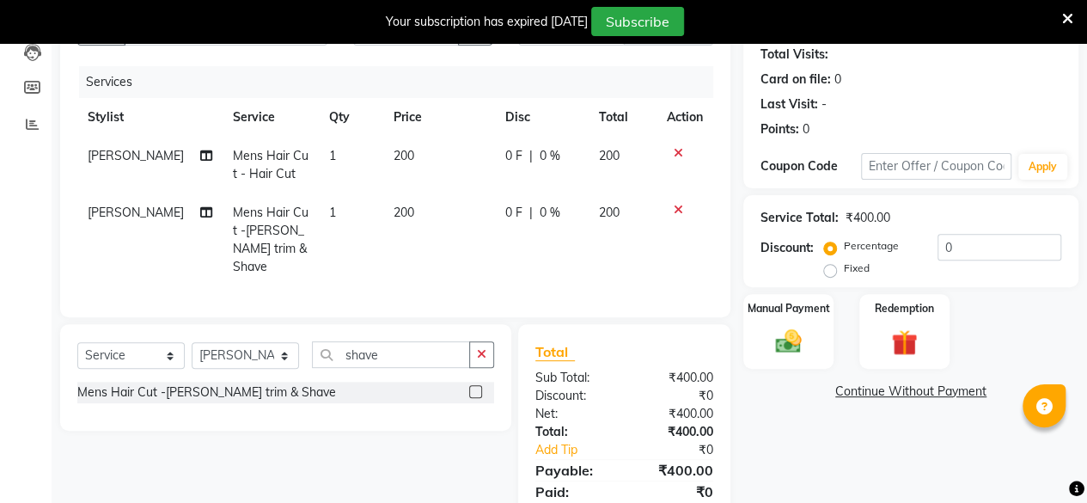
click at [849, 421] on div "Name: [PERSON_NAME] Membership: No Active Membership Total Visits: Card on file…" at bounding box center [917, 261] width 348 height 559
click at [411, 147] on td "200" at bounding box center [439, 165] width 112 height 57
select select "71122"
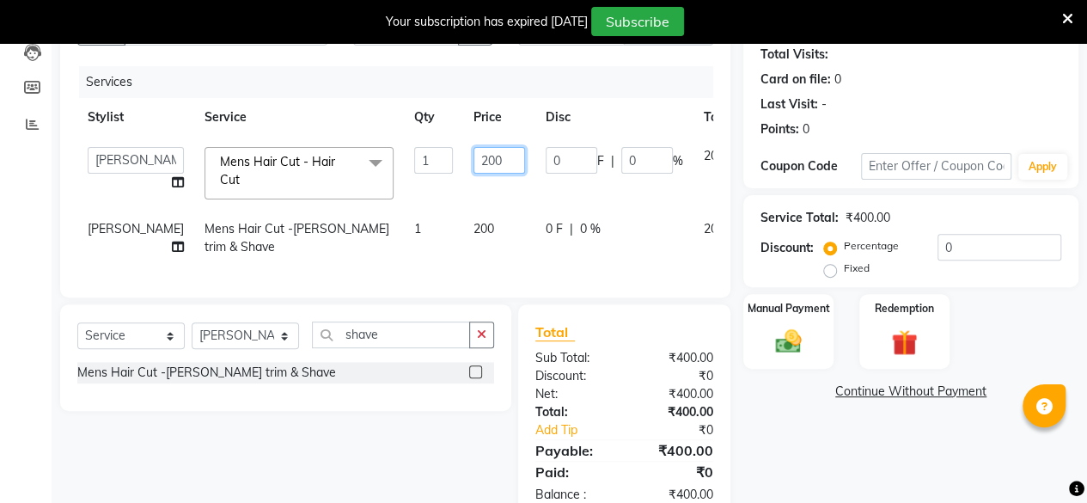
click at [485, 156] on input "200" at bounding box center [499, 160] width 52 height 27
type input "2"
type input "100"
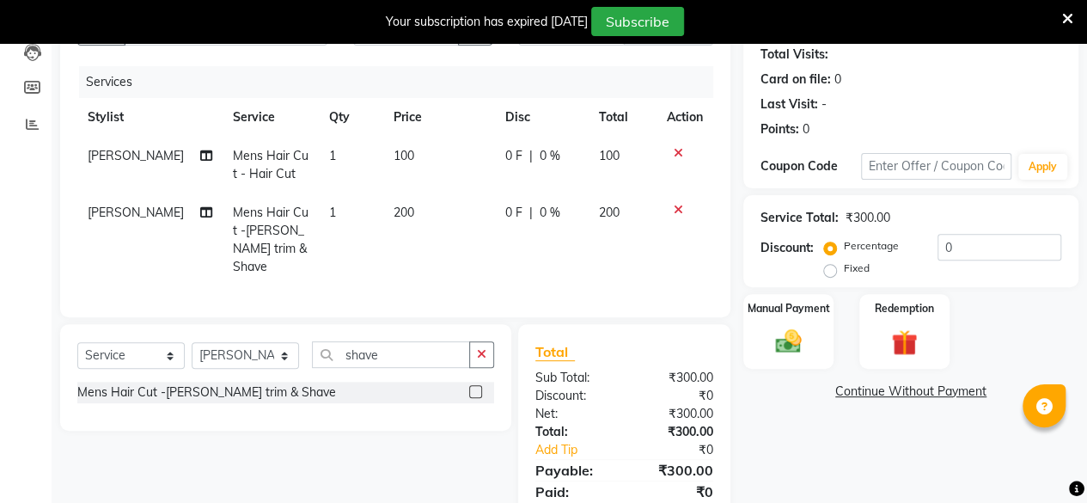
click at [795, 452] on div "Name: [PERSON_NAME] Membership: No Active Membership Total Visits: Card on file…" at bounding box center [917, 261] width 348 height 559
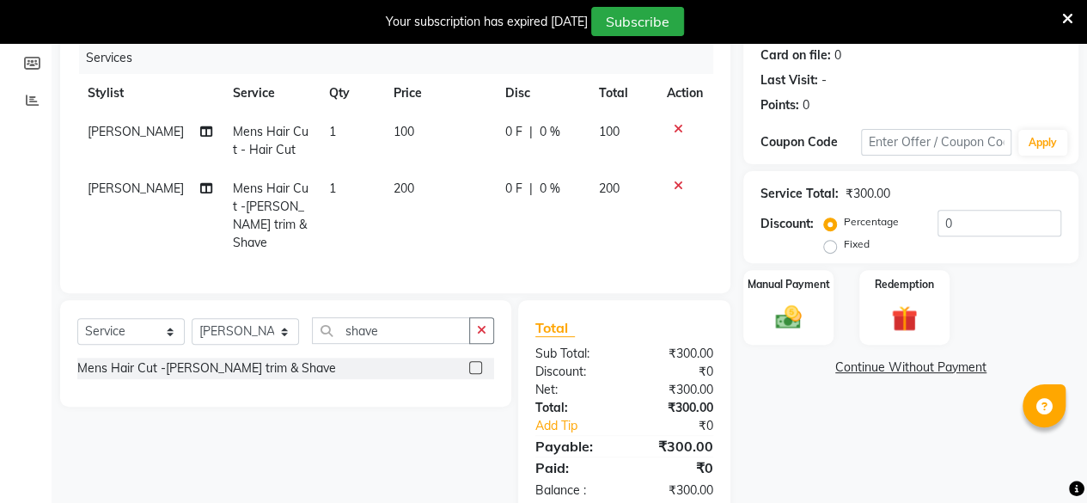
scroll to position [246, 0]
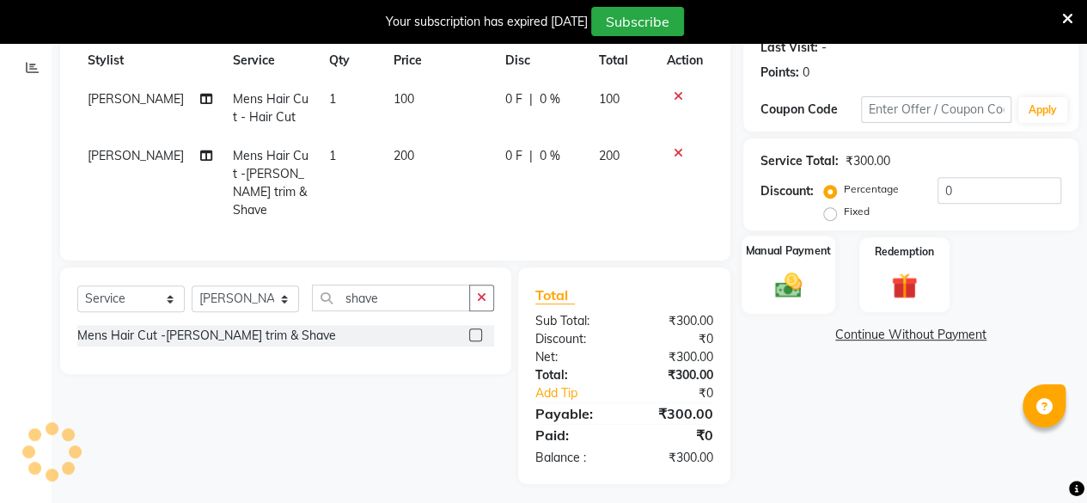
click at [784, 289] on img at bounding box center [788, 284] width 44 height 31
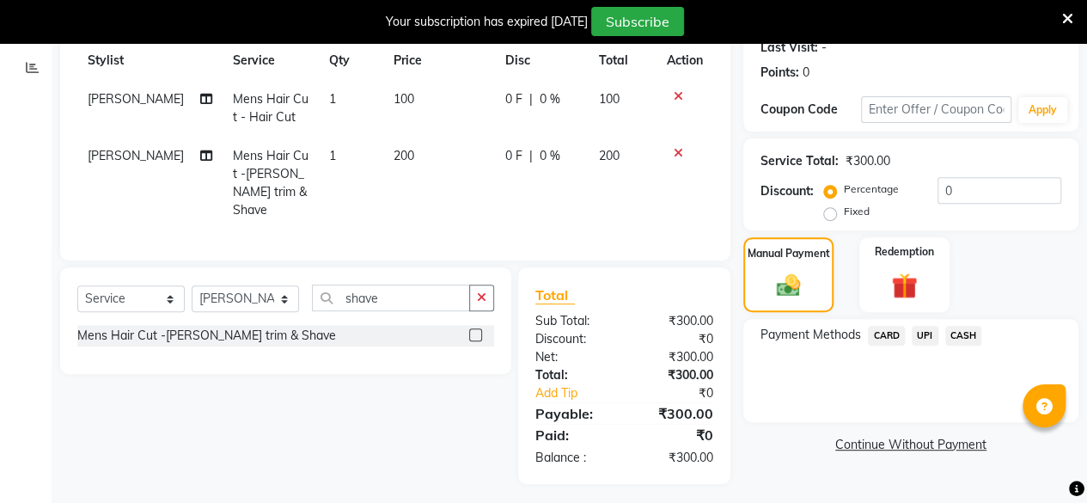
click at [928, 331] on span "UPI" at bounding box center [925, 336] width 27 height 20
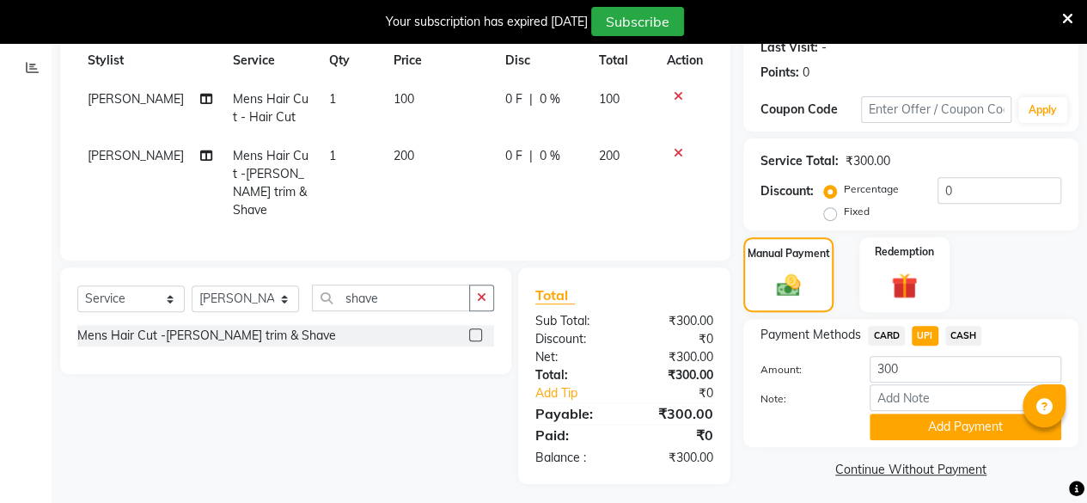
click at [677, 94] on icon at bounding box center [678, 96] width 9 height 12
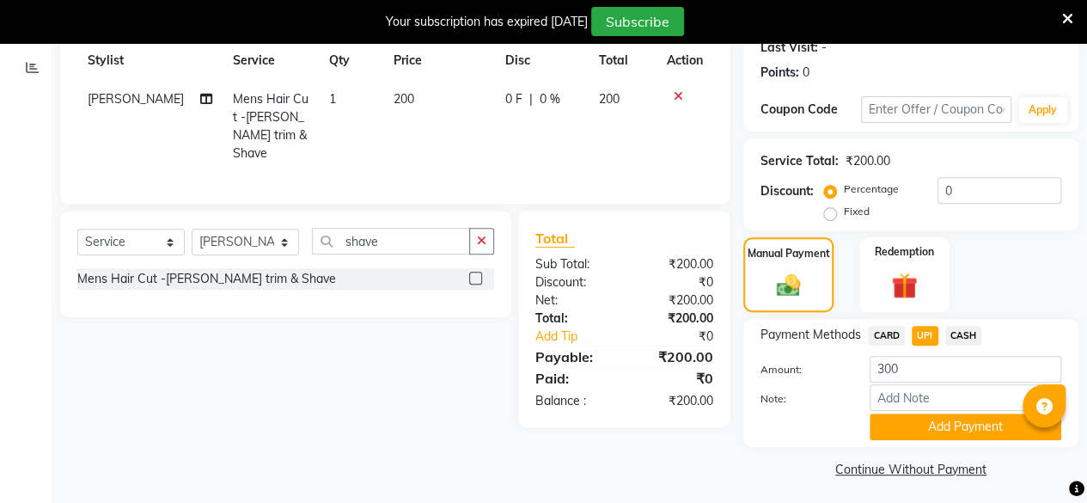
scroll to position [249, 0]
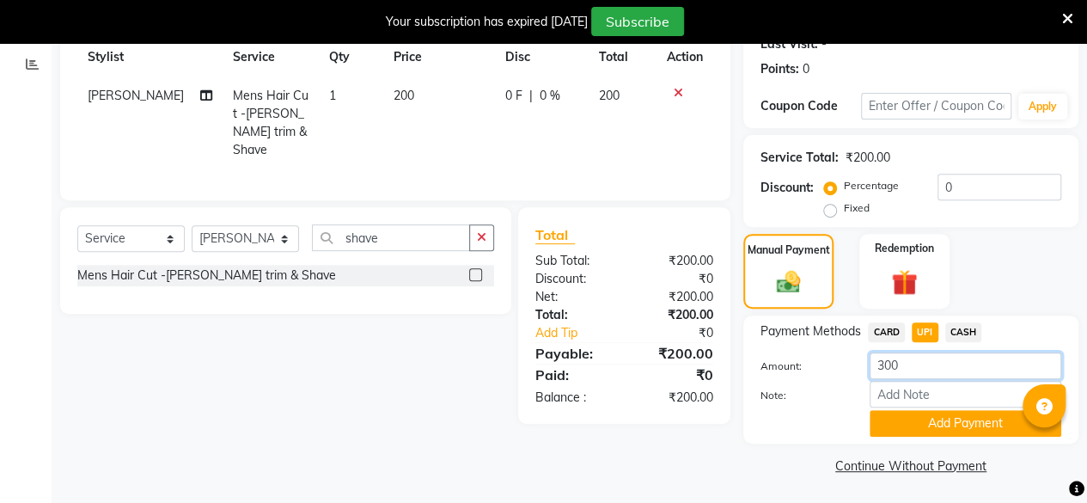
click at [926, 365] on input "300" at bounding box center [966, 365] width 192 height 27
type input "3"
click at [949, 418] on button "Add Payment" at bounding box center [966, 423] width 192 height 27
click at [986, 420] on button "Add Payment" at bounding box center [966, 423] width 192 height 27
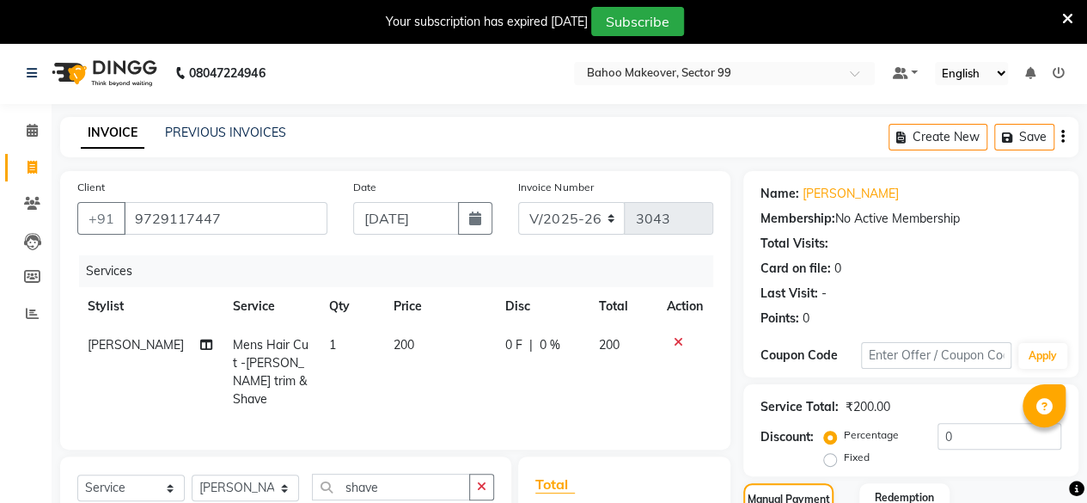
scroll to position [0, 12]
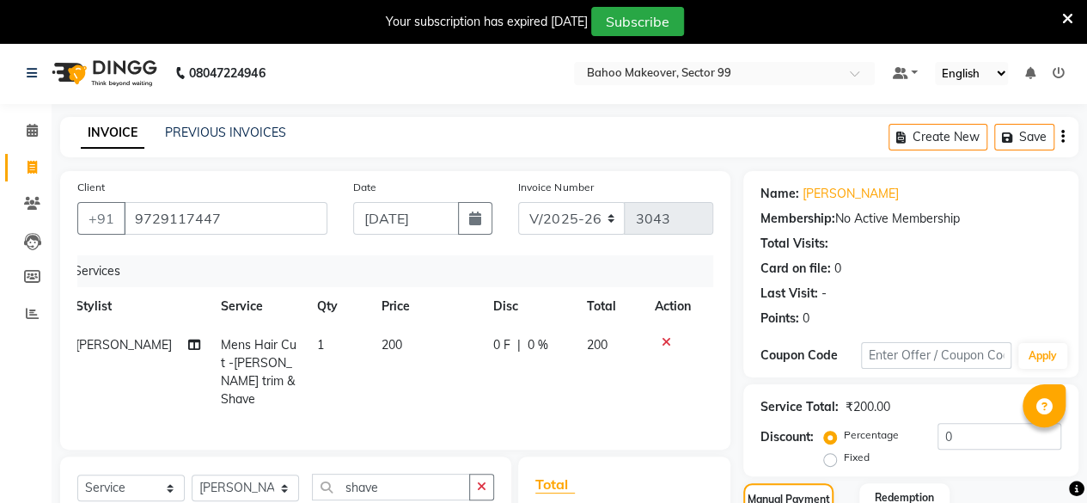
click at [664, 345] on icon at bounding box center [666, 342] width 9 height 12
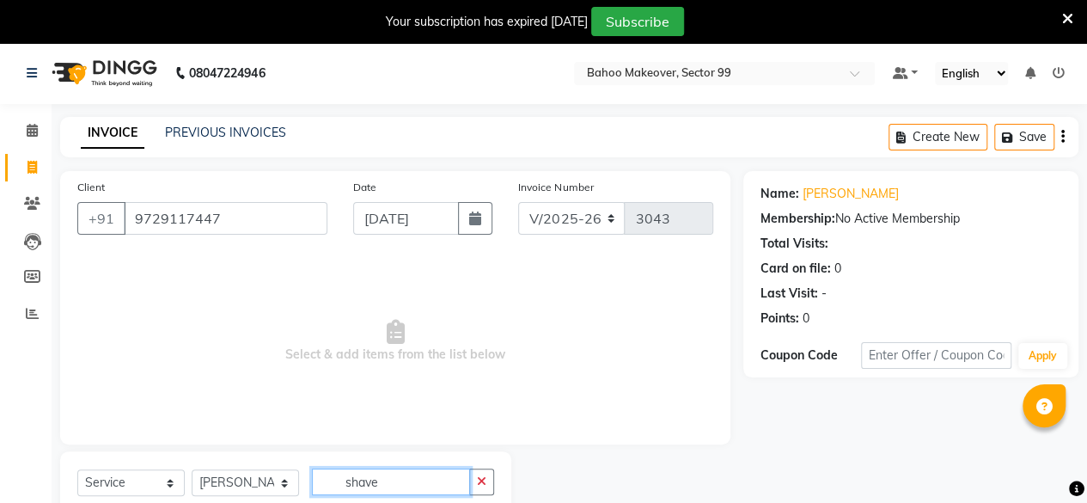
click at [403, 485] on input "shave" at bounding box center [391, 481] width 158 height 27
type input "s"
type input "shave"
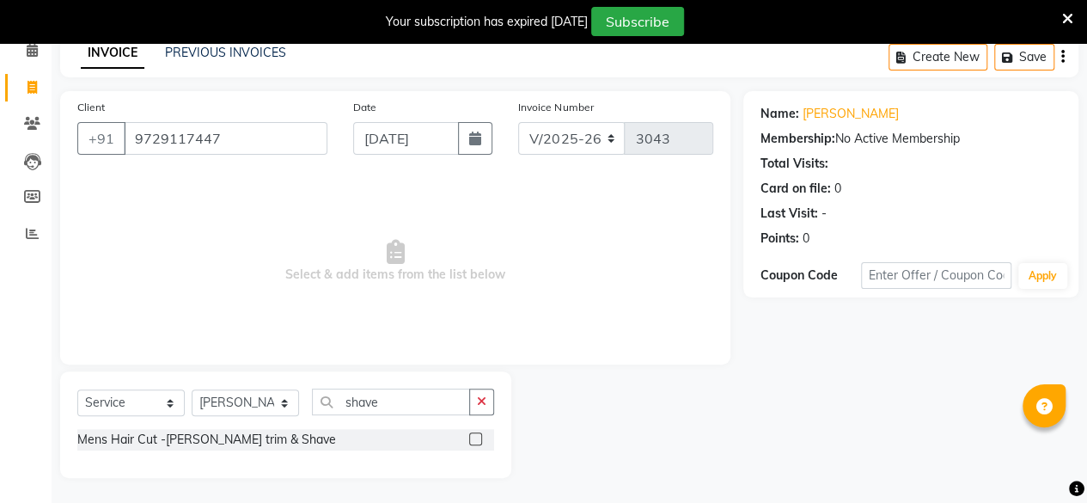
click at [478, 441] on label at bounding box center [475, 438] width 13 height 13
click at [478, 441] on input "checkbox" at bounding box center [474, 439] width 11 height 11
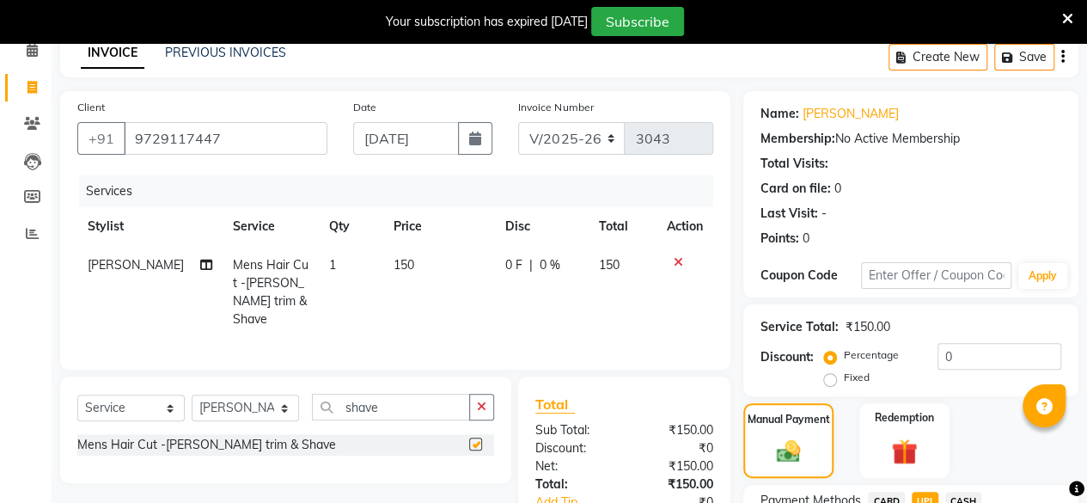
checkbox input "false"
click at [409, 261] on td "150" at bounding box center [439, 292] width 112 height 93
select select "71122"
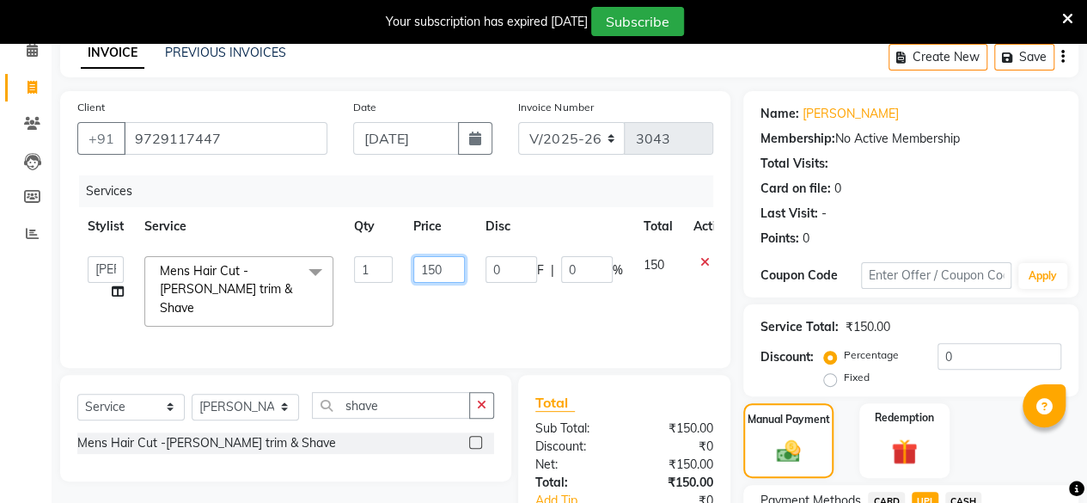
click at [442, 271] on input "150" at bounding box center [439, 269] width 52 height 27
type input "1"
type input "200"
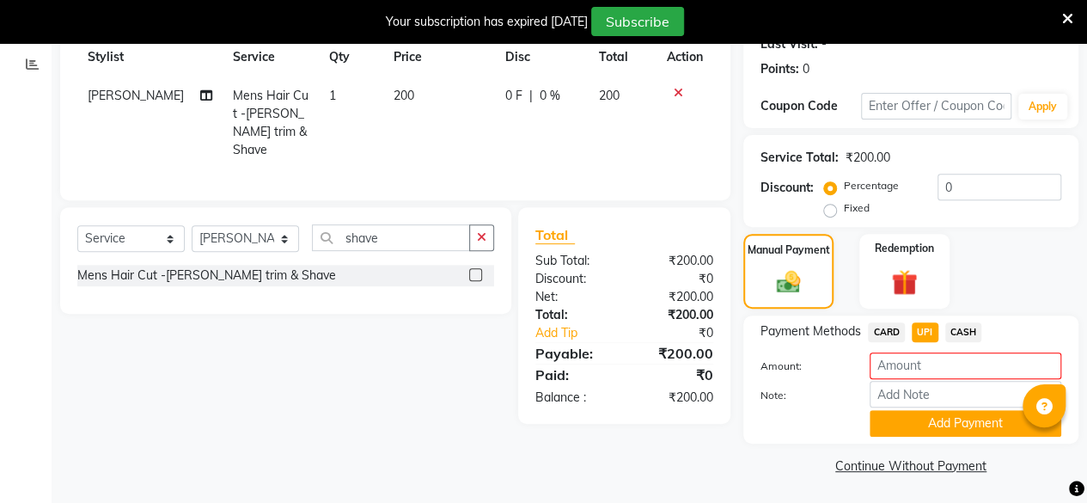
click at [760, 460] on link "Continue Without Payment" at bounding box center [911, 466] width 328 height 18
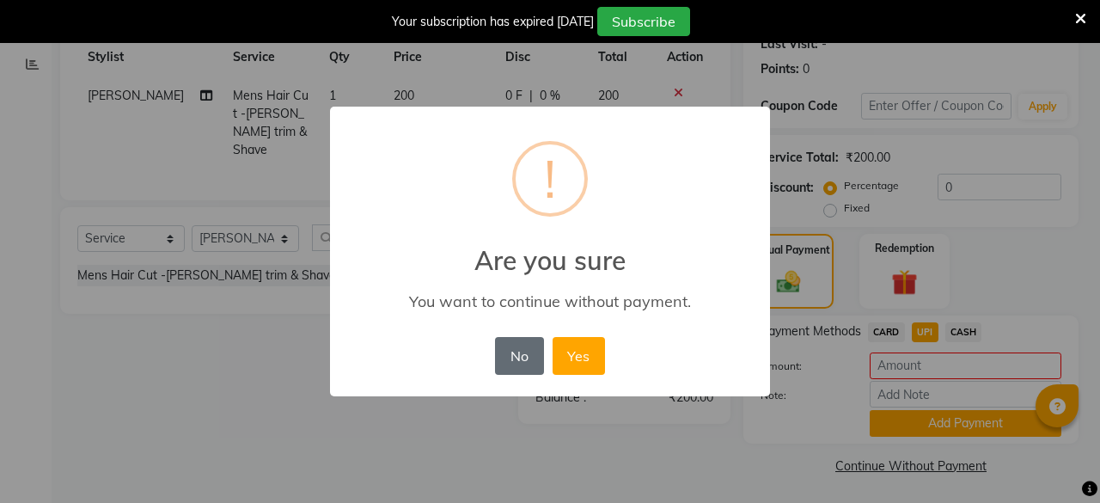
click at [517, 358] on button "No" at bounding box center [519, 356] width 48 height 38
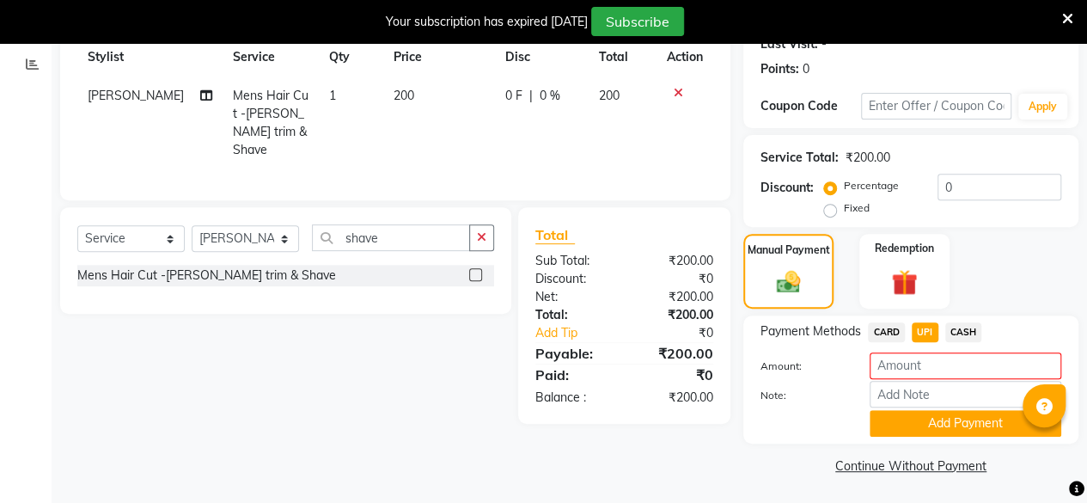
click at [1022, 263] on div "Manual Payment Redemption" at bounding box center [910, 271] width 361 height 75
click at [929, 335] on span "UPI" at bounding box center [925, 332] width 27 height 20
type input "200"
click at [944, 420] on button "Add Payment" at bounding box center [966, 423] width 192 height 27
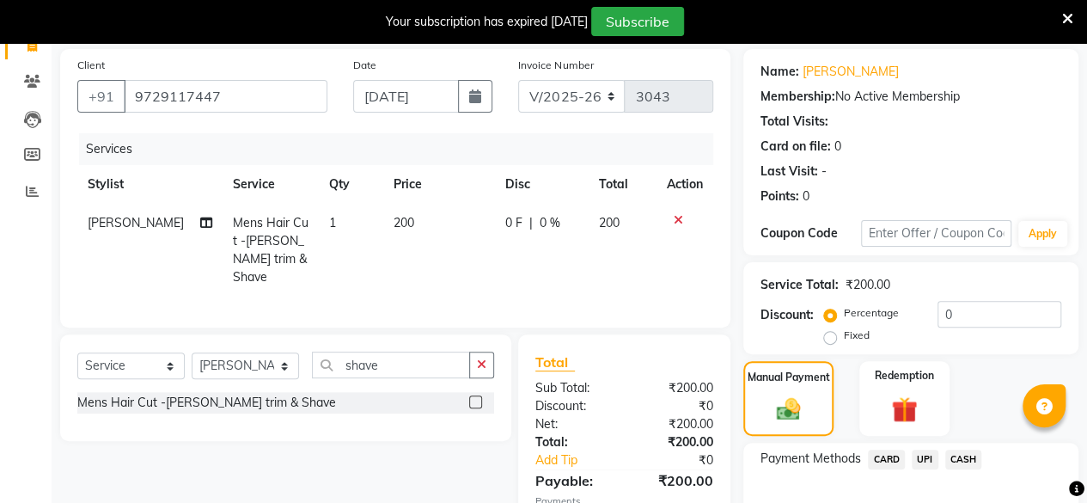
scroll to position [321, 0]
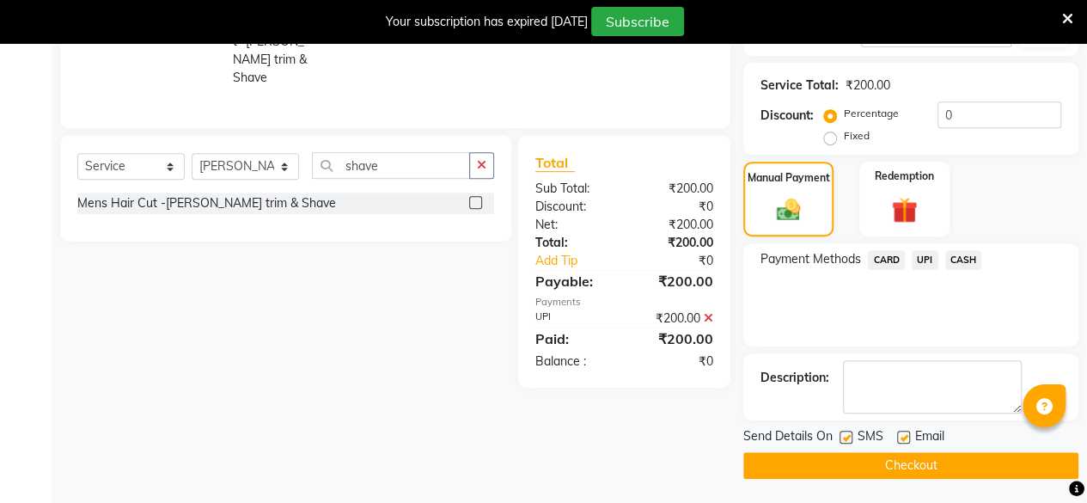
click at [902, 470] on button "Checkout" at bounding box center [910, 465] width 335 height 27
